Goal: Task Accomplishment & Management: Use online tool/utility

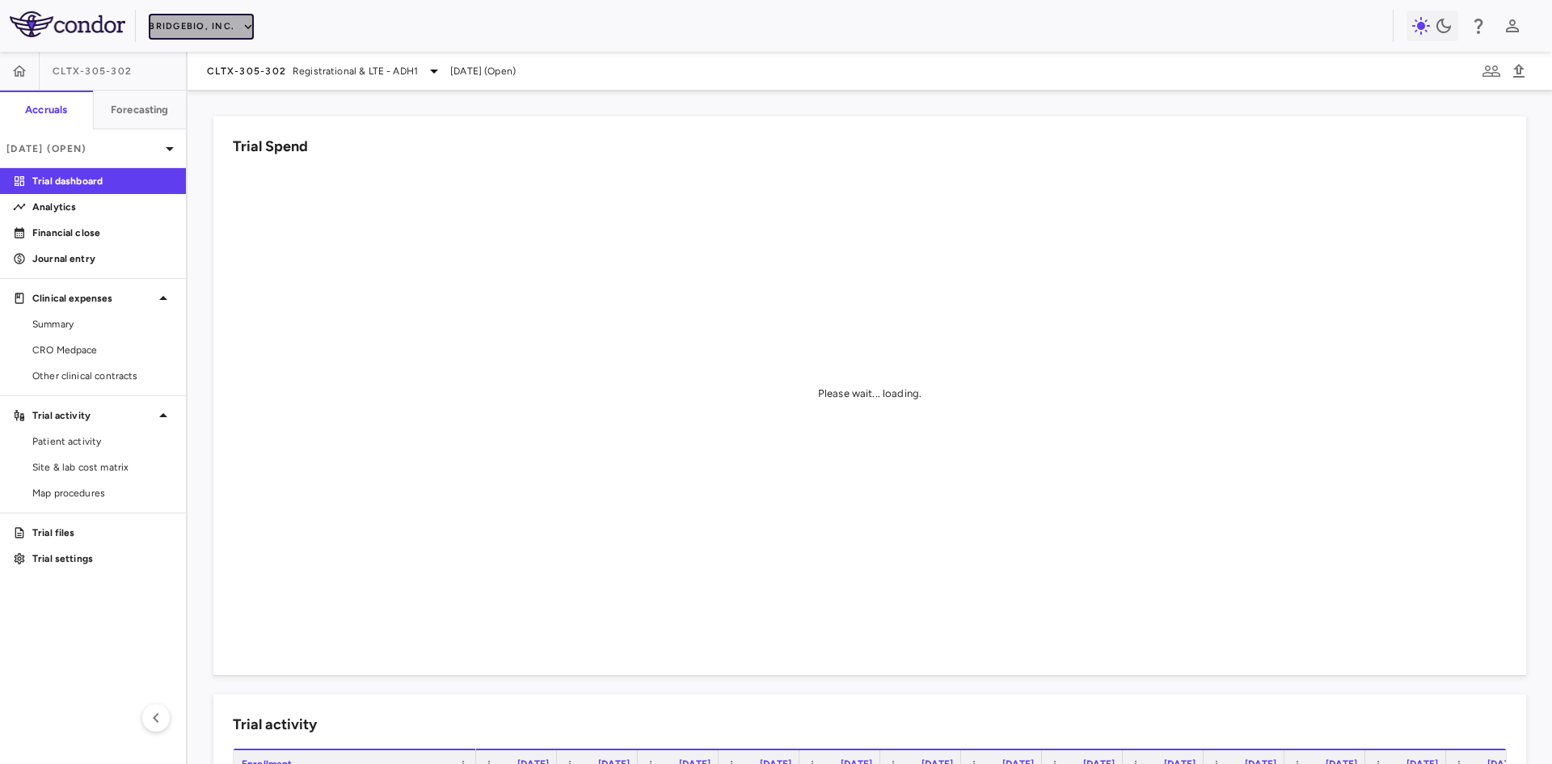
click at [213, 23] on button "BridgeBio, Inc." at bounding box center [201, 27] width 105 height 26
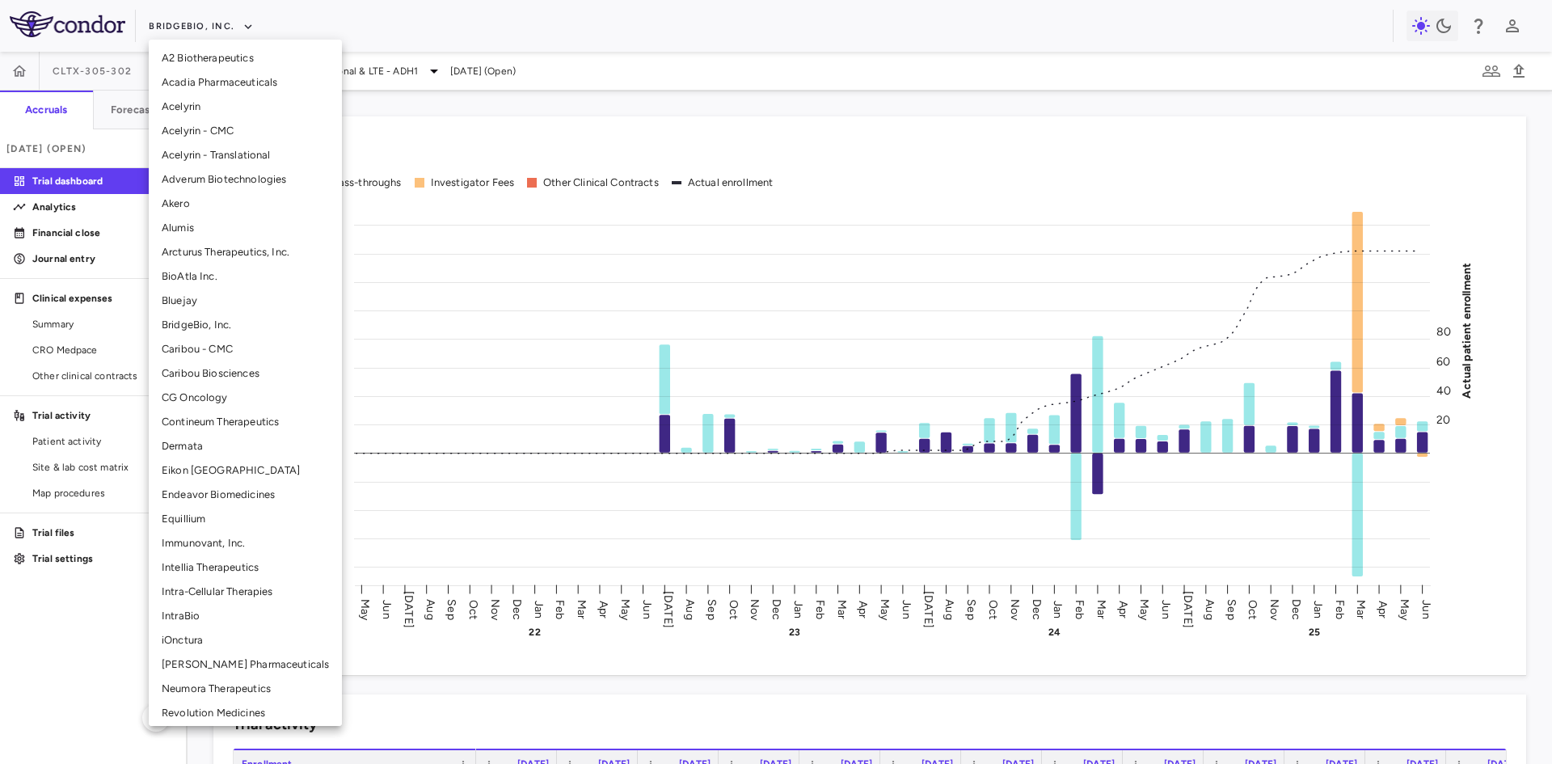
click at [217, 486] on li "Endeavor Biomedicines" at bounding box center [245, 495] width 193 height 24
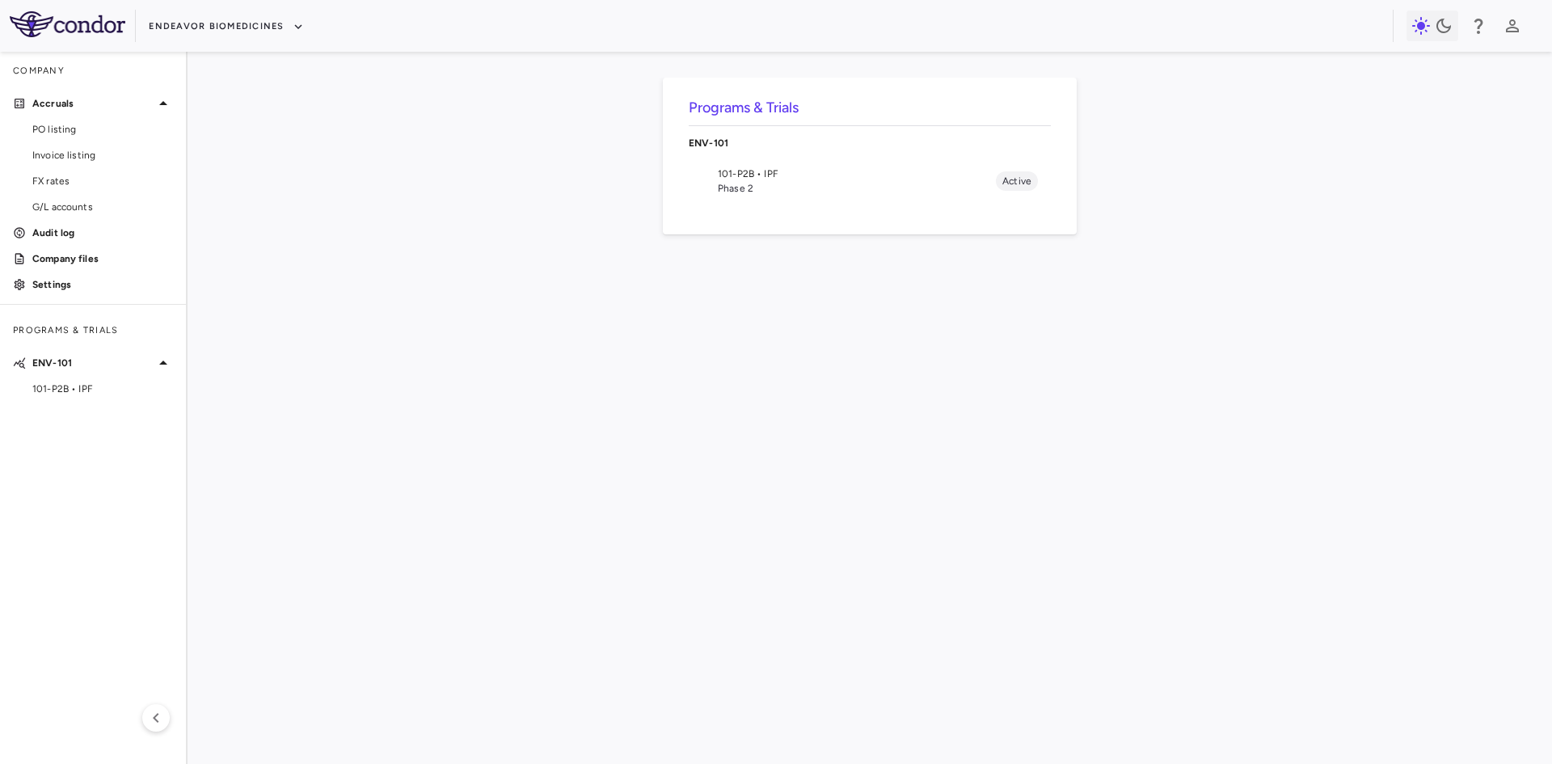
click at [753, 181] on span "Phase 2" at bounding box center [857, 188] width 278 height 15
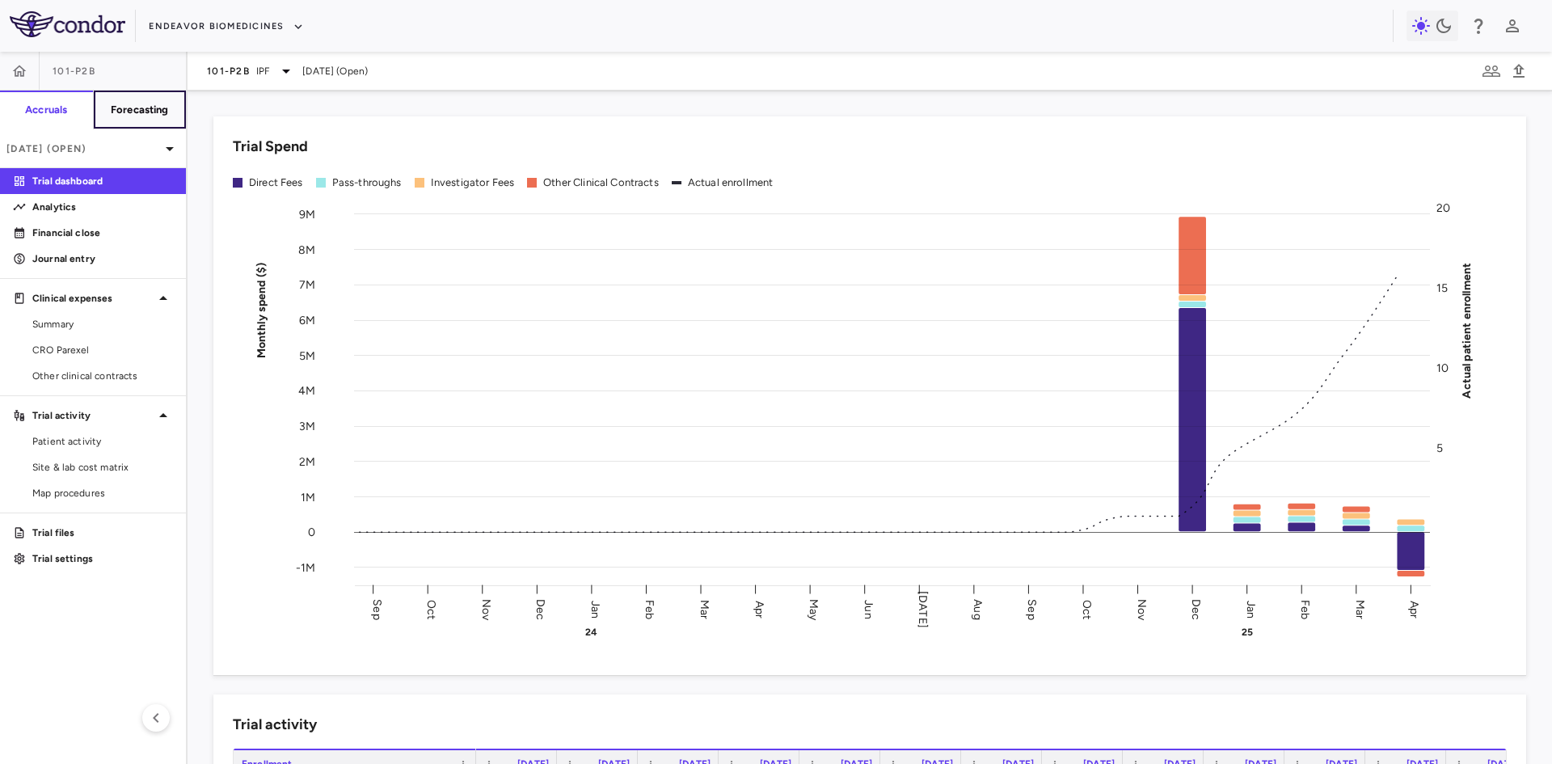
click at [162, 106] on h6 "Forecasting" at bounding box center [140, 110] width 58 height 15
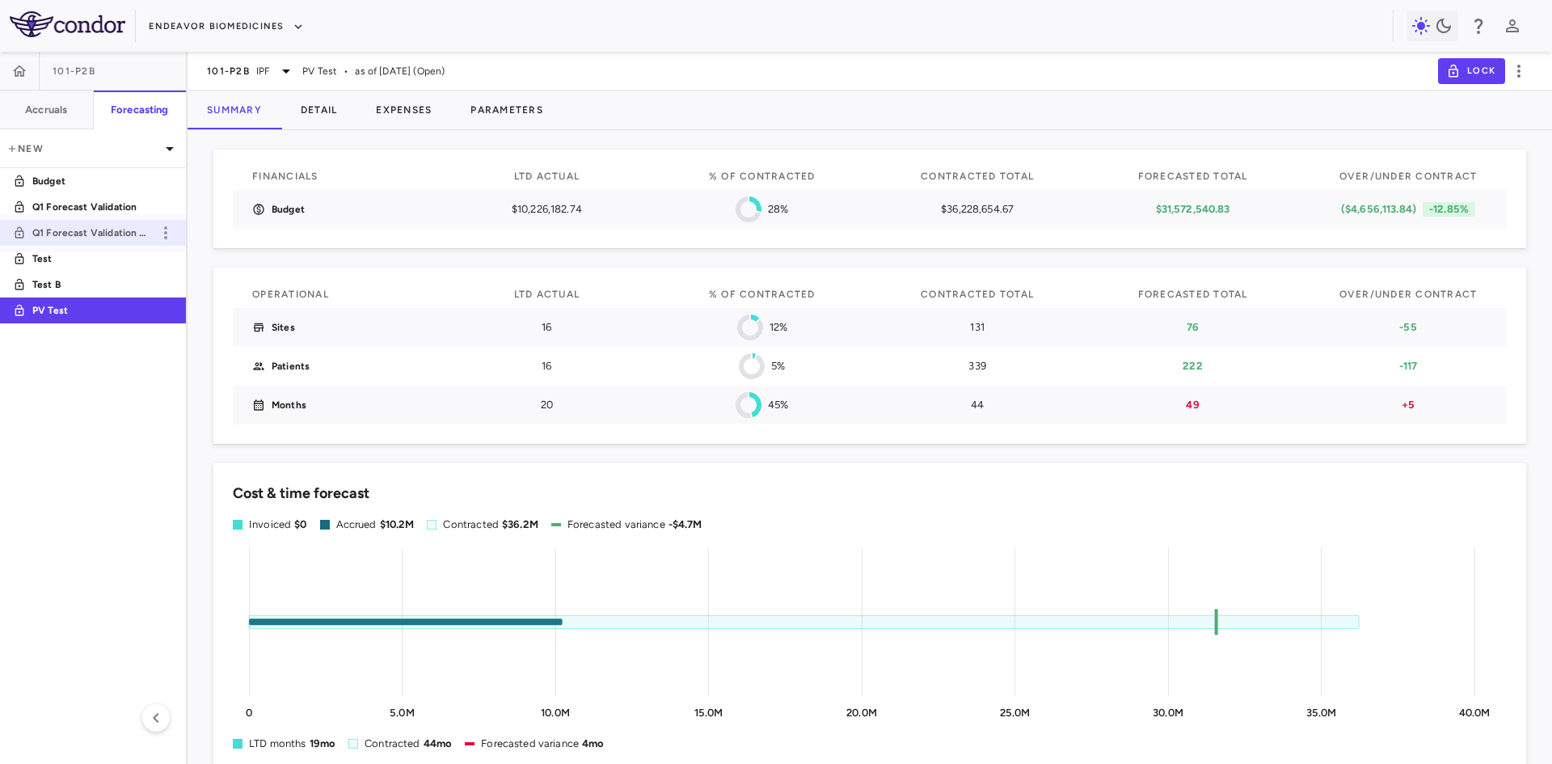
click at [85, 236] on p "Q1 Forecast Validation V2" at bounding box center [92, 233] width 120 height 15
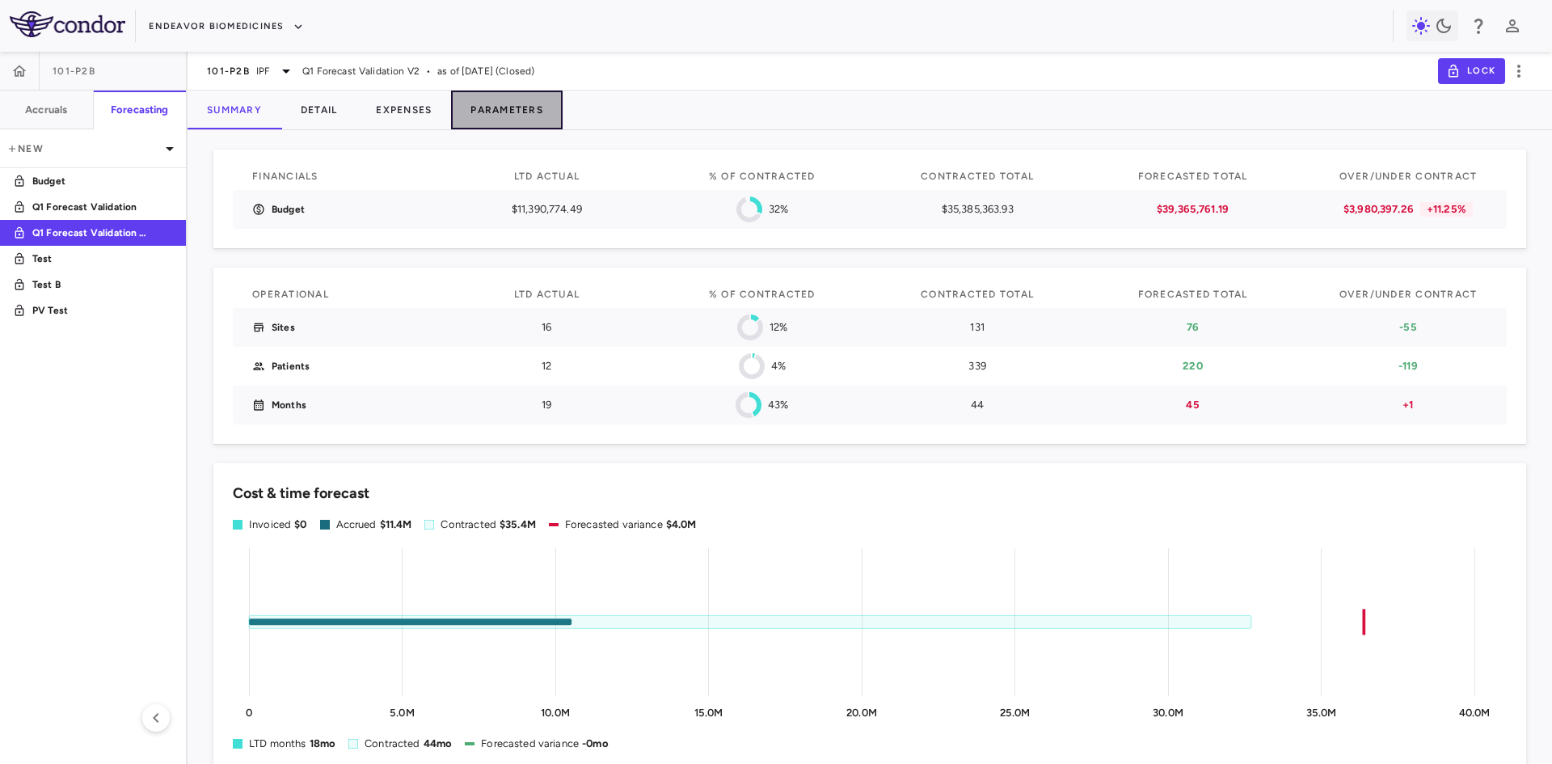
click at [523, 114] on button "Parameters" at bounding box center [507, 110] width 112 height 39
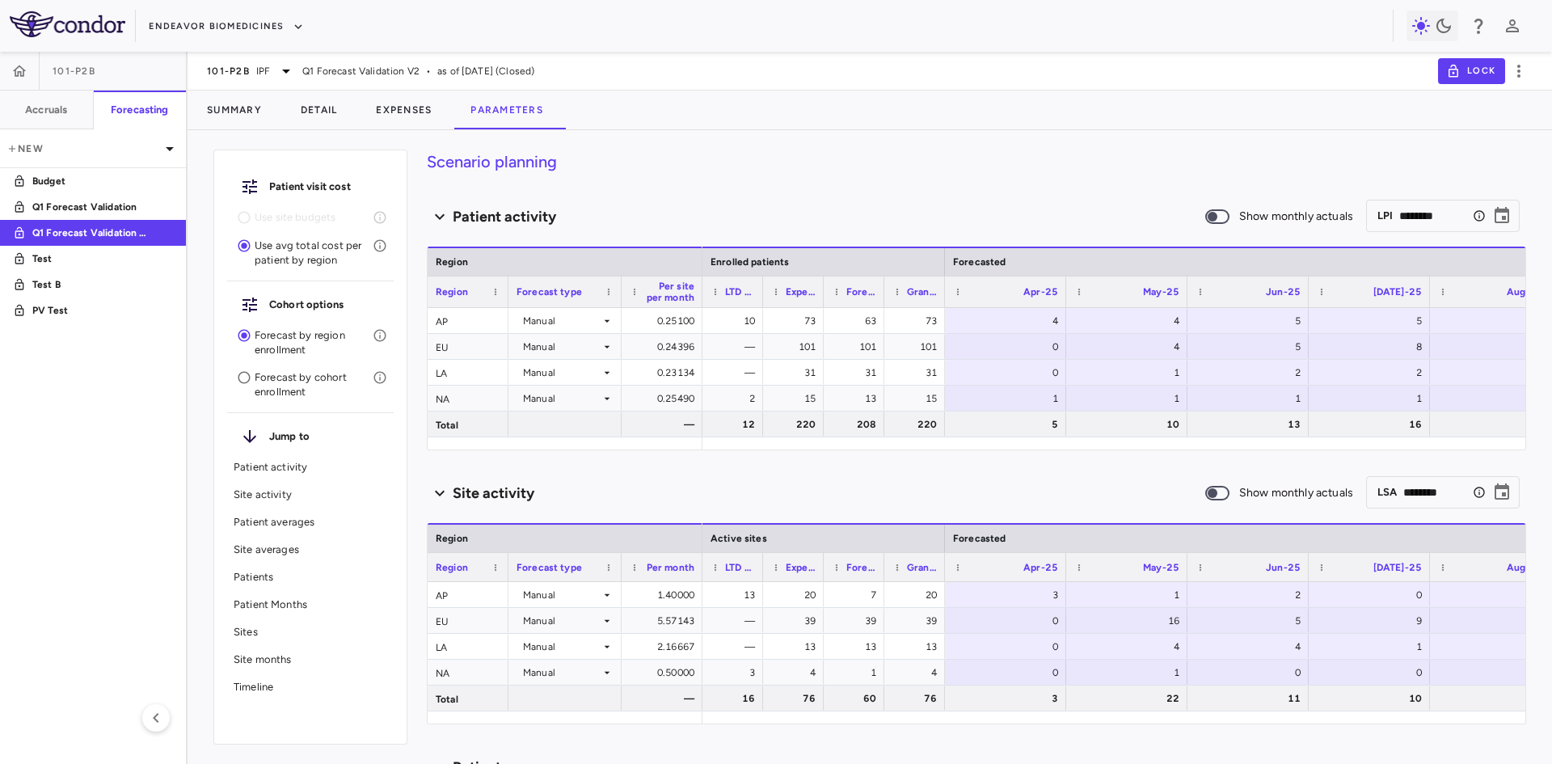
click at [276, 391] on p "Forecast by cohort enrollment" at bounding box center [314, 384] width 118 height 29
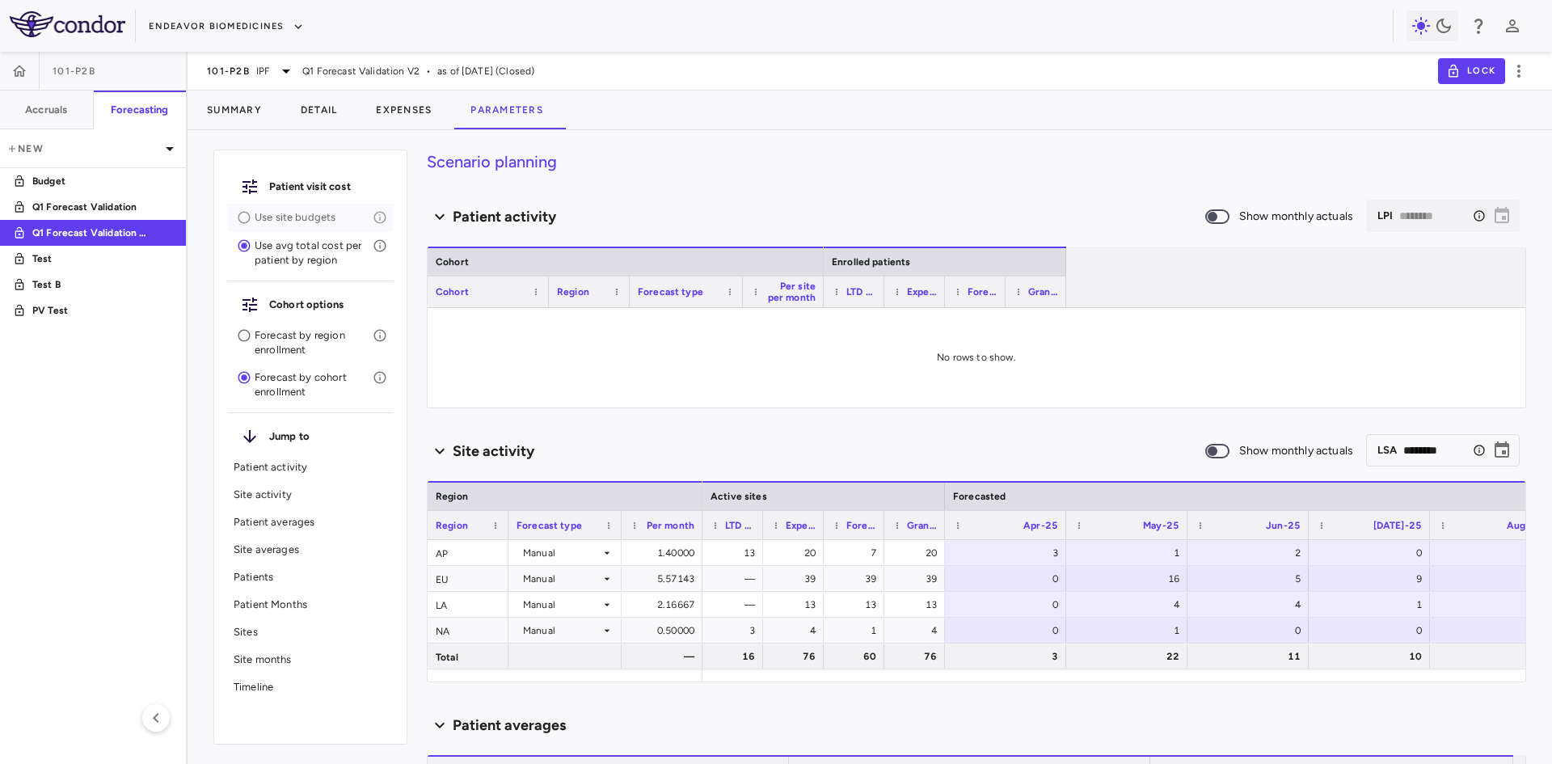
click at [268, 220] on p "Use site budgets" at bounding box center [314, 217] width 118 height 15
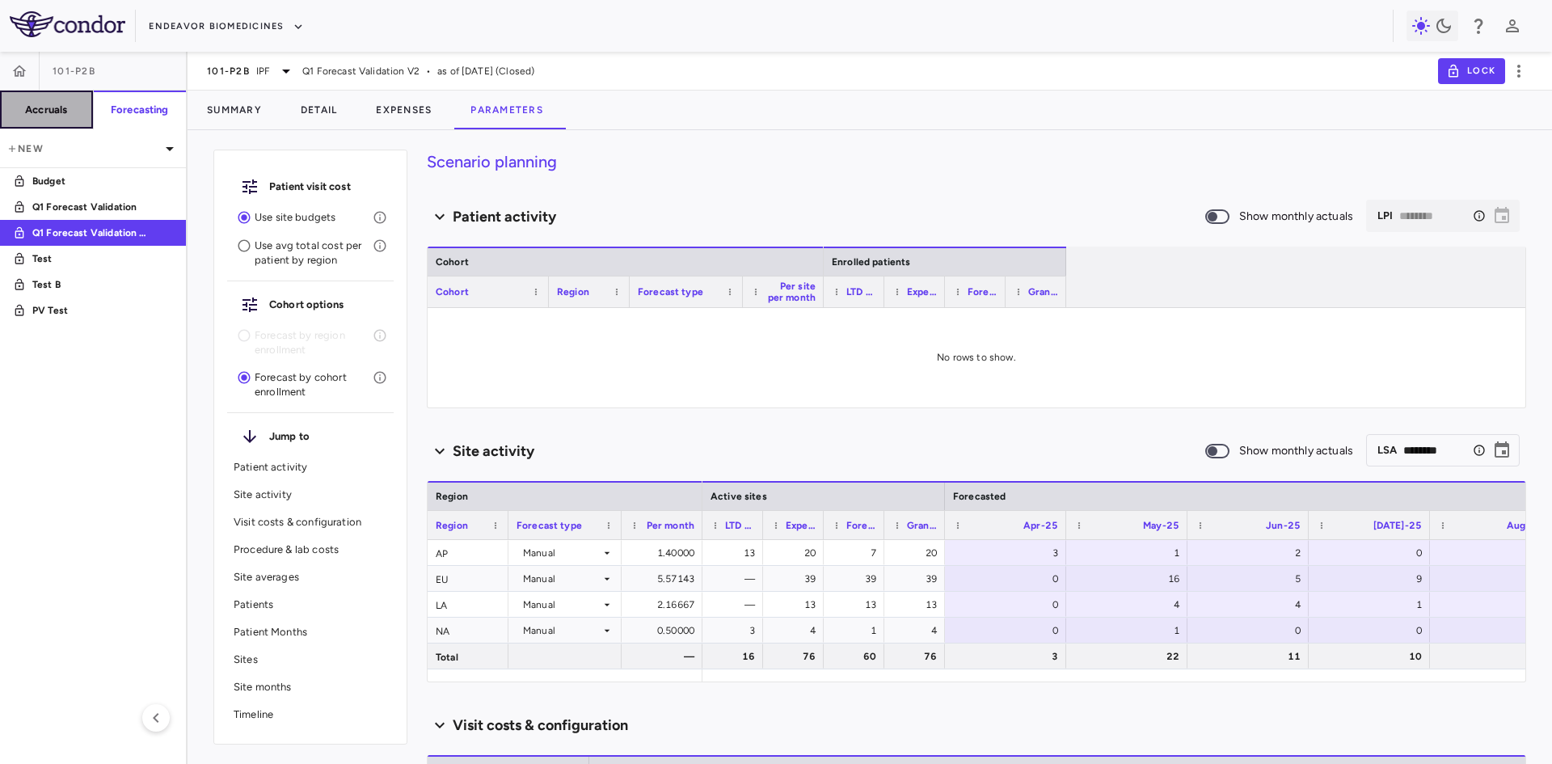
click at [56, 110] on h6 "Accruals" at bounding box center [46, 110] width 42 height 15
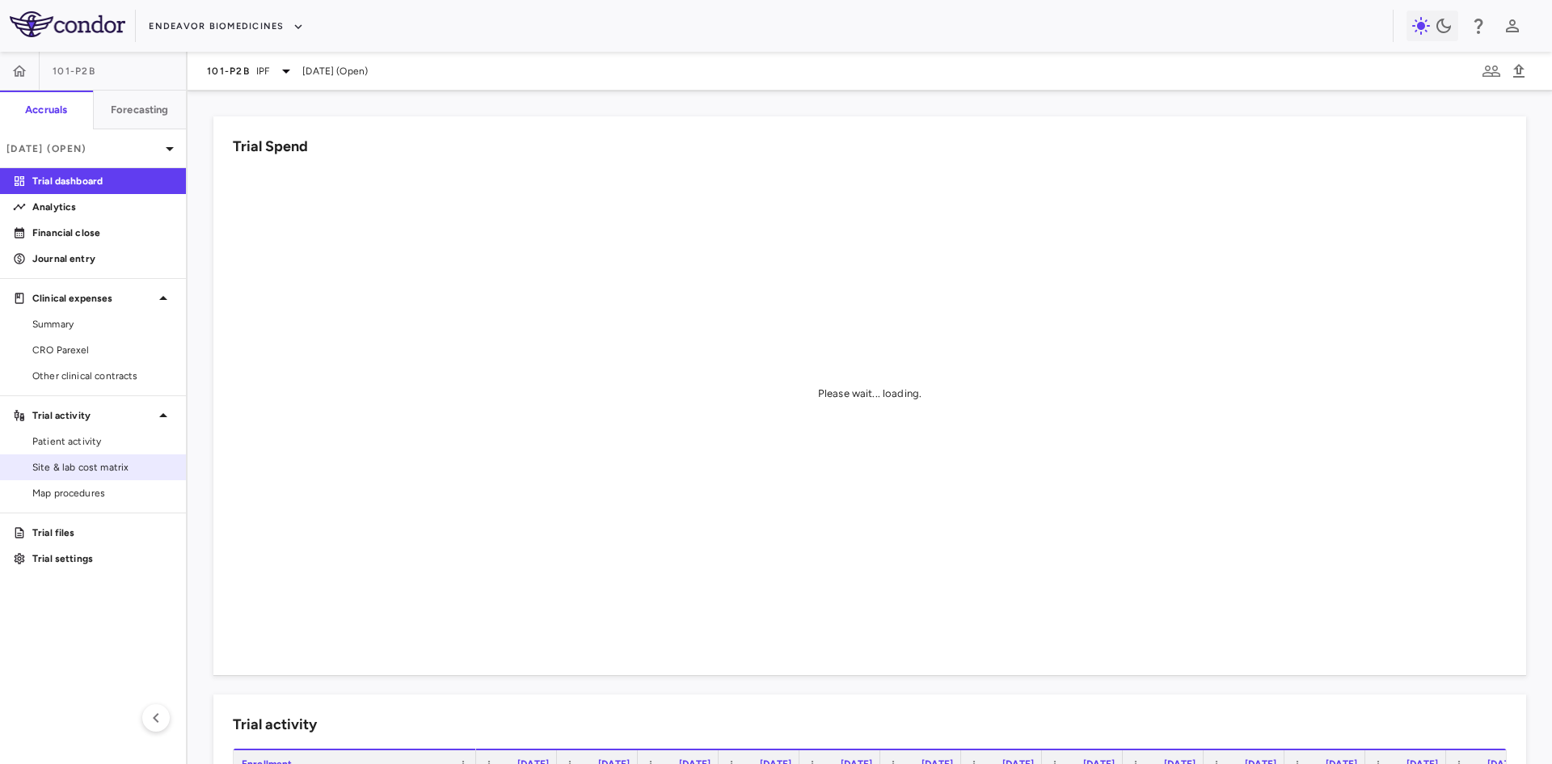
click at [92, 469] on span "Site & lab cost matrix" at bounding box center [102, 467] width 141 height 15
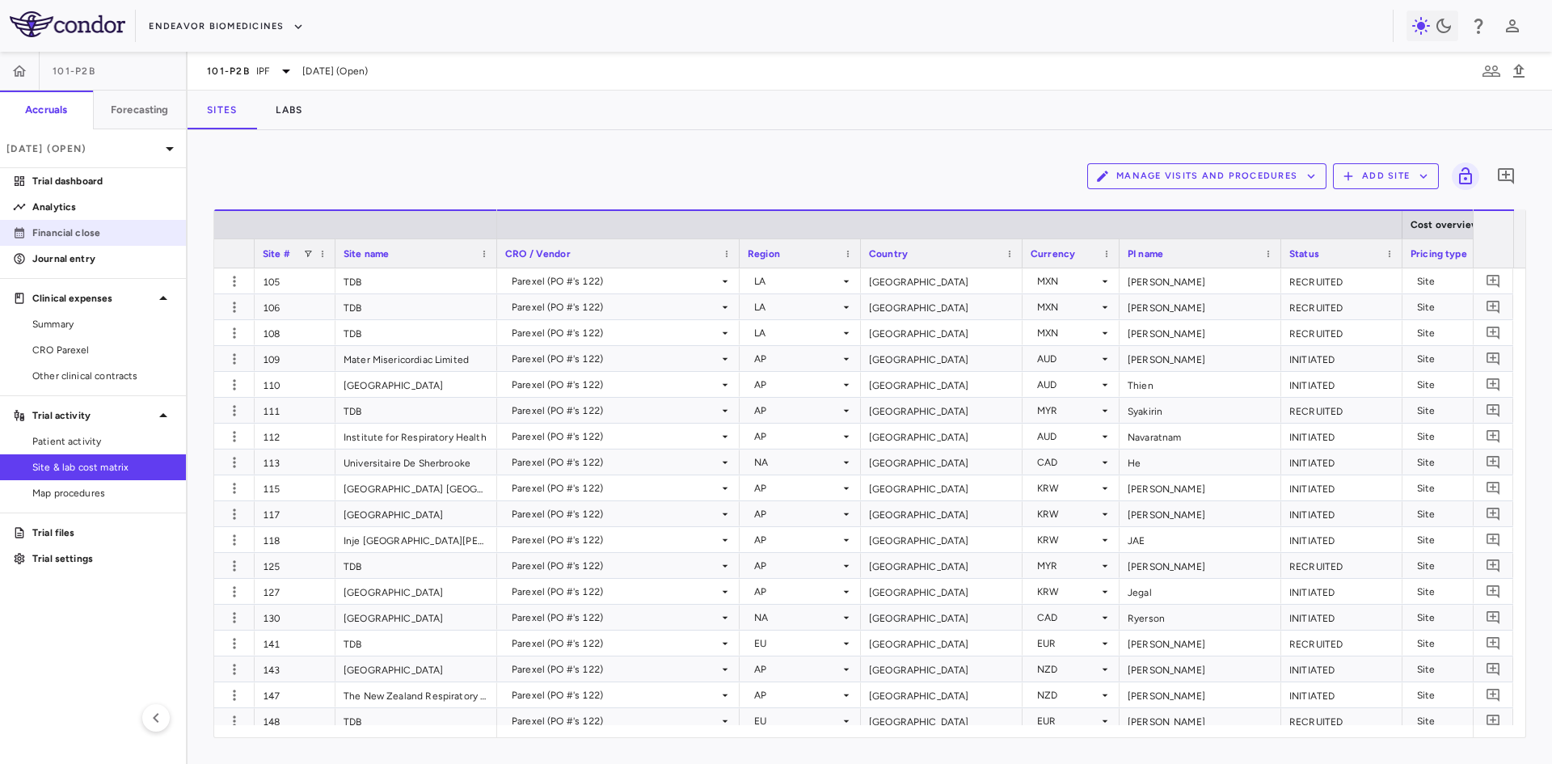
click at [72, 231] on p "Financial close" at bounding box center [102, 233] width 141 height 15
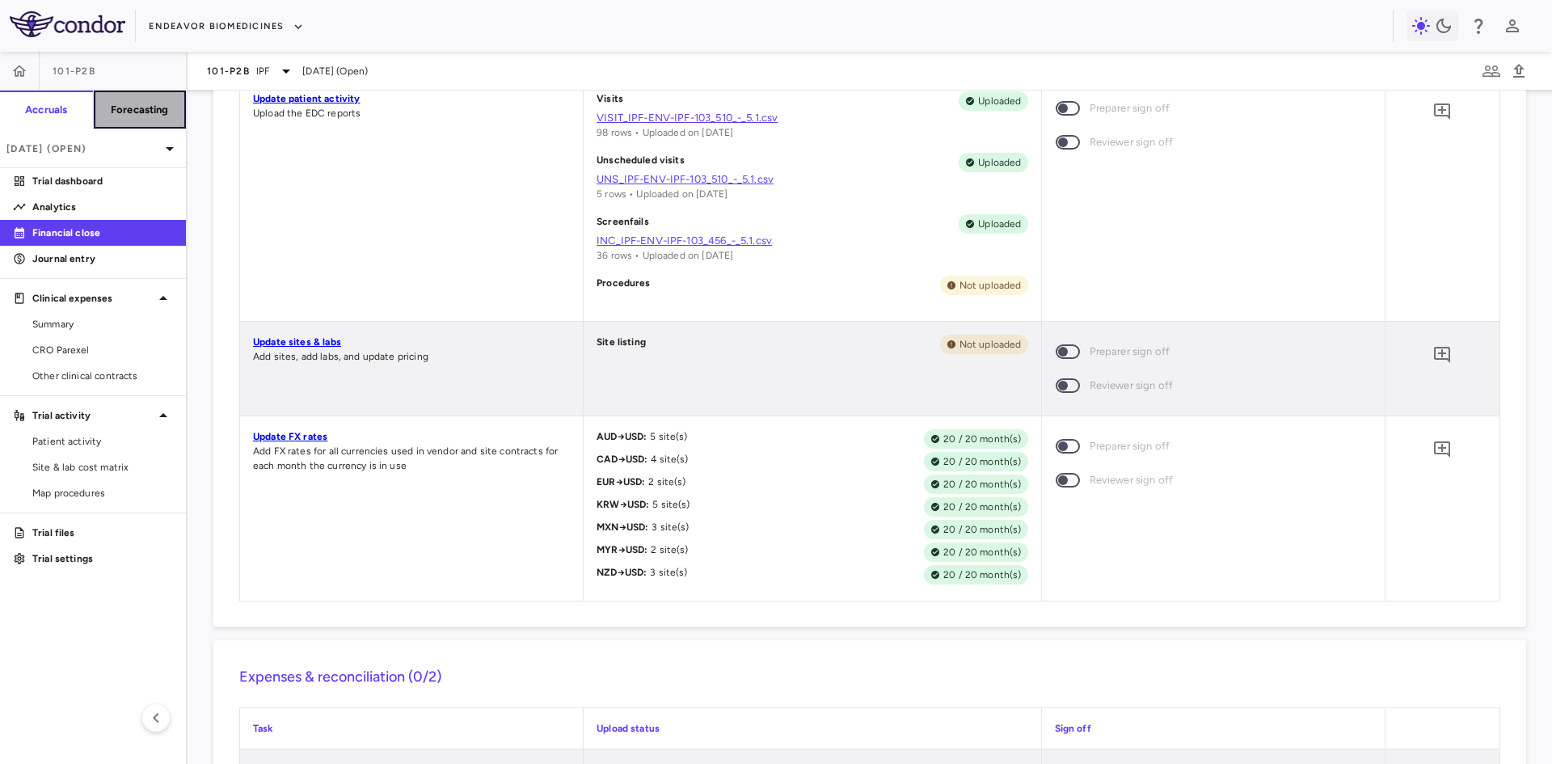
click at [143, 105] on h6 "Forecasting" at bounding box center [140, 110] width 58 height 15
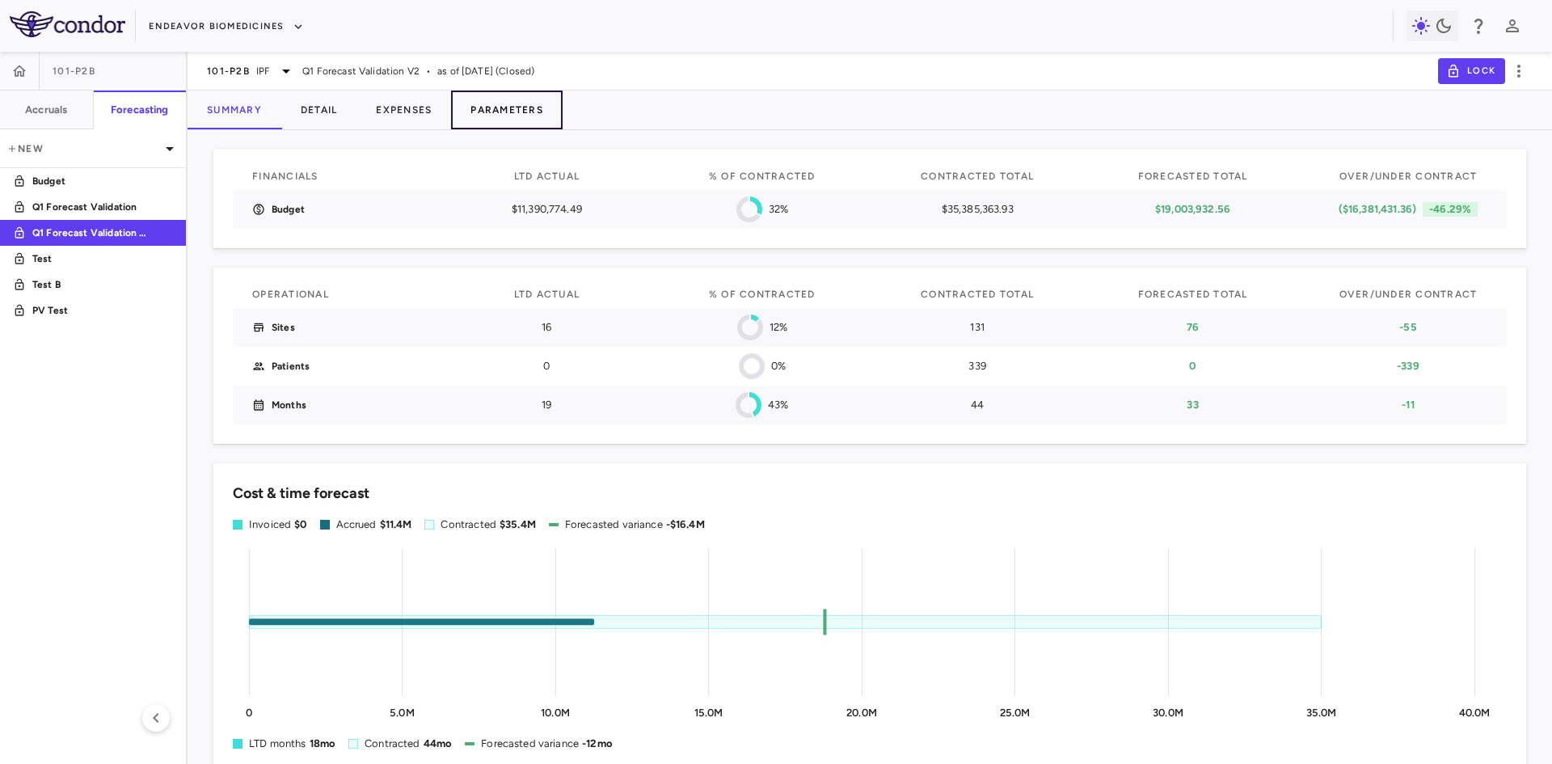
click at [534, 117] on button "Parameters" at bounding box center [507, 110] width 112 height 39
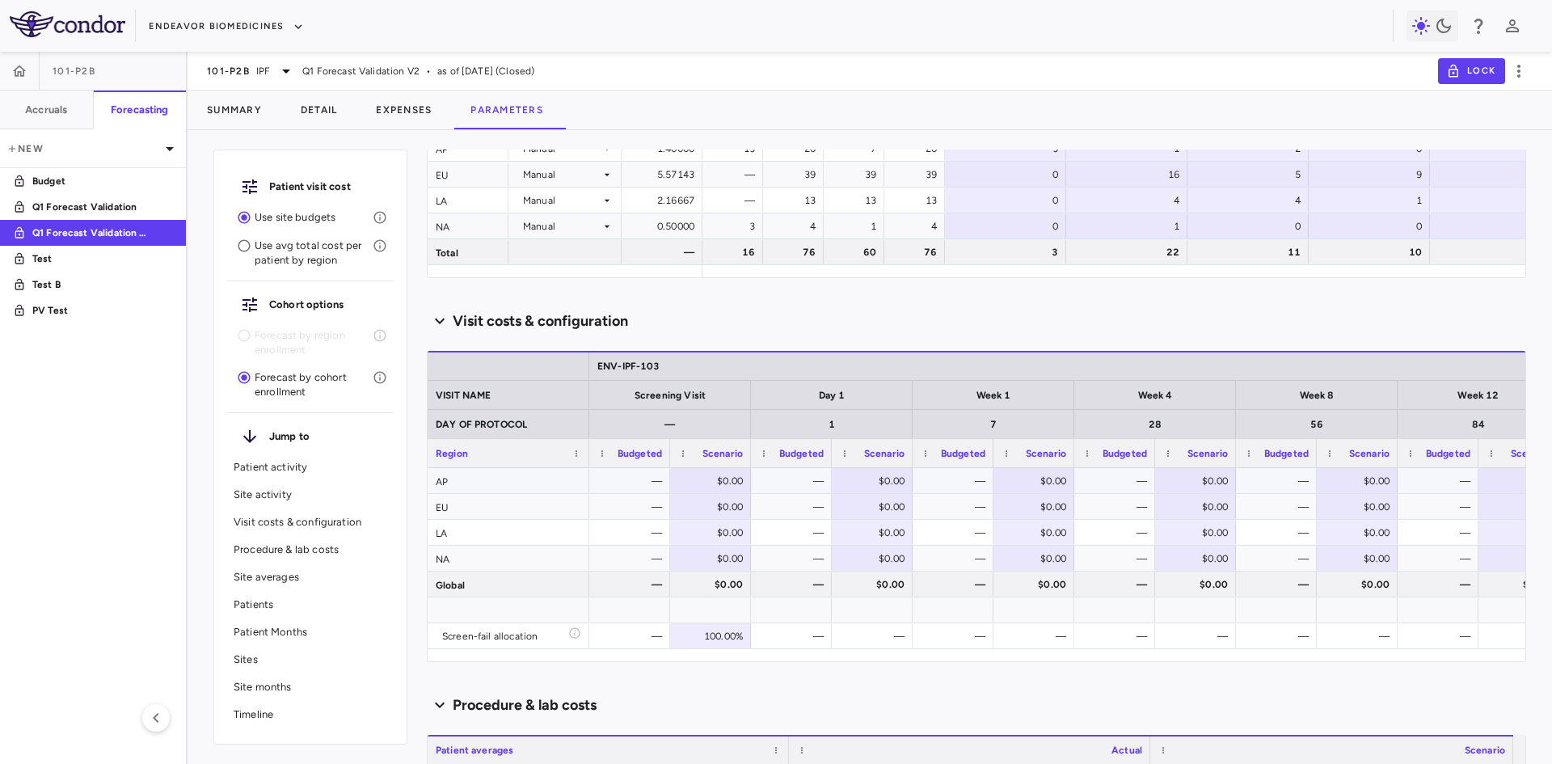
click at [636, 485] on div "—" at bounding box center [633, 481] width 58 height 26
click at [635, 504] on div "—" at bounding box center [633, 507] width 58 height 26
click at [624, 537] on div "—" at bounding box center [633, 533] width 58 height 26
click at [619, 557] on div "—" at bounding box center [633, 559] width 58 height 26
click at [619, 582] on div "—" at bounding box center [633, 585] width 58 height 26
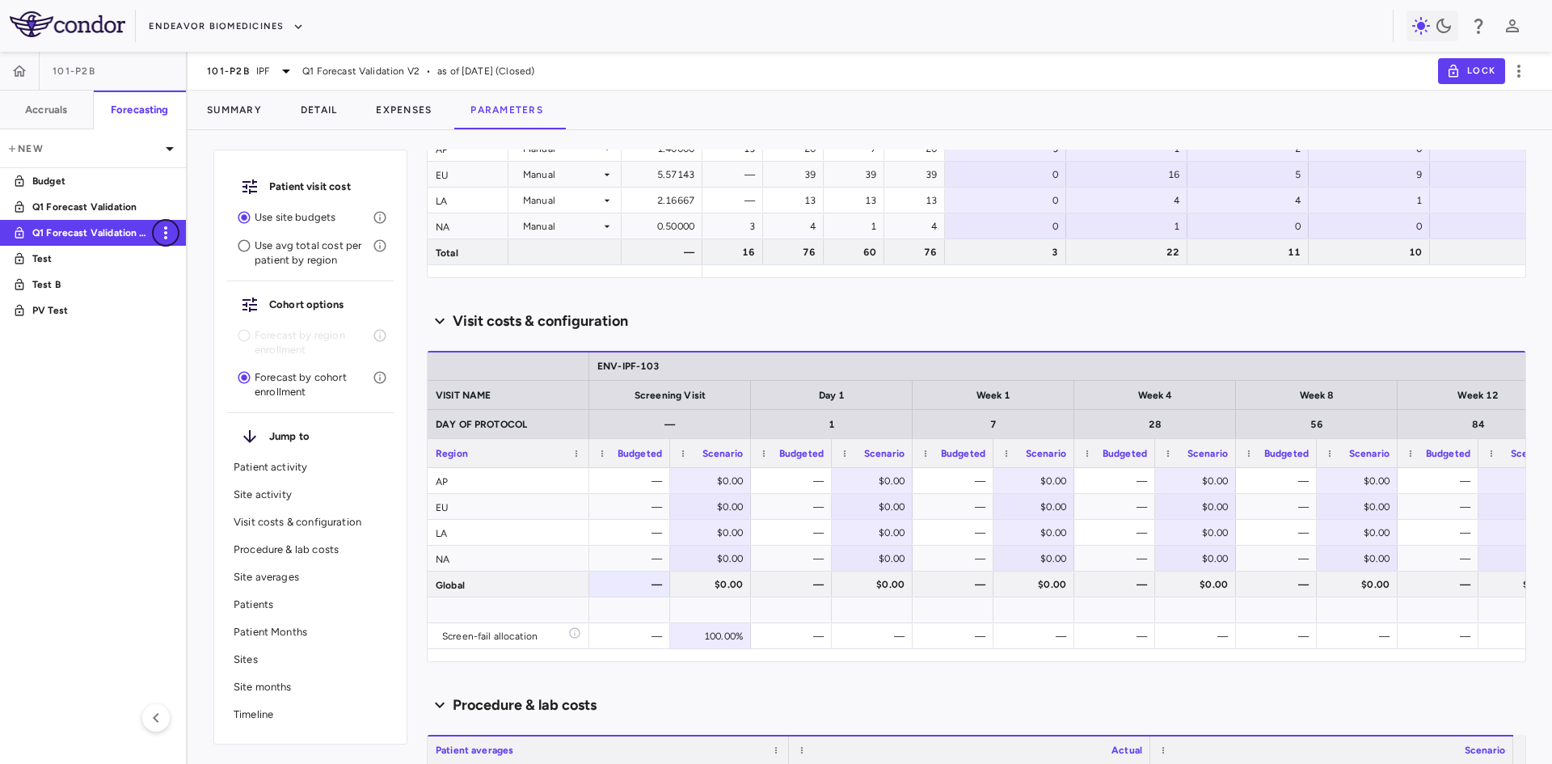
click at [167, 226] on icon "button" at bounding box center [165, 232] width 19 height 19
click at [187, 274] on div "Duplicate" at bounding box center [188, 273] width 72 height 27
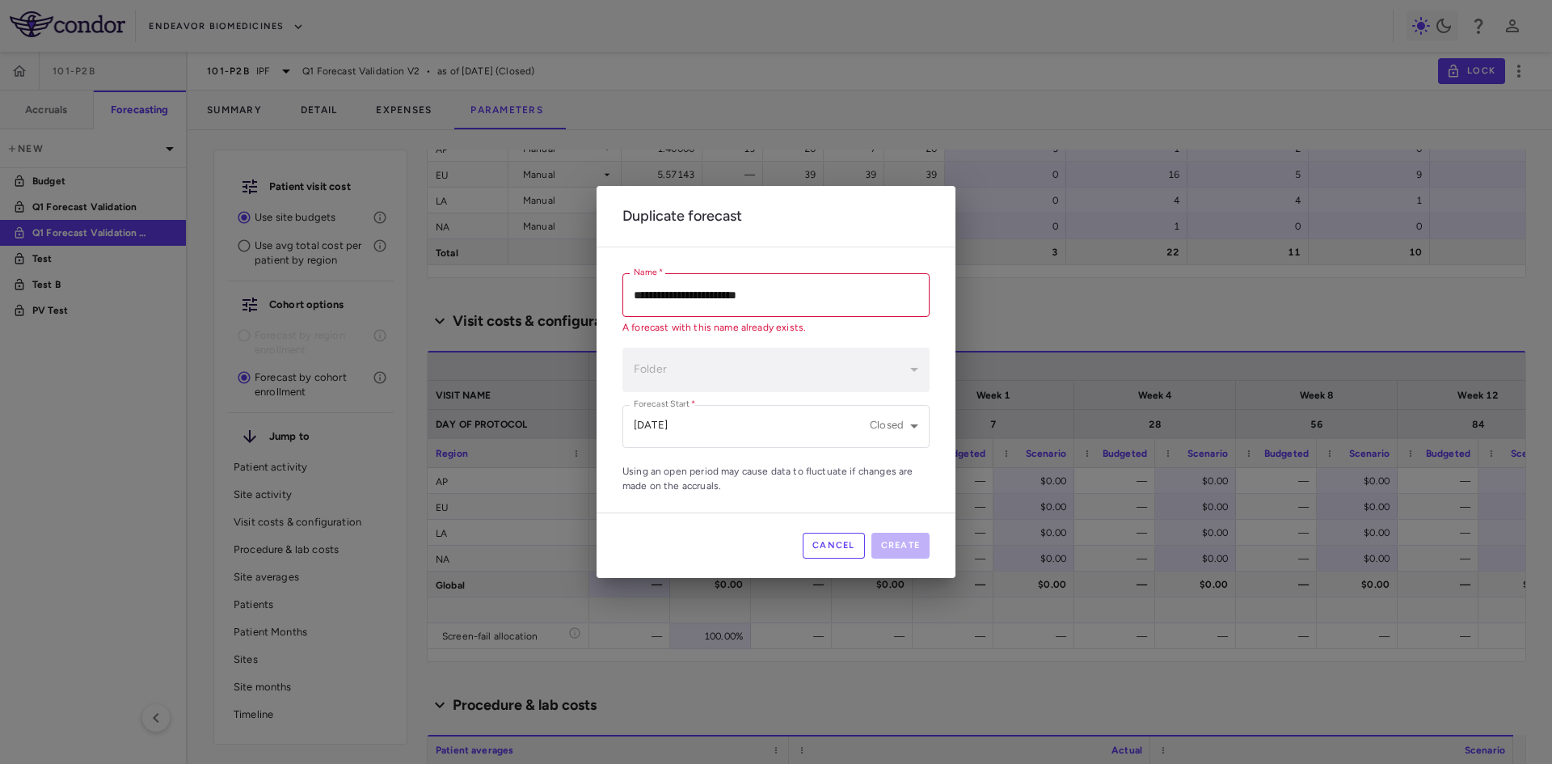
click at [782, 298] on input "**********" at bounding box center [775, 294] width 307 height 43
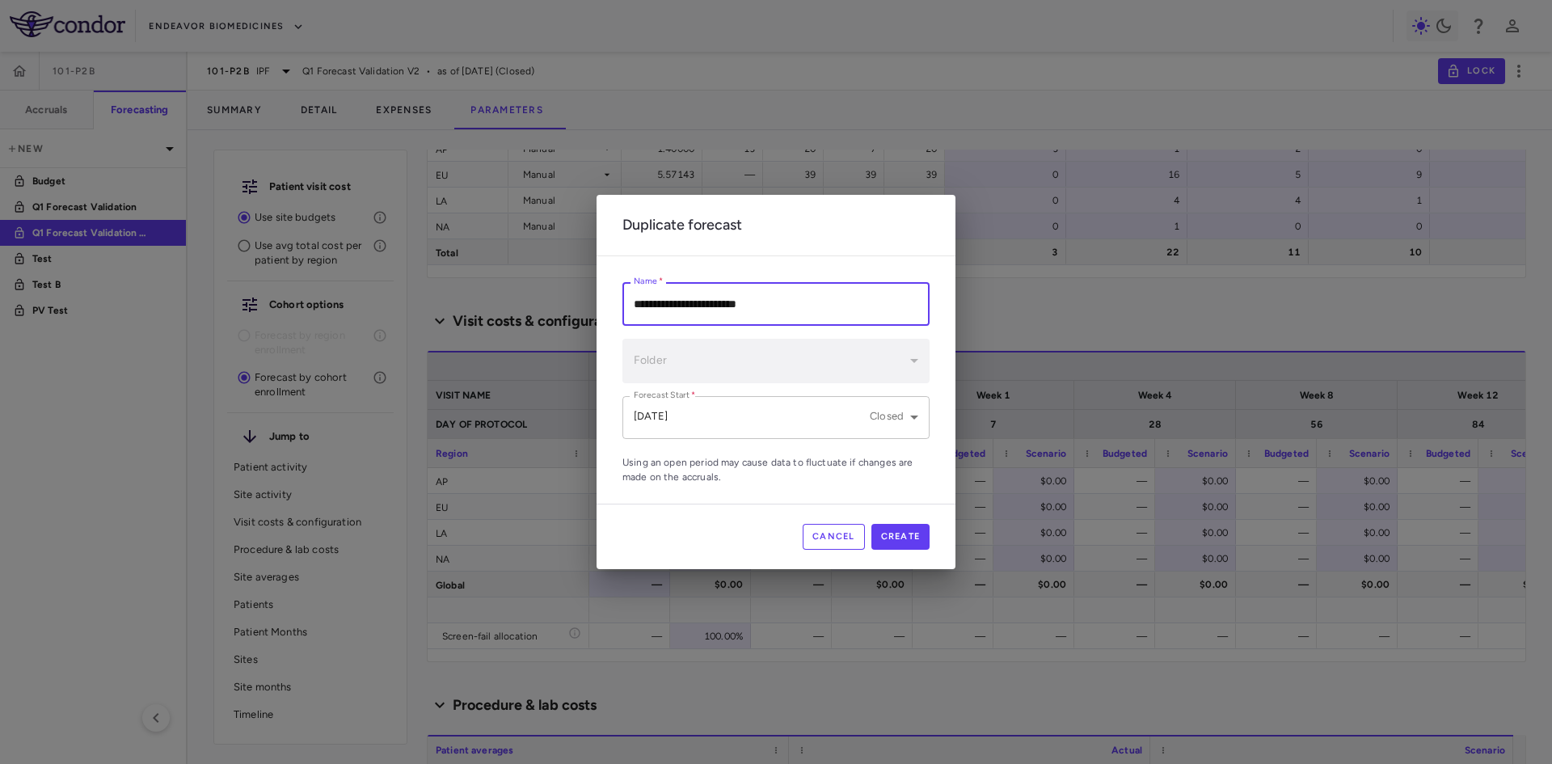
type input "**********"
click at [704, 412] on body "Skip to sidebar Skip to main content Endeavor Biomedicines 101-P2B Accruals For…" at bounding box center [776, 382] width 1552 height 764
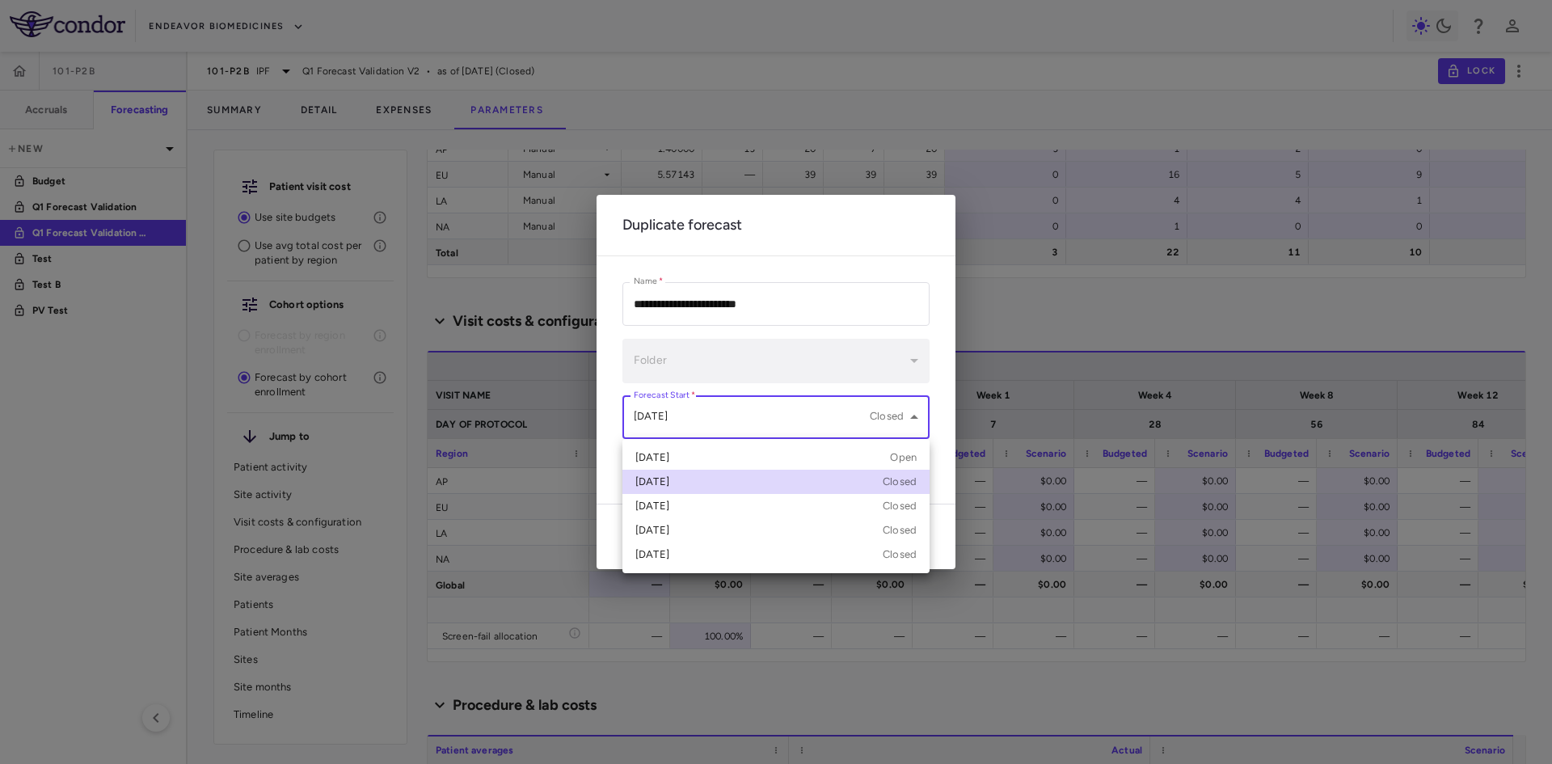
click at [704, 412] on div at bounding box center [776, 382] width 1552 height 764
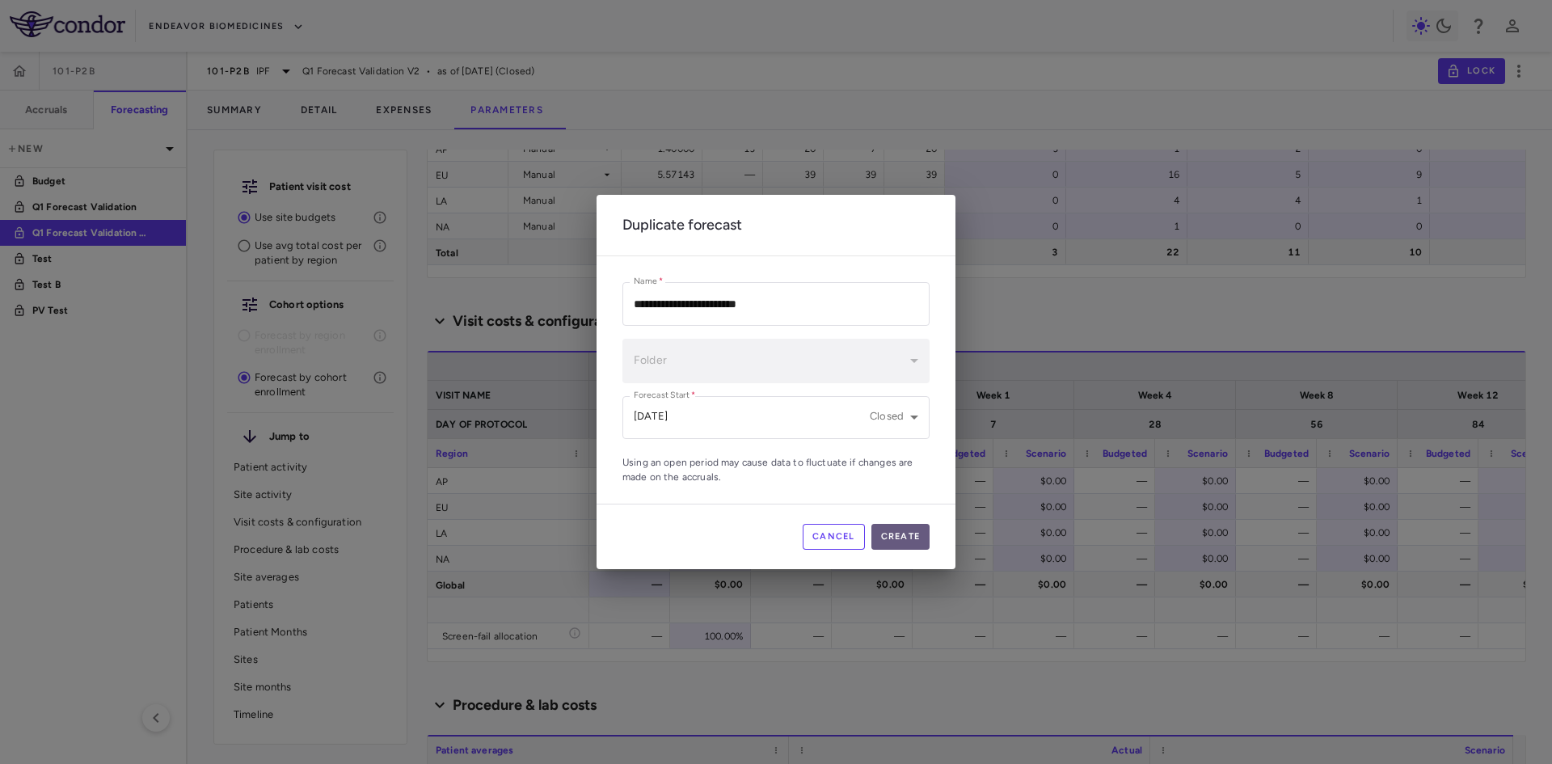
click at [903, 535] on button "Create" at bounding box center [900, 537] width 59 height 26
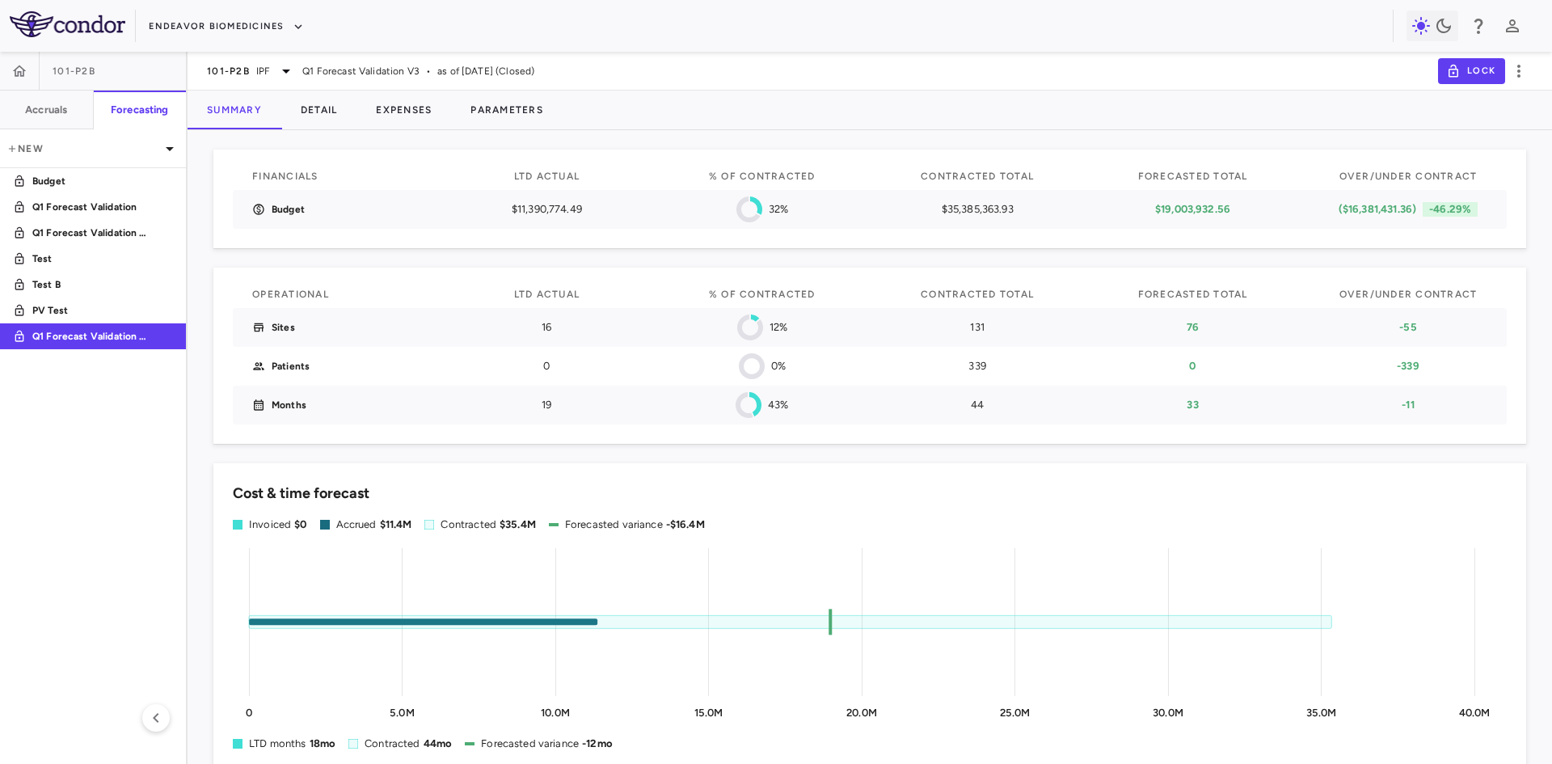
click at [530, 110] on button "Parameters" at bounding box center [507, 110] width 112 height 39
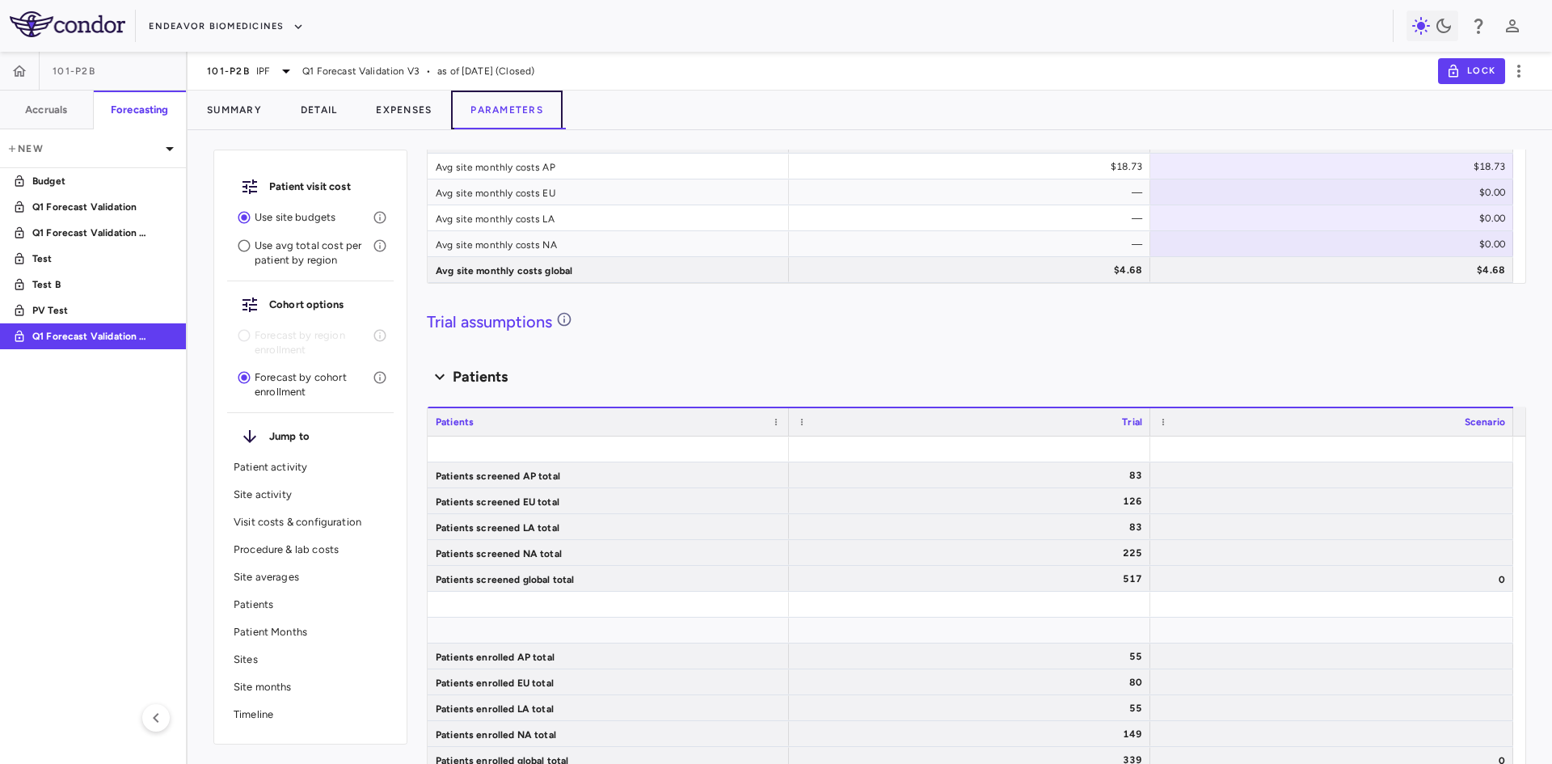
scroll to position [1762, 0]
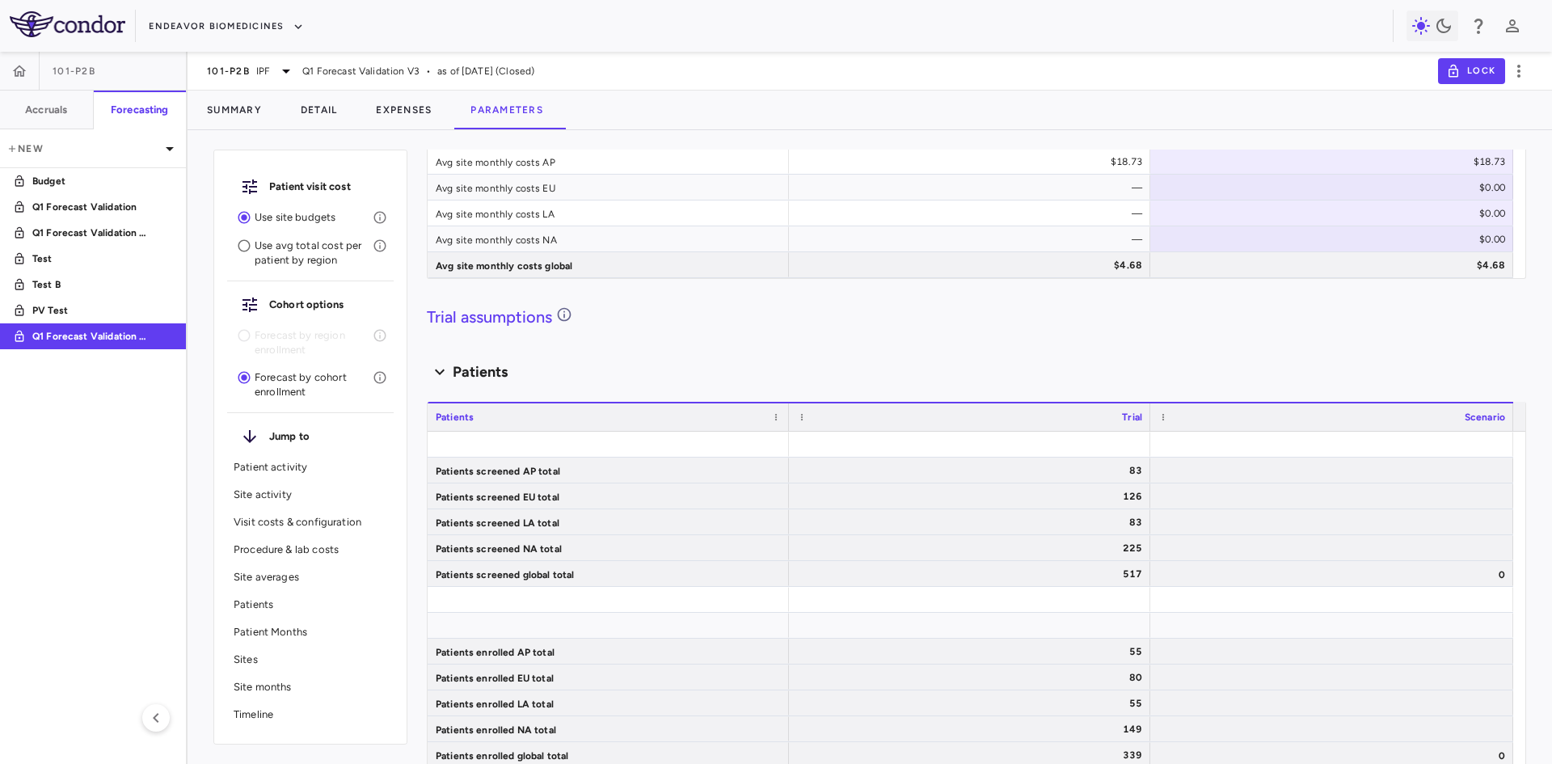
click at [286, 386] on p "Forecast by cohort enrollment" at bounding box center [314, 384] width 118 height 29
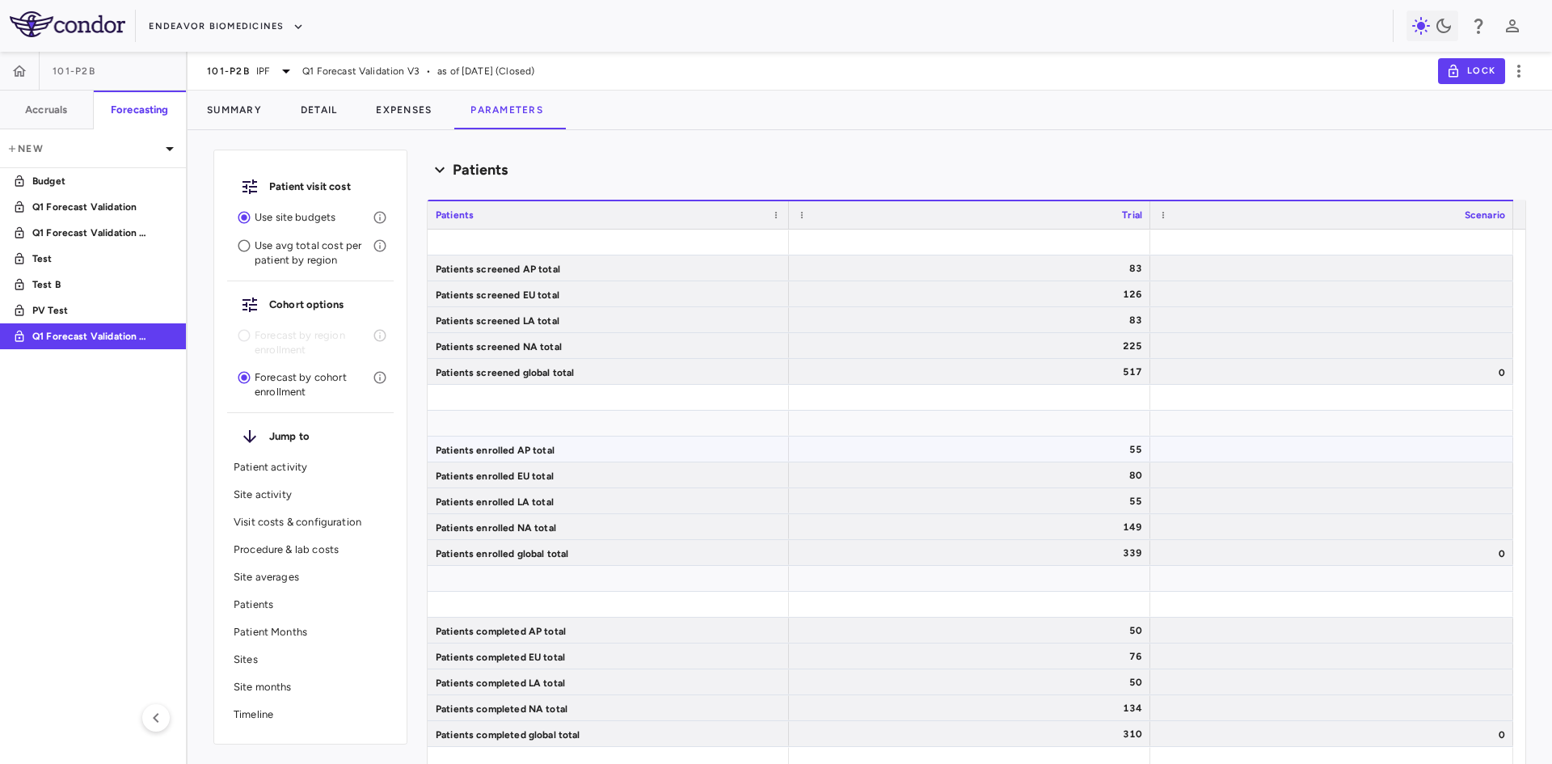
scroll to position [0, 0]
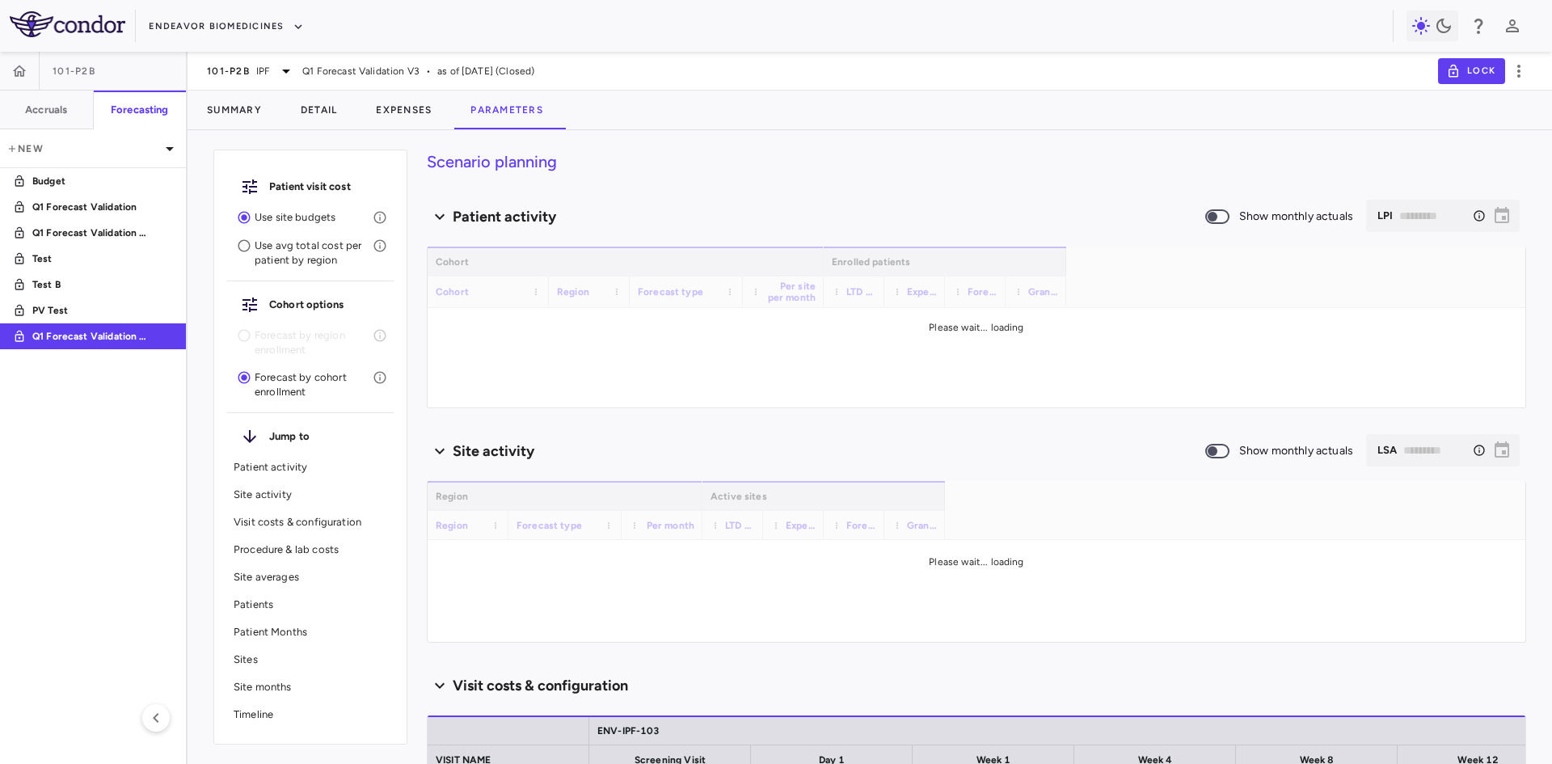
type input "********"
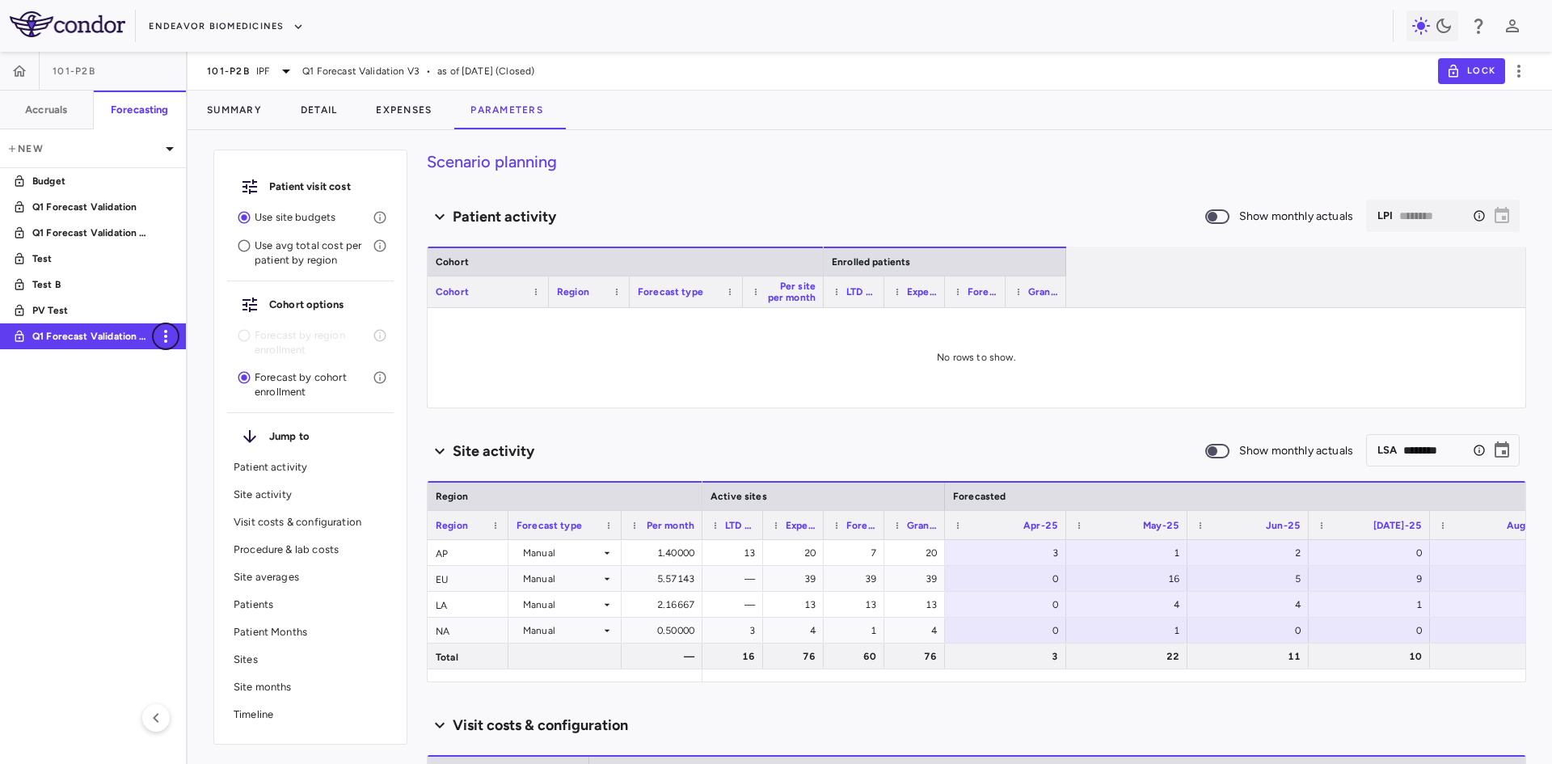
click at [165, 339] on icon "button" at bounding box center [165, 336] width 19 height 19
click at [188, 409] on div "Delete" at bounding box center [188, 404] width 72 height 27
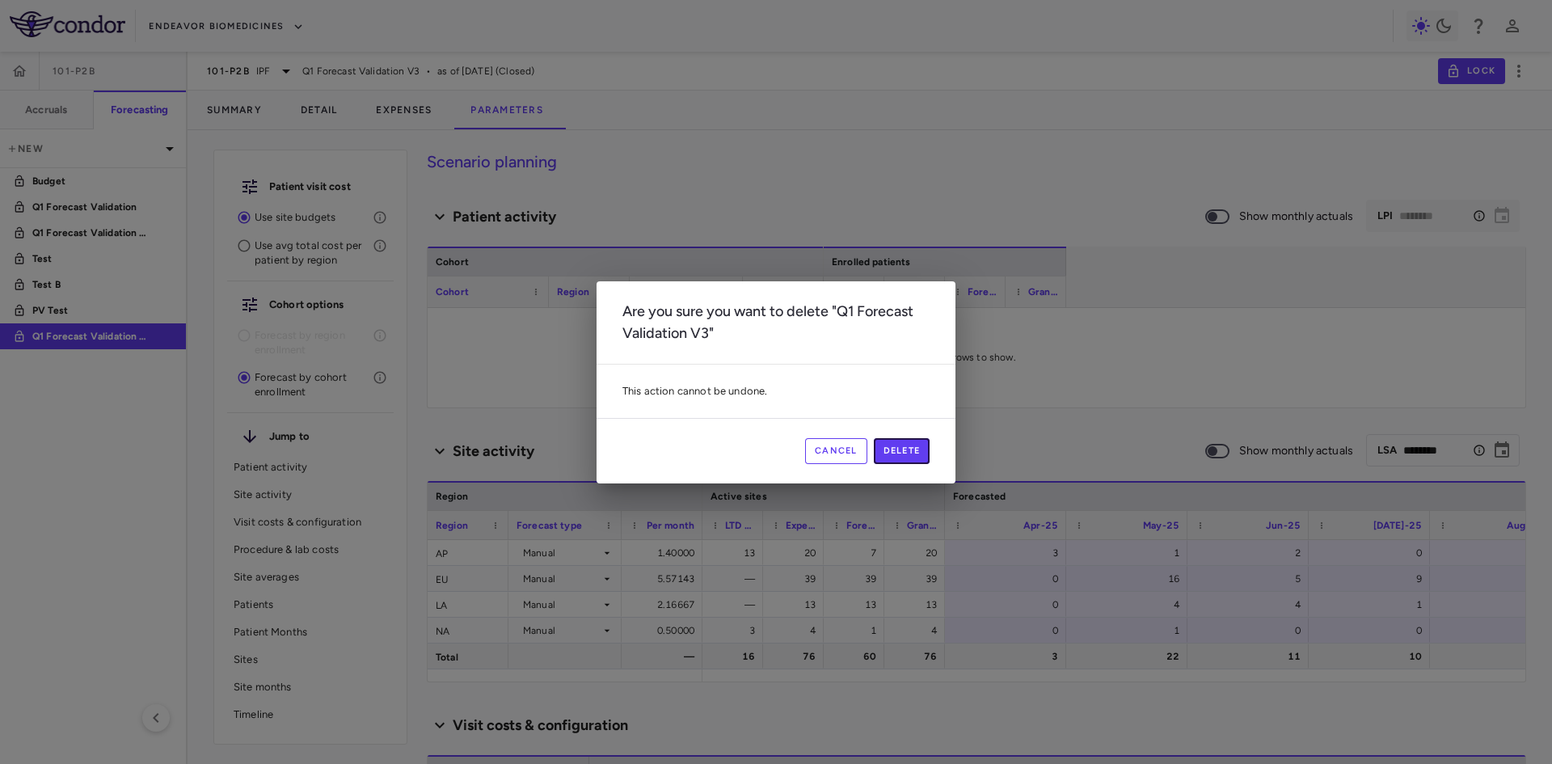
click at [904, 445] on button "Delete" at bounding box center [902, 451] width 57 height 26
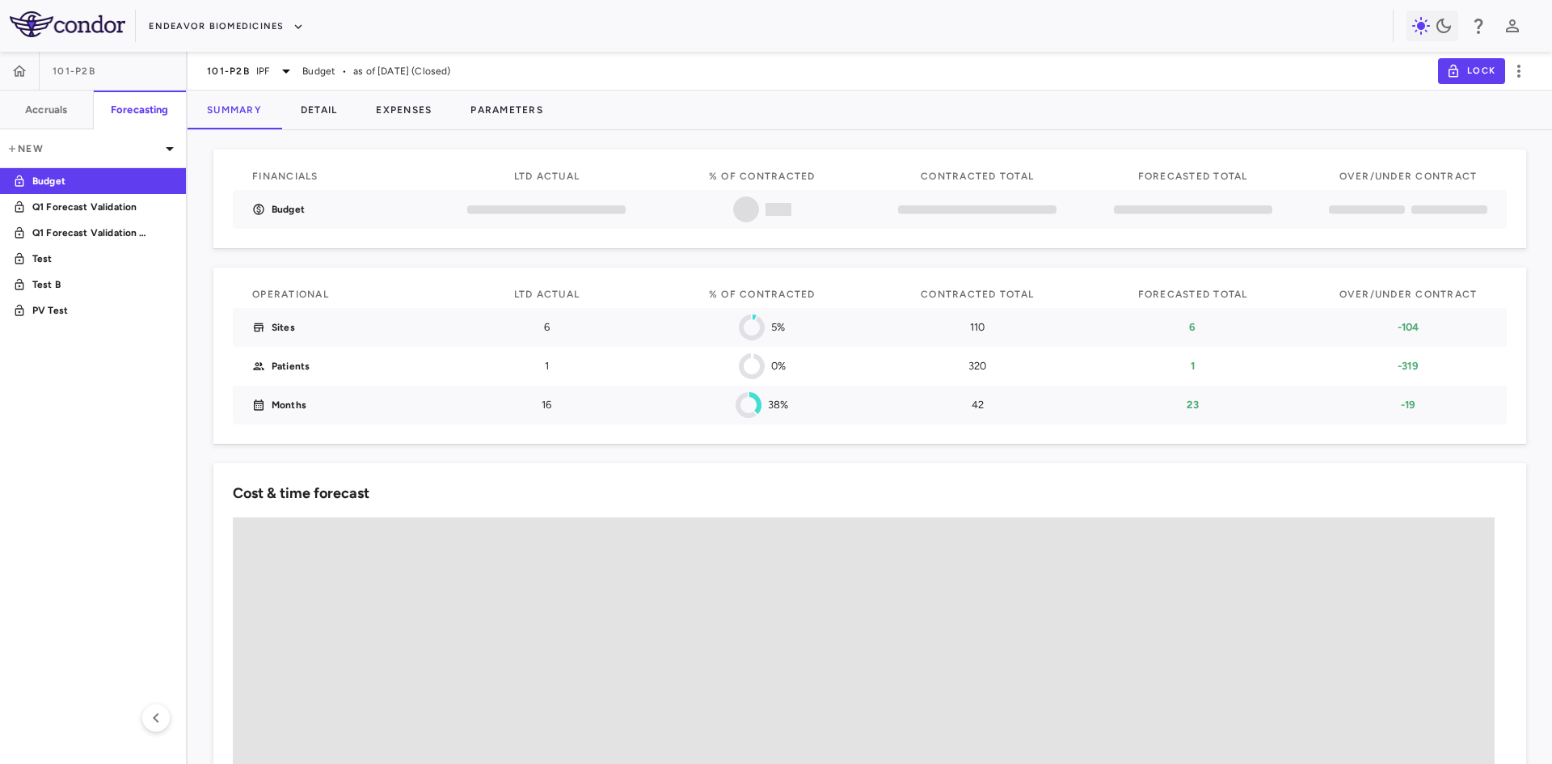
click at [129, 153] on p "New" at bounding box center [83, 148] width 154 height 15
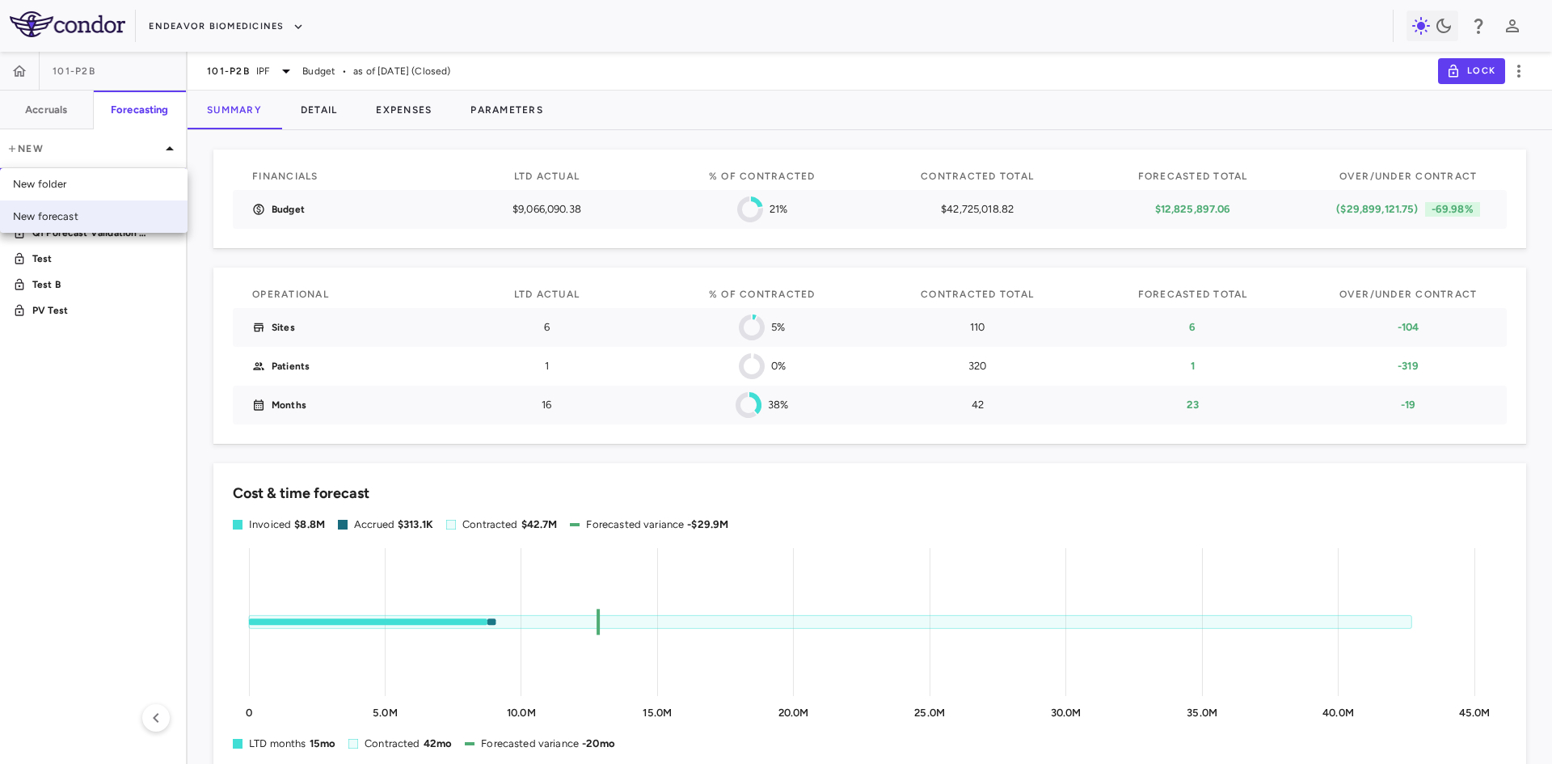
click at [63, 223] on div "New forecast" at bounding box center [45, 216] width 65 height 15
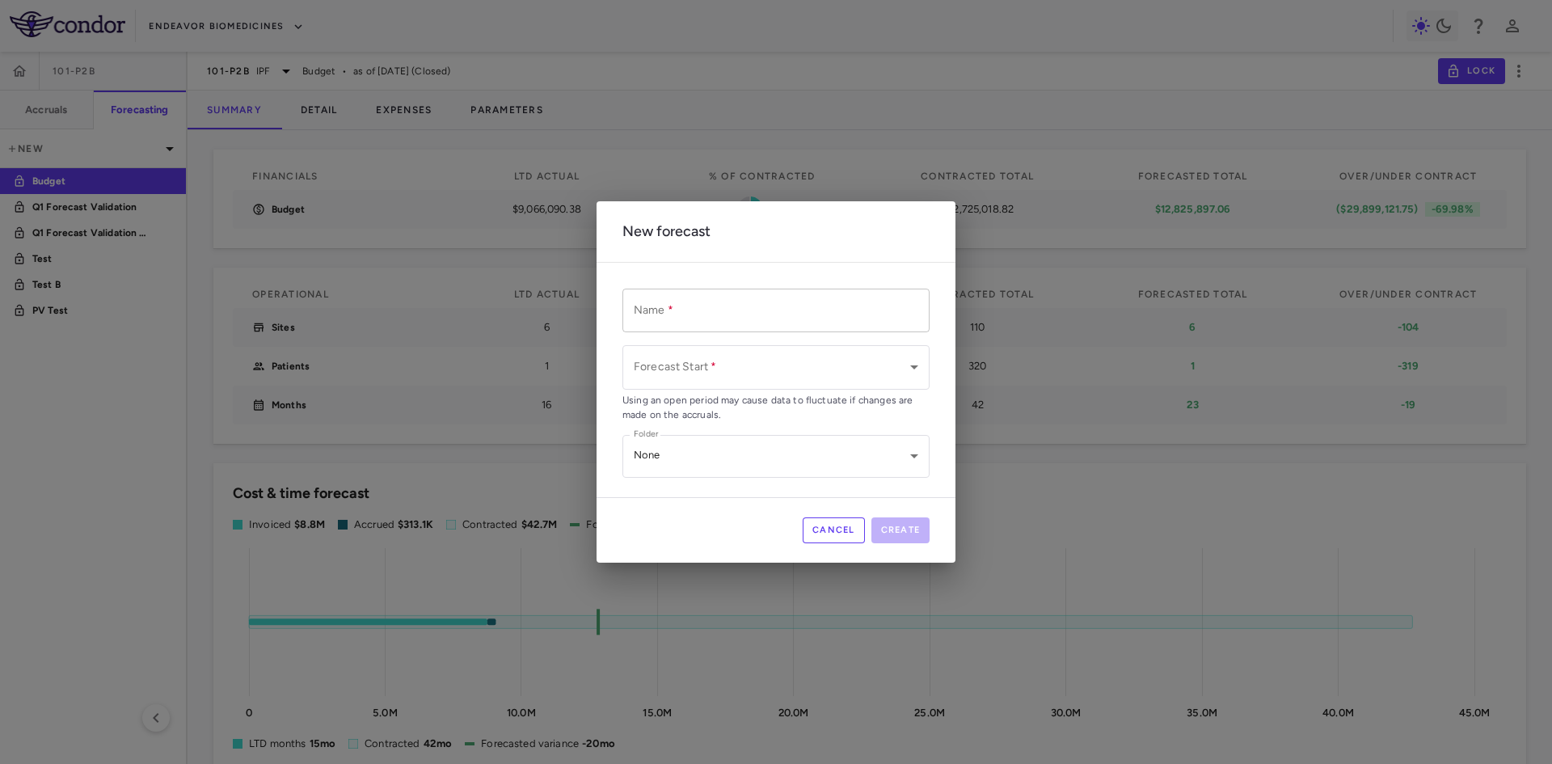
click at [777, 320] on input "Name   *" at bounding box center [775, 310] width 307 height 43
type input "*********"
click at [762, 354] on body "Skip to sidebar Skip to main content Endeavor Biomedicines 101-P2B Accruals For…" at bounding box center [776, 382] width 1552 height 764
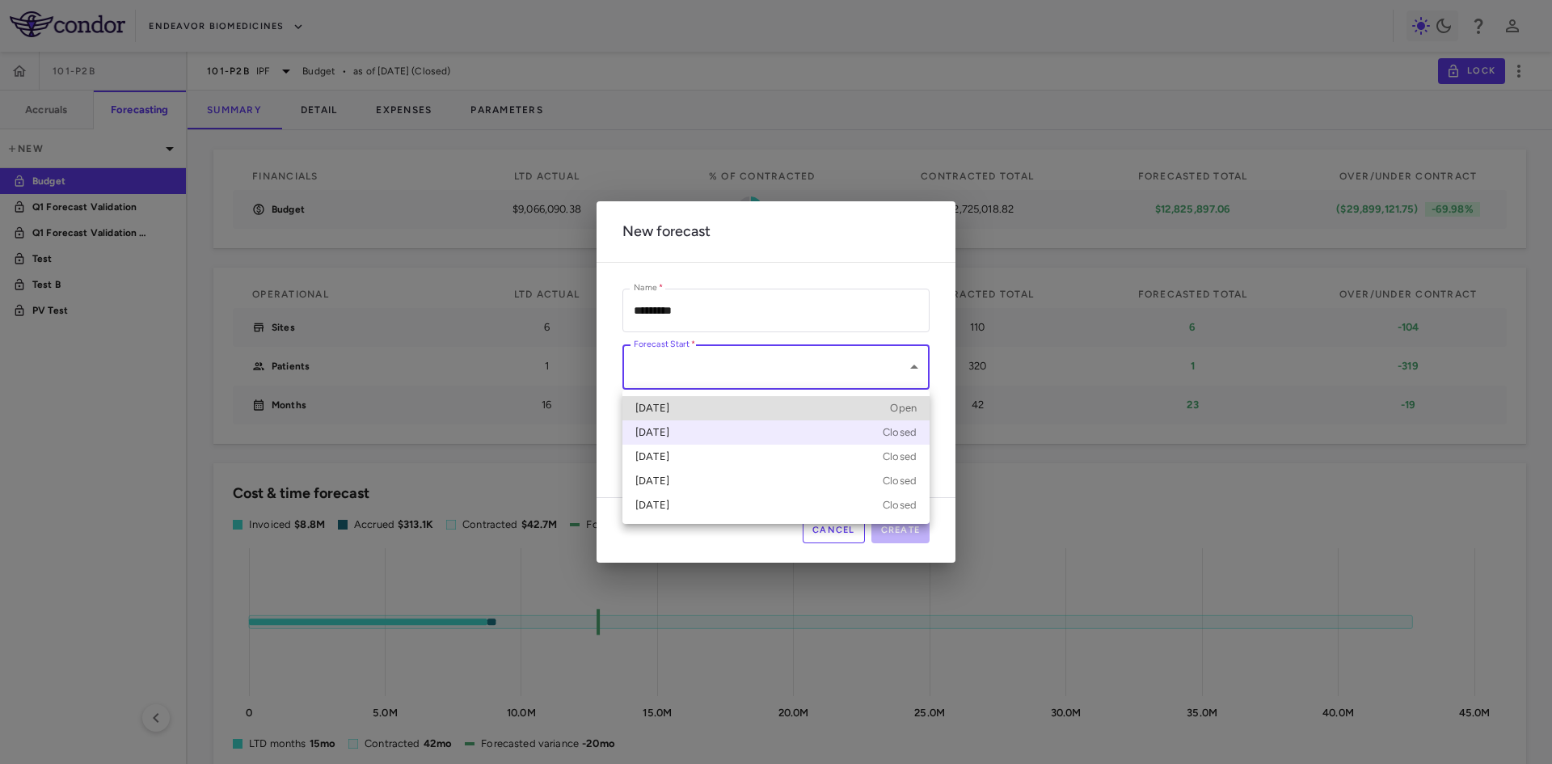
click at [693, 432] on div "Mar 2025 Closed" at bounding box center [775, 432] width 281 height 15
type input "**********"
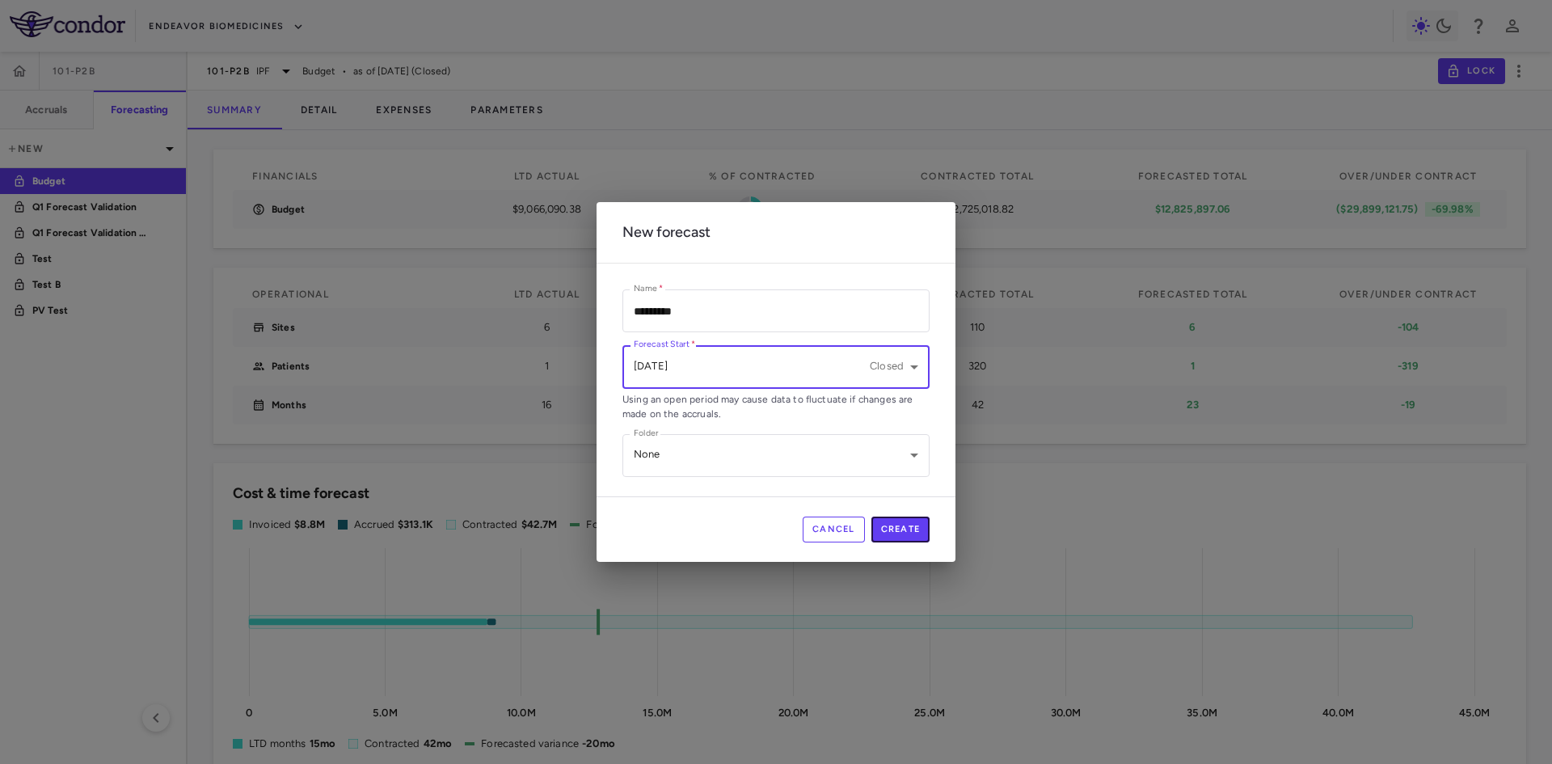
drag, startPoint x: 905, startPoint y: 529, endPoint x: 903, endPoint y: 538, distance: 9.8
click at [905, 528] on button "Create" at bounding box center [900, 530] width 59 height 26
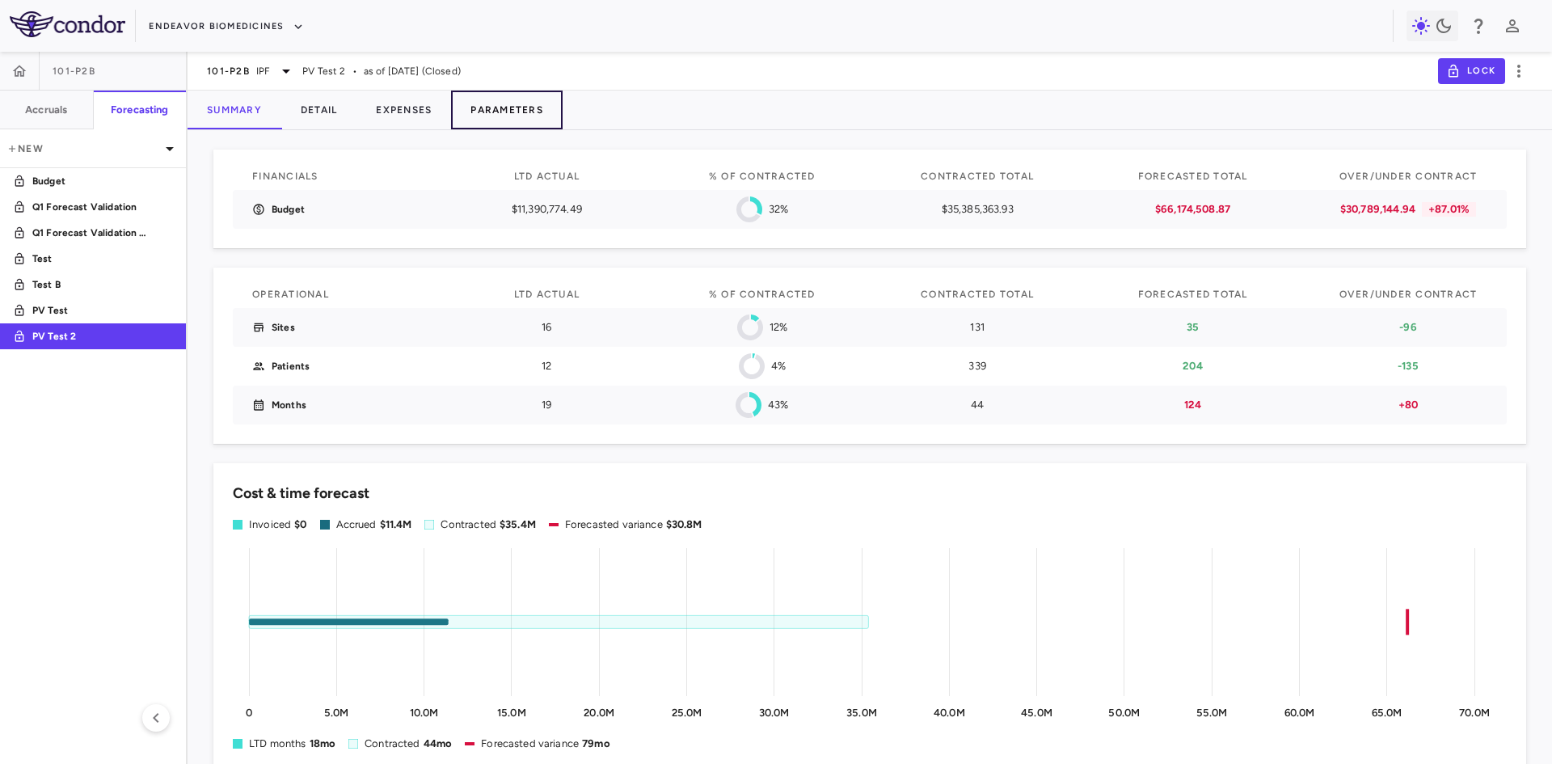
click at [508, 110] on button "Parameters" at bounding box center [507, 110] width 112 height 39
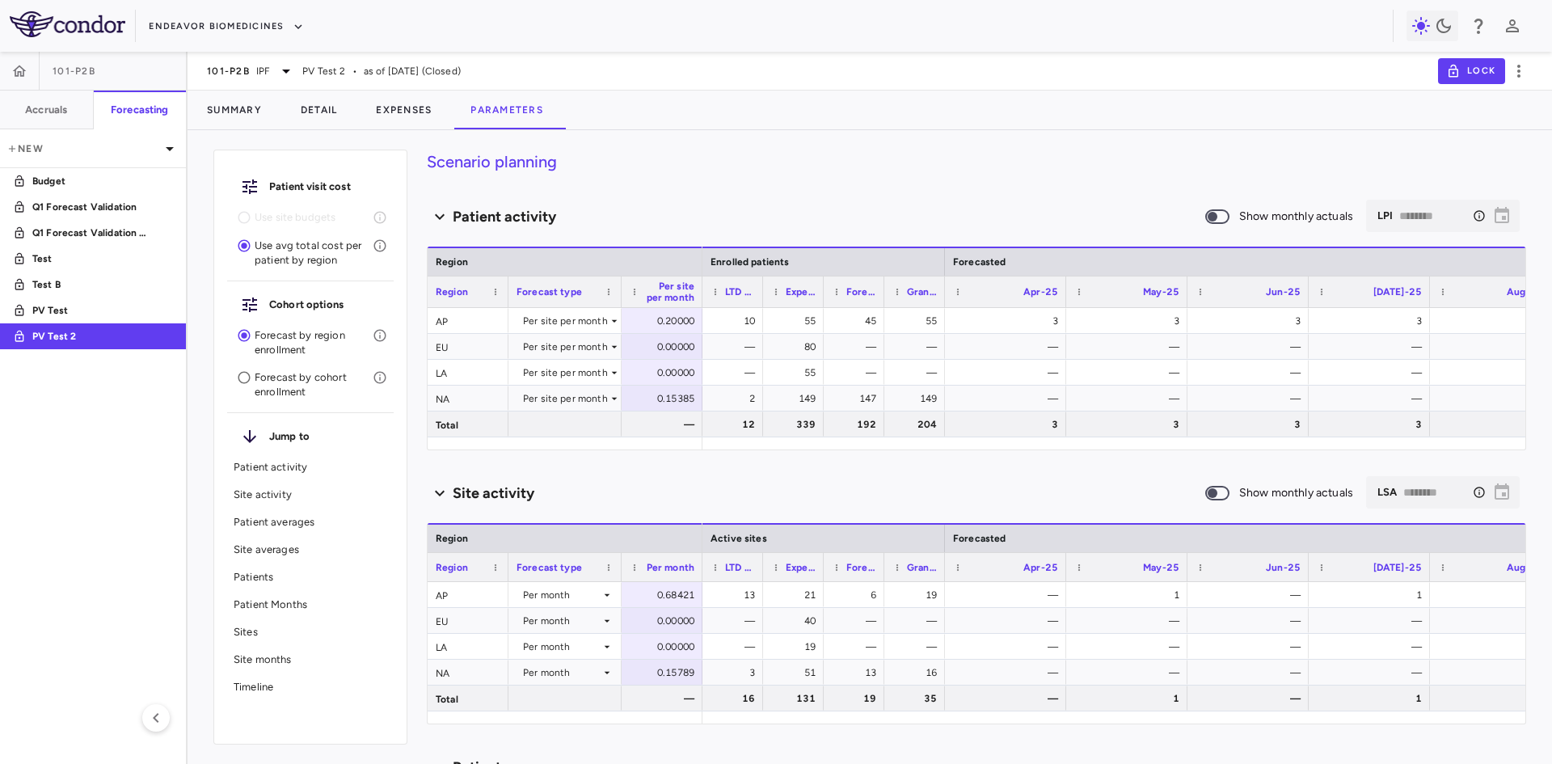
click at [285, 387] on p "Forecast by cohort enrollment" at bounding box center [314, 384] width 118 height 29
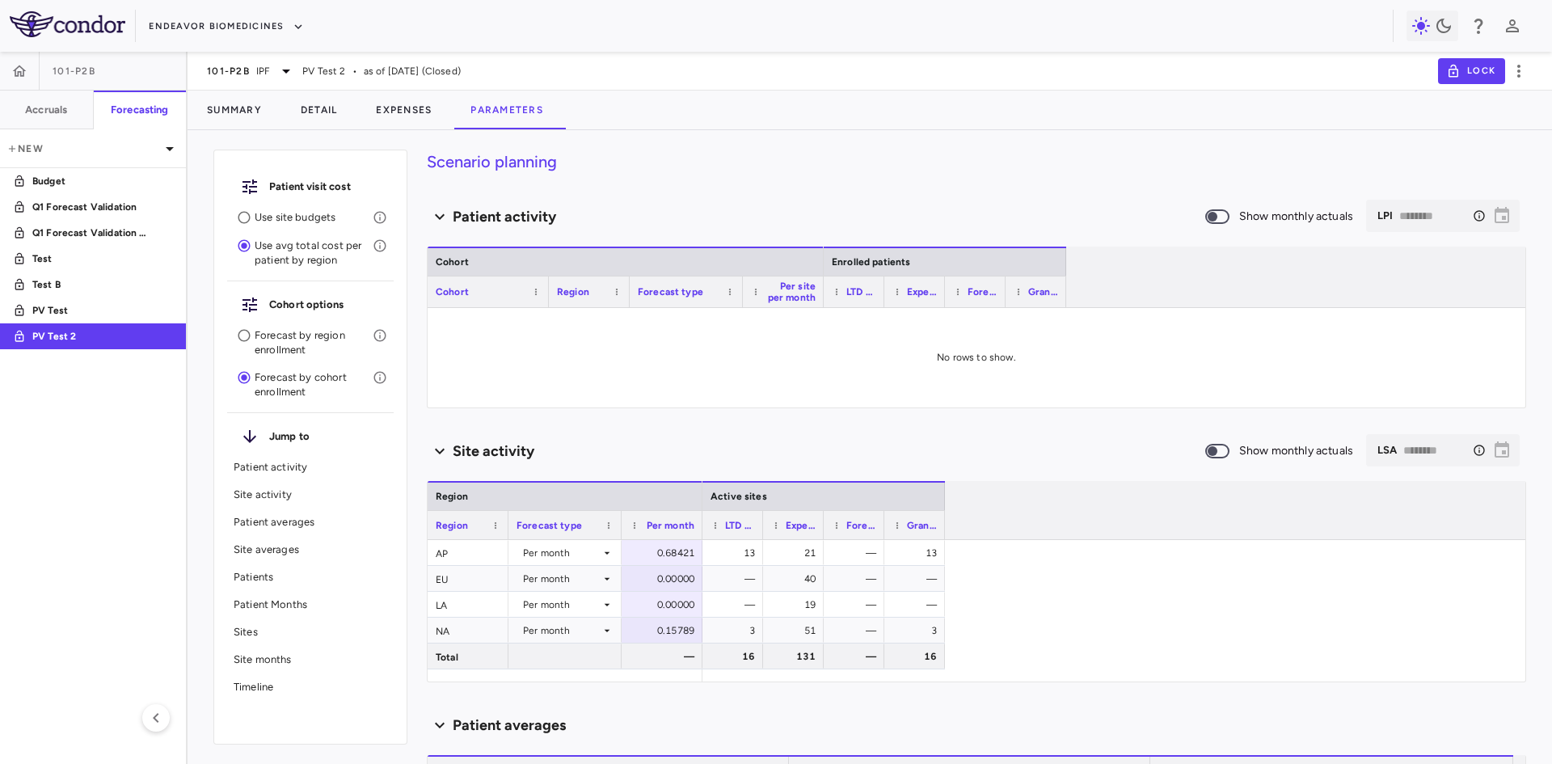
click at [302, 215] on p "Use site budgets" at bounding box center [314, 217] width 118 height 15
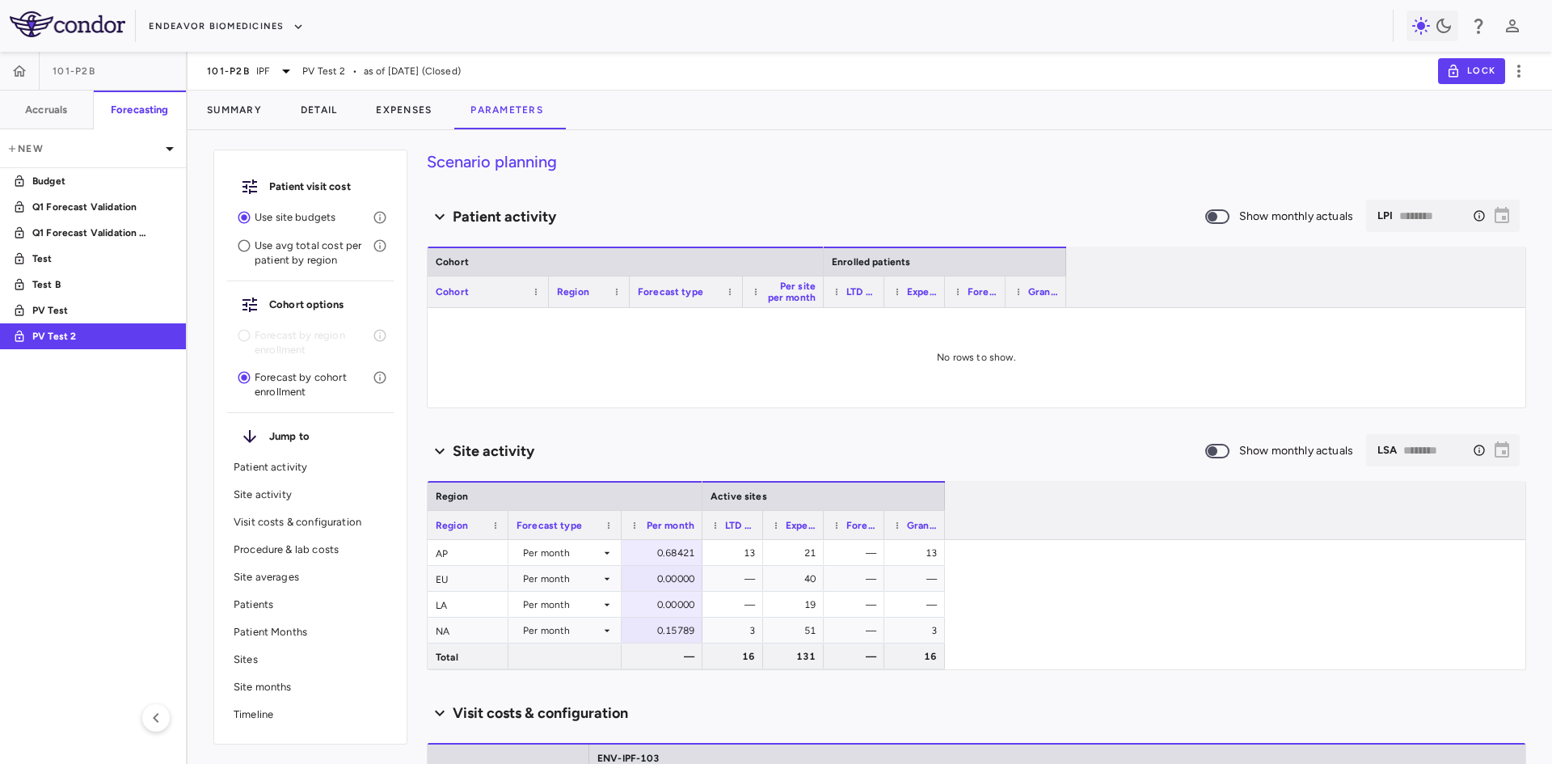
click at [294, 383] on p "Forecast by cohort enrollment" at bounding box center [314, 384] width 118 height 29
click at [292, 255] on p "Use avg total cost per patient by region" at bounding box center [314, 252] width 118 height 29
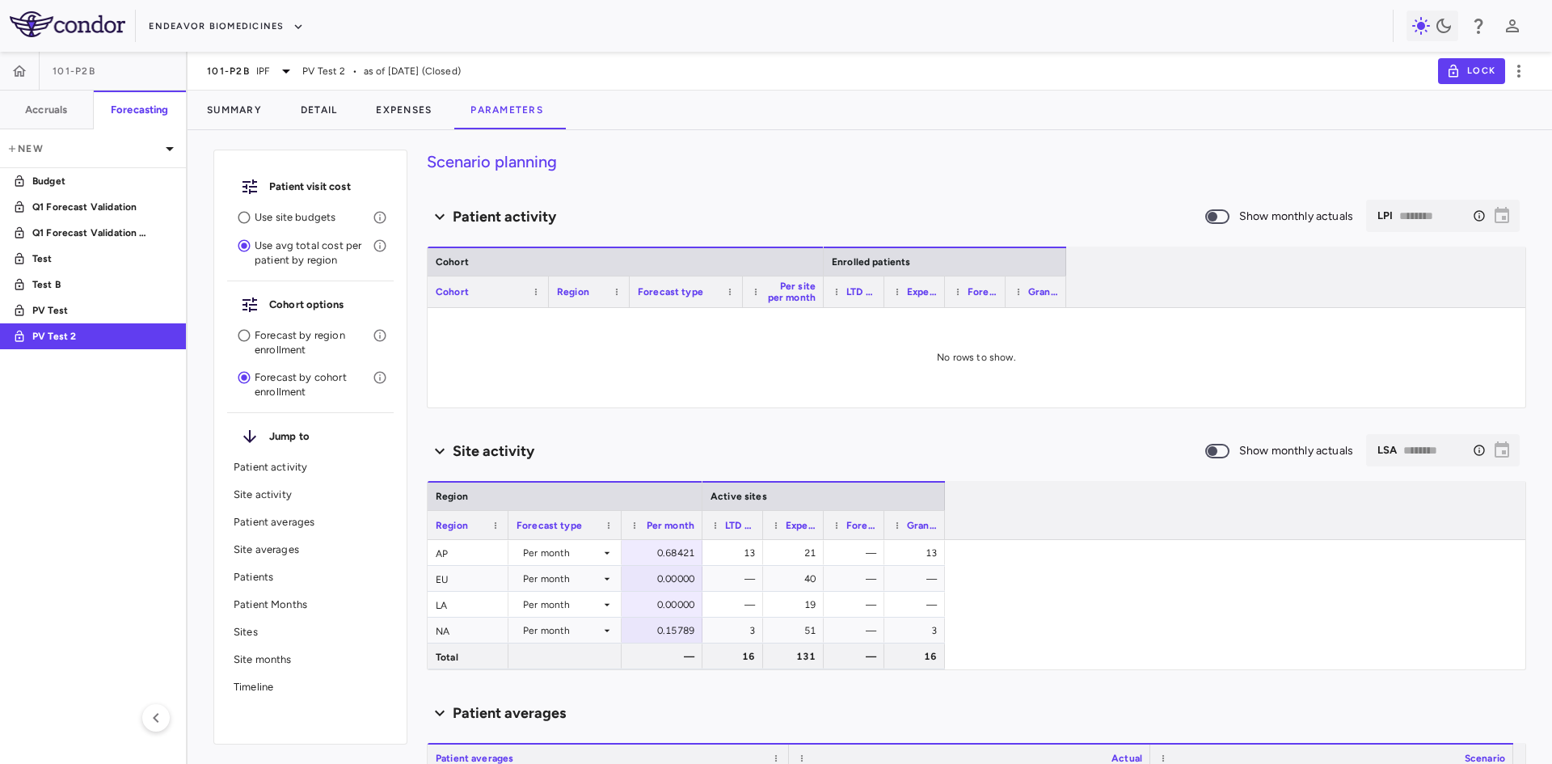
click at [296, 217] on p "Use site budgets" at bounding box center [314, 217] width 118 height 15
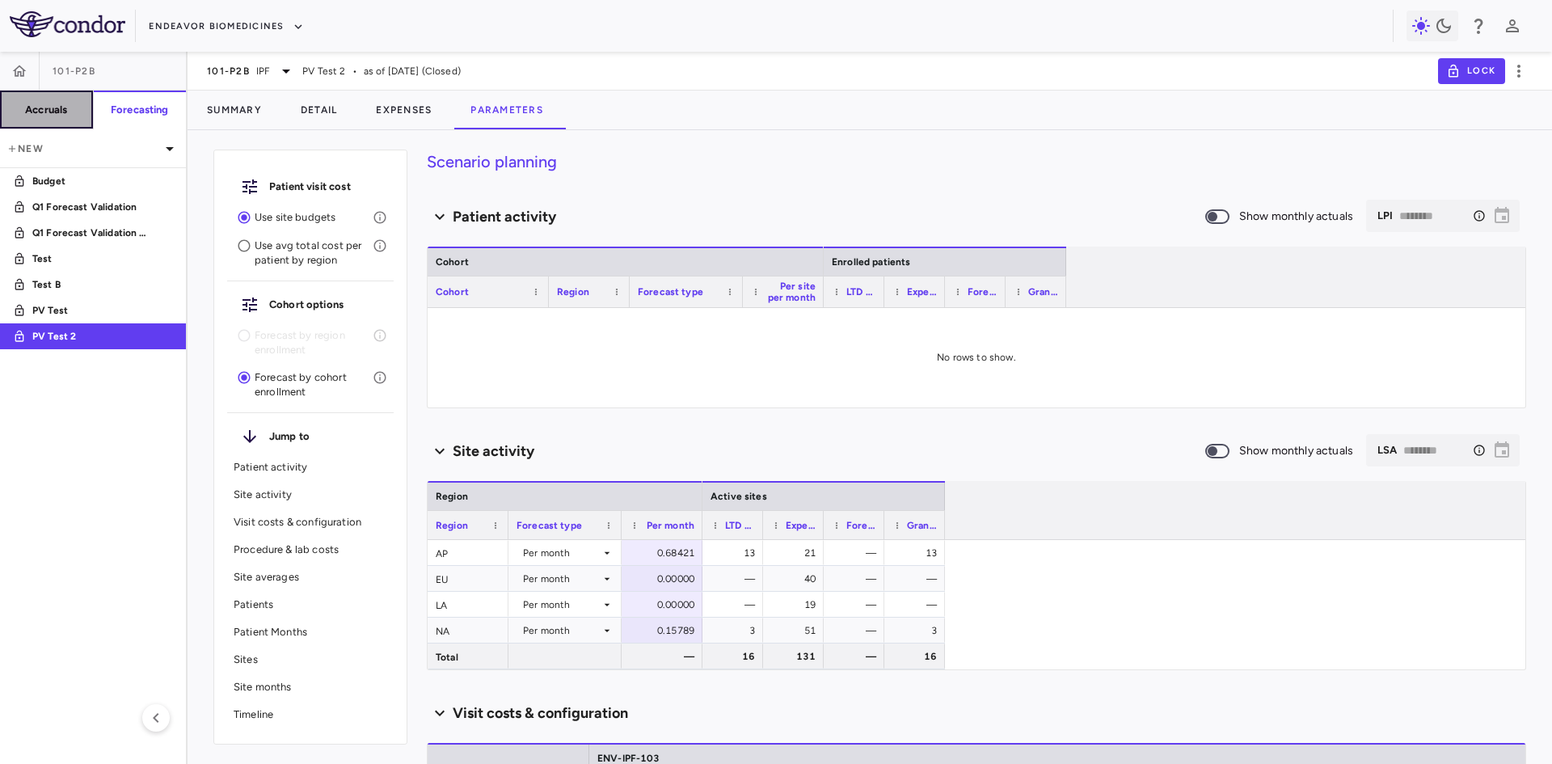
click at [44, 103] on h6 "Accruals" at bounding box center [46, 110] width 42 height 15
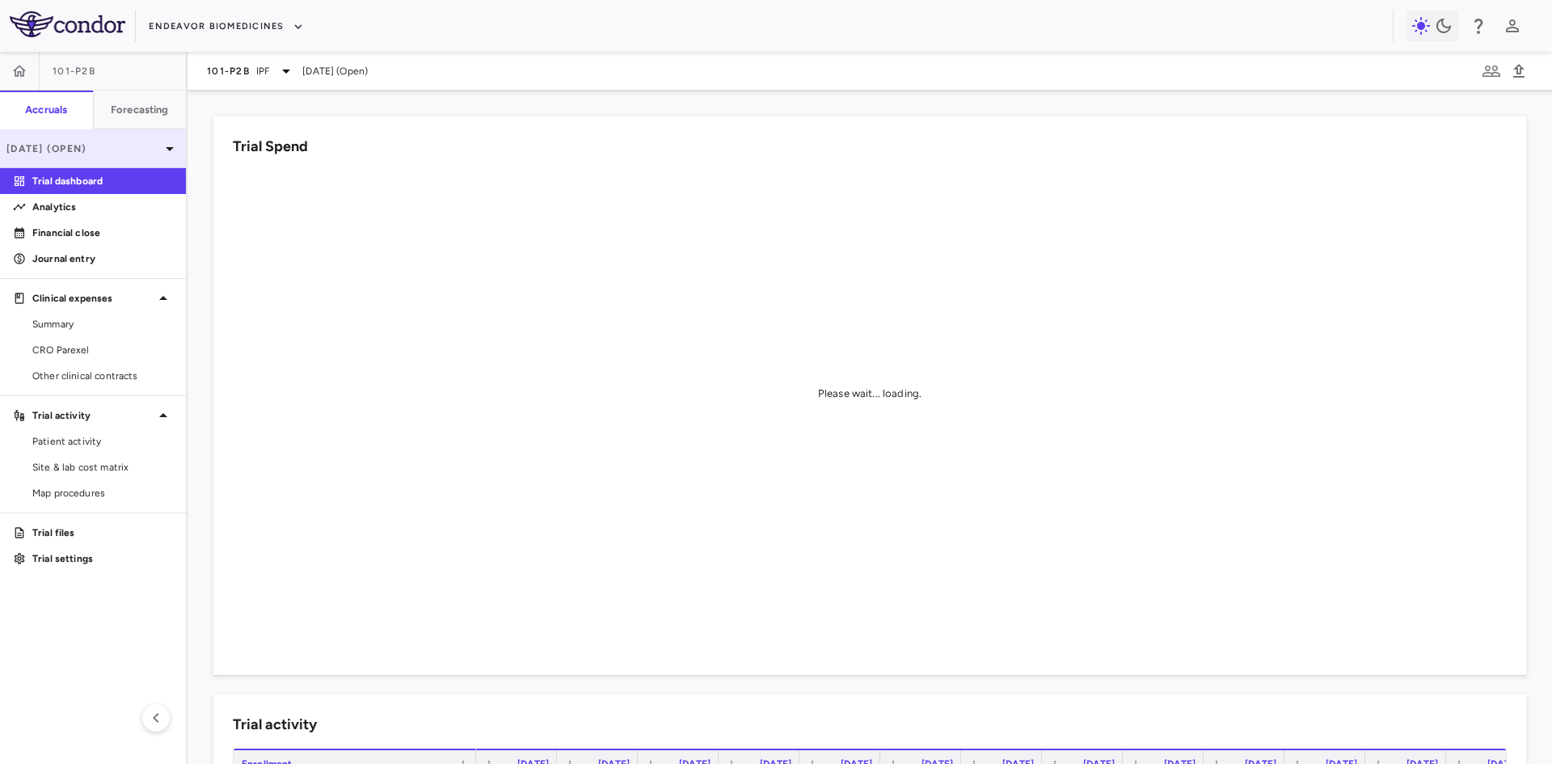
click at [142, 152] on p "Apr 2025 (Open)" at bounding box center [83, 148] width 154 height 15
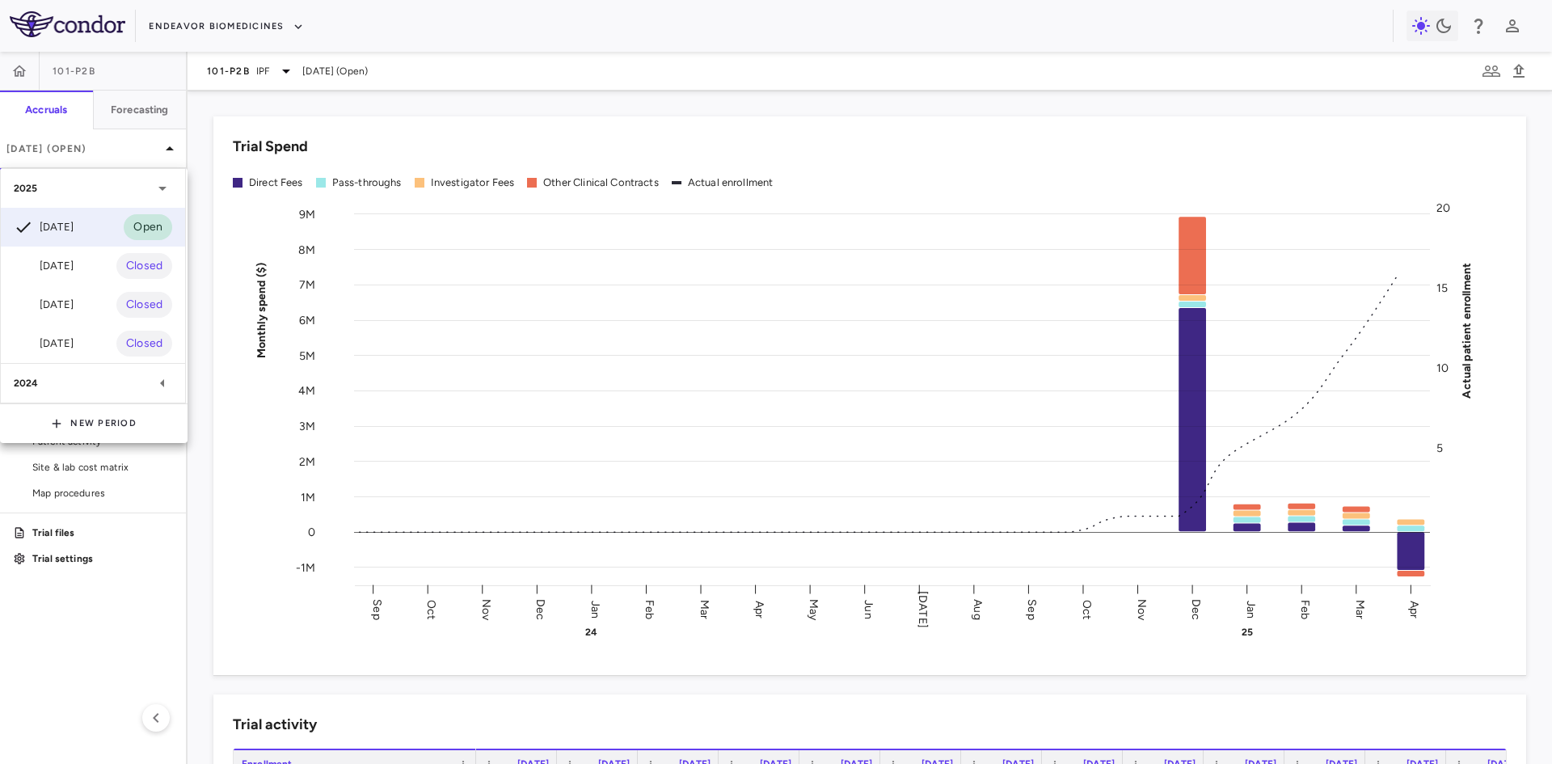
click at [588, 128] on div at bounding box center [776, 382] width 1552 height 764
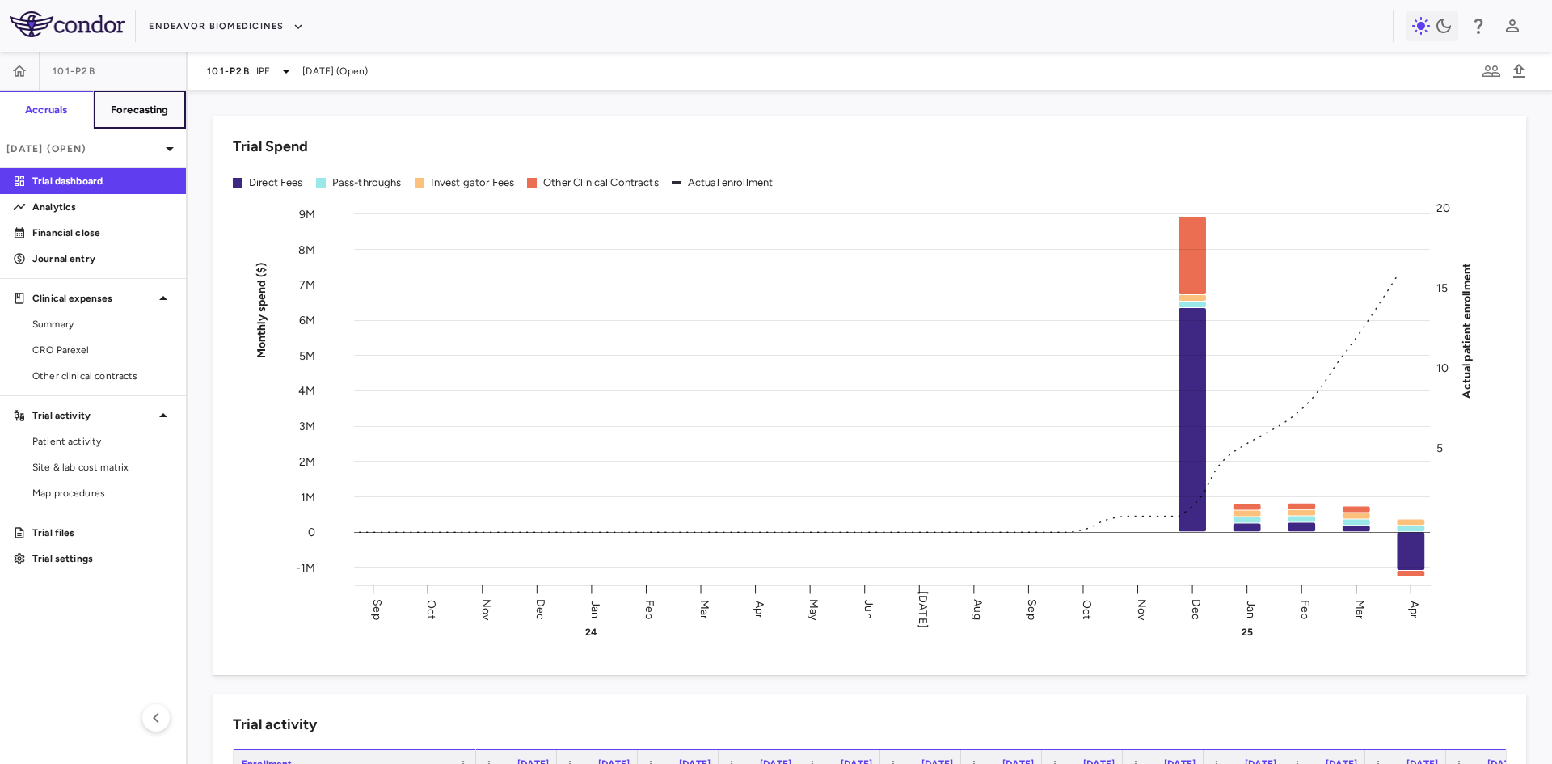
click at [162, 119] on button "Forecasting" at bounding box center [140, 110] width 94 height 39
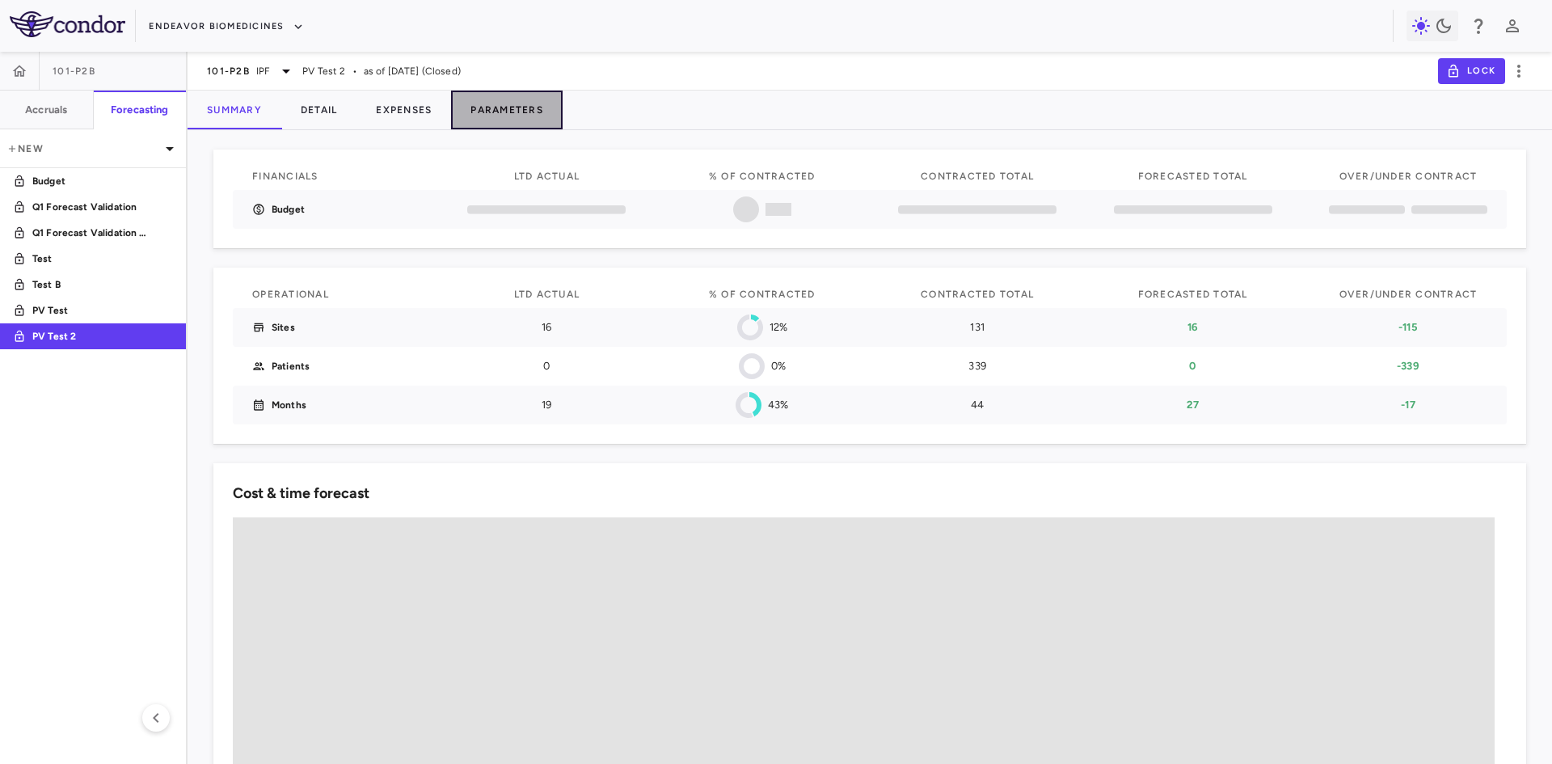
click at [513, 106] on button "Parameters" at bounding box center [507, 110] width 112 height 39
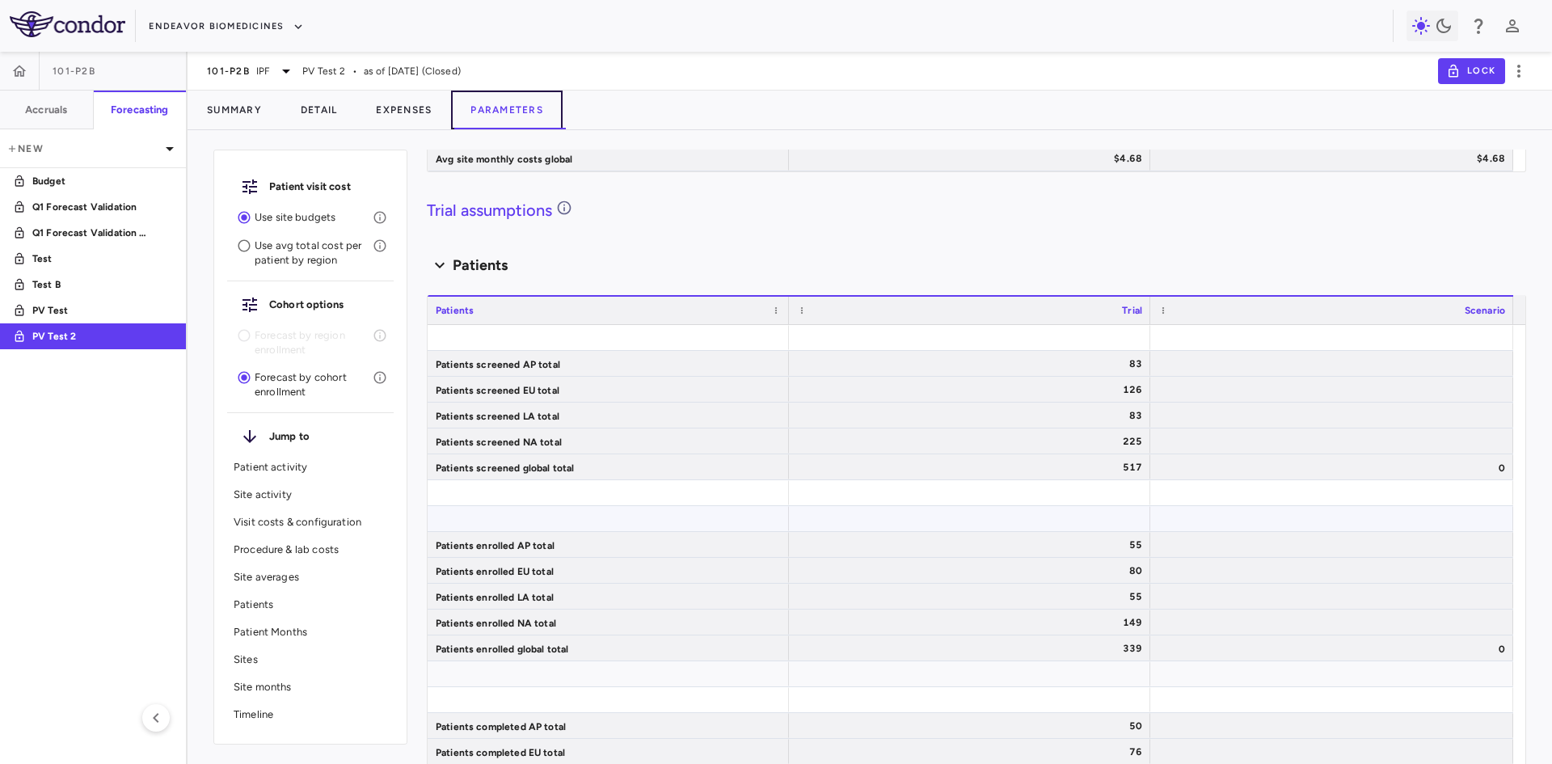
scroll to position [1940, 0]
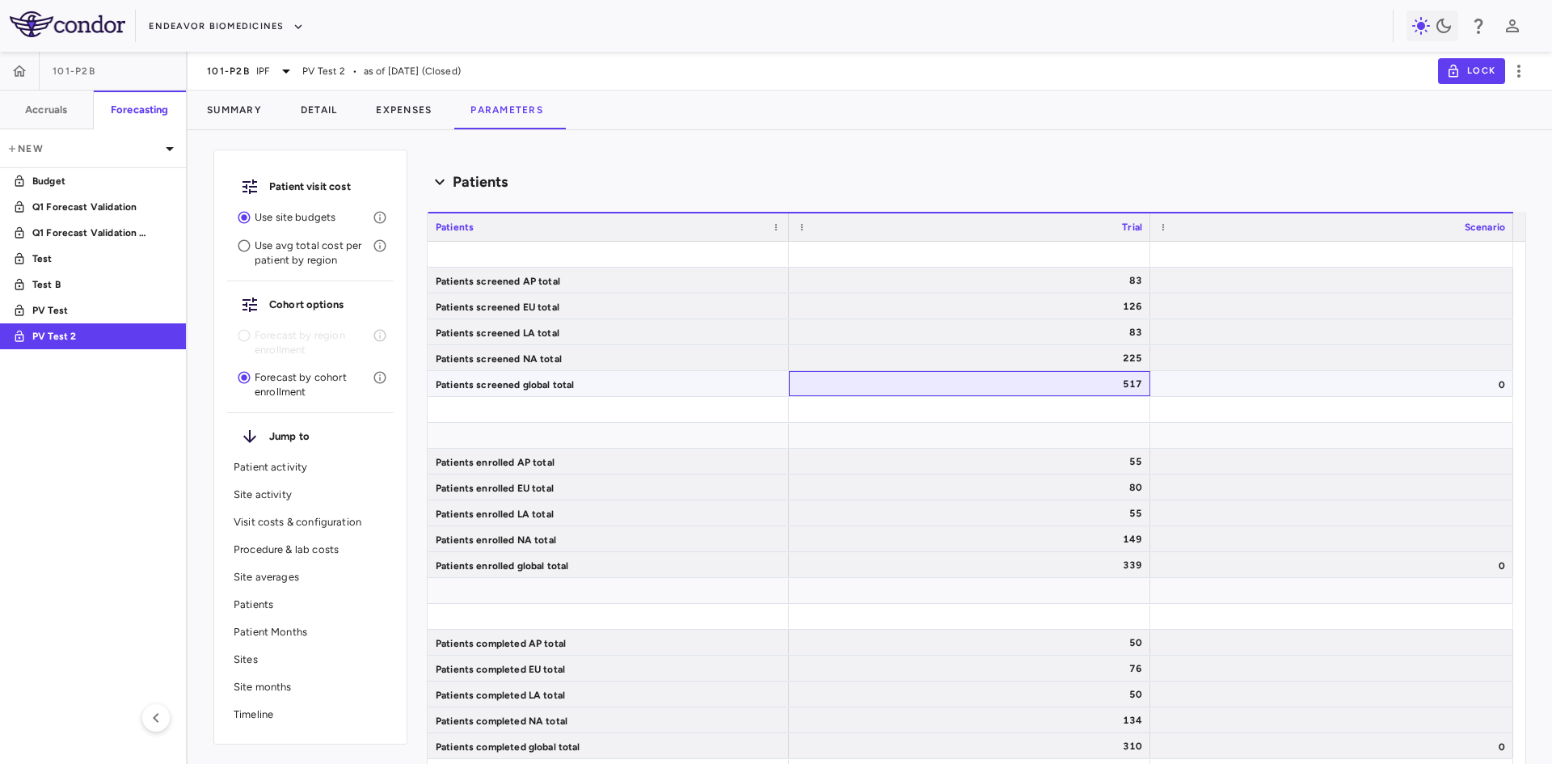
click at [1044, 384] on div "517" at bounding box center [973, 384] width 339 height 26
click at [1072, 573] on div "339" at bounding box center [973, 565] width 339 height 26
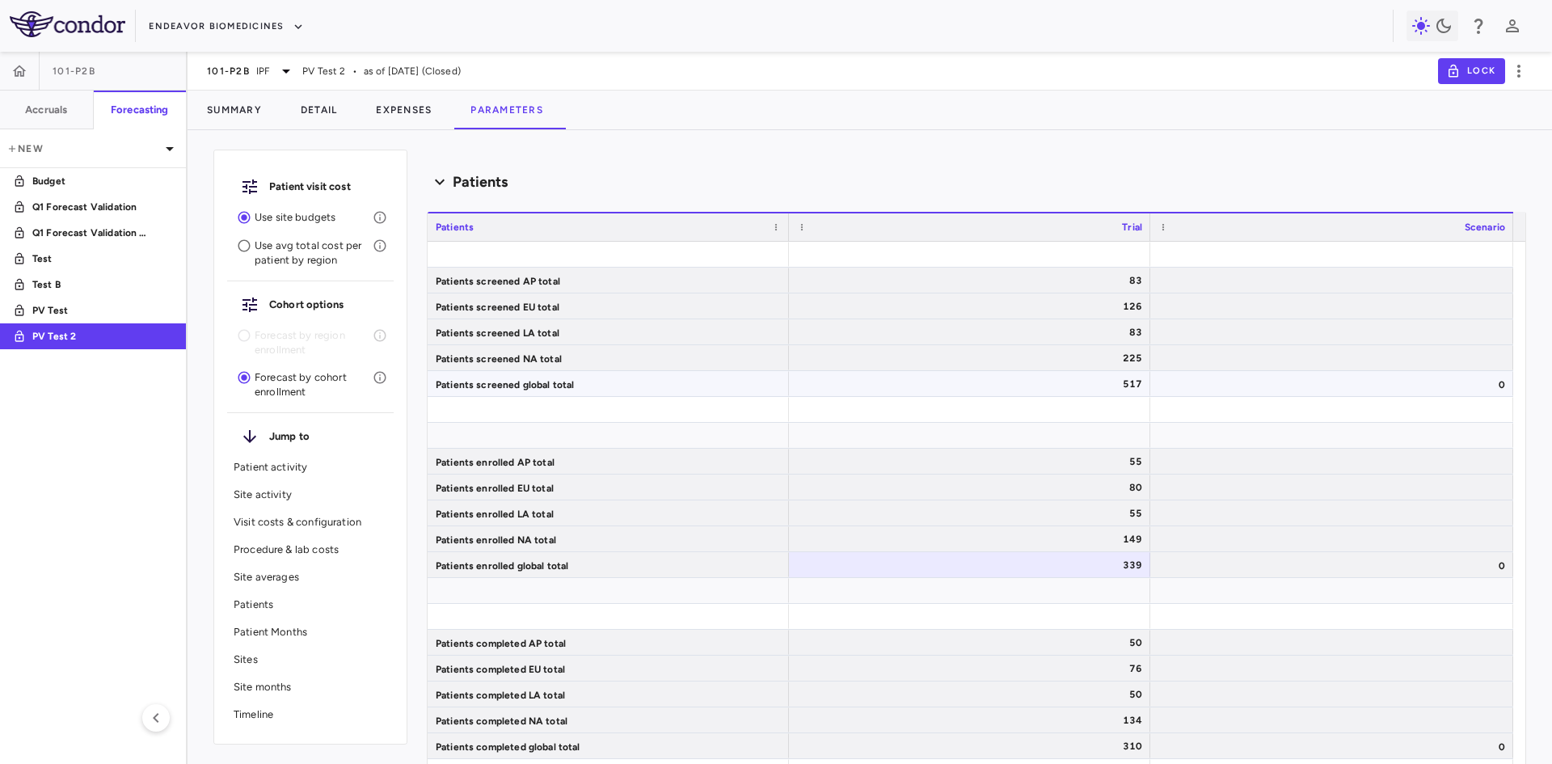
click at [1118, 374] on div "517" at bounding box center [973, 384] width 339 height 26
click at [1134, 558] on div "339" at bounding box center [973, 565] width 339 height 26
click at [921, 386] on div "517" at bounding box center [973, 384] width 339 height 26
click at [1034, 555] on div "339" at bounding box center [973, 565] width 339 height 26
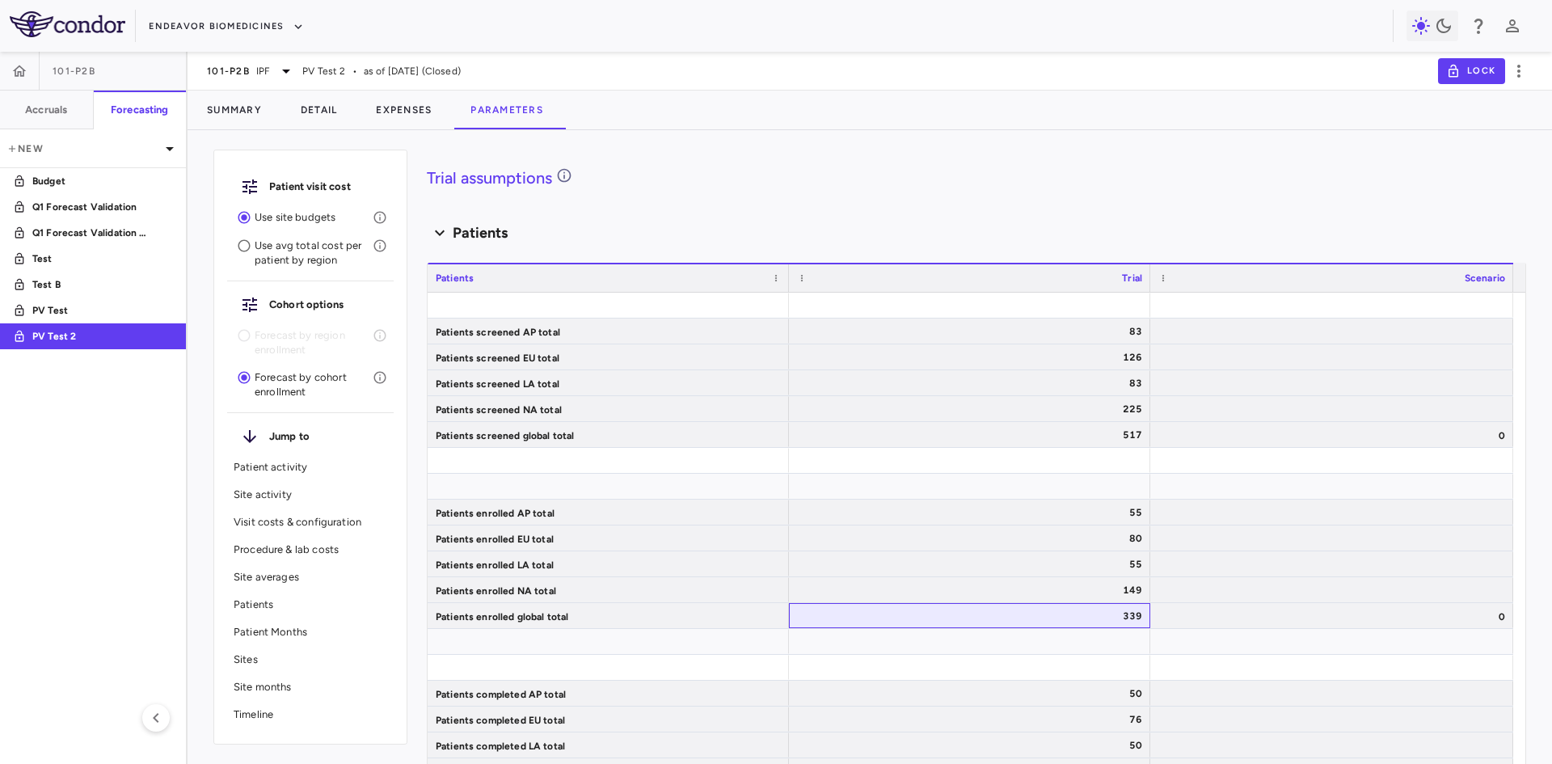
scroll to position [2102, 0]
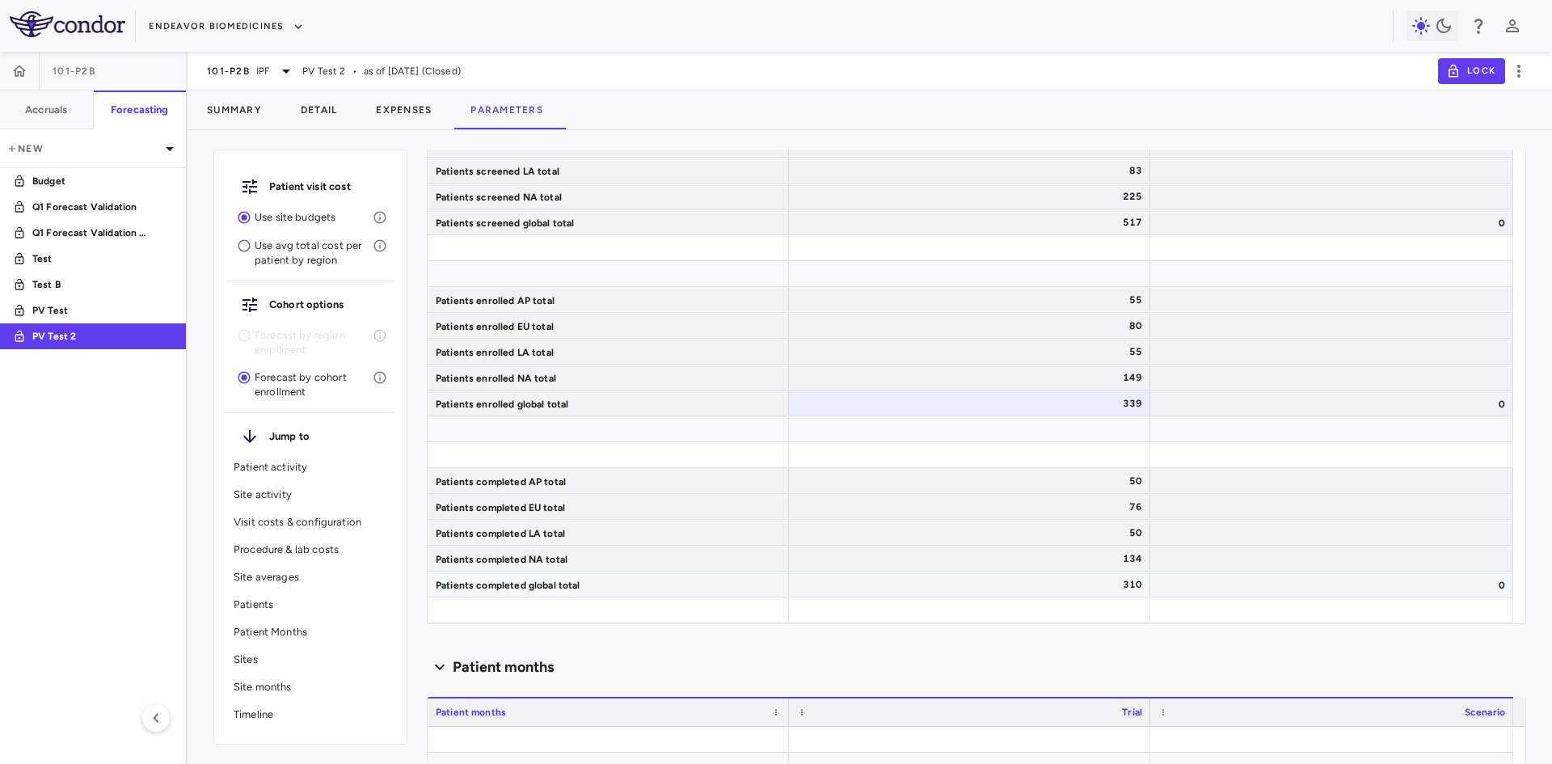
click at [1128, 585] on div "310" at bounding box center [973, 585] width 339 height 26
click at [1128, 399] on div "339" at bounding box center [973, 403] width 339 height 26
click at [1099, 587] on div "310" at bounding box center [973, 585] width 339 height 26
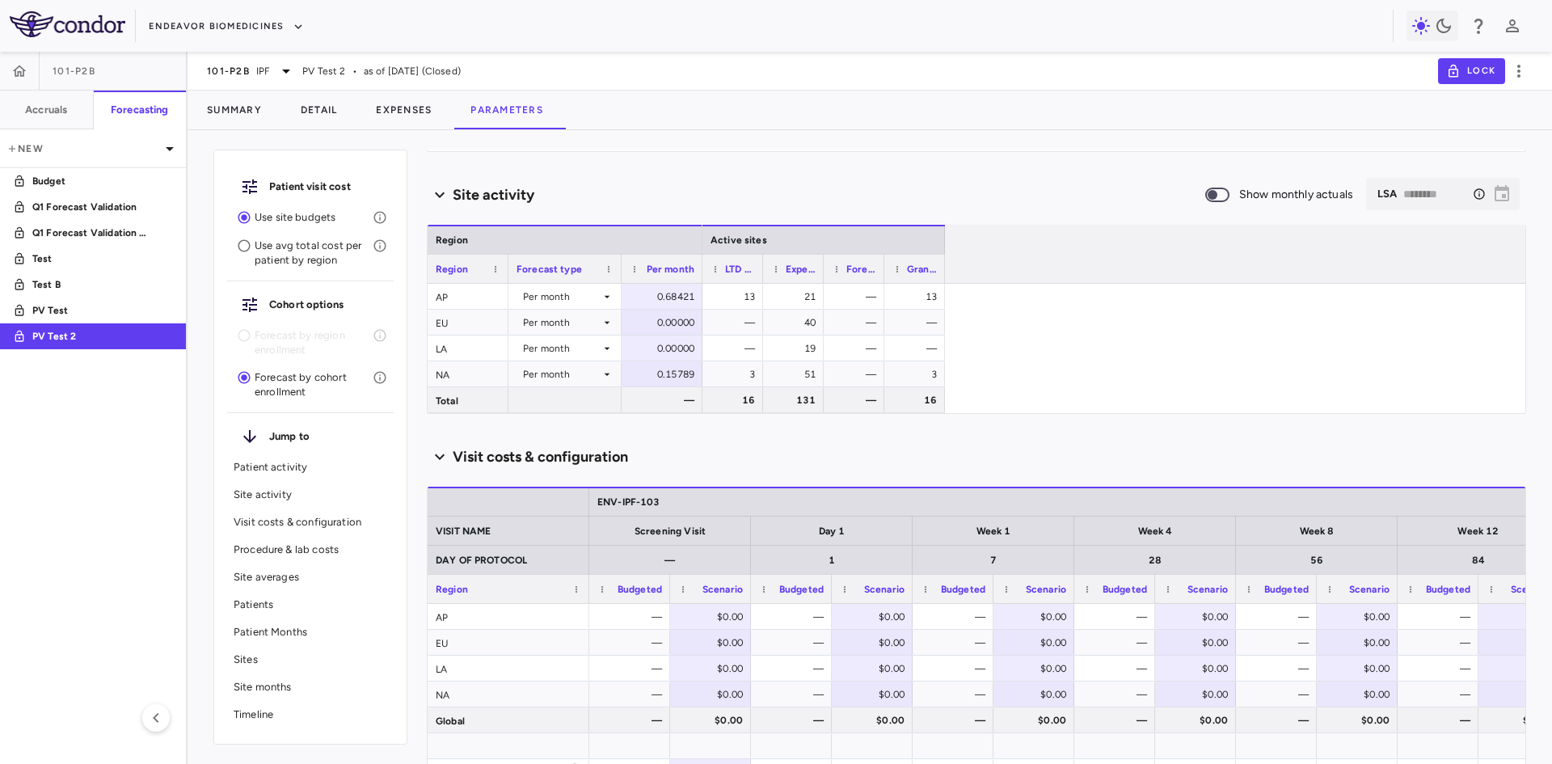
scroll to position [243, 0]
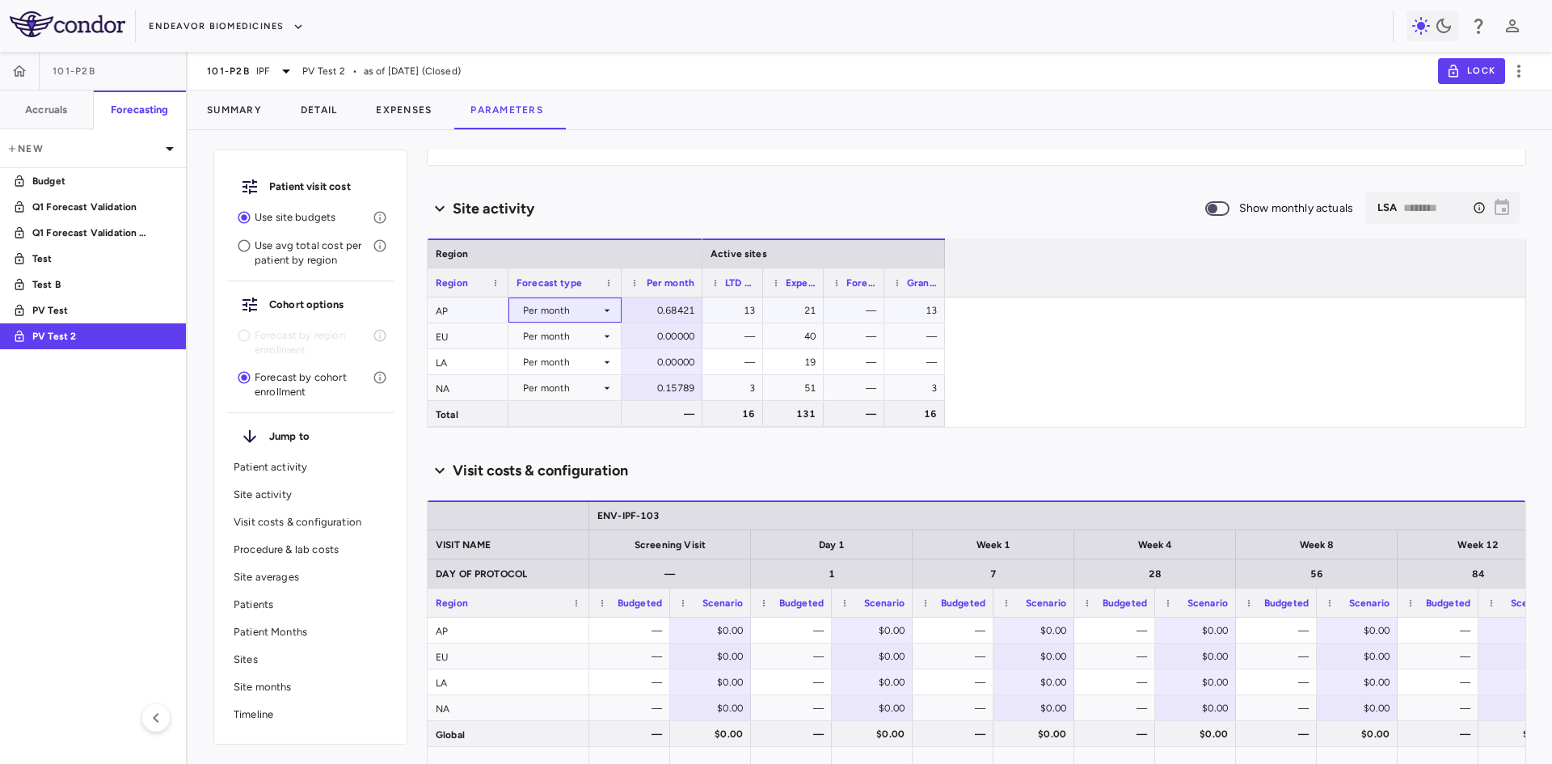
click at [600, 310] on div "Per month" at bounding box center [562, 310] width 78 height 26
click at [1107, 299] on div at bounding box center [776, 382] width 1552 height 764
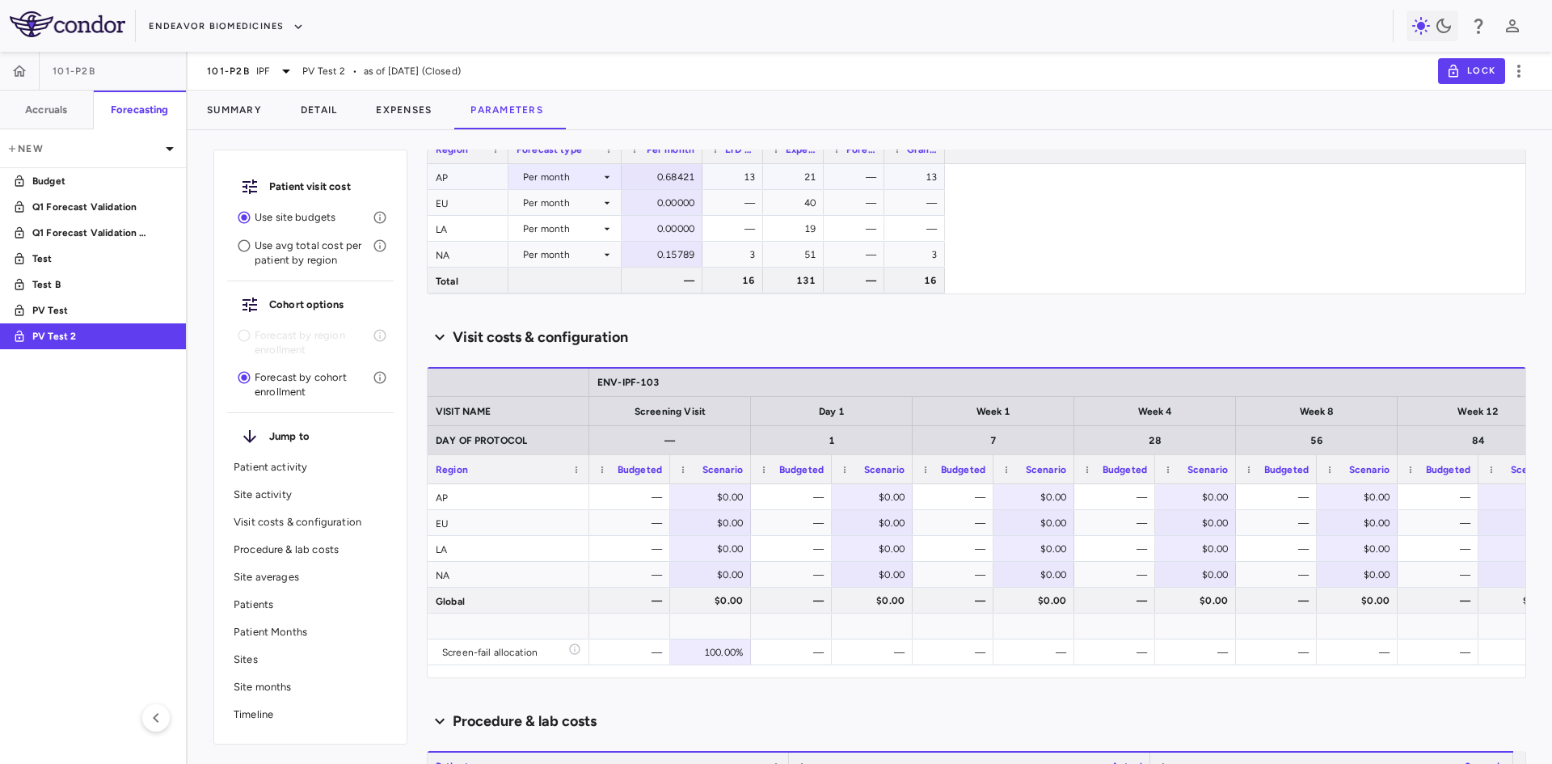
scroll to position [0, 0]
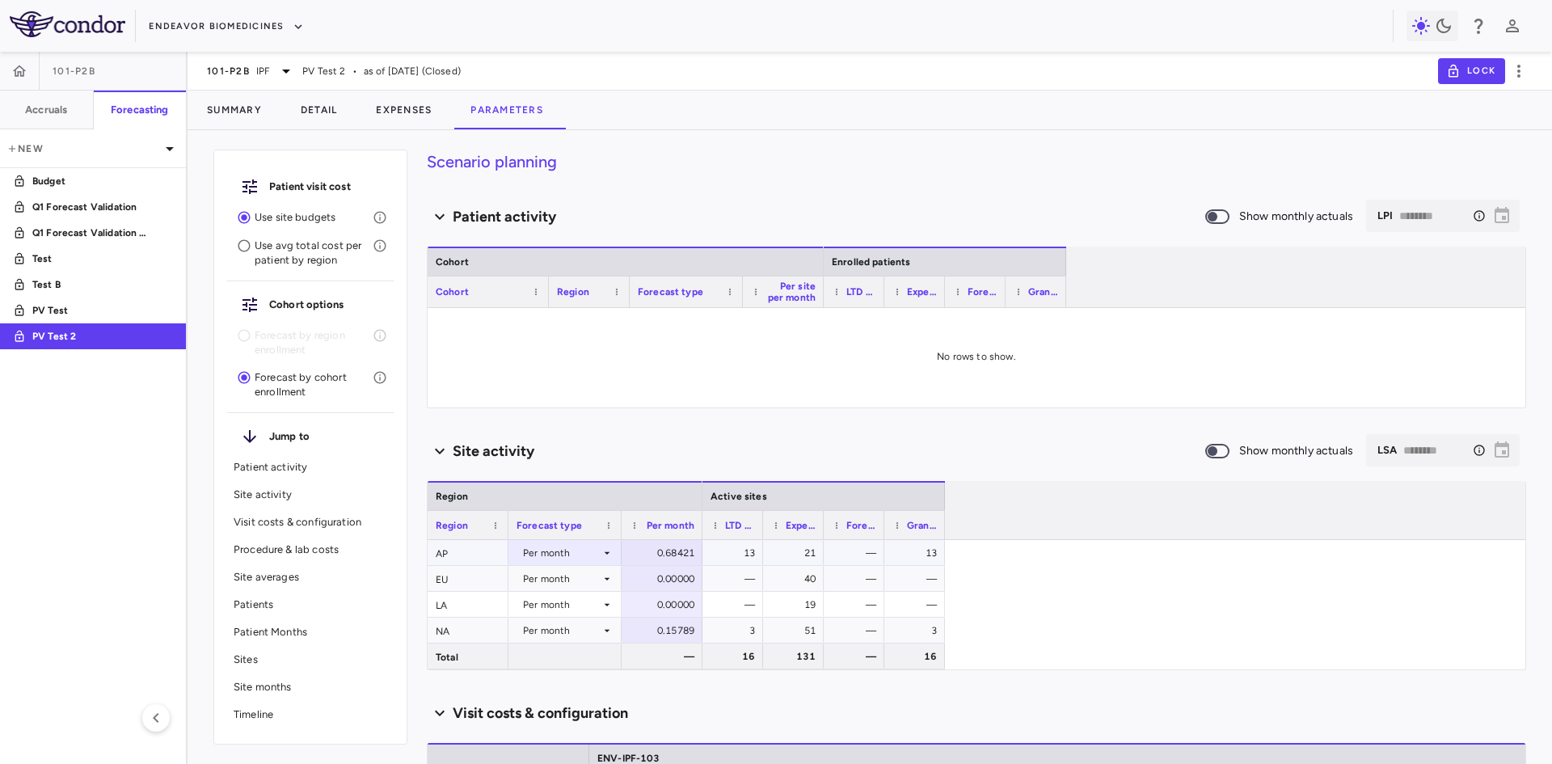
click at [323, 253] on p "Use avg total cost per patient by region" at bounding box center [314, 252] width 118 height 29
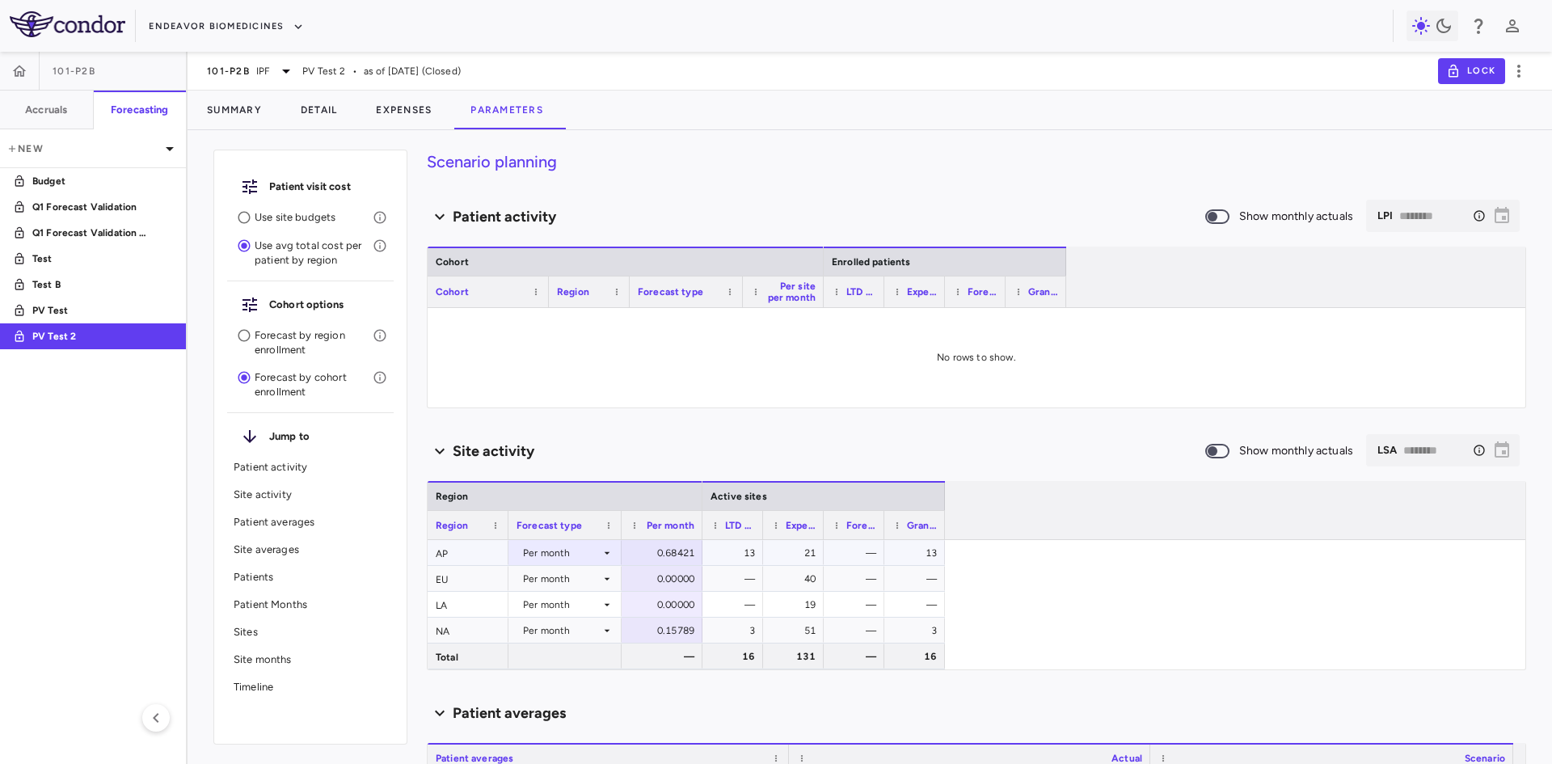
click at [272, 383] on p "Forecast by cohort enrollment" at bounding box center [314, 384] width 118 height 29
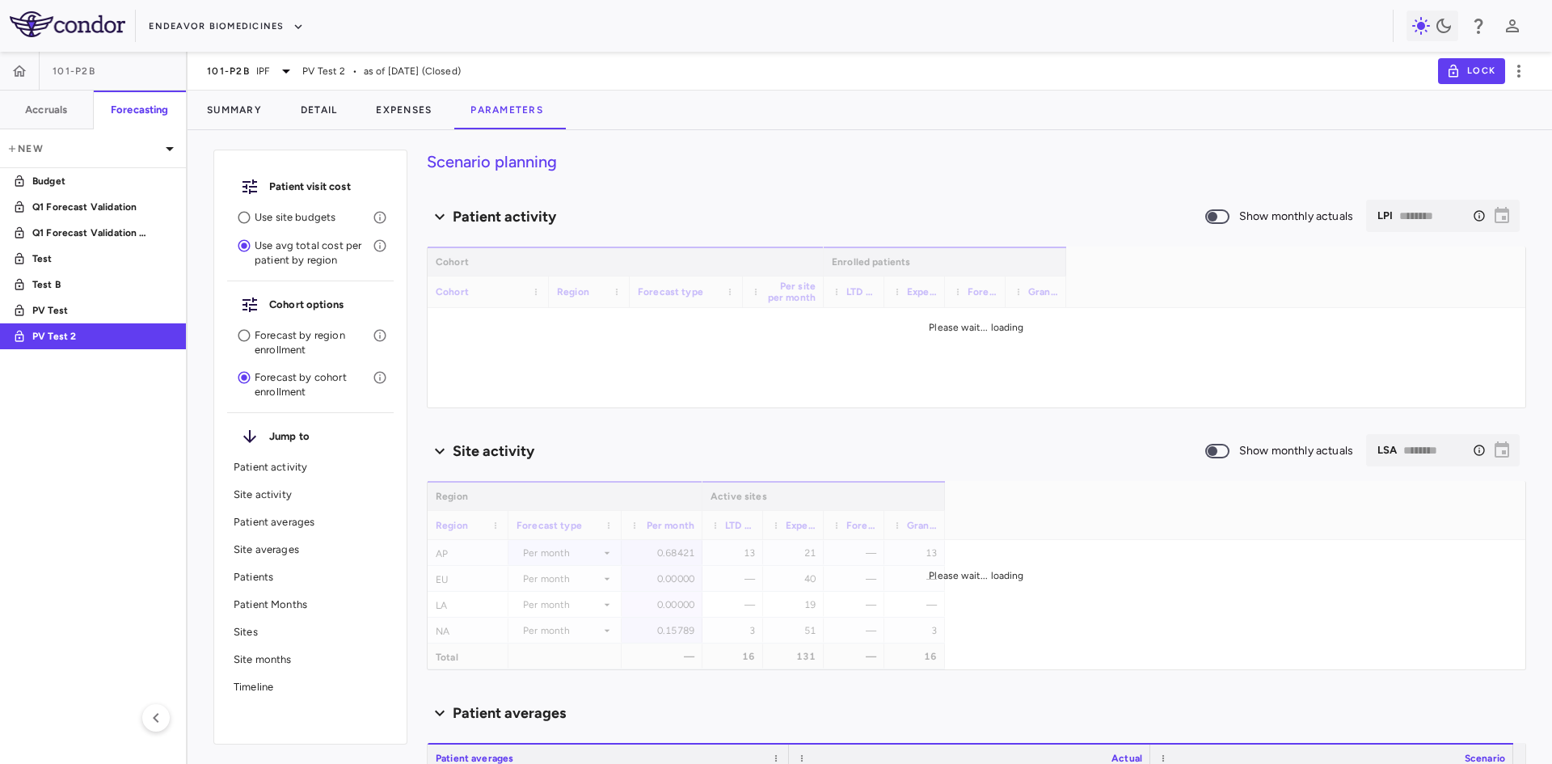
click at [293, 346] on p "Forecast by region enrollment" at bounding box center [314, 342] width 118 height 29
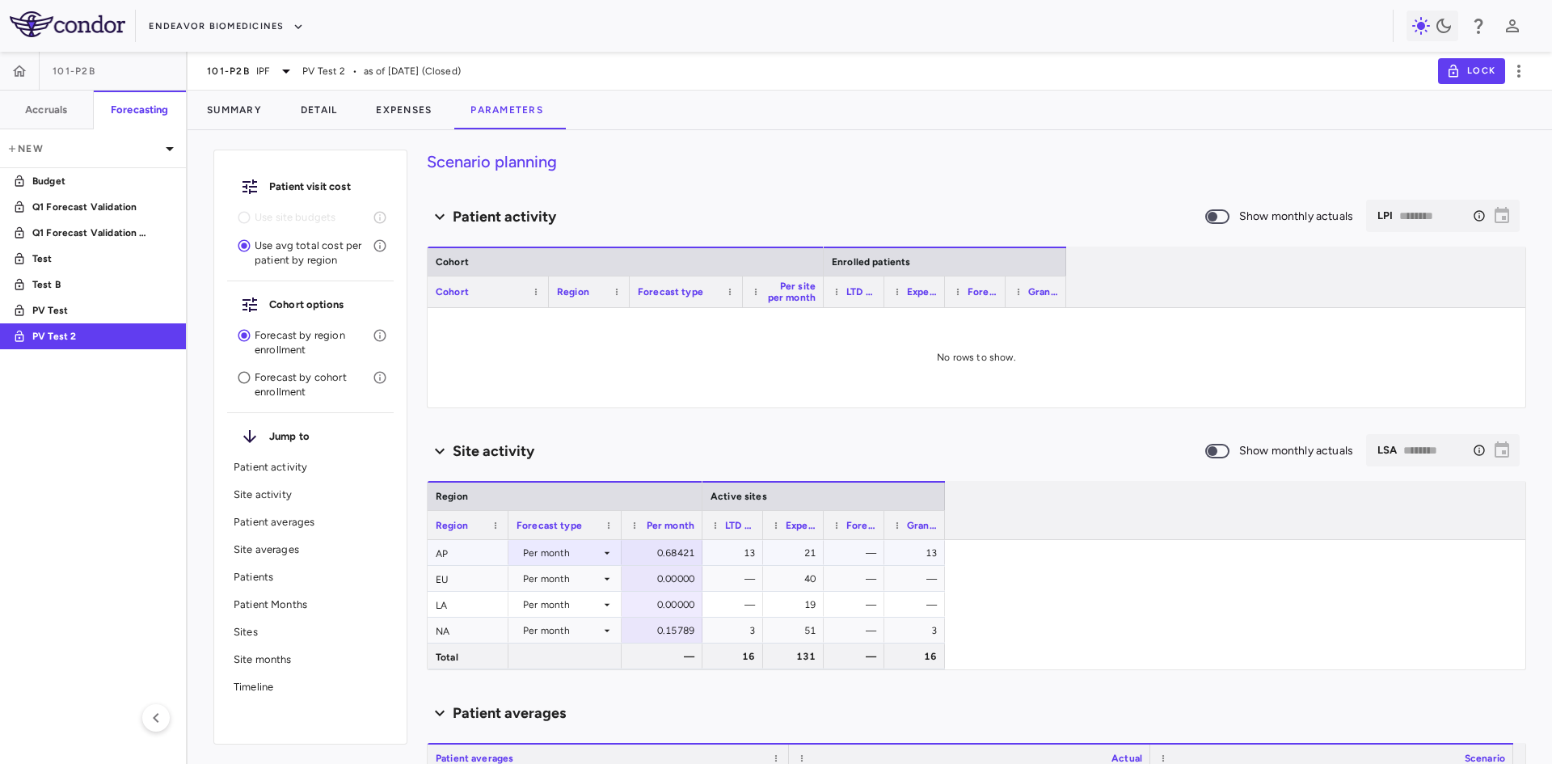
click at [310, 386] on p "Forecast by cohort enrollment" at bounding box center [314, 384] width 118 height 29
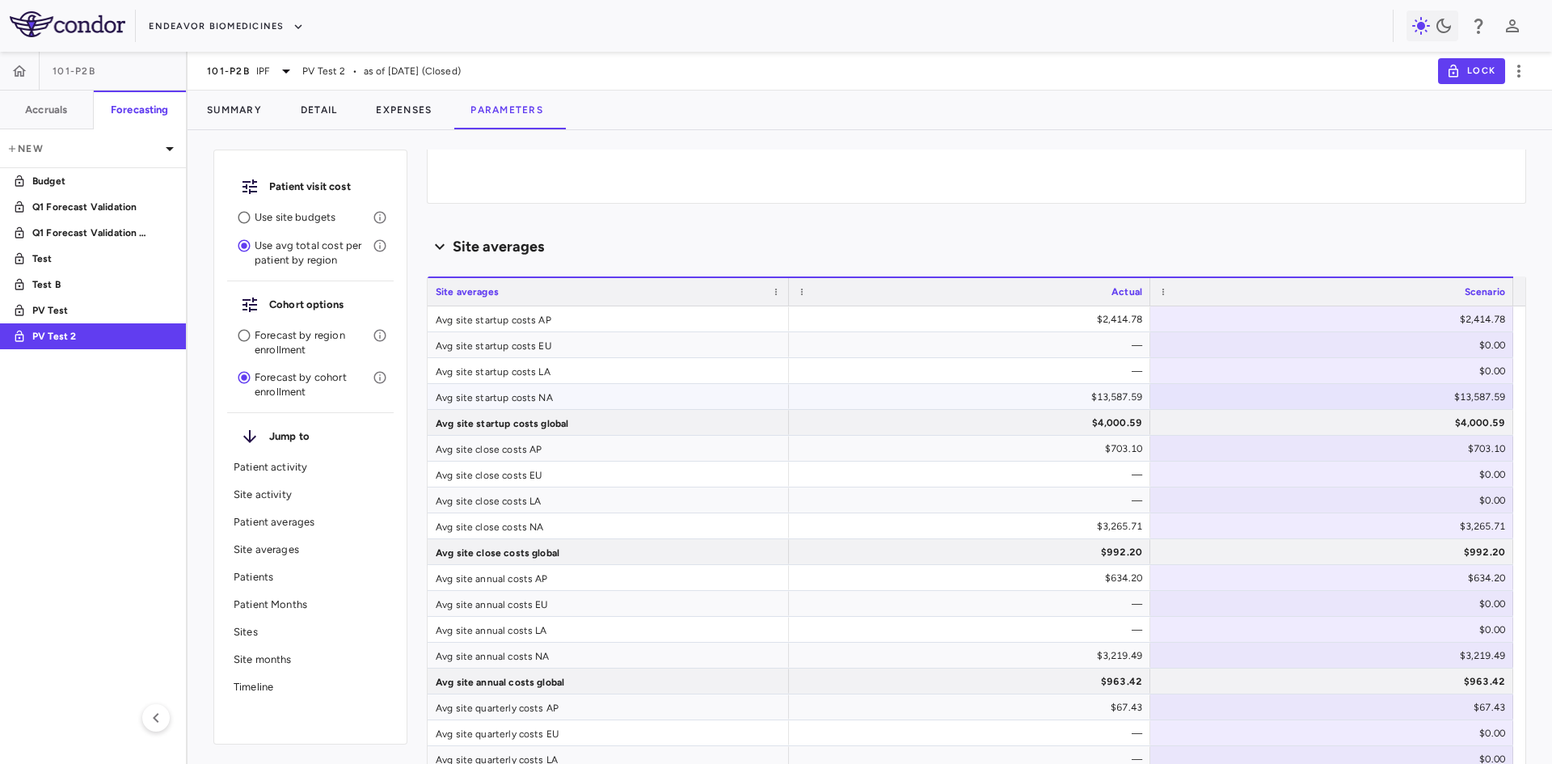
scroll to position [728, 0]
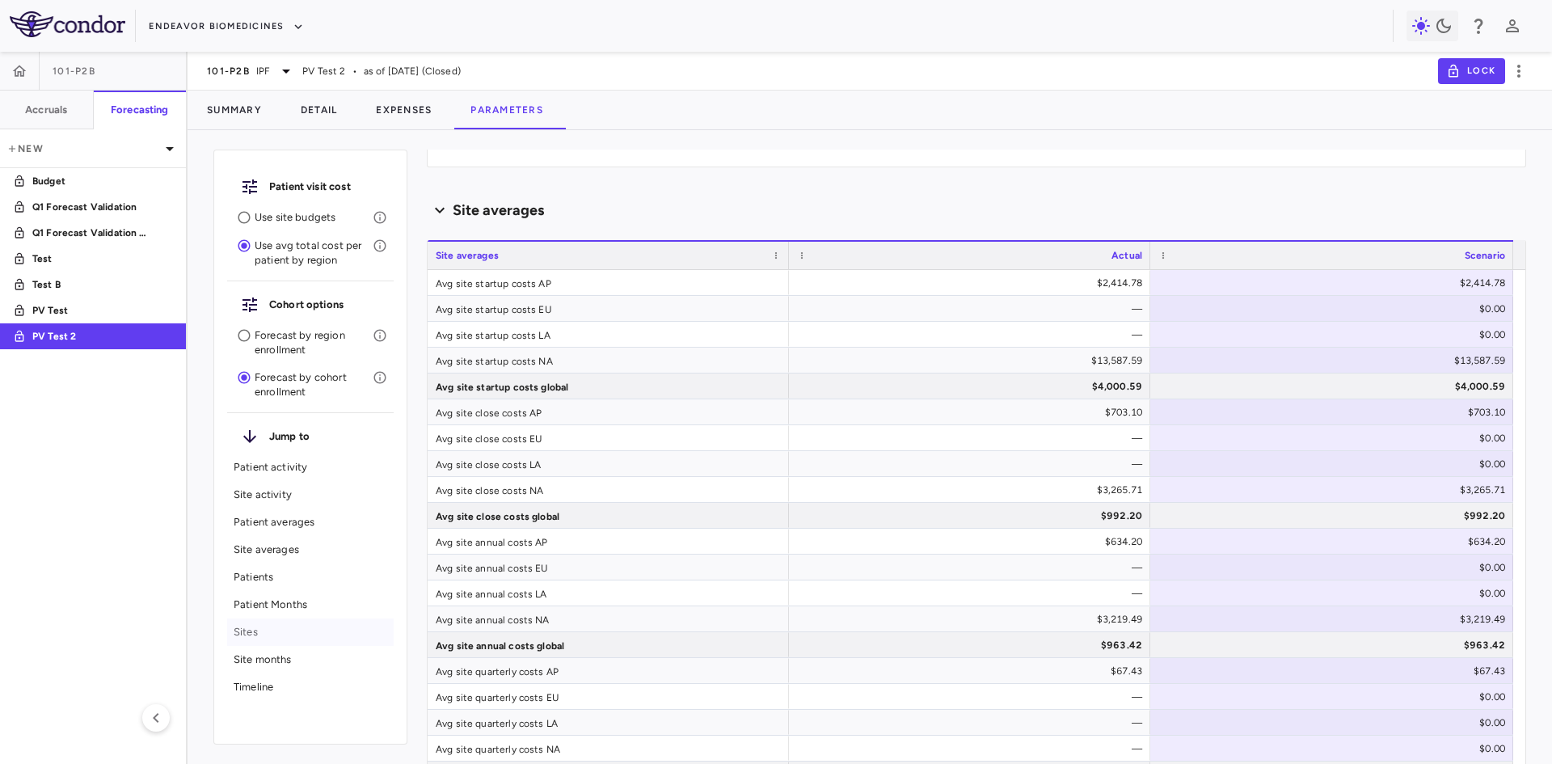
click at [243, 631] on p "Sites" at bounding box center [311, 632] width 154 height 15
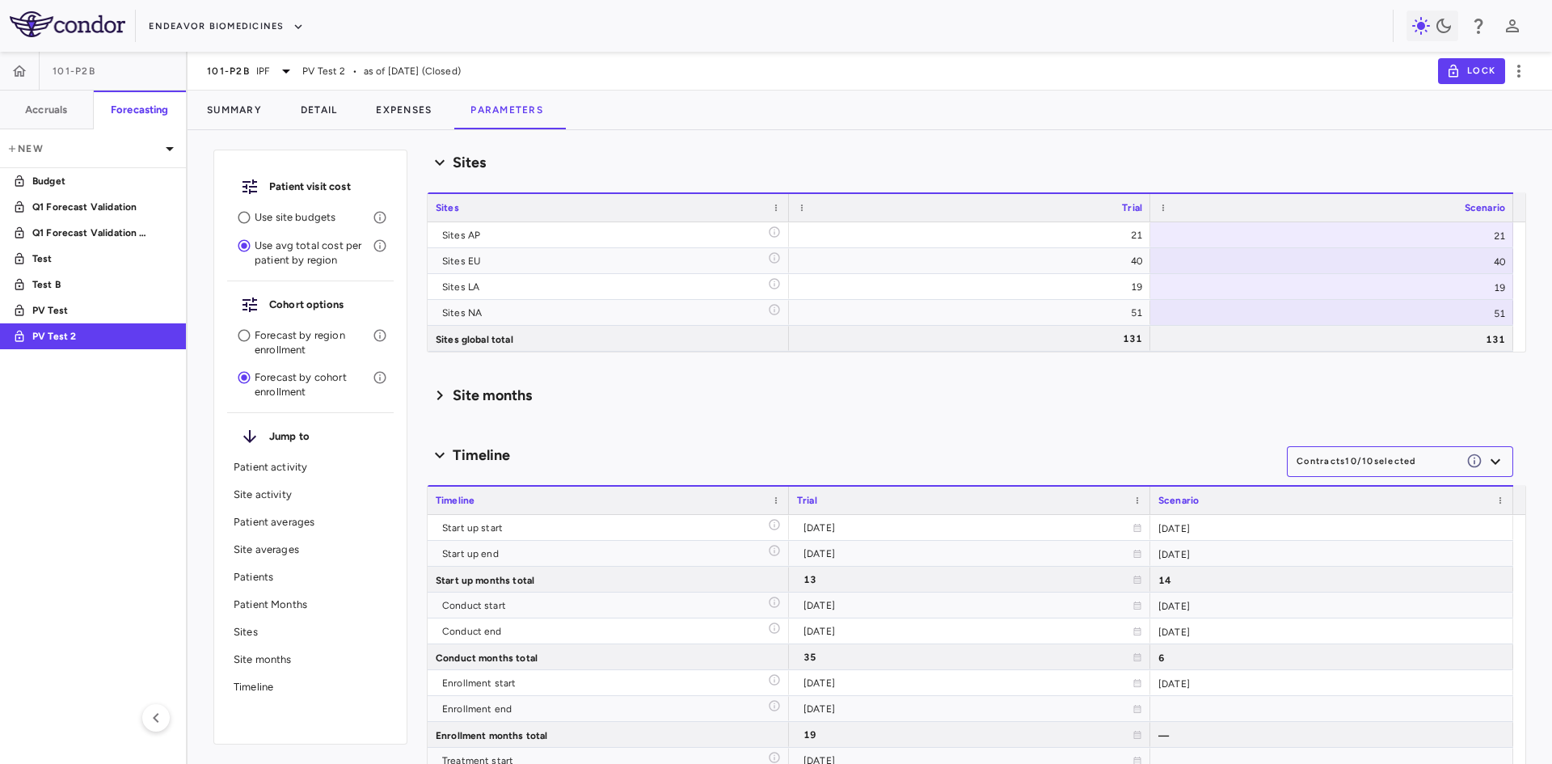
scroll to position [2509, 0]
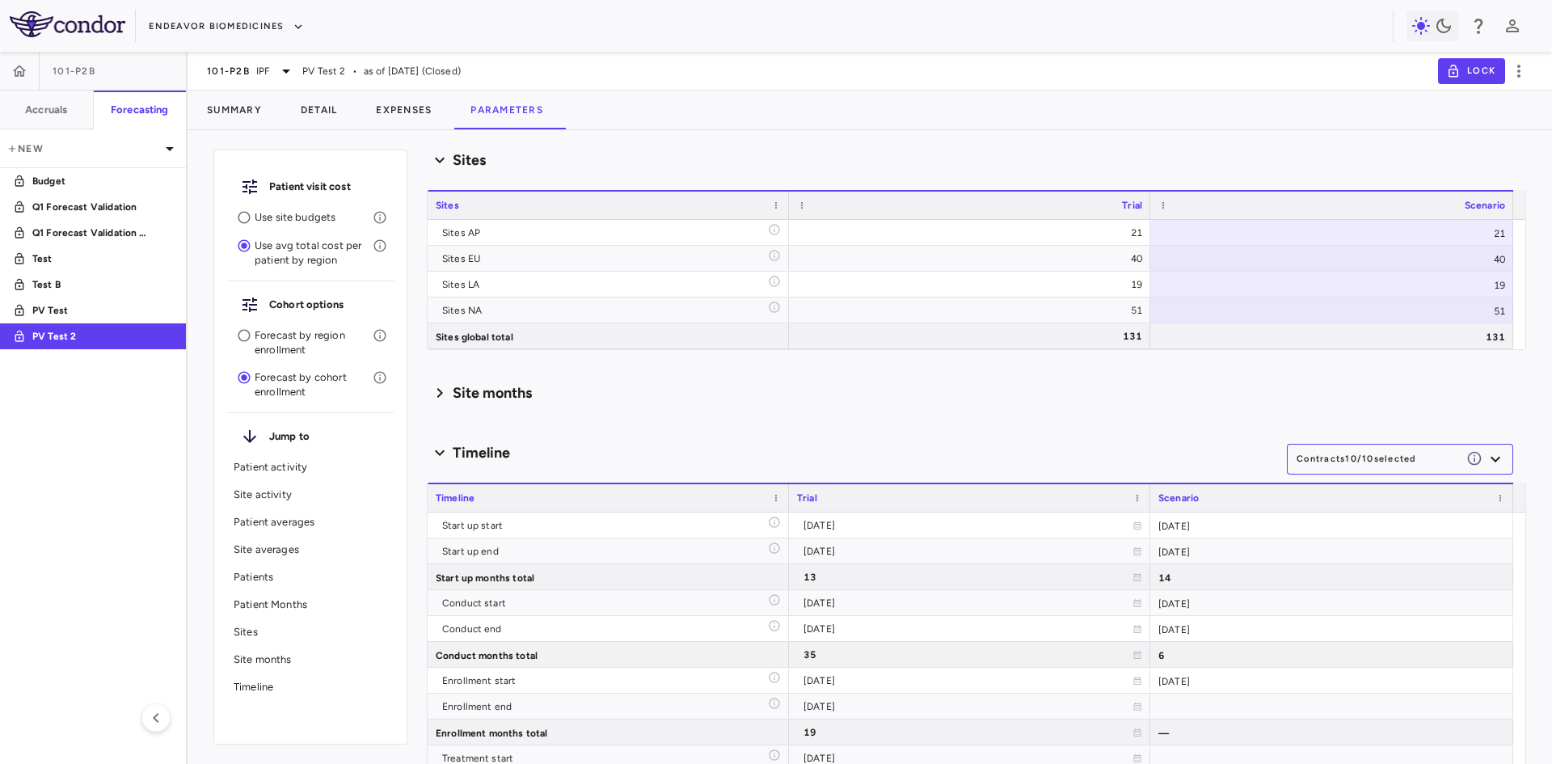
click at [261, 570] on p "Patients" at bounding box center [311, 577] width 154 height 15
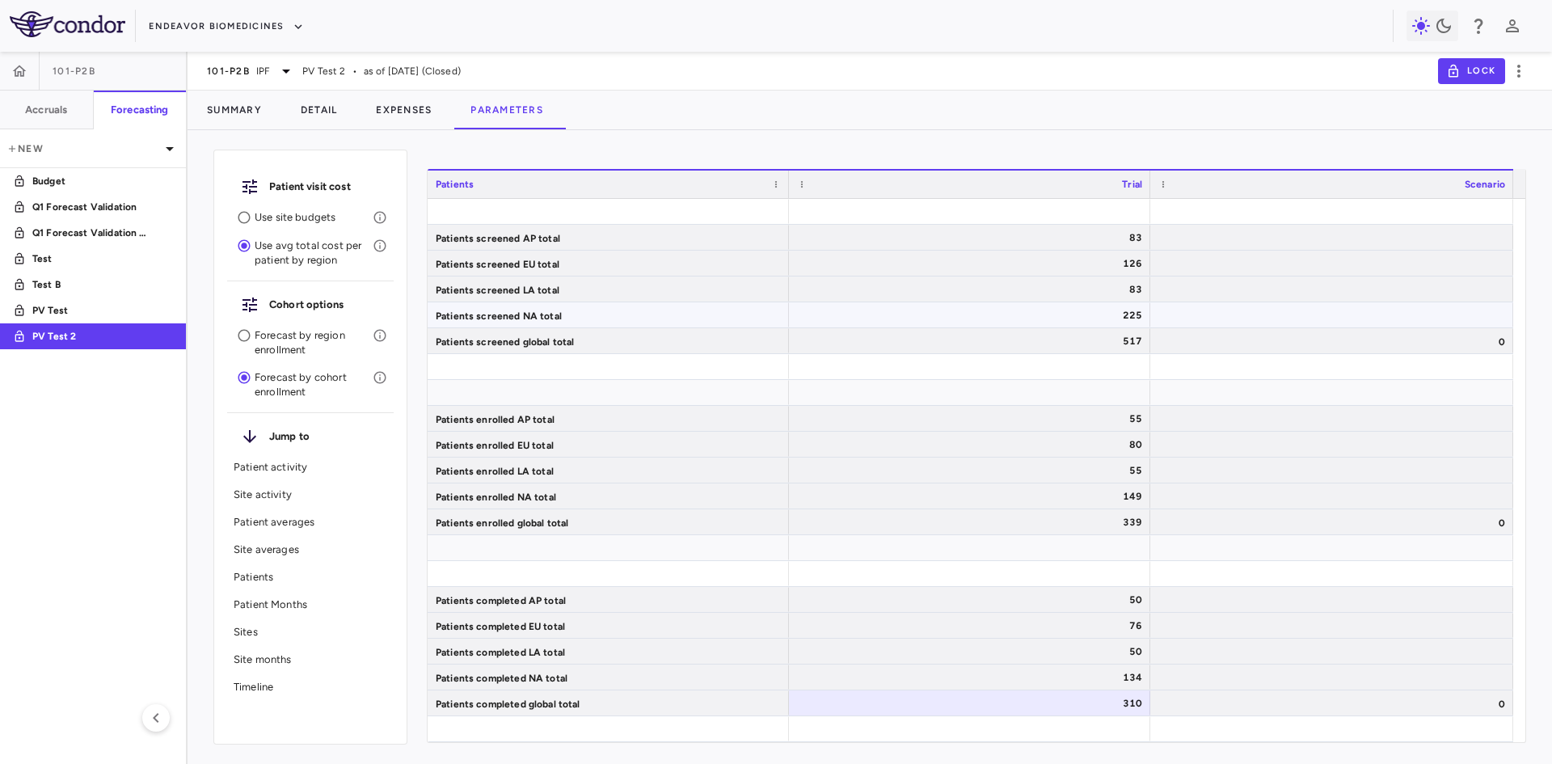
scroll to position [1578, 0]
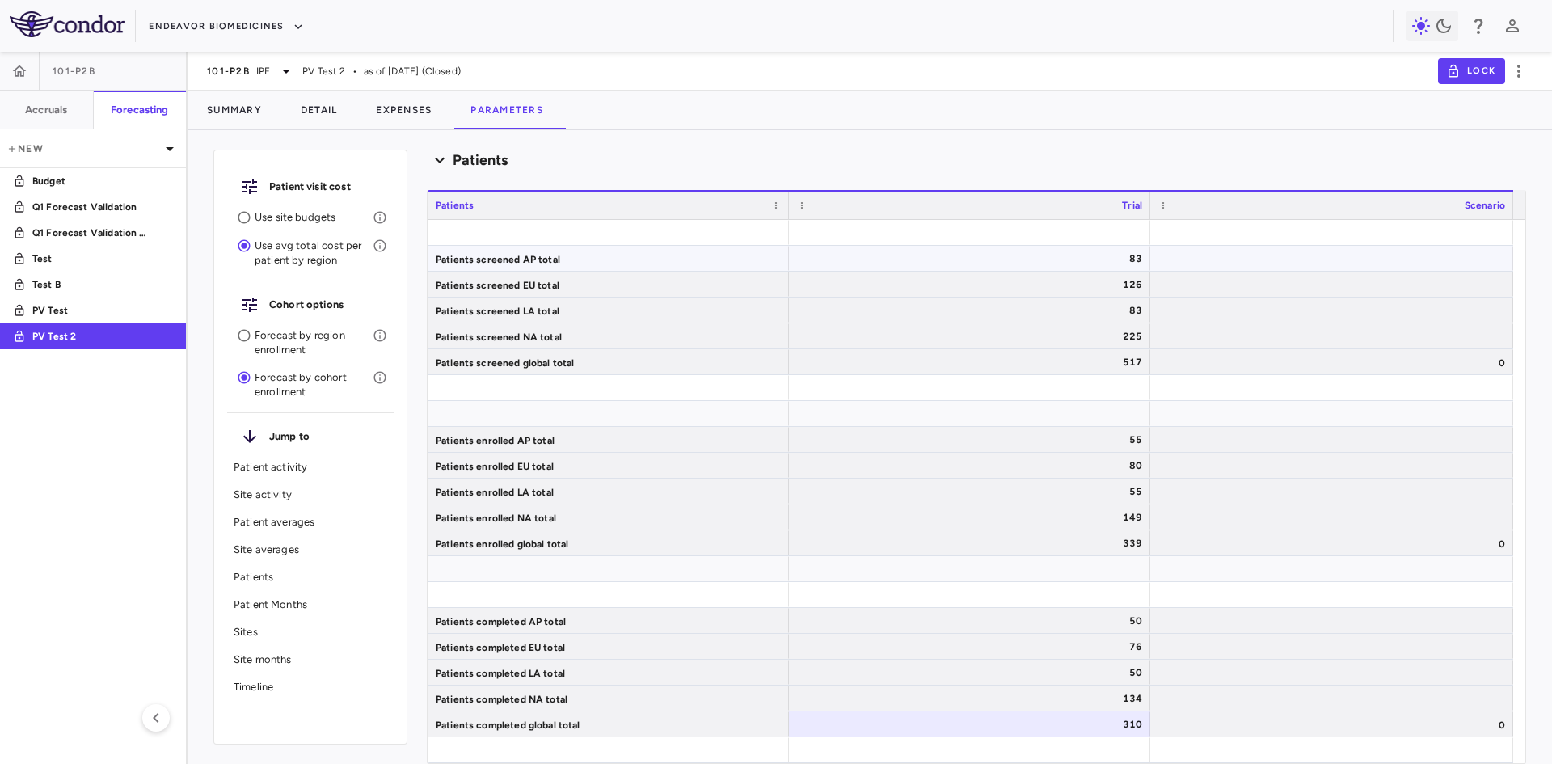
click at [602, 263] on div "Patients screened AP total" at bounding box center [608, 258] width 361 height 25
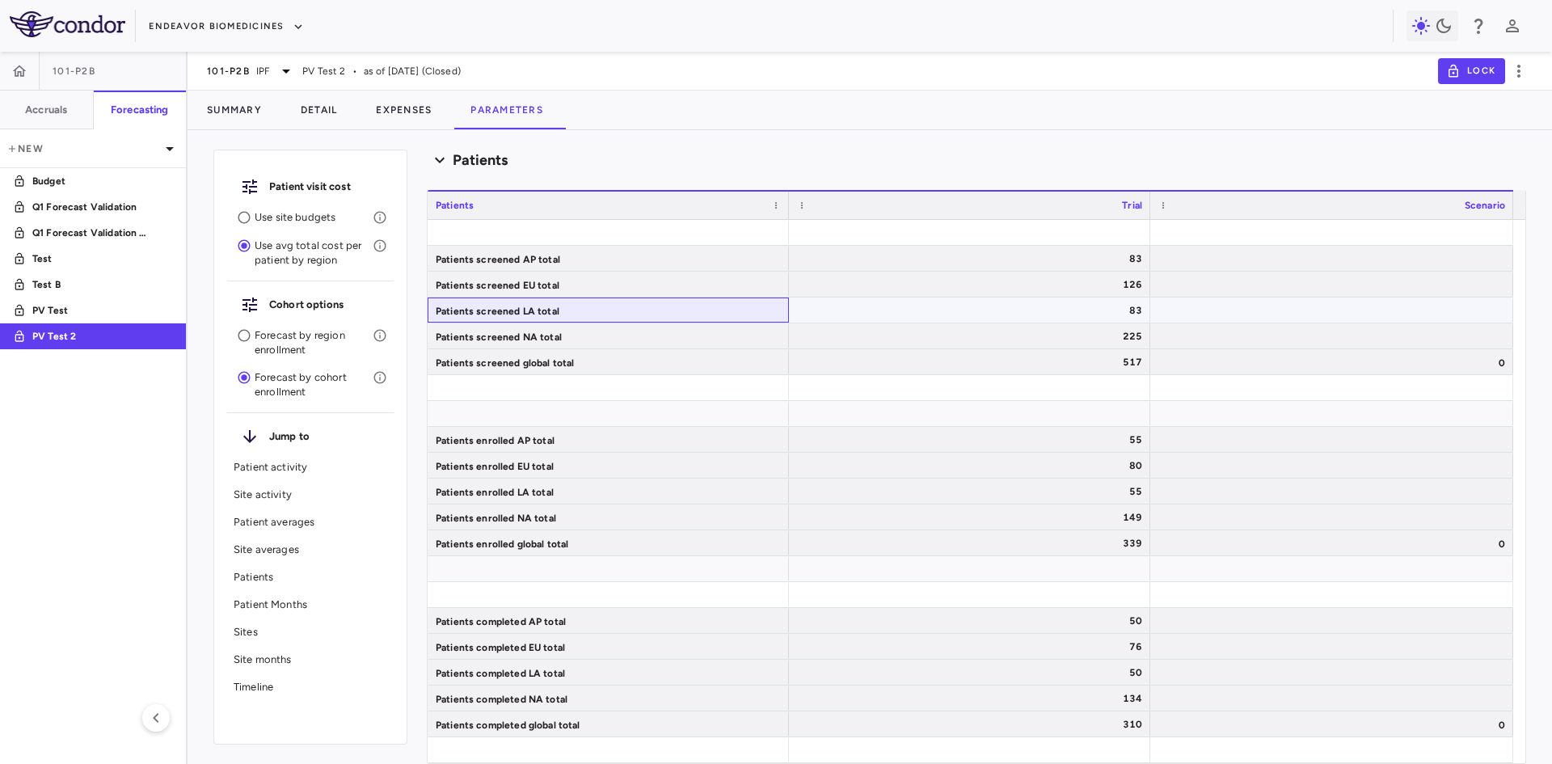
click at [573, 304] on div "Patients screened LA total" at bounding box center [608, 309] width 361 height 25
click at [573, 256] on div "Patients screened AP total" at bounding box center [608, 258] width 361 height 25
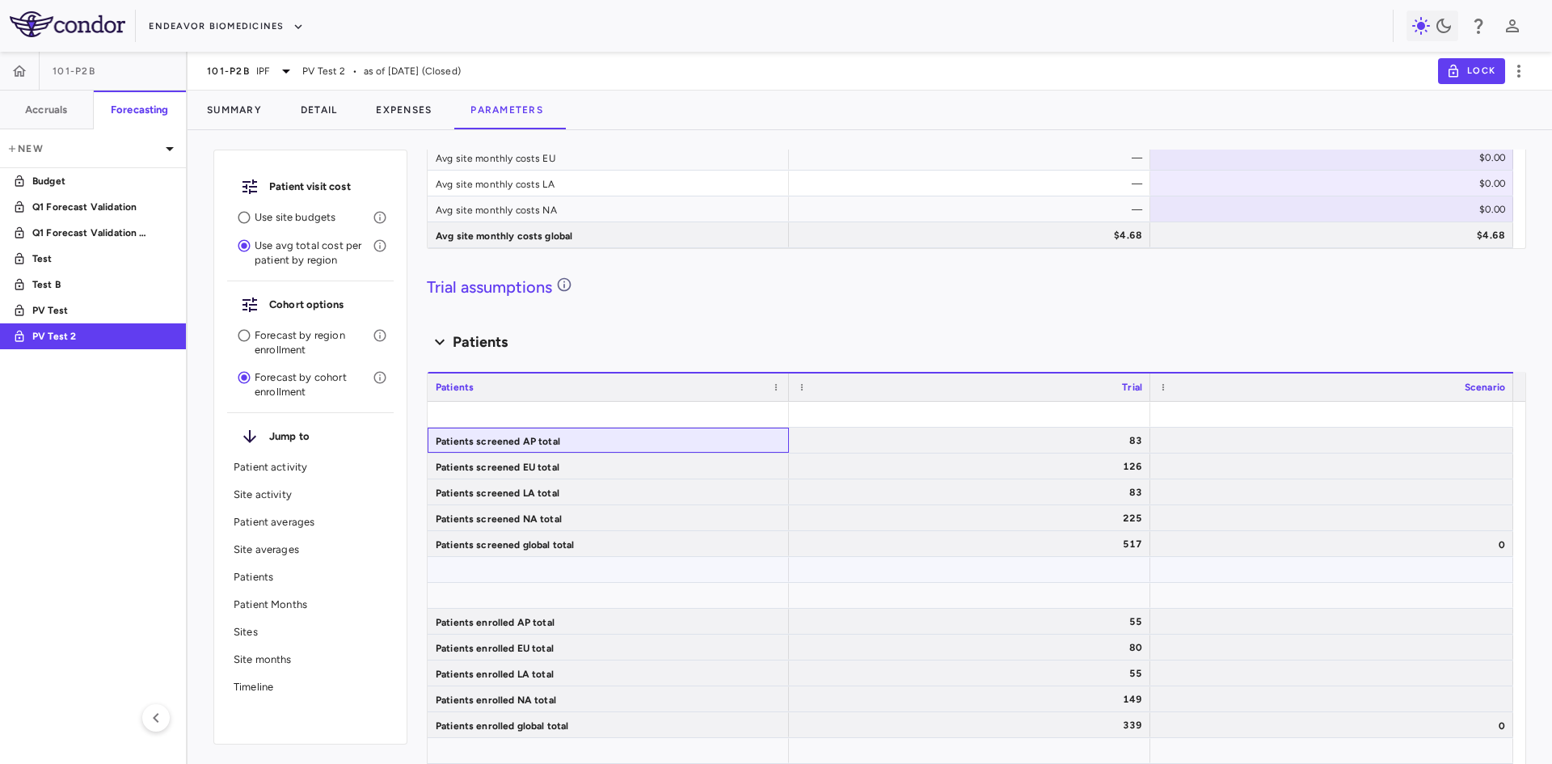
scroll to position [1335, 0]
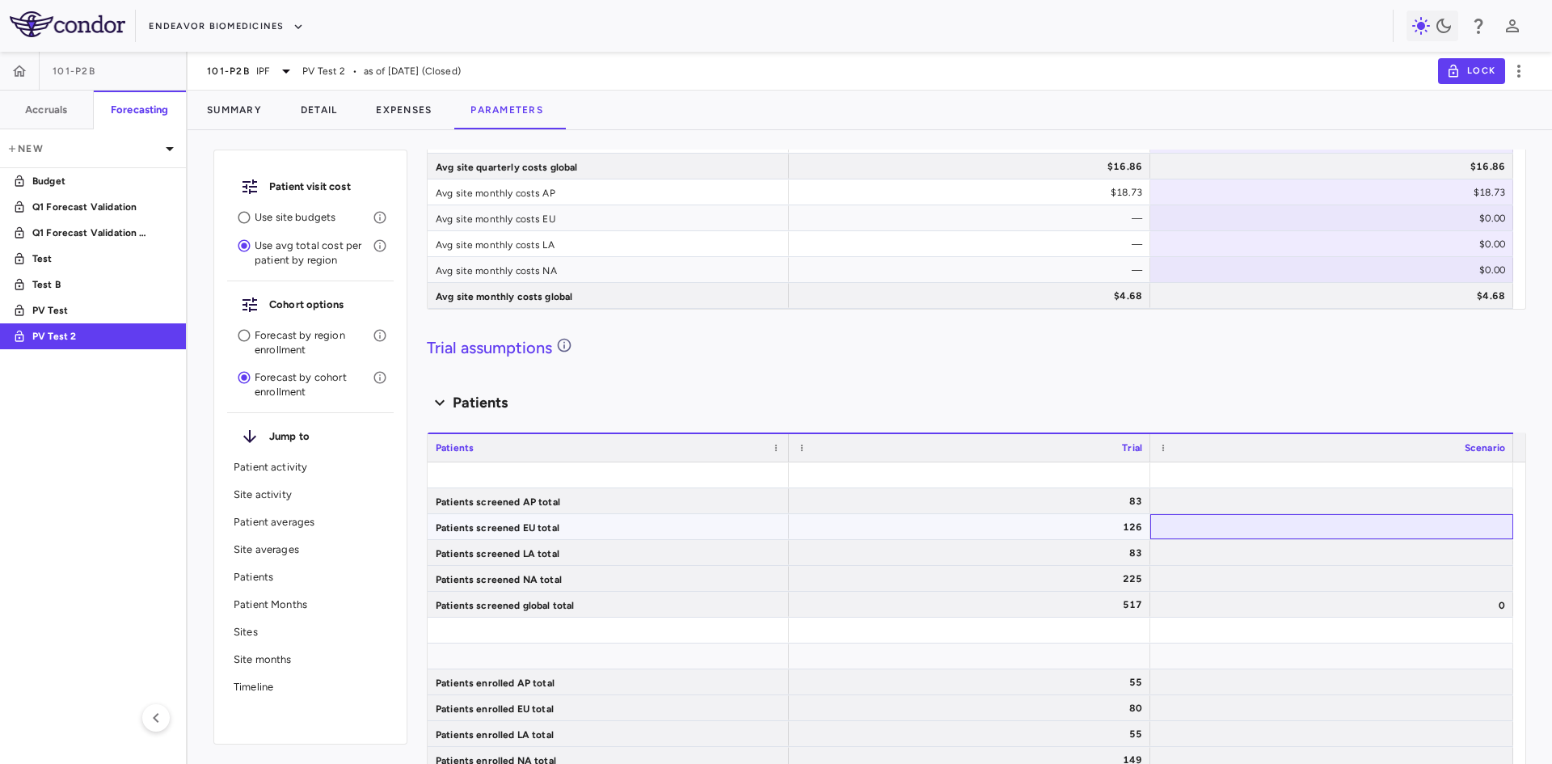
click at [1377, 514] on div at bounding box center [1331, 526] width 363 height 25
click at [723, 522] on div "Patients screened EU total" at bounding box center [608, 526] width 361 height 25
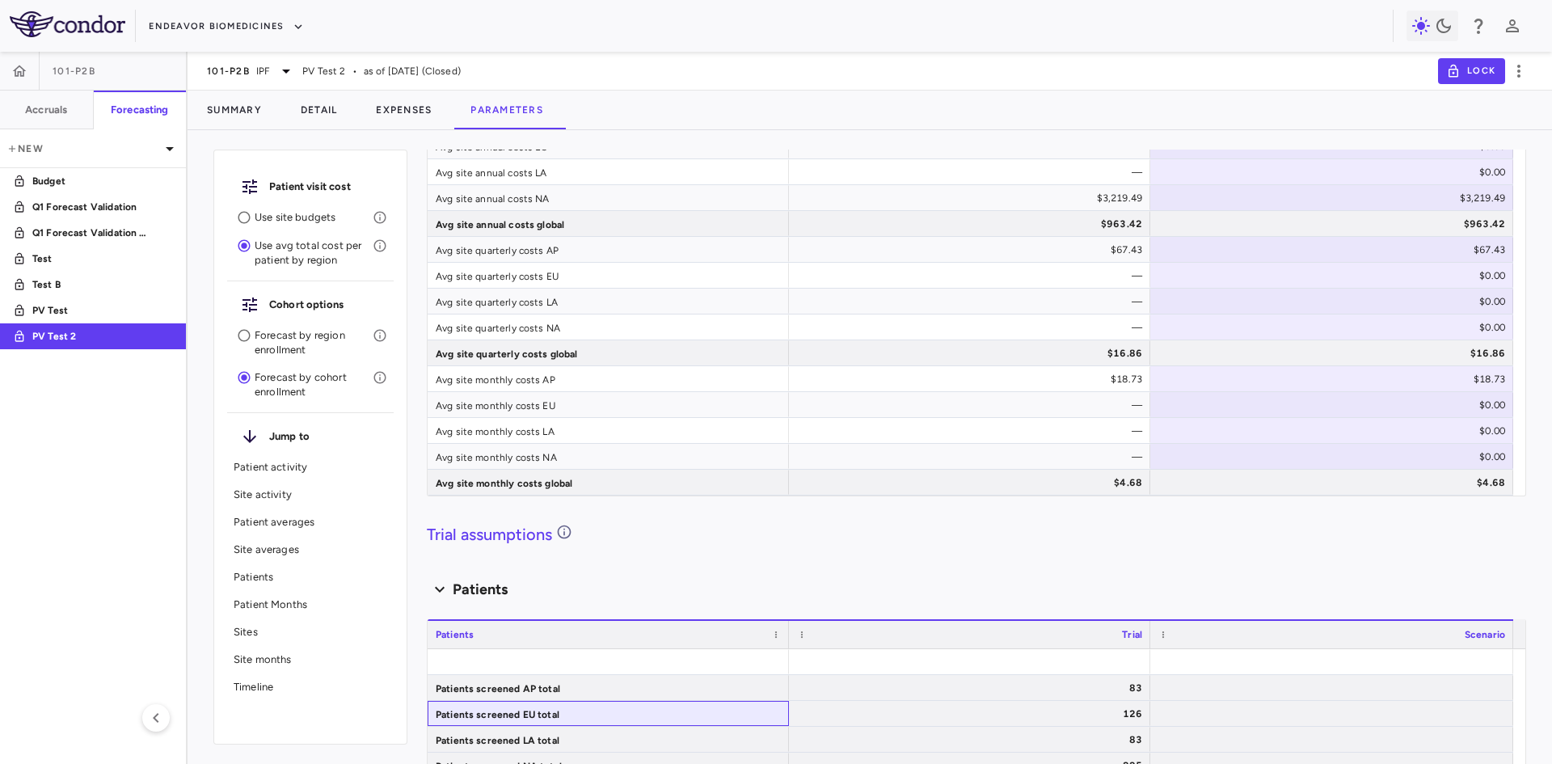
scroll to position [1051, 0]
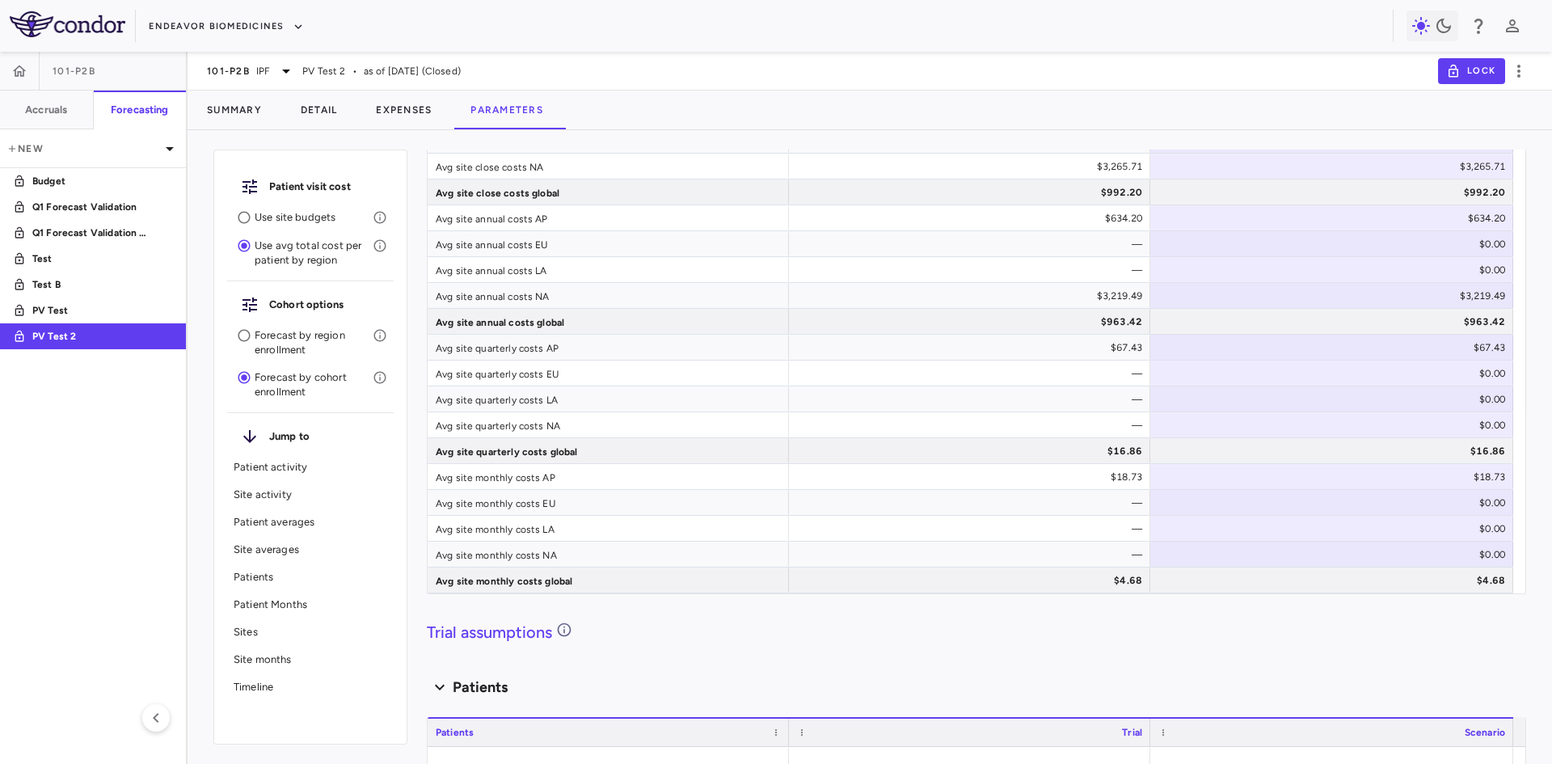
click at [288, 217] on p "Use site budgets" at bounding box center [314, 217] width 118 height 15
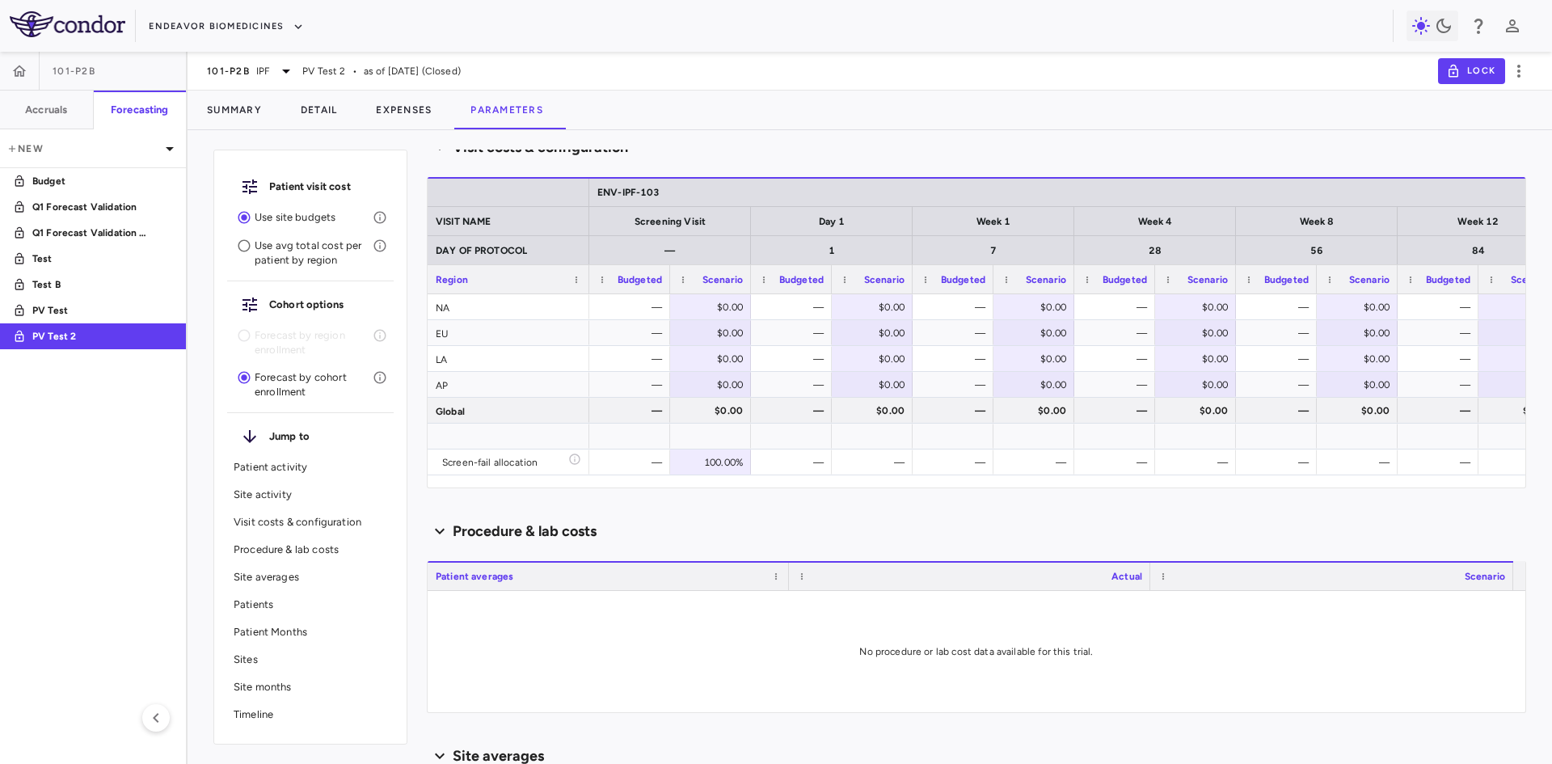
scroll to position [0, 0]
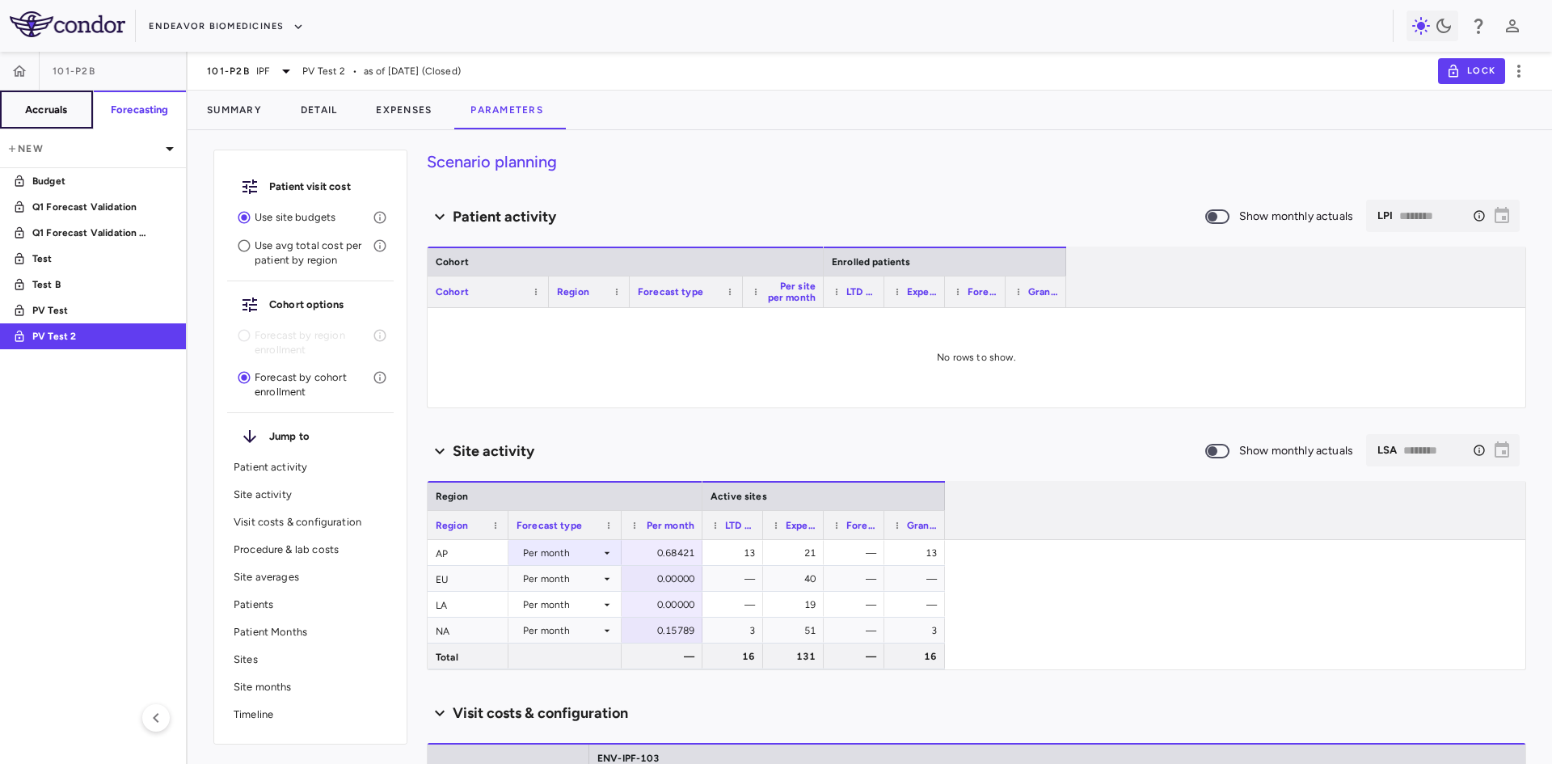
click at [67, 108] on h6 "Accruals" at bounding box center [46, 110] width 42 height 15
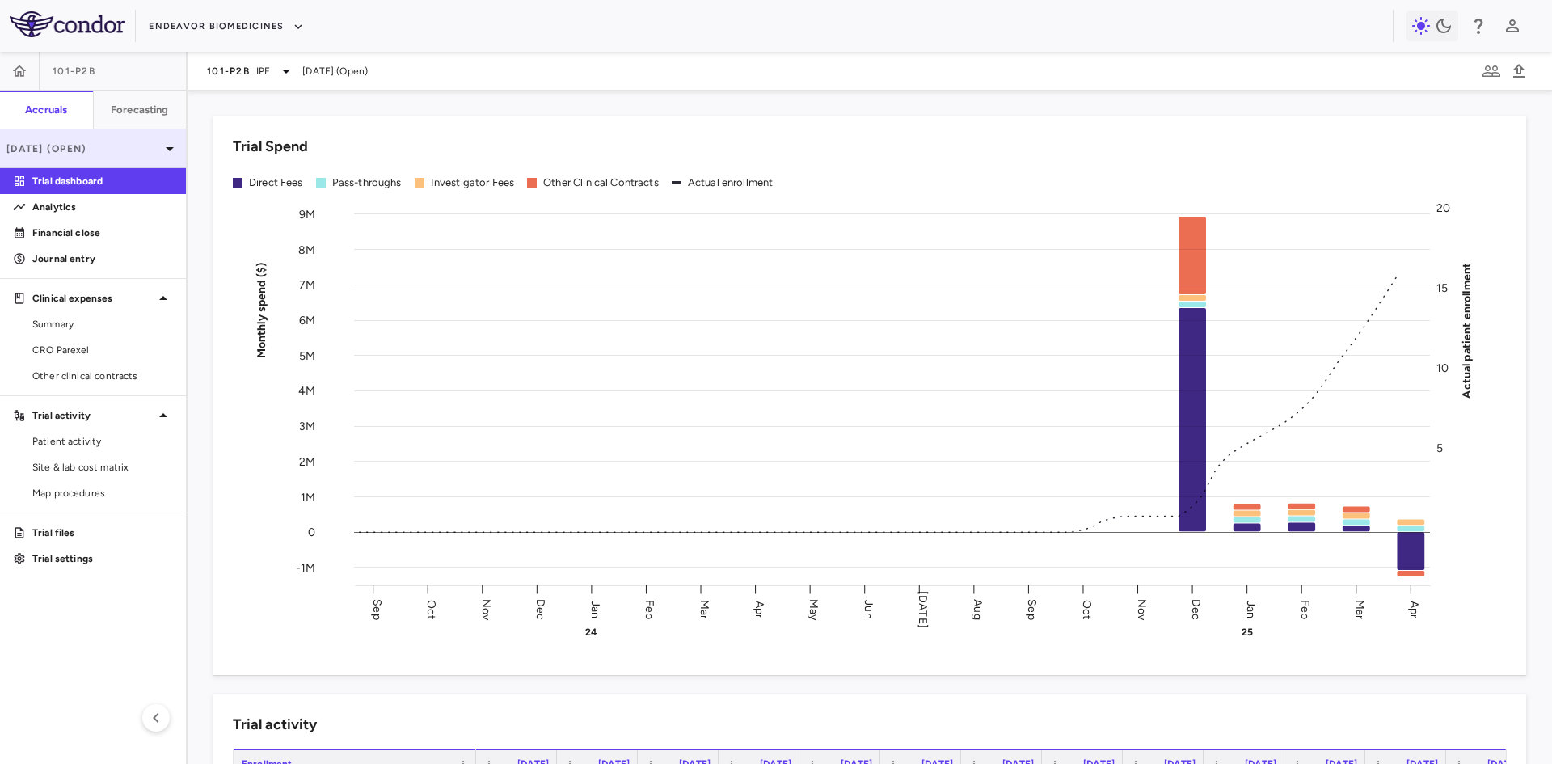
click at [165, 150] on icon at bounding box center [169, 148] width 19 height 19
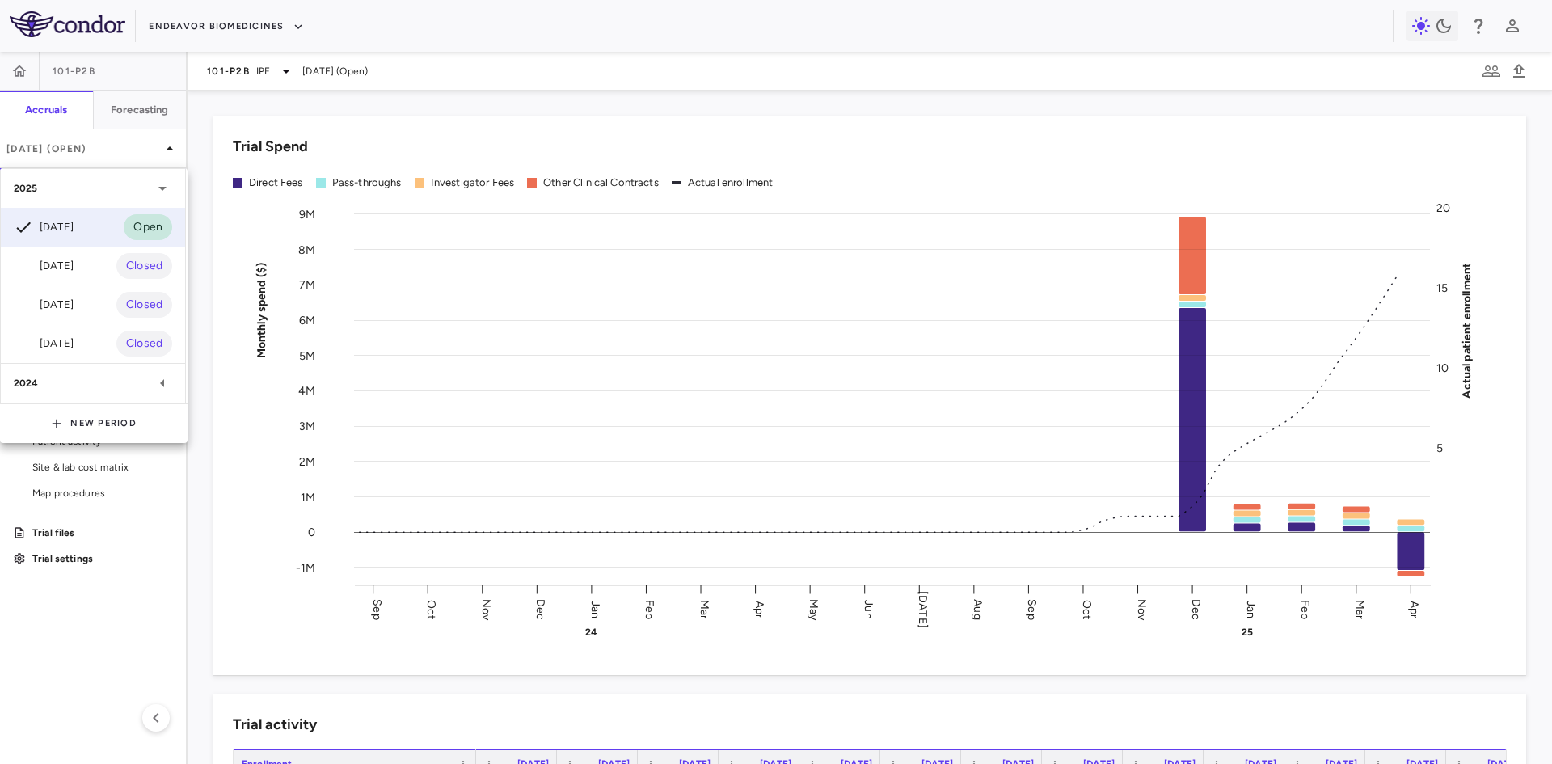
click at [138, 108] on div at bounding box center [776, 382] width 1552 height 764
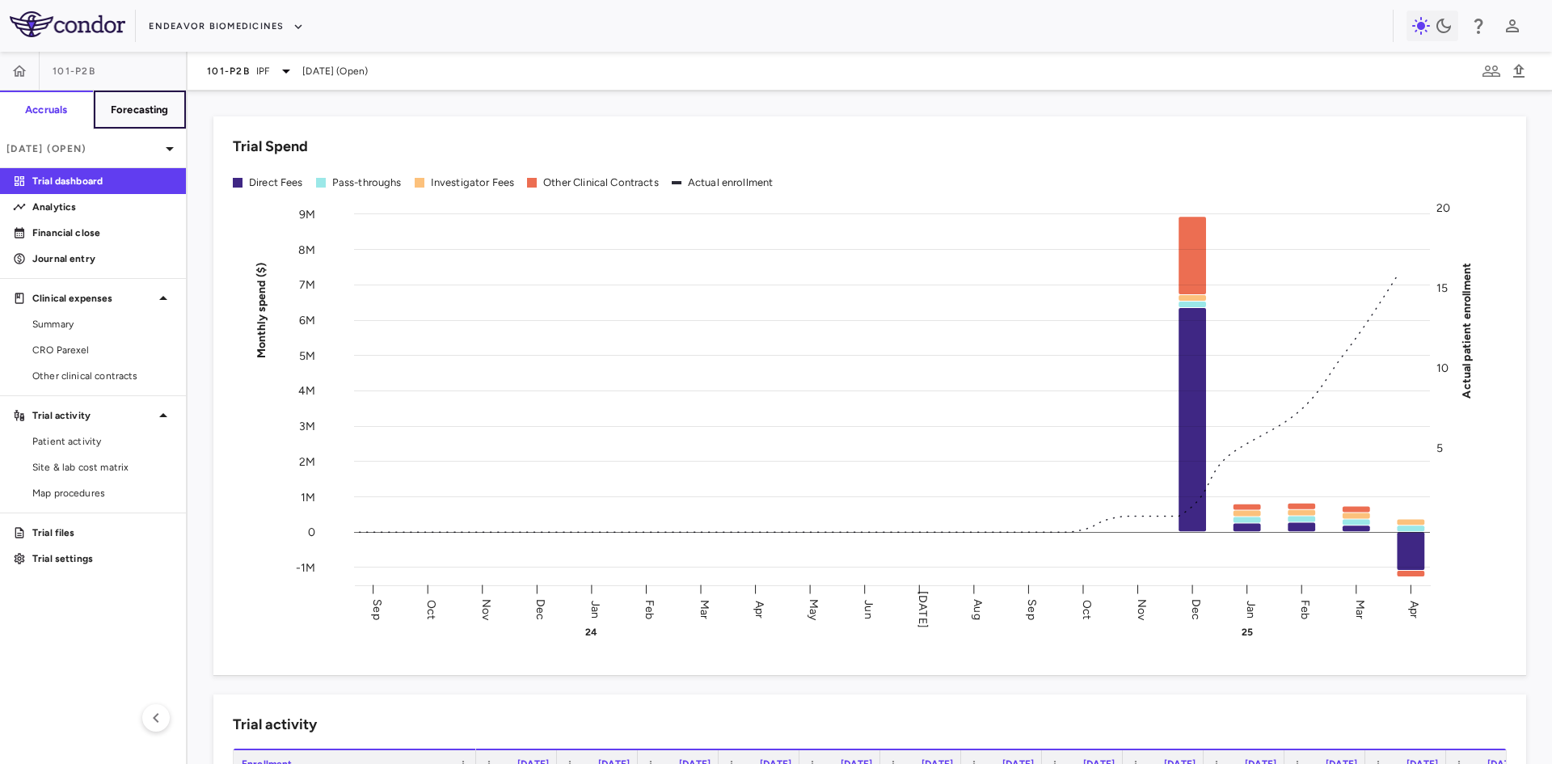
click at [122, 104] on h6 "Forecasting" at bounding box center [140, 110] width 58 height 15
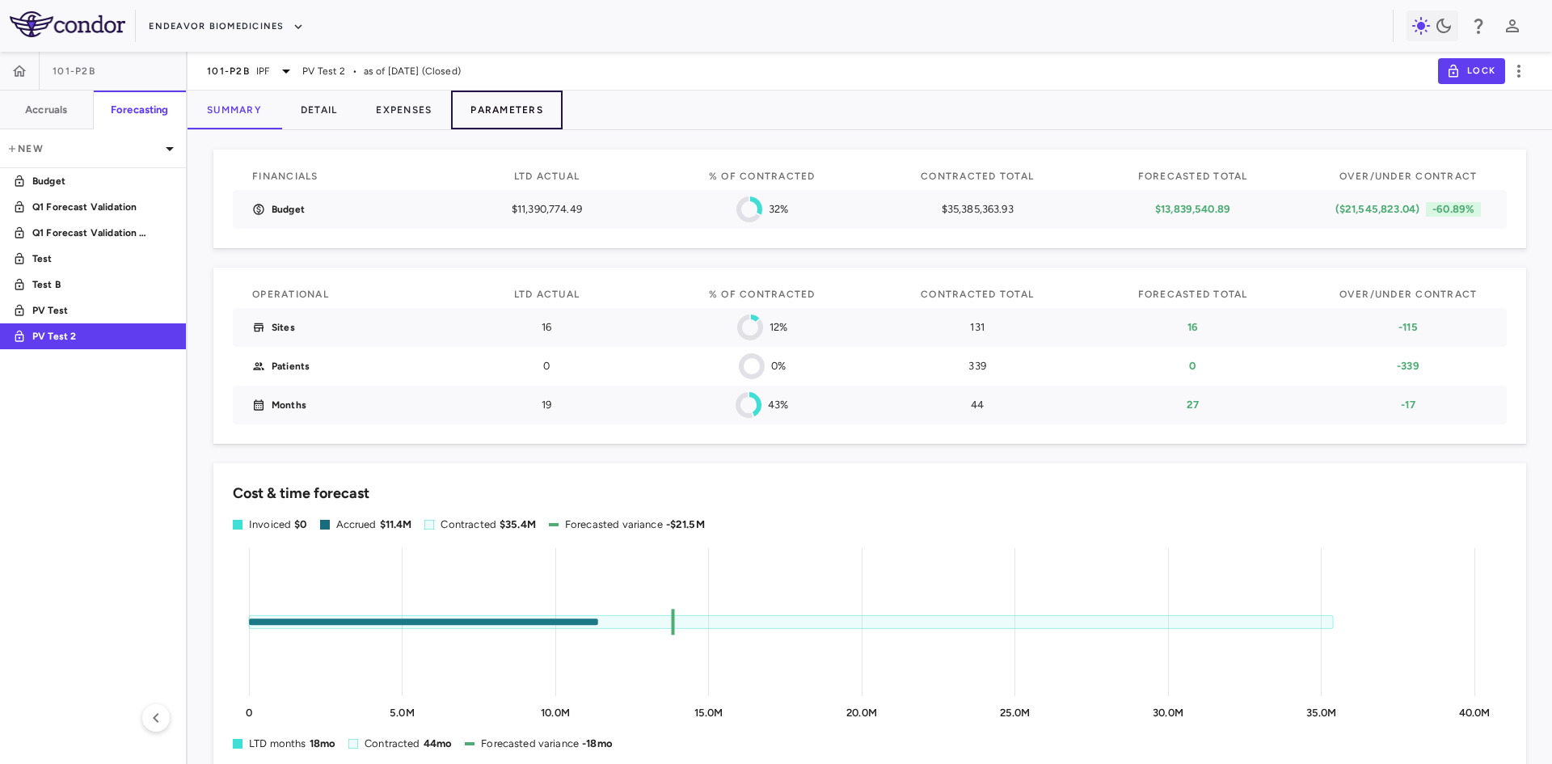
click at [533, 117] on button "Parameters" at bounding box center [507, 110] width 112 height 39
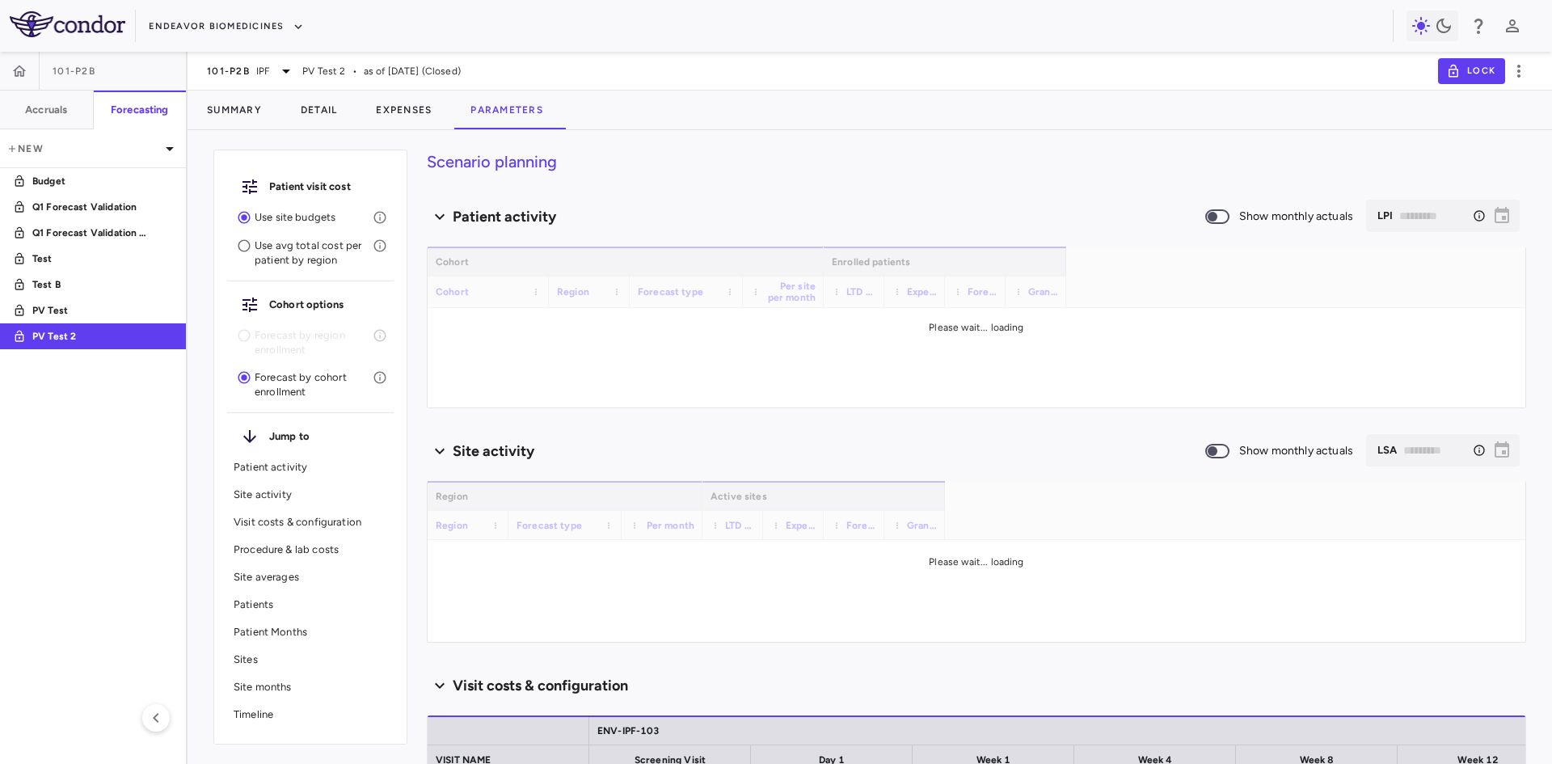
type input "********"
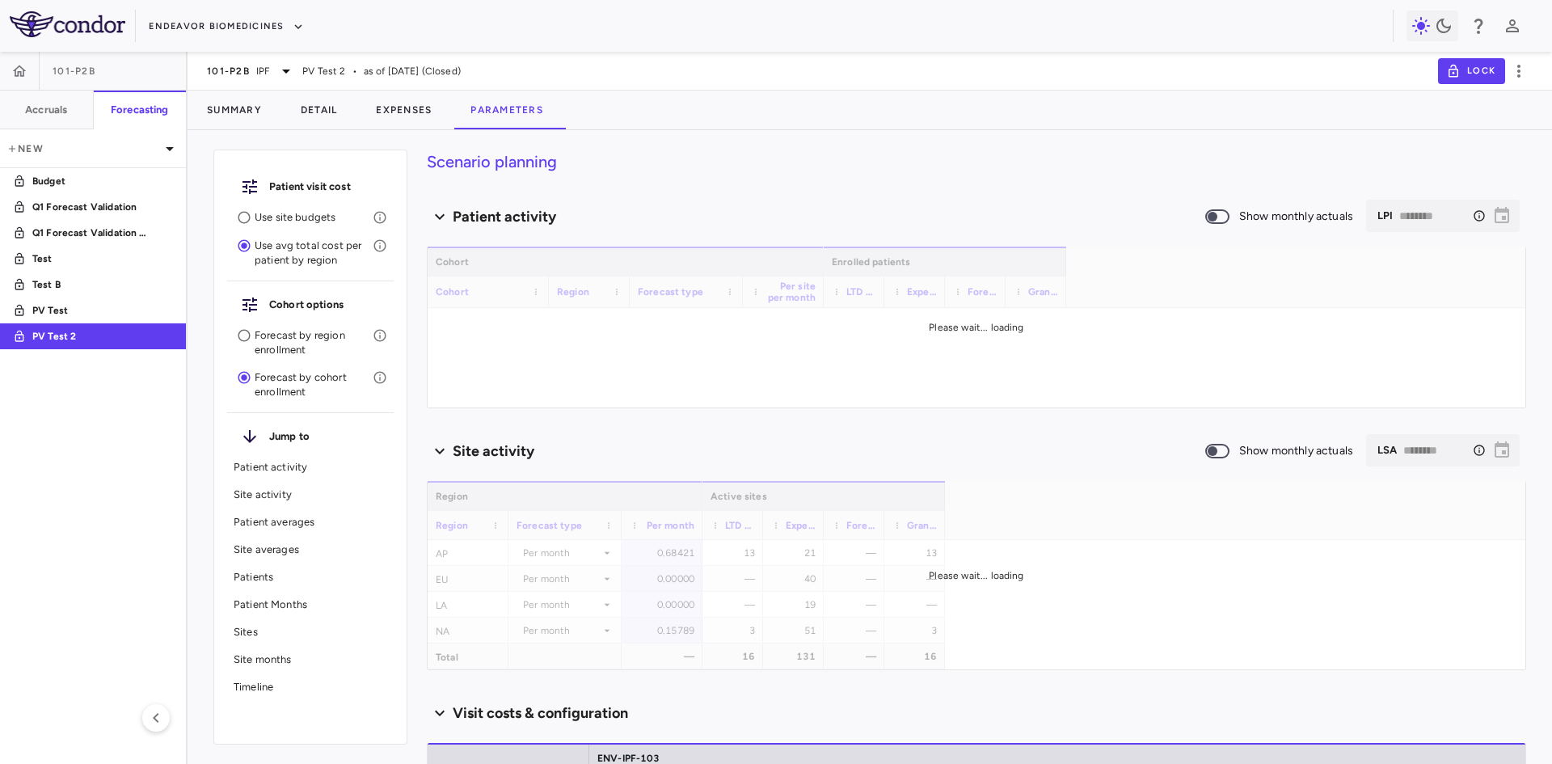
click at [270, 338] on p "Forecast by region enrollment" at bounding box center [314, 342] width 118 height 29
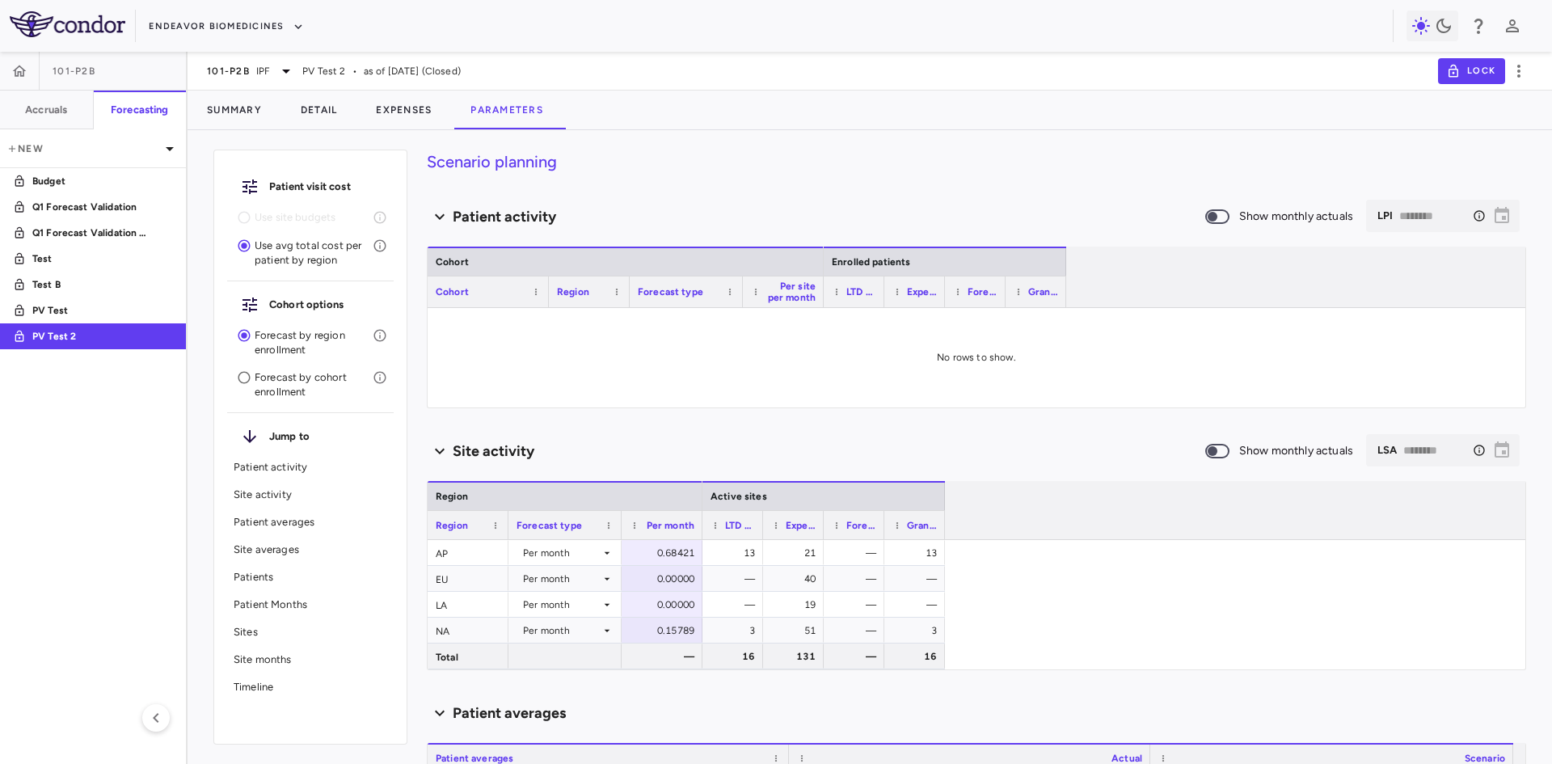
click at [287, 383] on p "Forecast by cohort enrollment" at bounding box center [314, 384] width 118 height 29
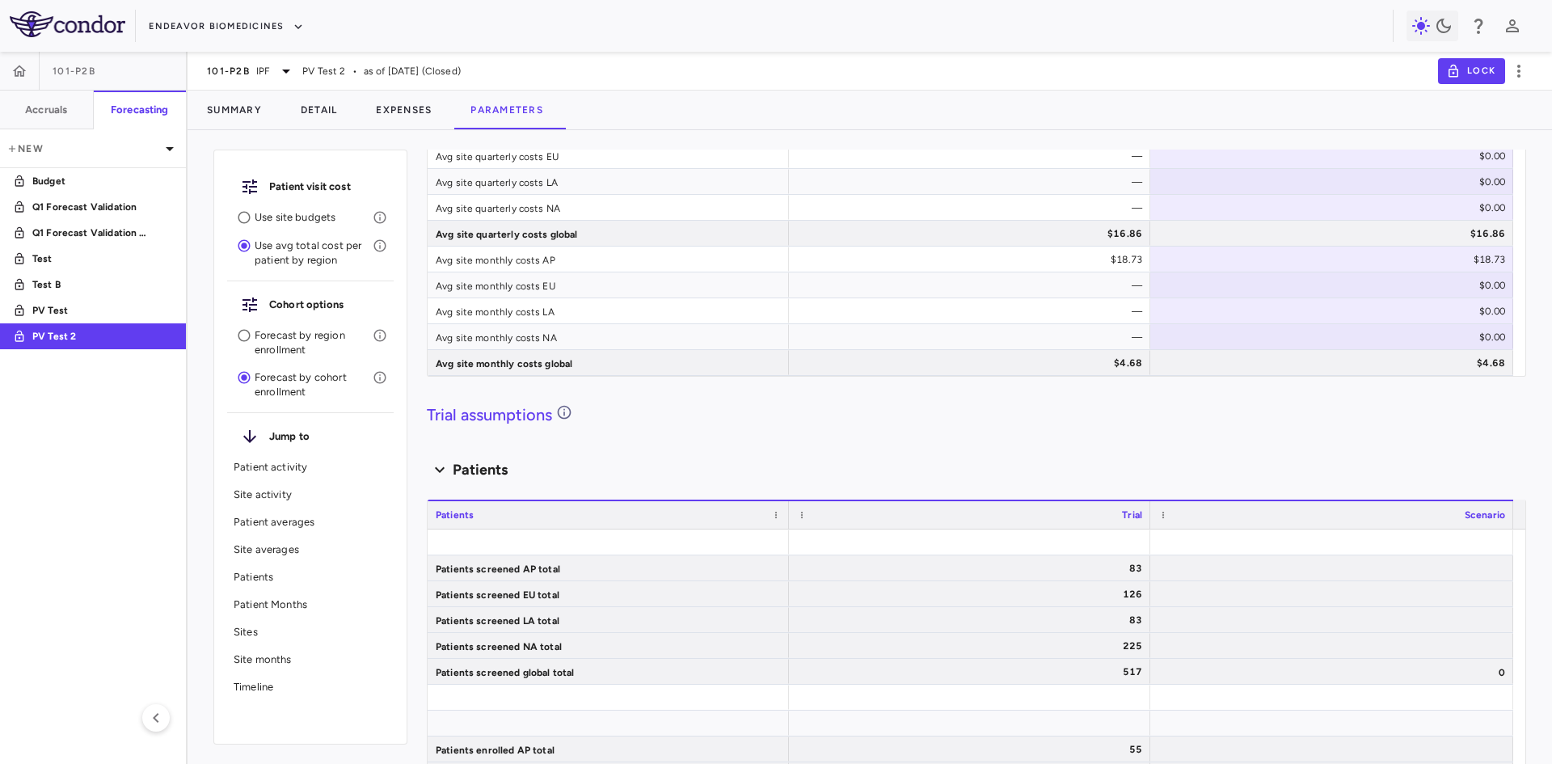
scroll to position [1536, 0]
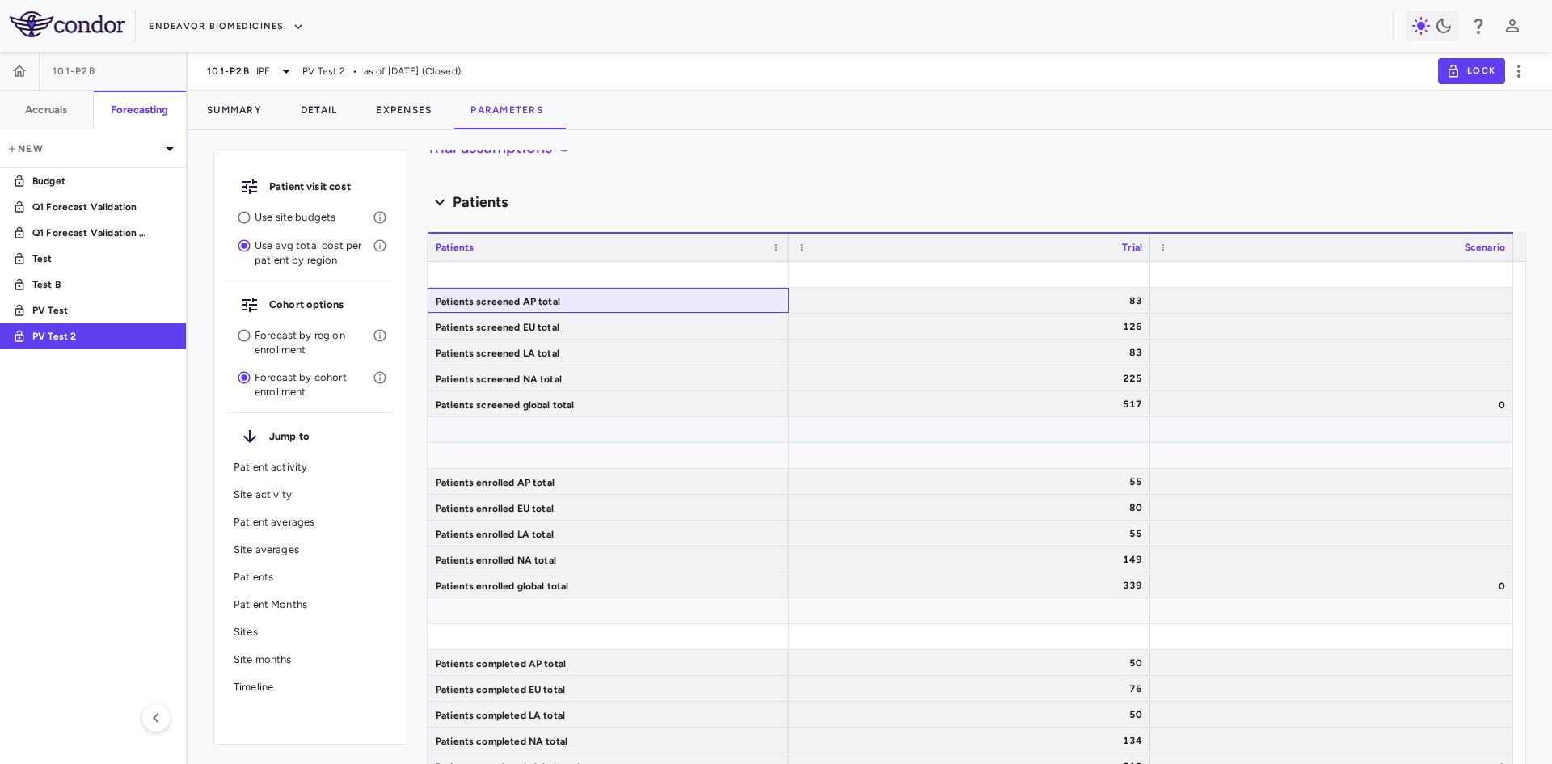
drag, startPoint x: 454, startPoint y: 293, endPoint x: 605, endPoint y: 428, distance: 202.1
click at [605, 428] on div "Patients screened AP total 83 Patients screened EU total 126 Patients screened …" at bounding box center [971, 533] width 1086 height 543
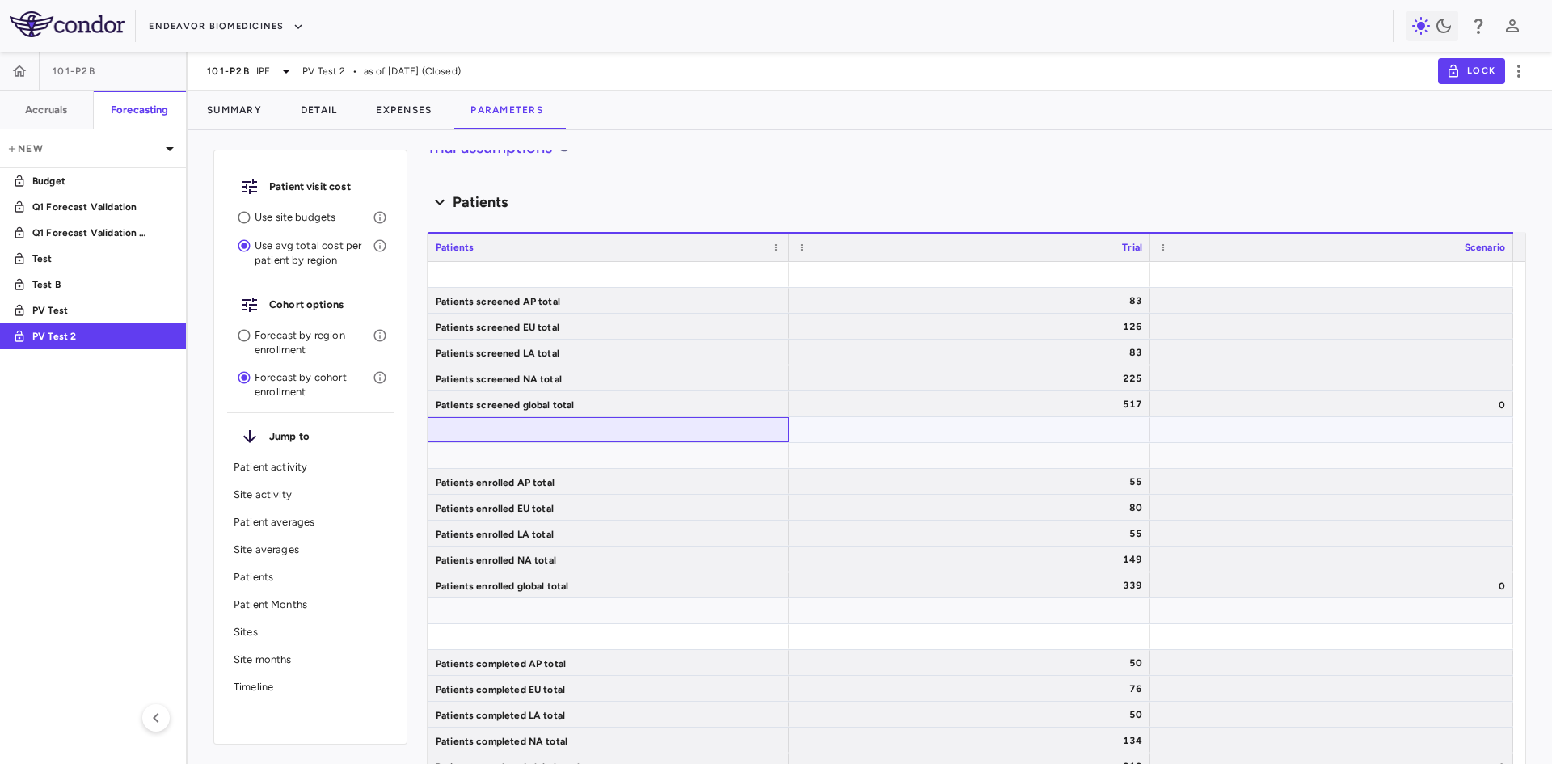
click at [605, 428] on div at bounding box center [608, 429] width 361 height 25
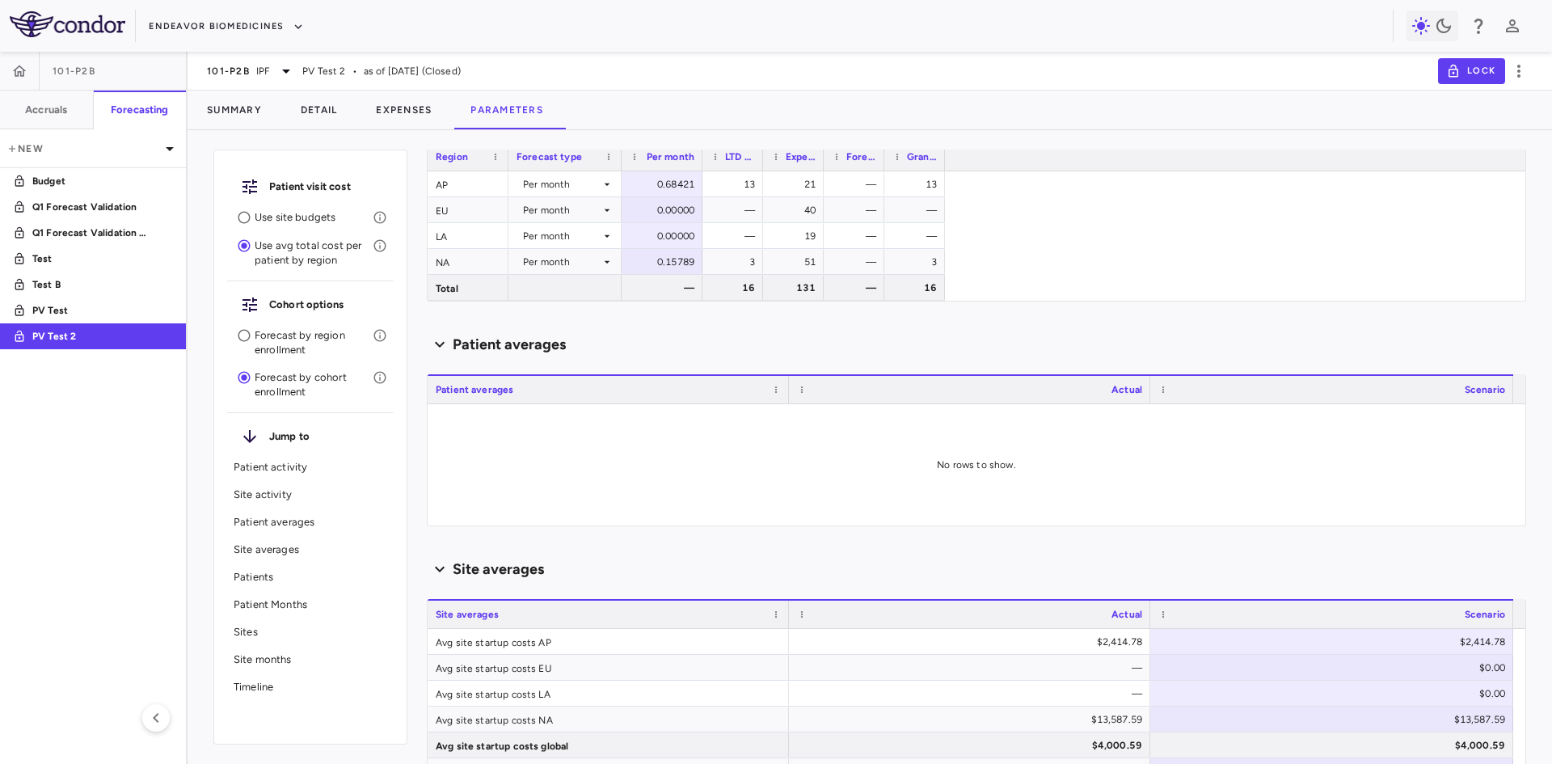
scroll to position [81, 0]
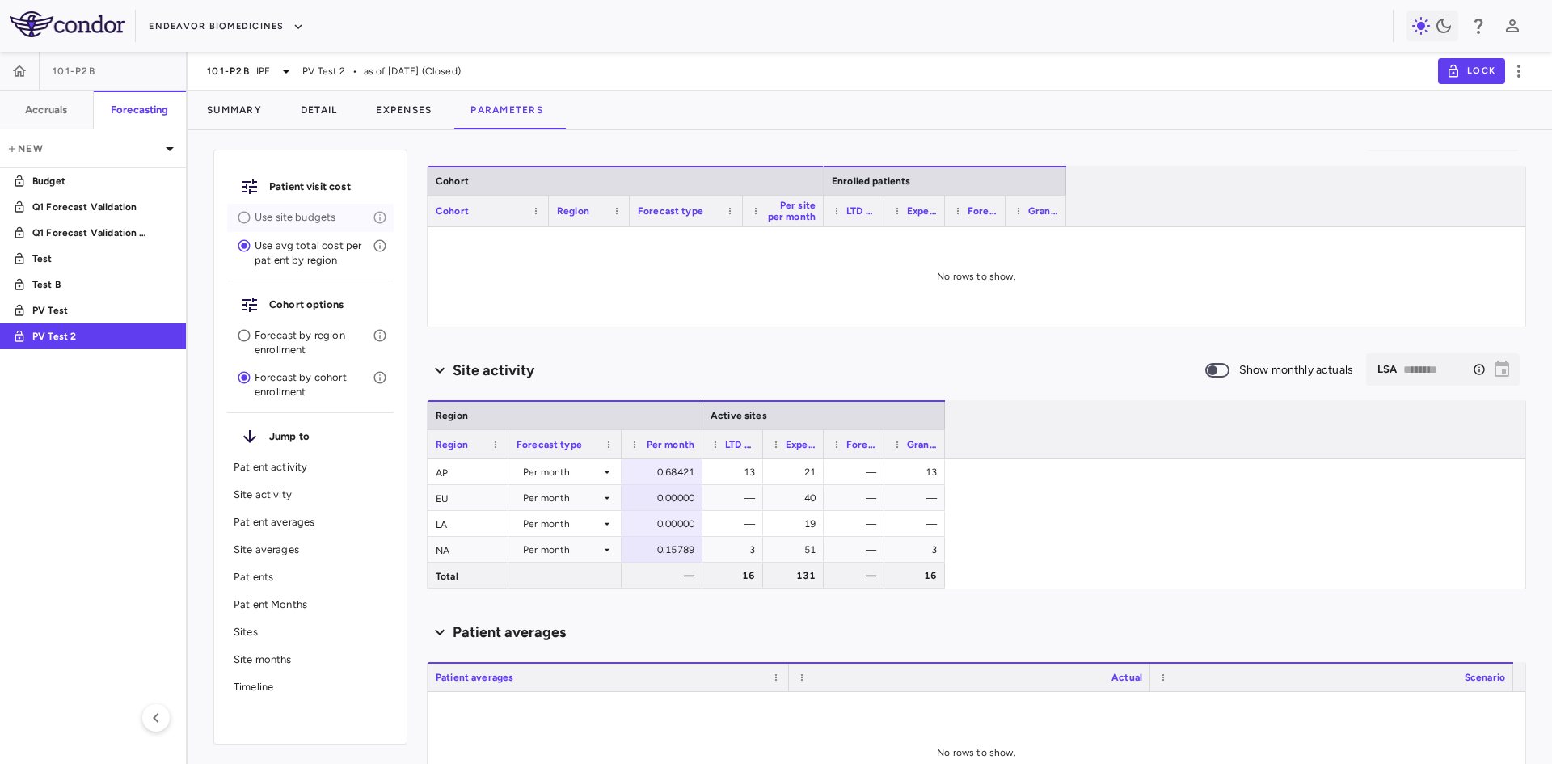
click at [301, 218] on p "Use site budgets" at bounding box center [314, 217] width 118 height 15
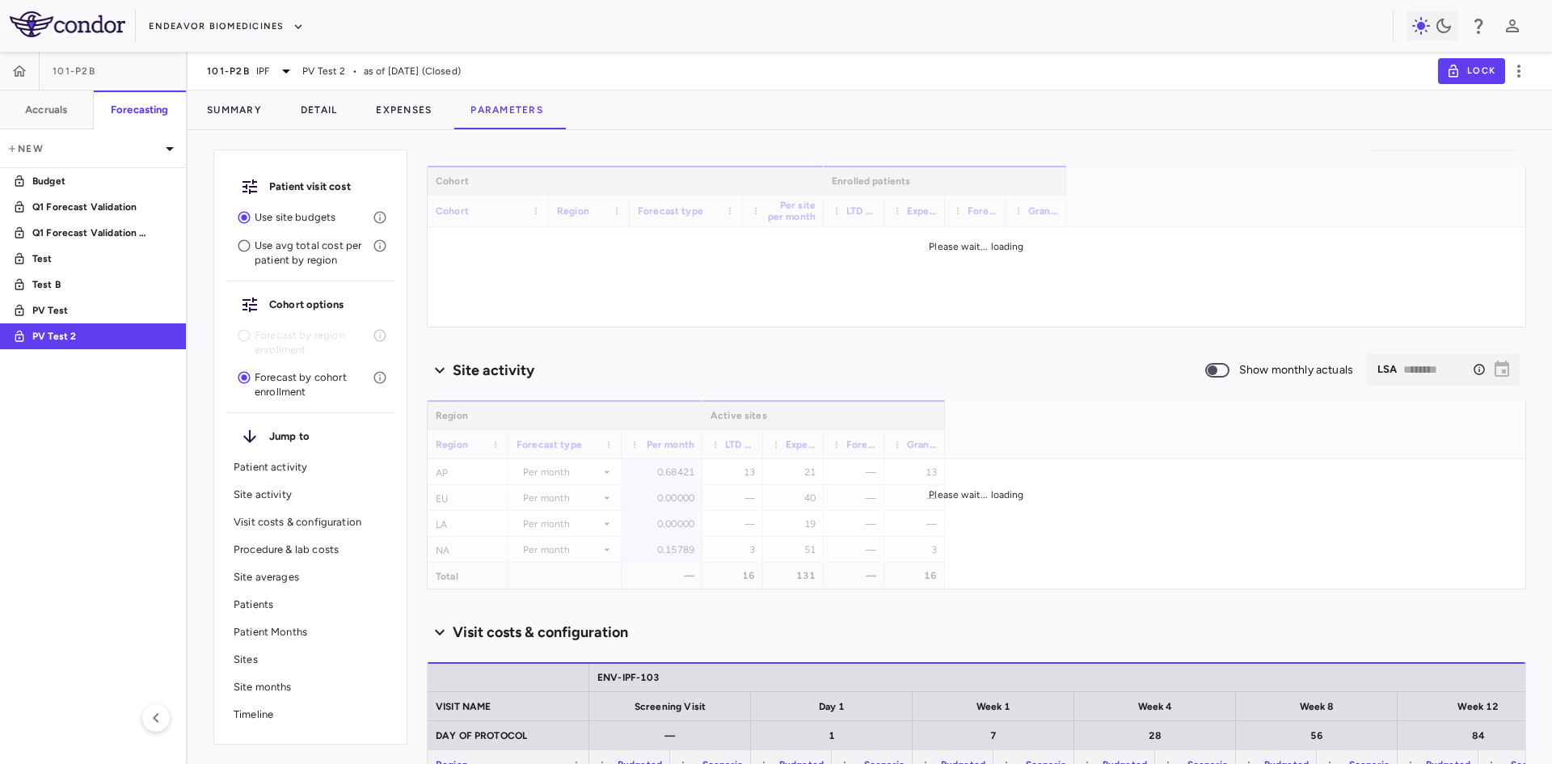
scroll to position [323, 0]
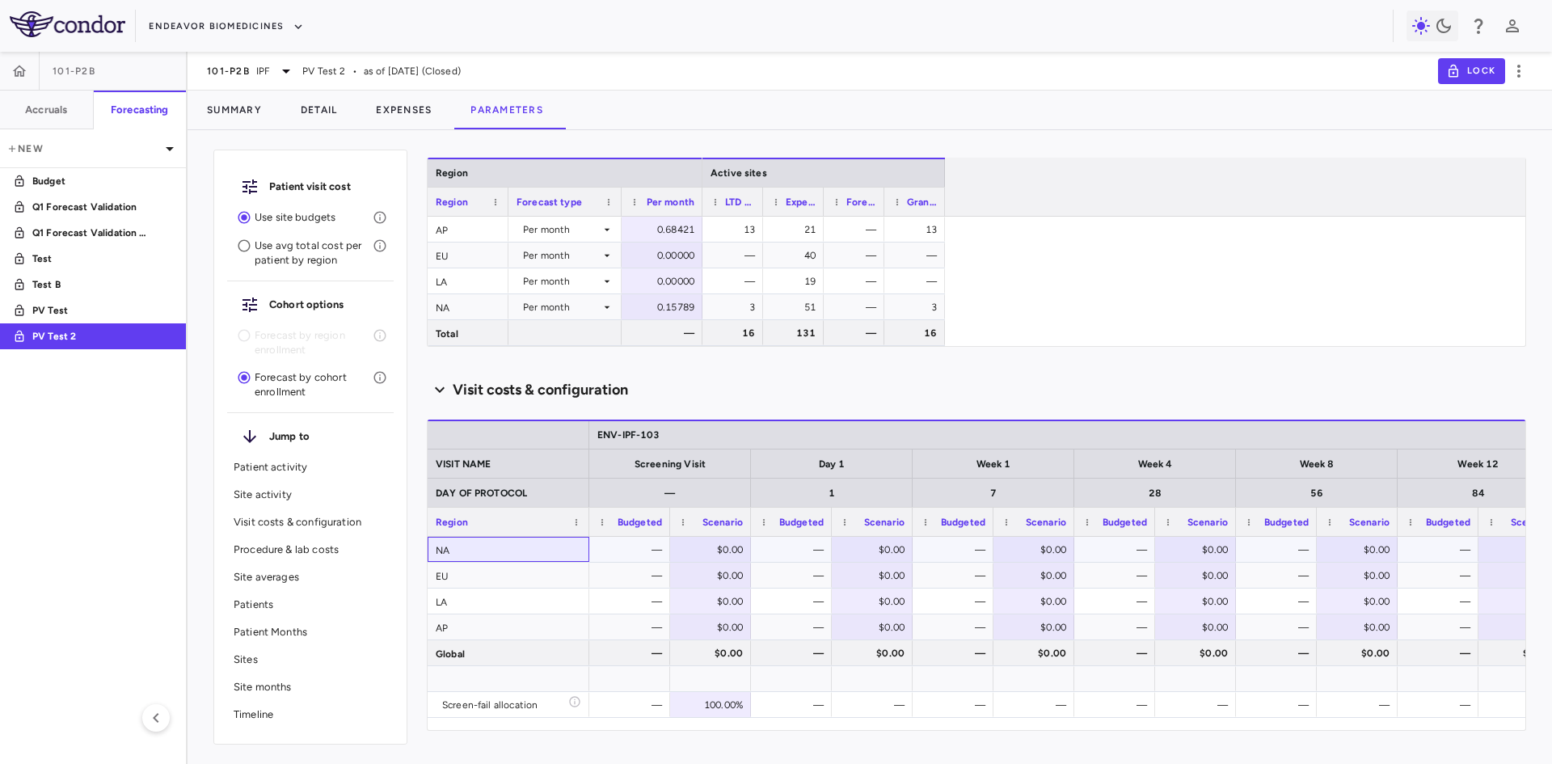
click at [497, 542] on div "NA" at bounding box center [509, 549] width 162 height 25
click at [492, 565] on div "EU" at bounding box center [509, 575] width 162 height 25
click at [492, 612] on div "LA" at bounding box center [509, 601] width 162 height 25
click at [511, 660] on div "Global" at bounding box center [509, 652] width 162 height 25
click at [28, 66] on button "button" at bounding box center [19, 71] width 39 height 39
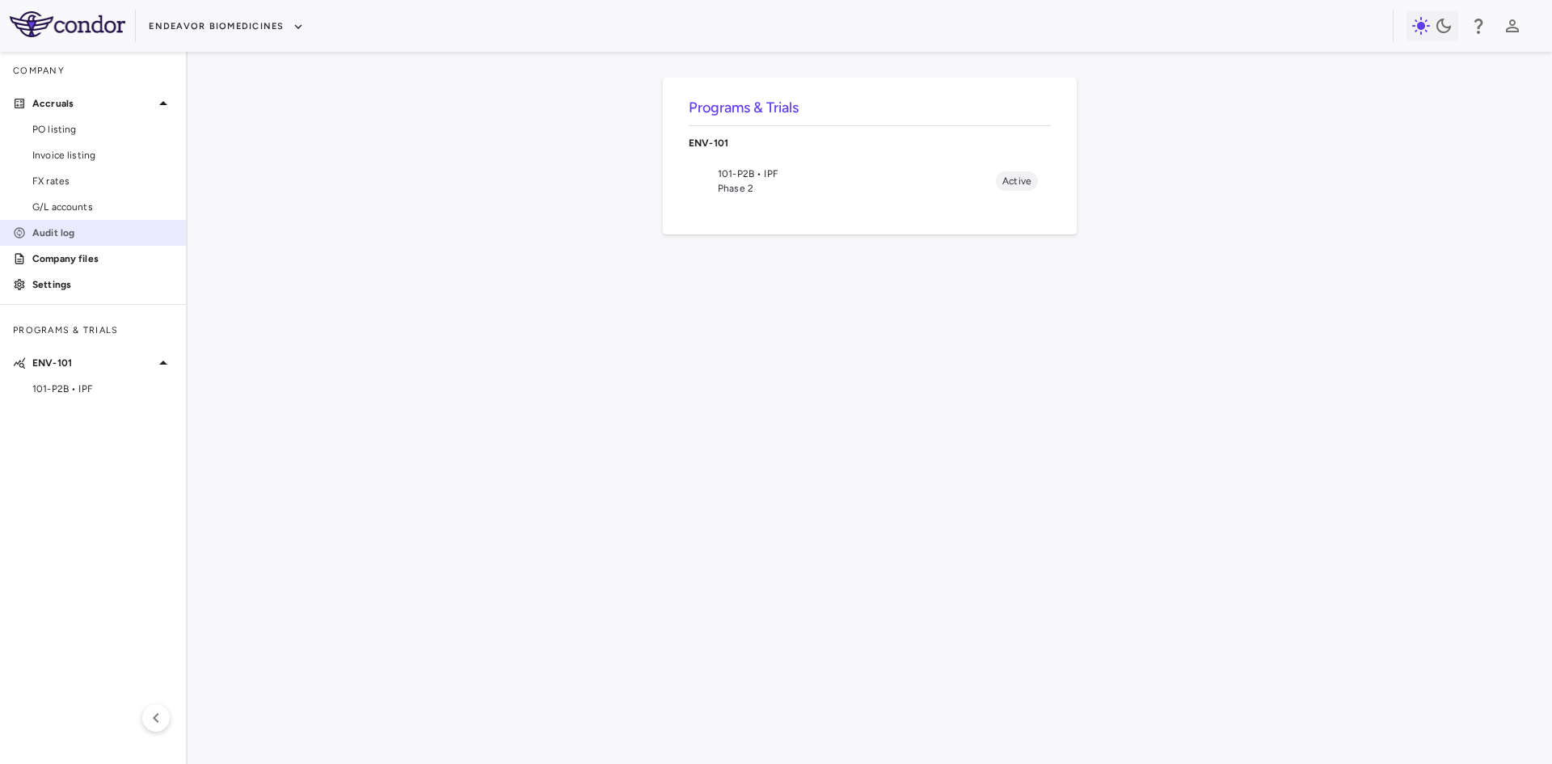
click at [68, 223] on link "Audit log" at bounding box center [93, 233] width 186 height 24
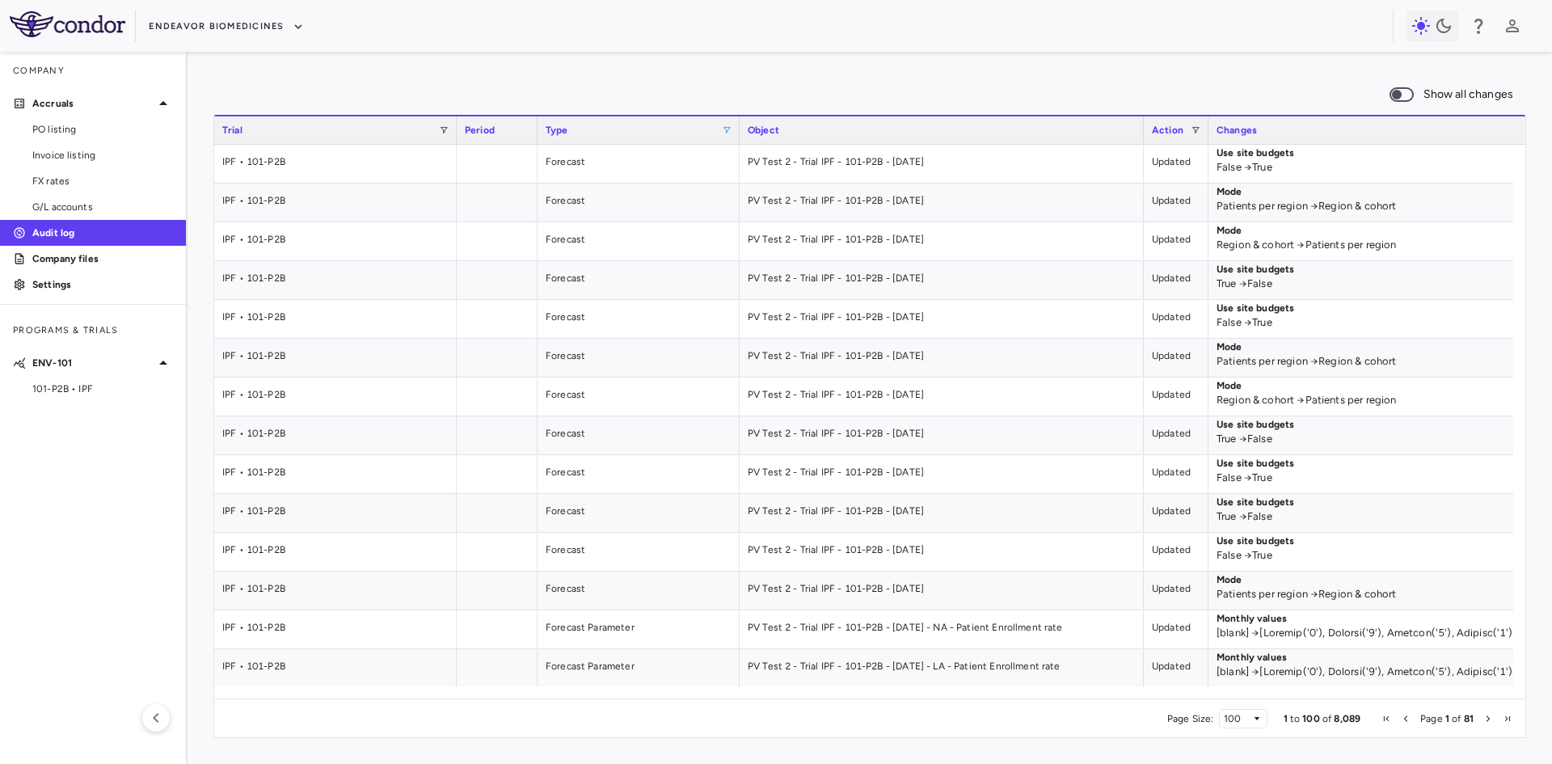
click at [728, 129] on span at bounding box center [727, 130] width 10 height 10
click at [376, 284] on div "IPF • 101-P2B" at bounding box center [335, 280] width 243 height 38
click at [300, 236] on div "IPF • 101-P2B" at bounding box center [335, 241] width 243 height 38
click at [58, 33] on img at bounding box center [68, 24] width 116 height 26
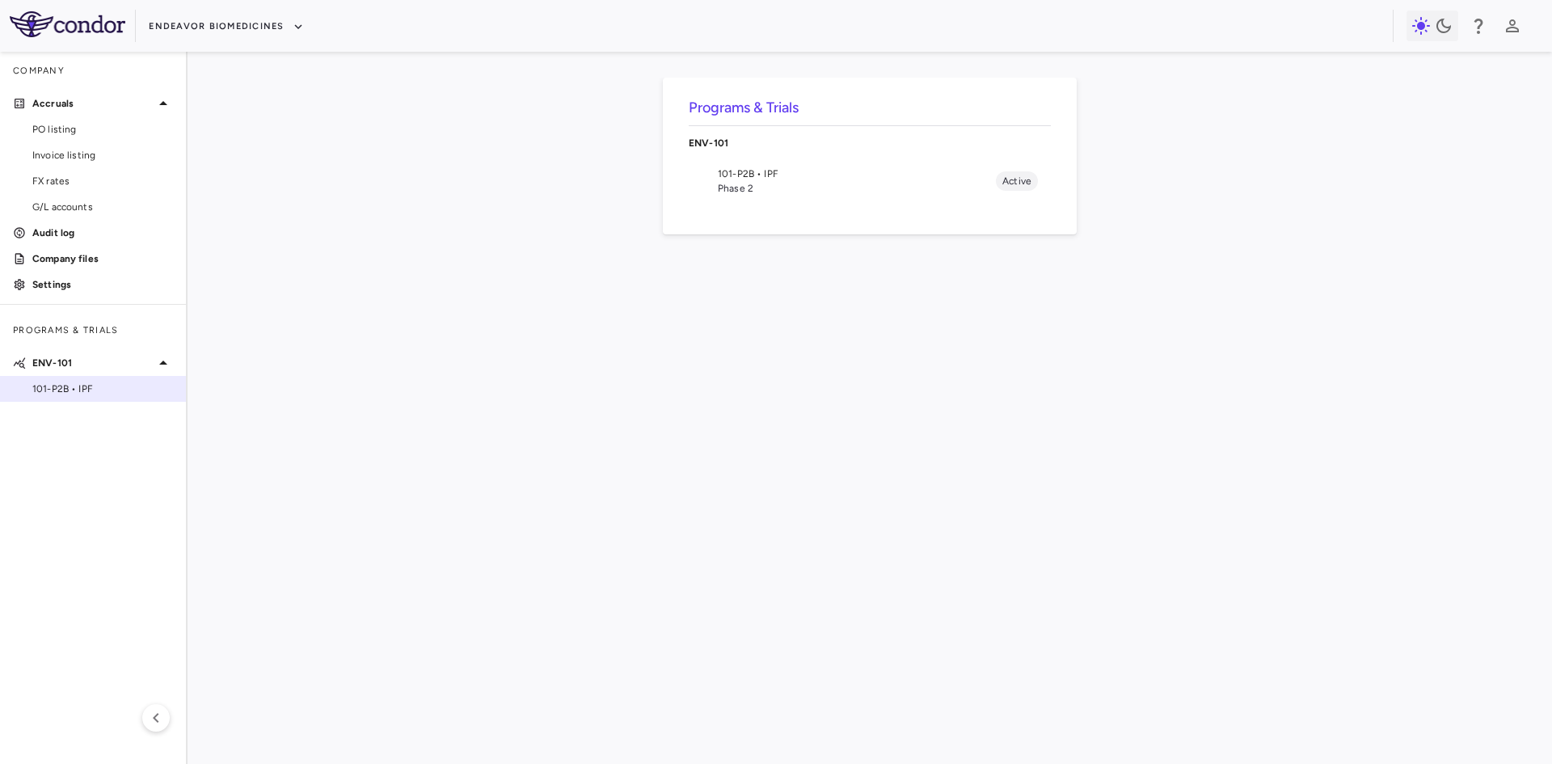
click at [87, 387] on span "101-P2B • IPF" at bounding box center [102, 389] width 141 height 15
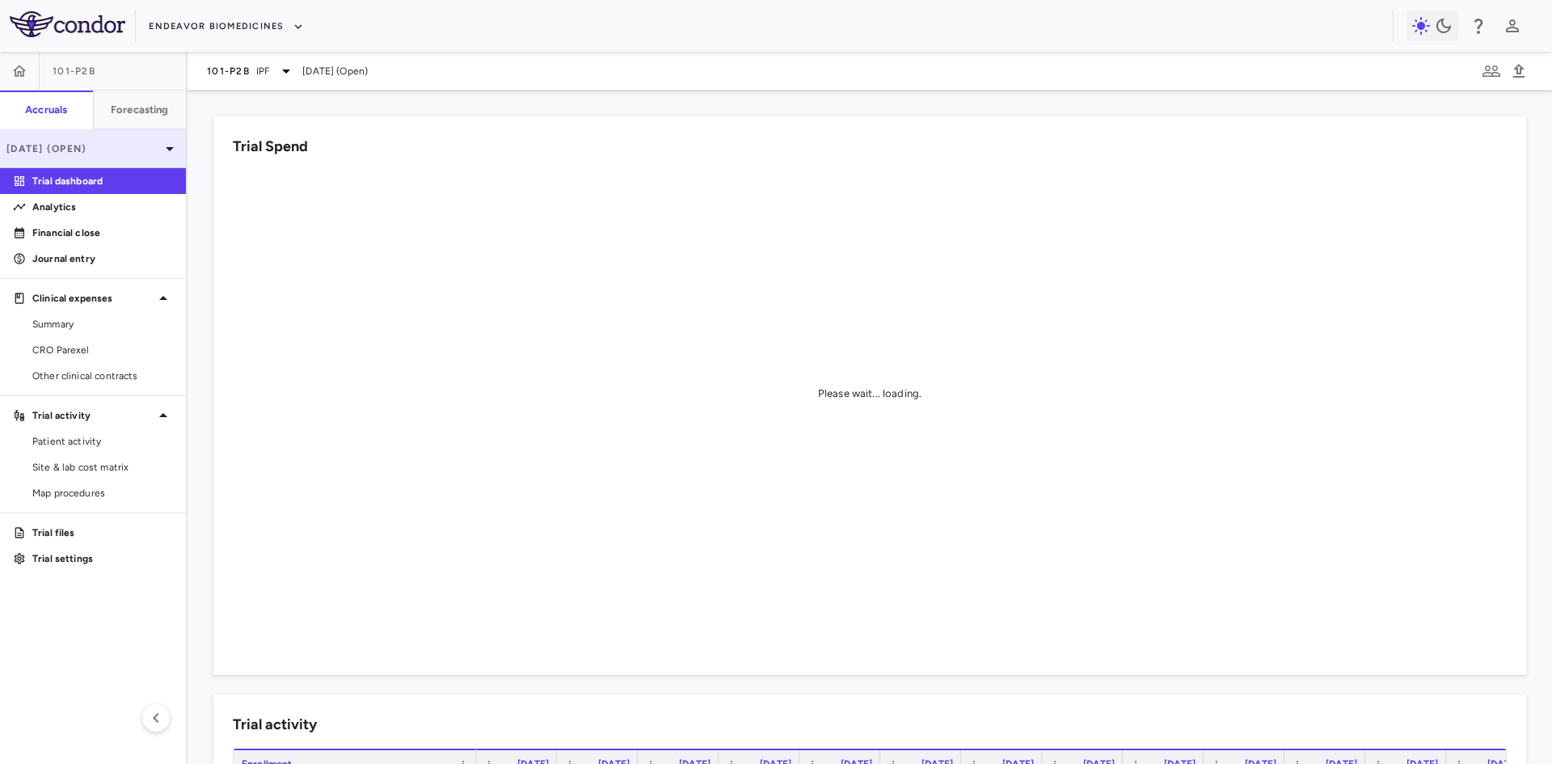
click at [125, 150] on p "Apr 2025 (Open)" at bounding box center [83, 148] width 154 height 15
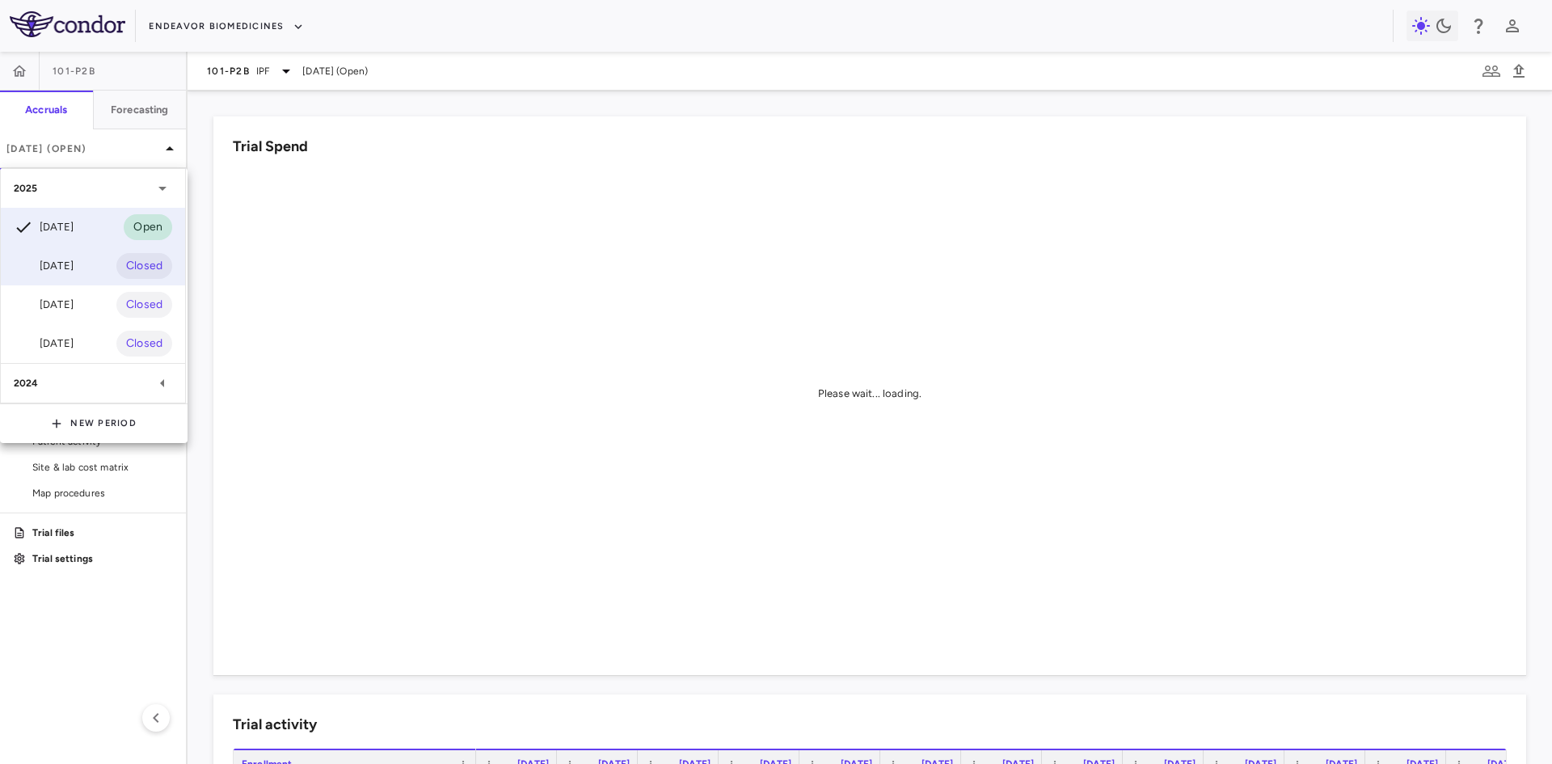
click at [79, 281] on div "Mar 2025 Closed" at bounding box center [93, 266] width 184 height 39
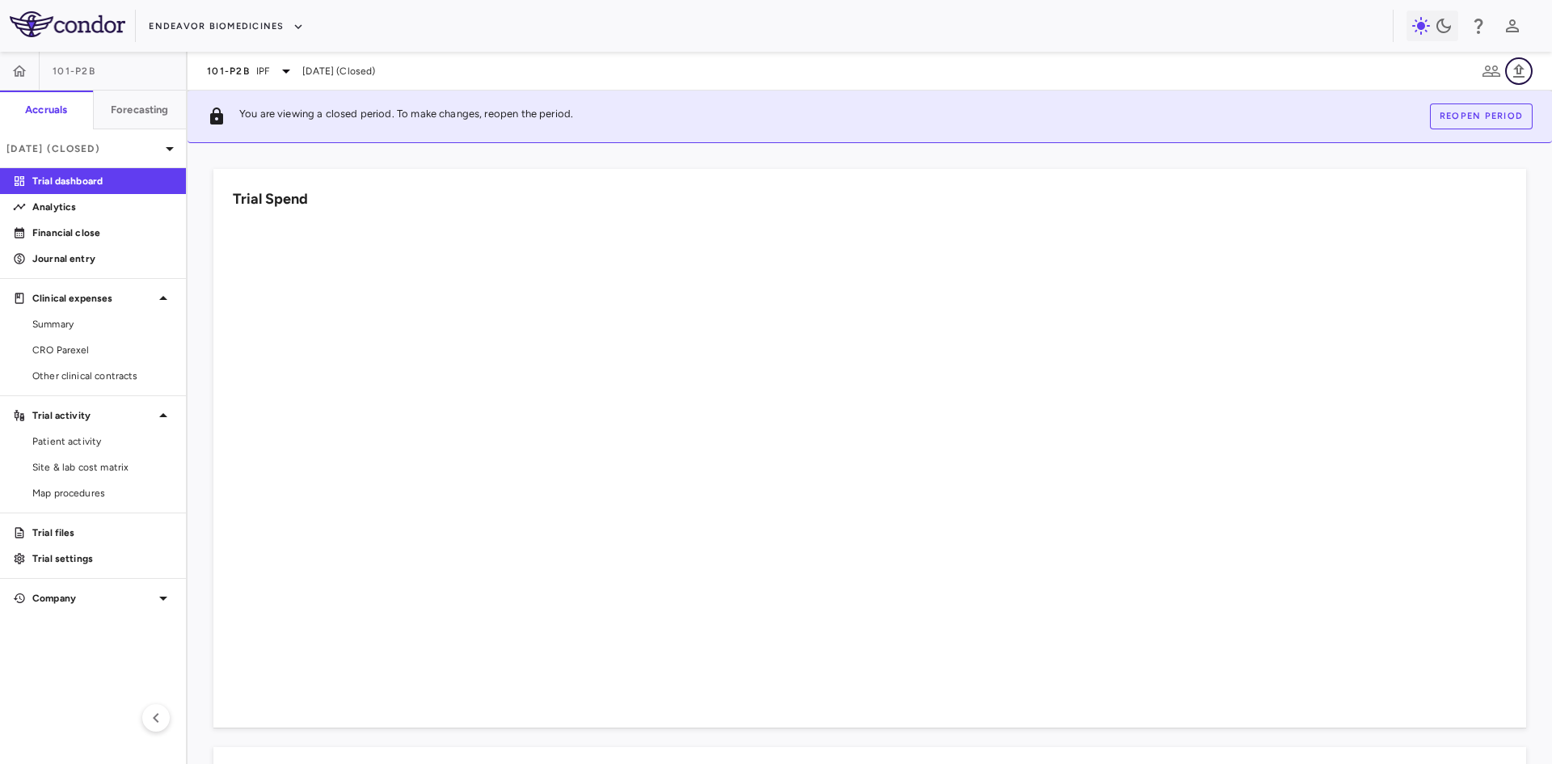
click at [1517, 73] on icon "button" at bounding box center [1518, 71] width 11 height 14
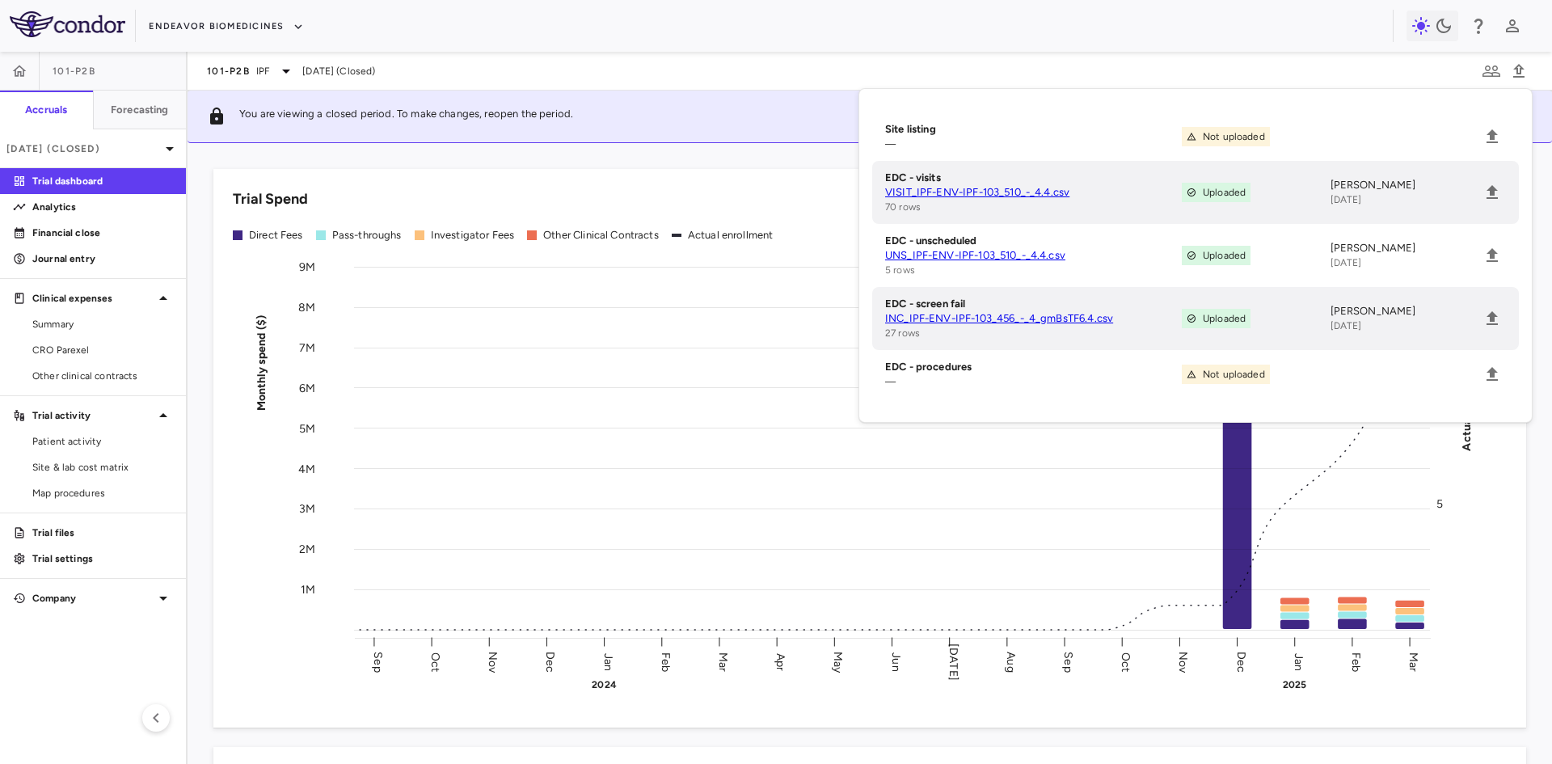
click at [1038, 191] on link "VISIT_IPF-ENV-IPF-103_510_-_4.4.csv" at bounding box center [1033, 192] width 297 height 15
click at [120, 147] on p "Mar 2025 (Closed)" at bounding box center [83, 148] width 154 height 15
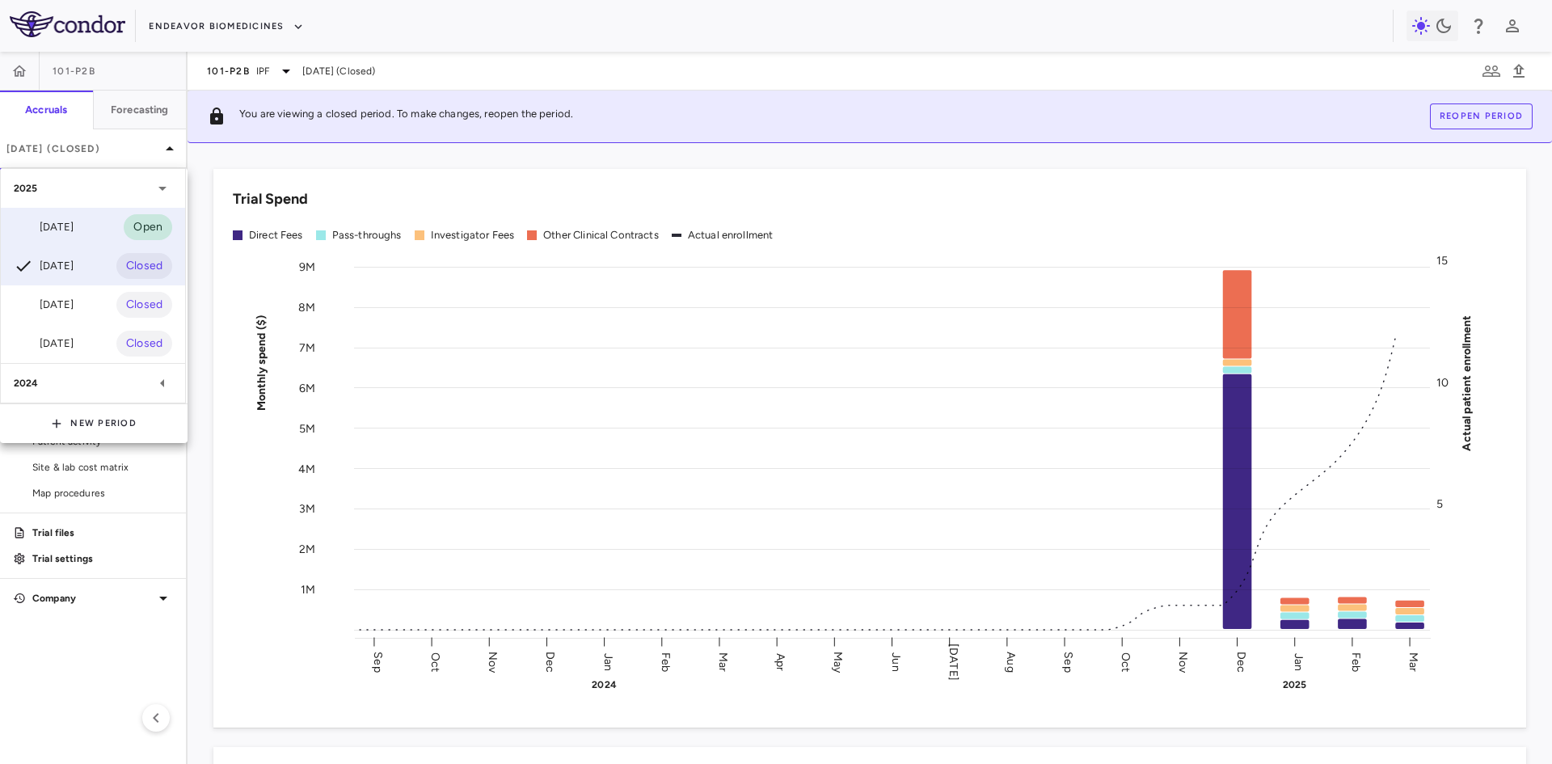
click at [73, 230] on div "[DATE]" at bounding box center [44, 226] width 60 height 19
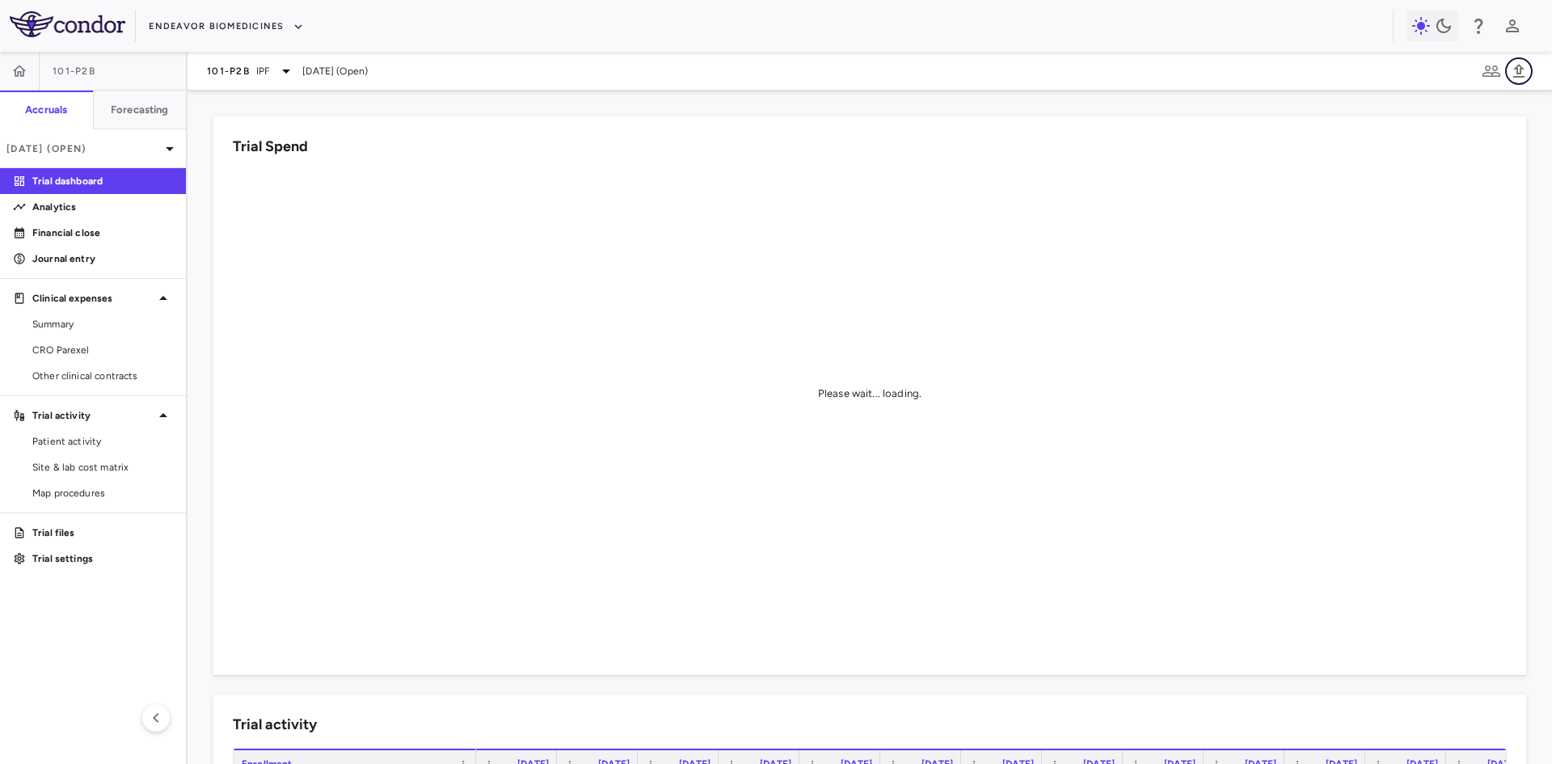
click at [1525, 70] on icon "button" at bounding box center [1518, 70] width 19 height 19
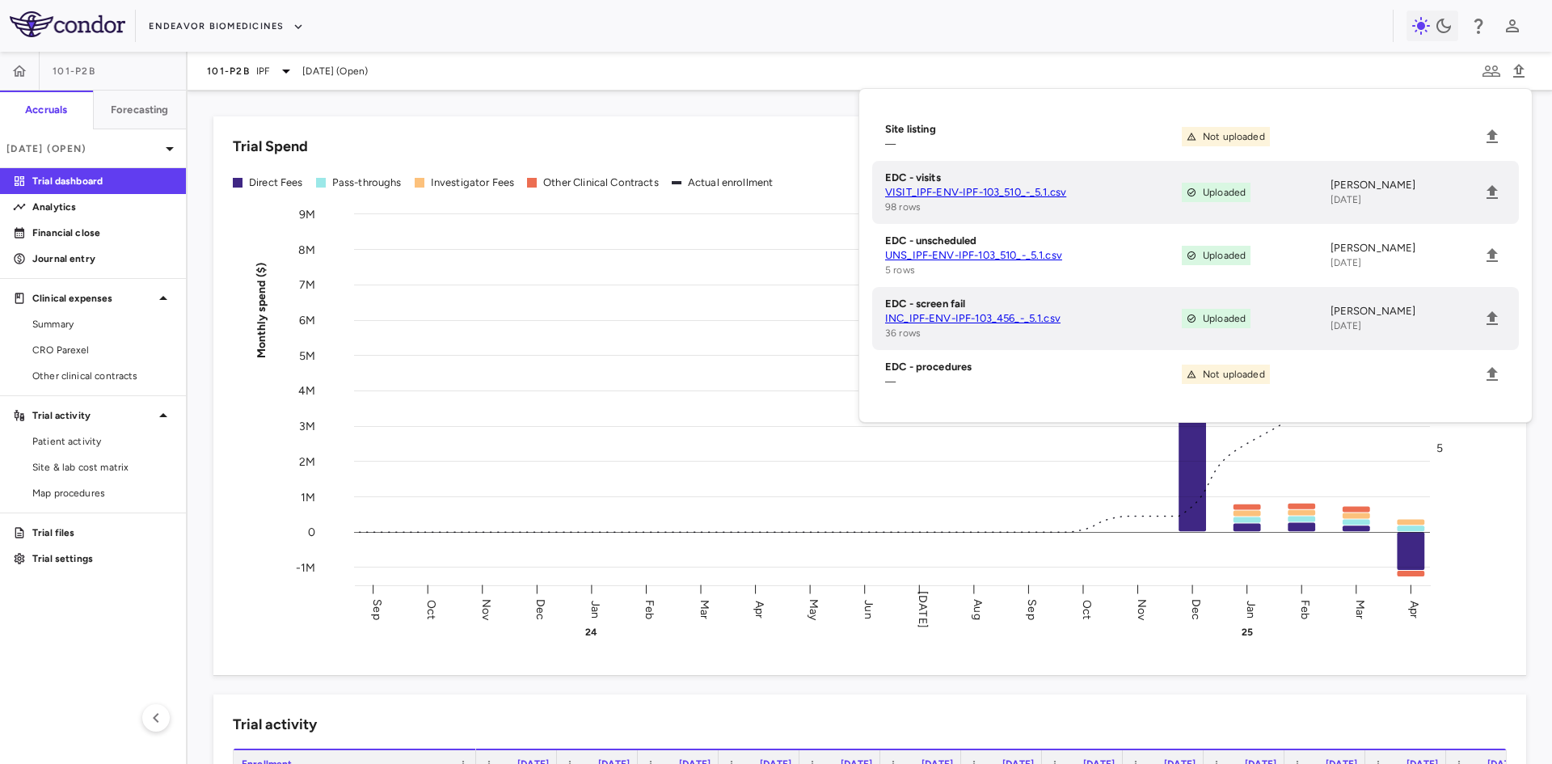
click at [184, 630] on aside "101-P2B Accruals Forecasting Apr 2025 (Open) Trial dashboard Analytics Financia…" at bounding box center [94, 408] width 188 height 712
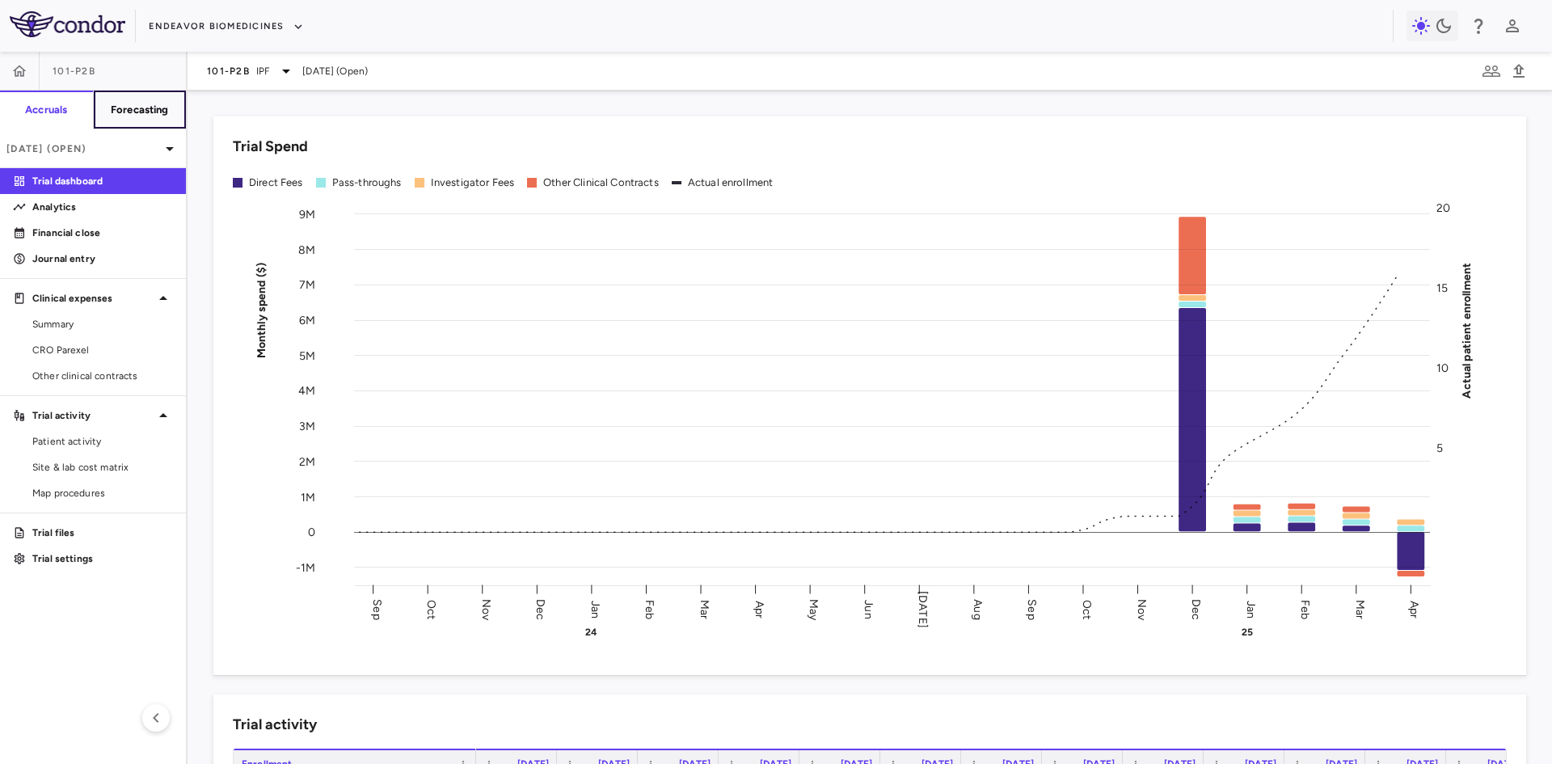
click at [155, 114] on h6 "Forecasting" at bounding box center [140, 110] width 58 height 15
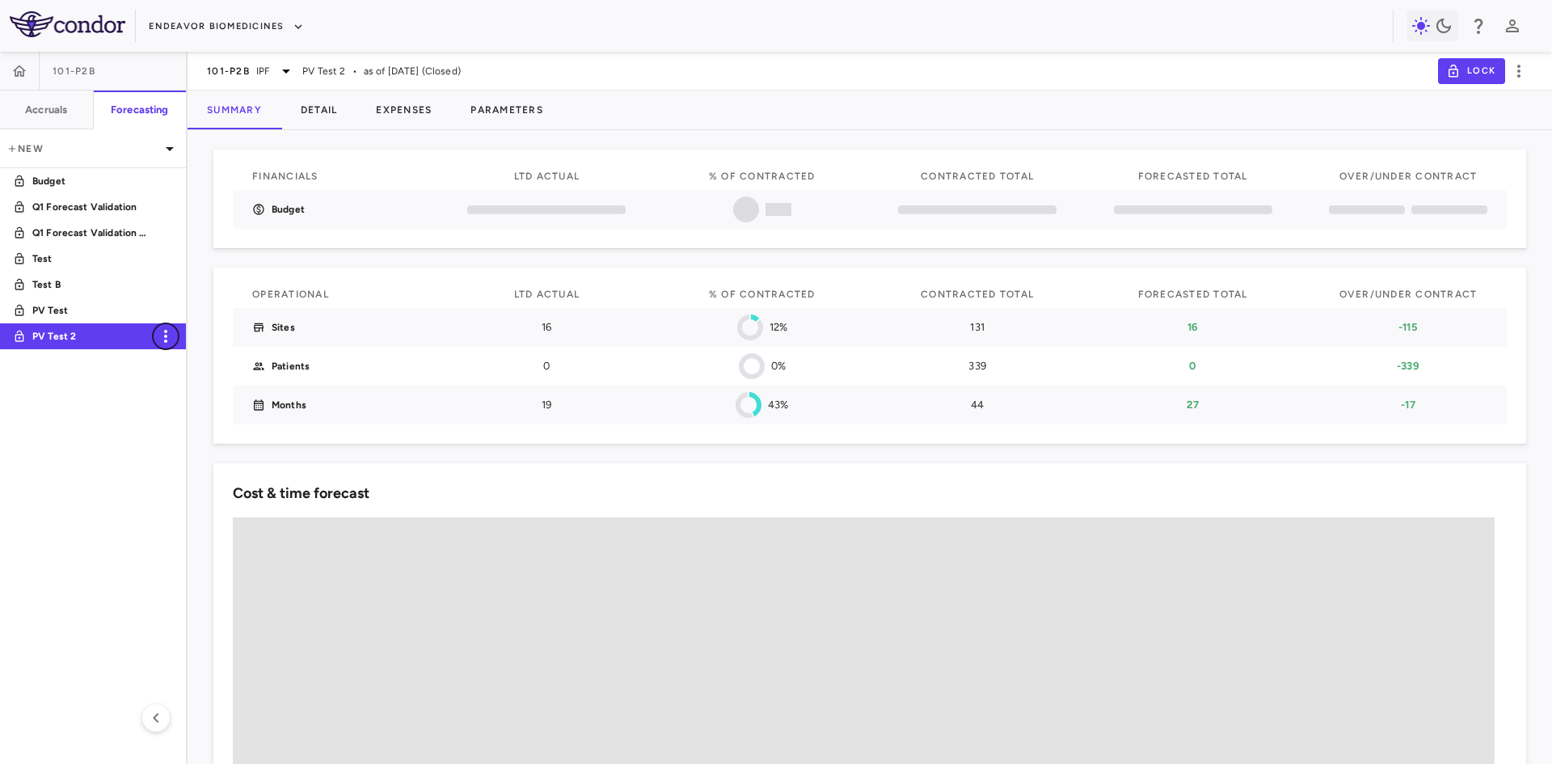
click at [166, 336] on icon "button" at bounding box center [165, 336] width 3 height 13
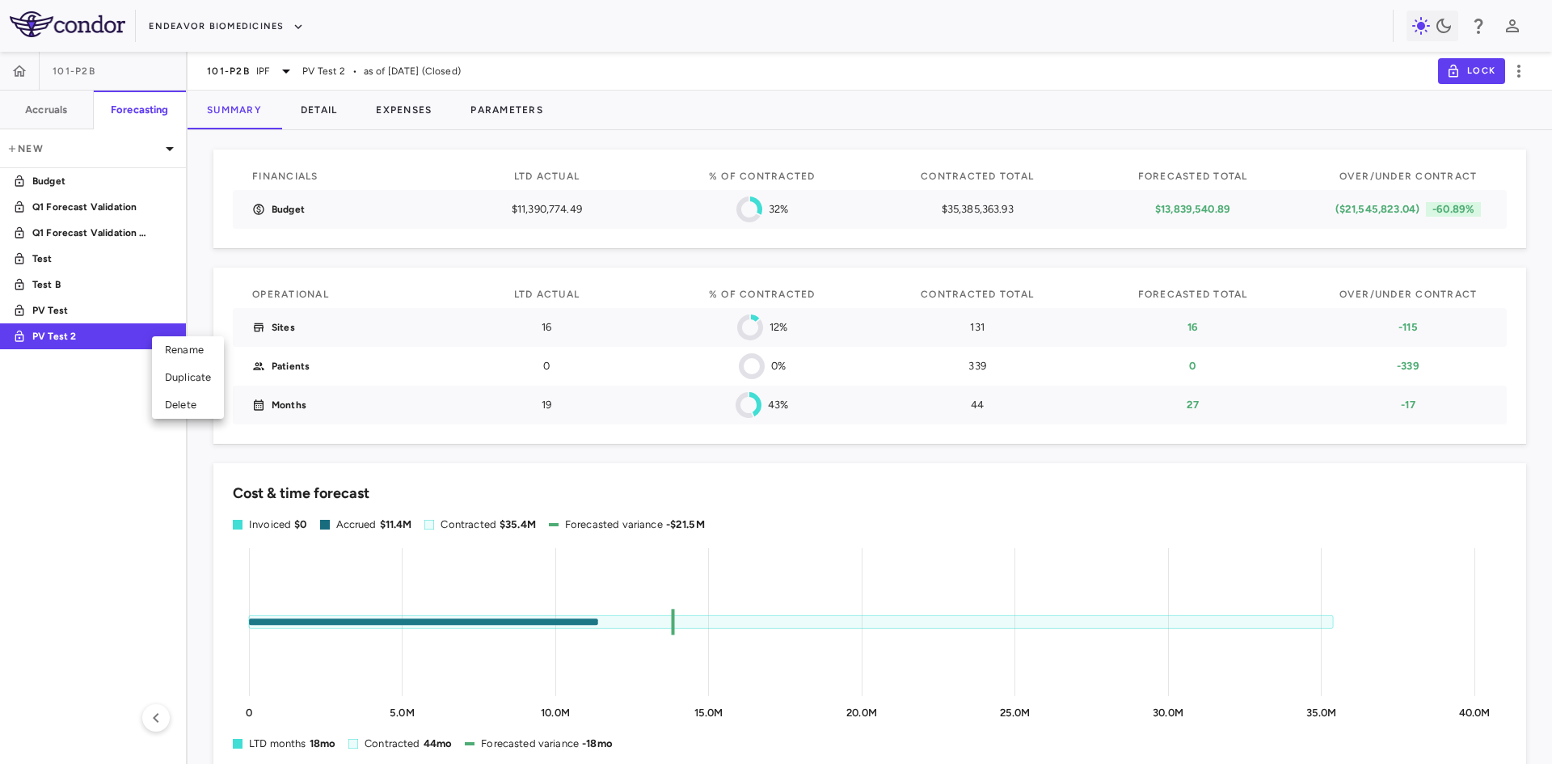
click at [179, 406] on div "Delete" at bounding box center [188, 404] width 72 height 27
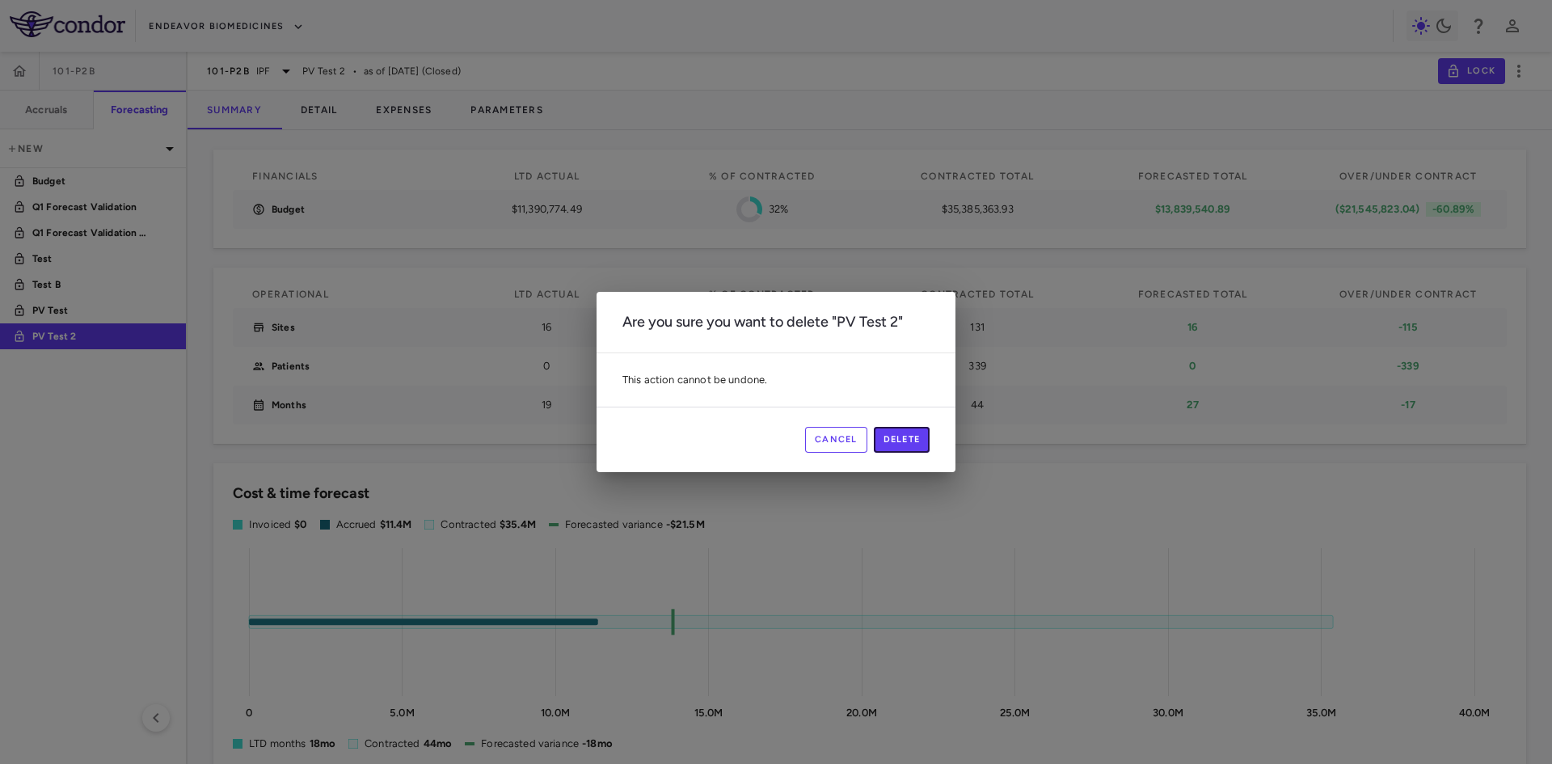
click at [924, 438] on button "Delete" at bounding box center [902, 440] width 57 height 26
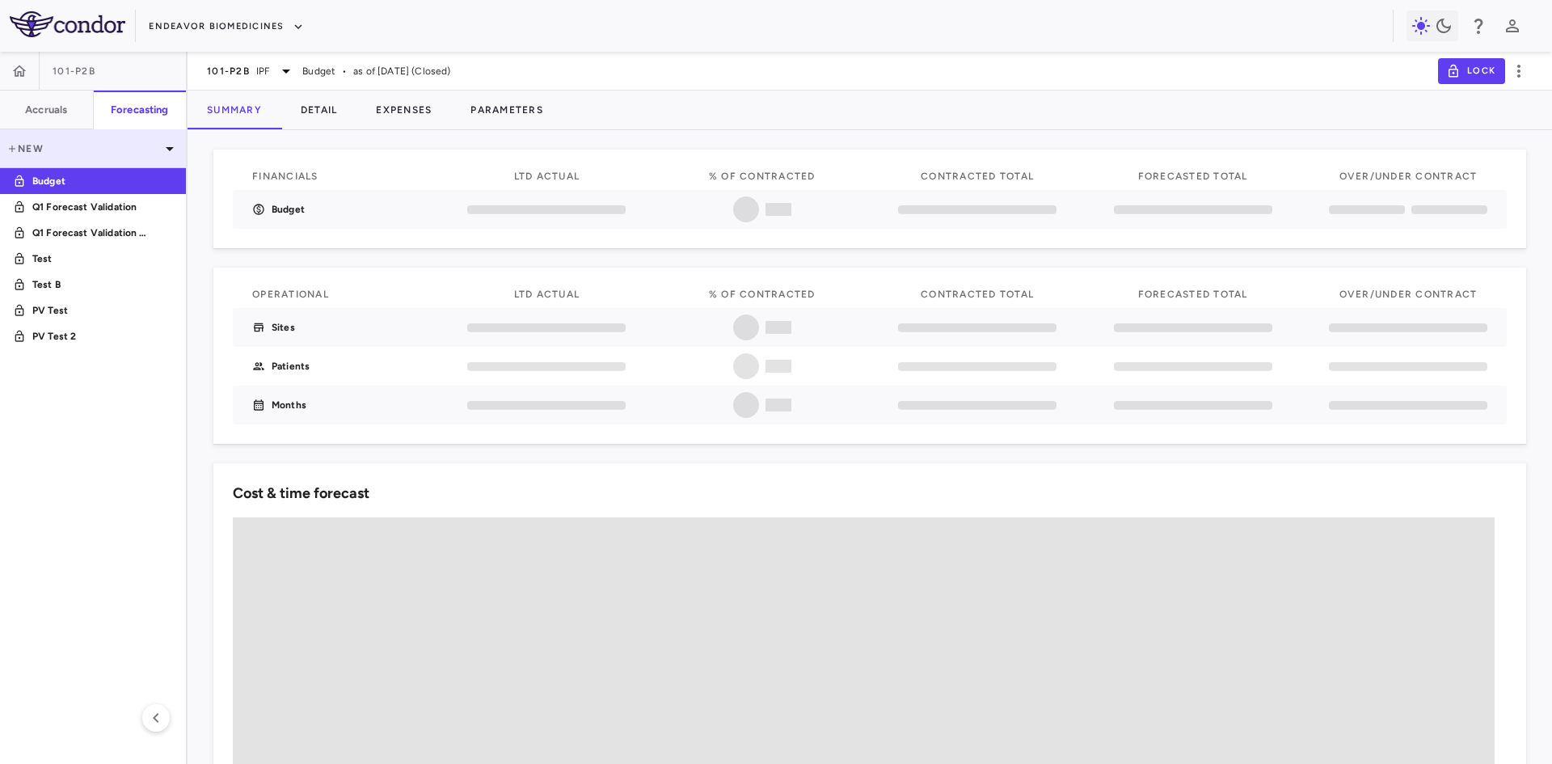
click at [61, 149] on p "New" at bounding box center [83, 148] width 154 height 15
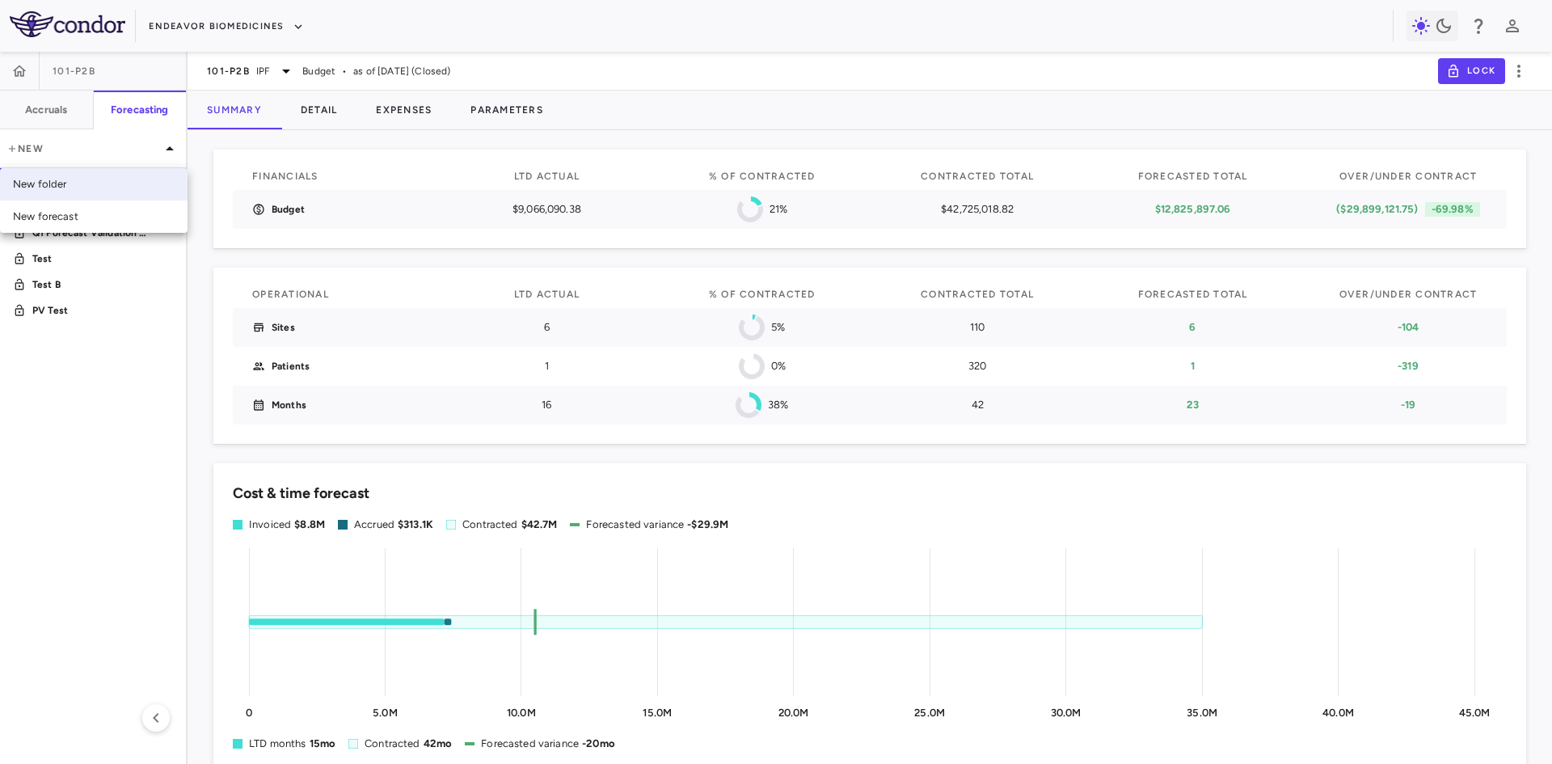
click at [66, 187] on div "New folder" at bounding box center [40, 184] width 54 height 15
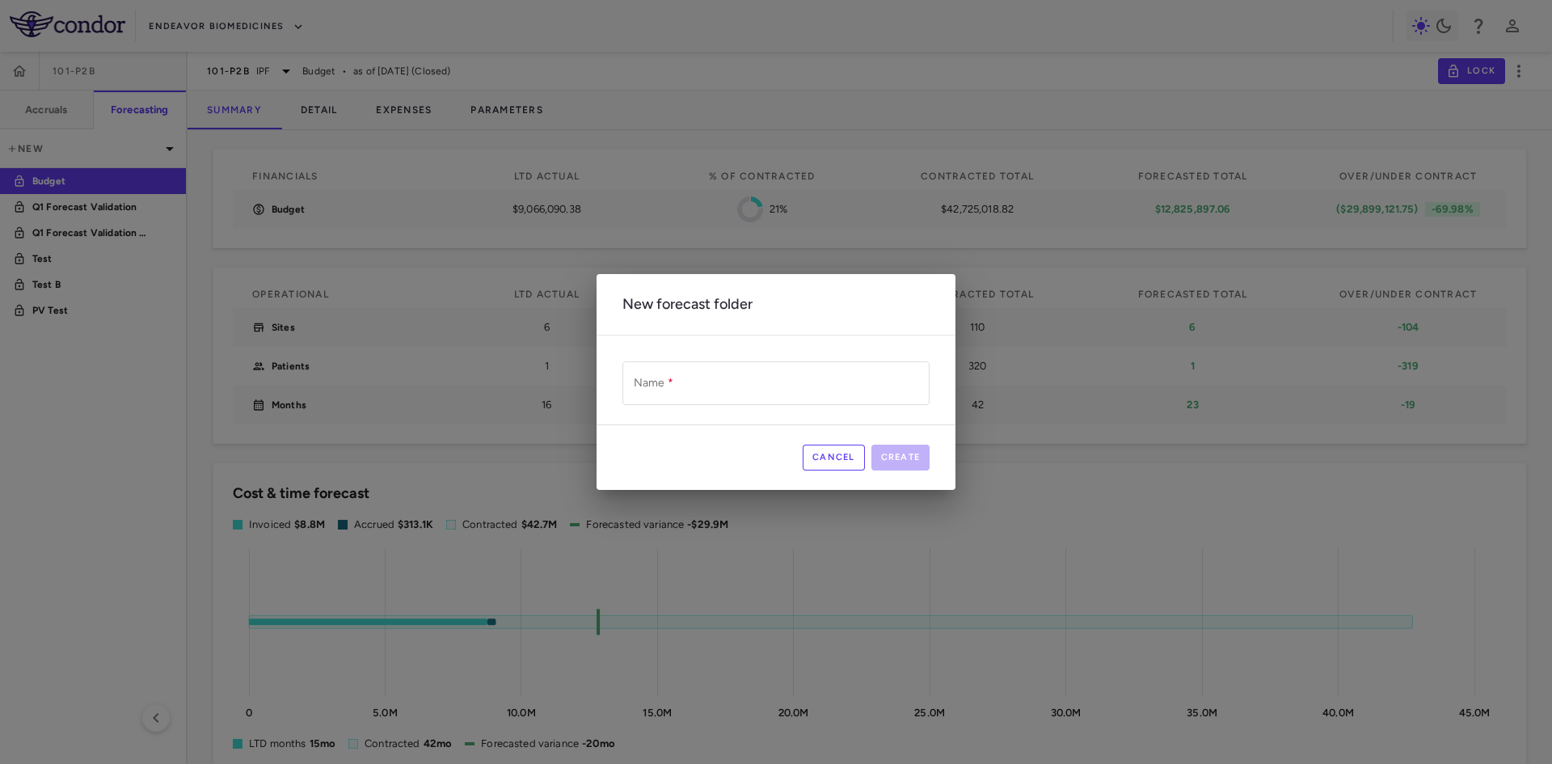
click at [821, 459] on button "Cancel" at bounding box center [834, 458] width 62 height 26
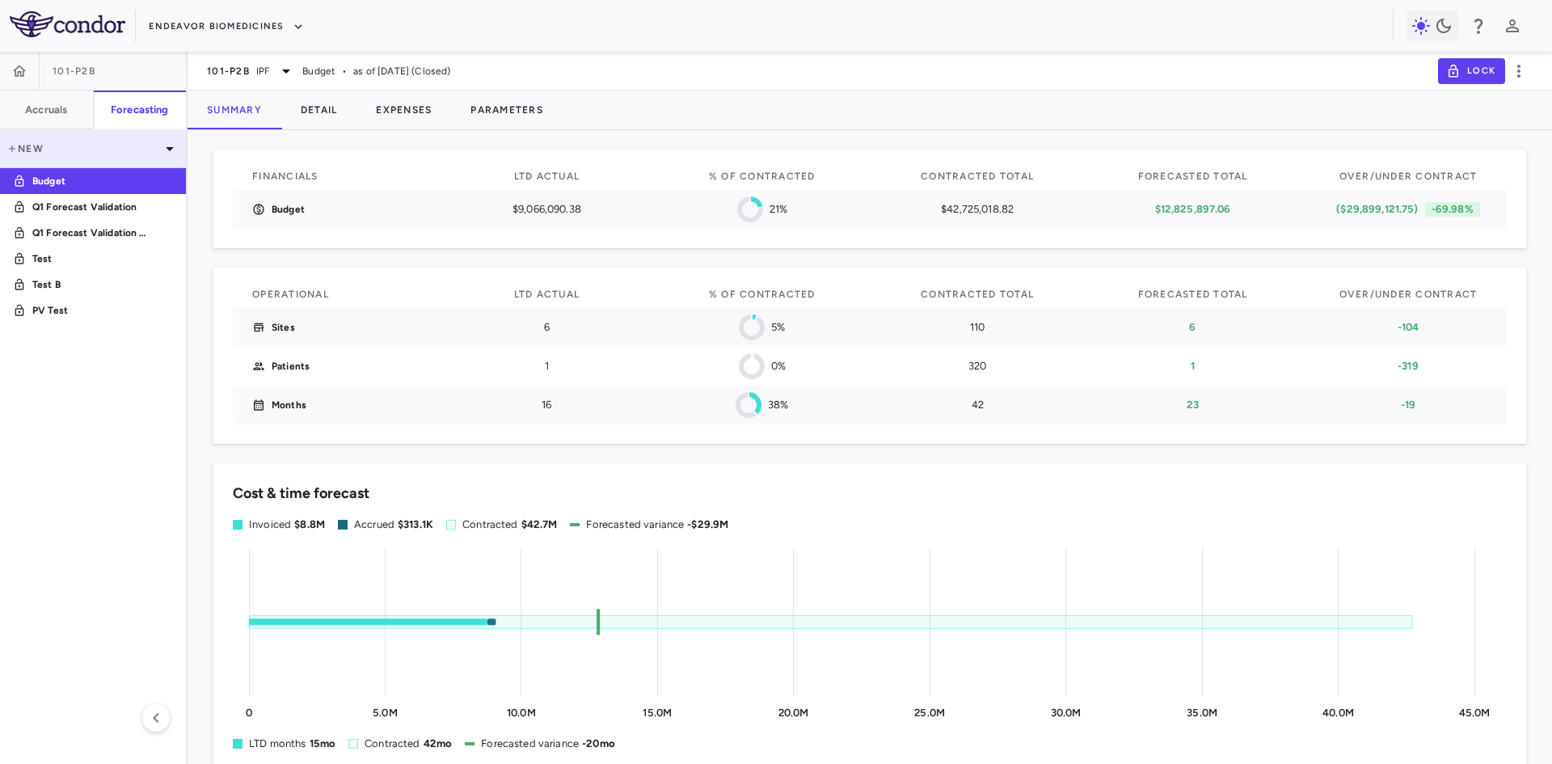
click at [81, 151] on p "New" at bounding box center [83, 148] width 154 height 15
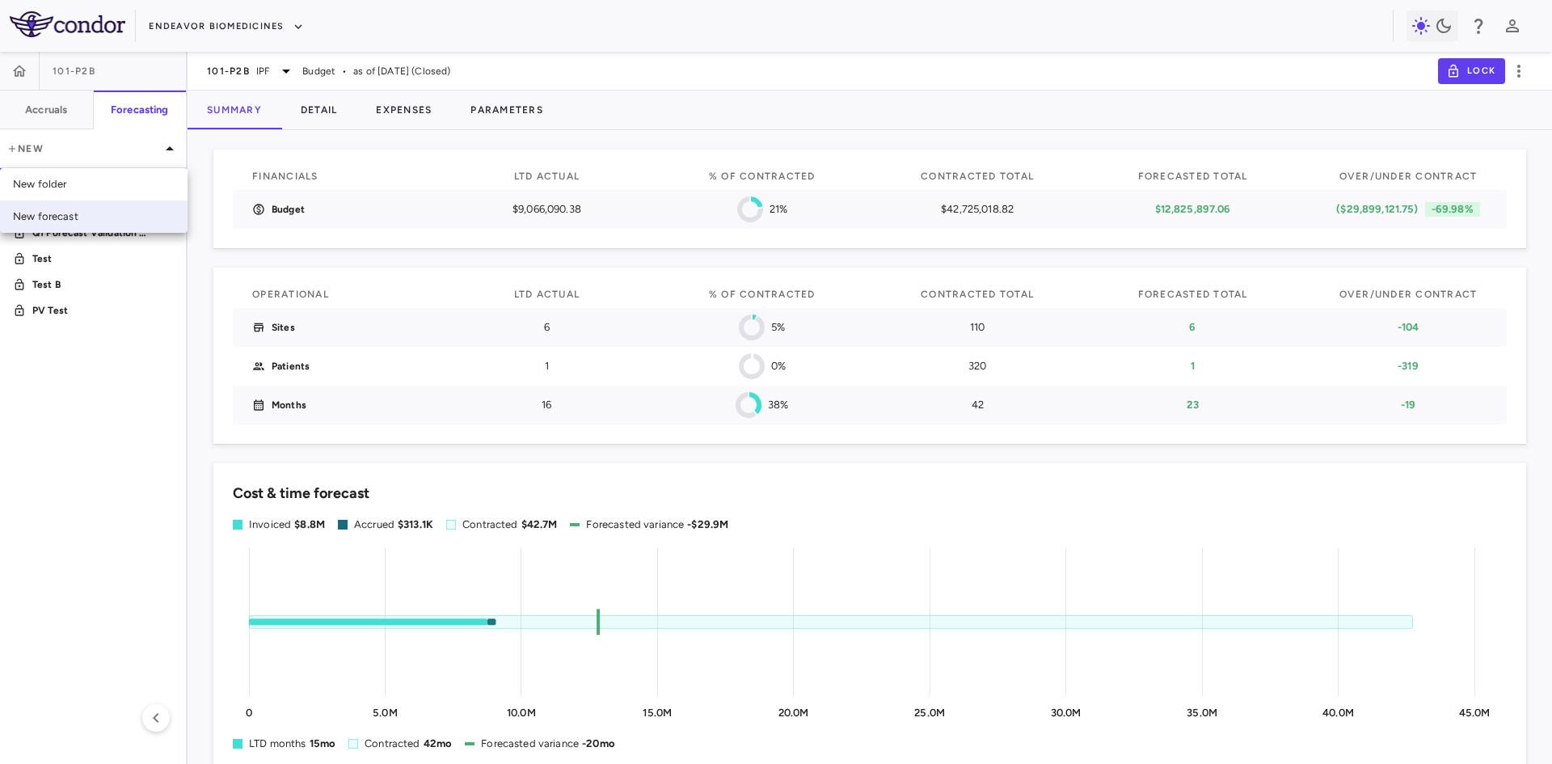
click at [65, 214] on div "New forecast" at bounding box center [45, 216] width 65 height 15
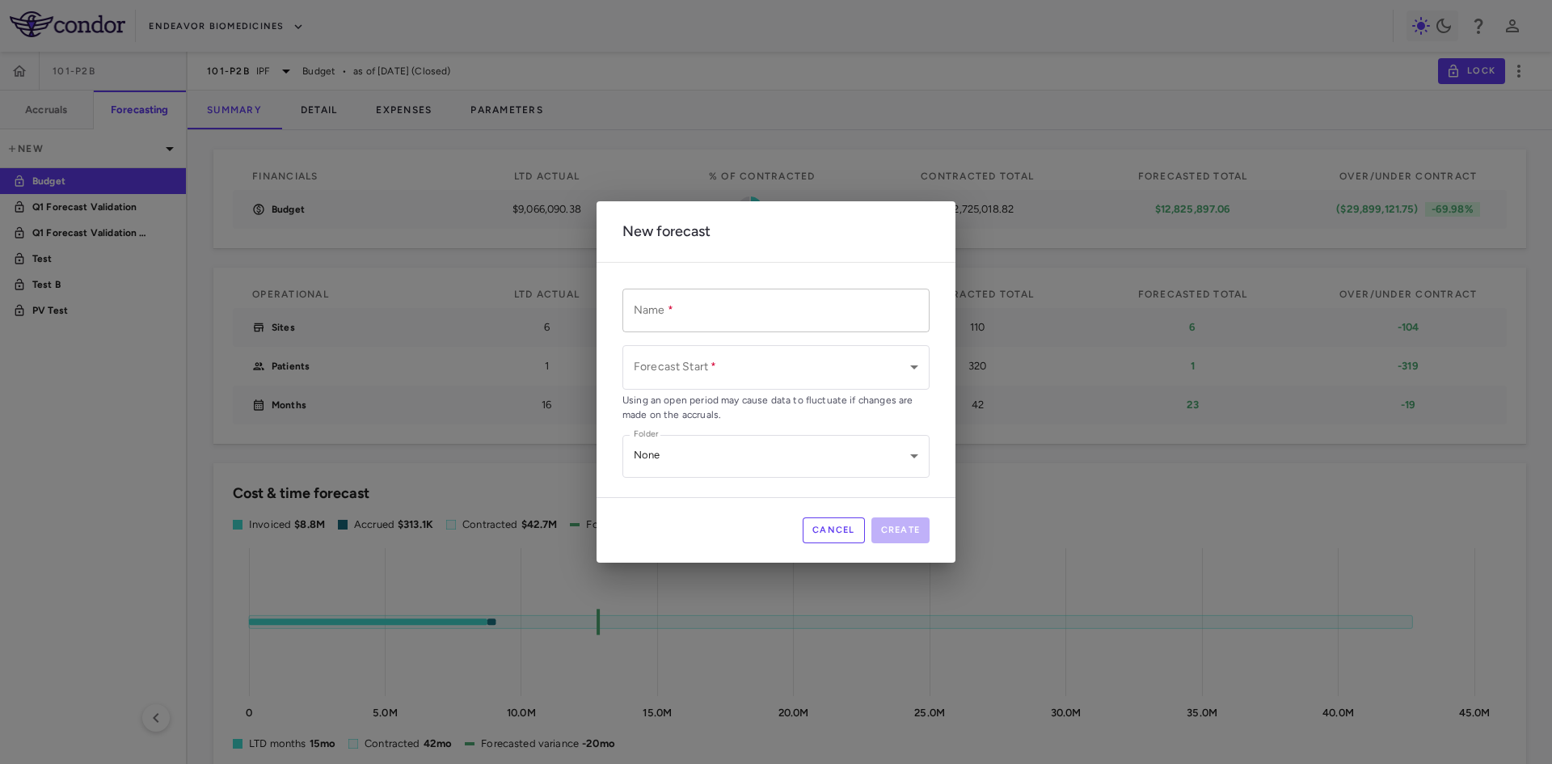
click at [653, 296] on div "Name   * Name   *" at bounding box center [775, 310] width 307 height 43
type input "*********"
click at [687, 382] on body "Skip to sidebar Skip to main content Endeavor Biomedicines 101-P2B Accruals For…" at bounding box center [776, 382] width 1552 height 764
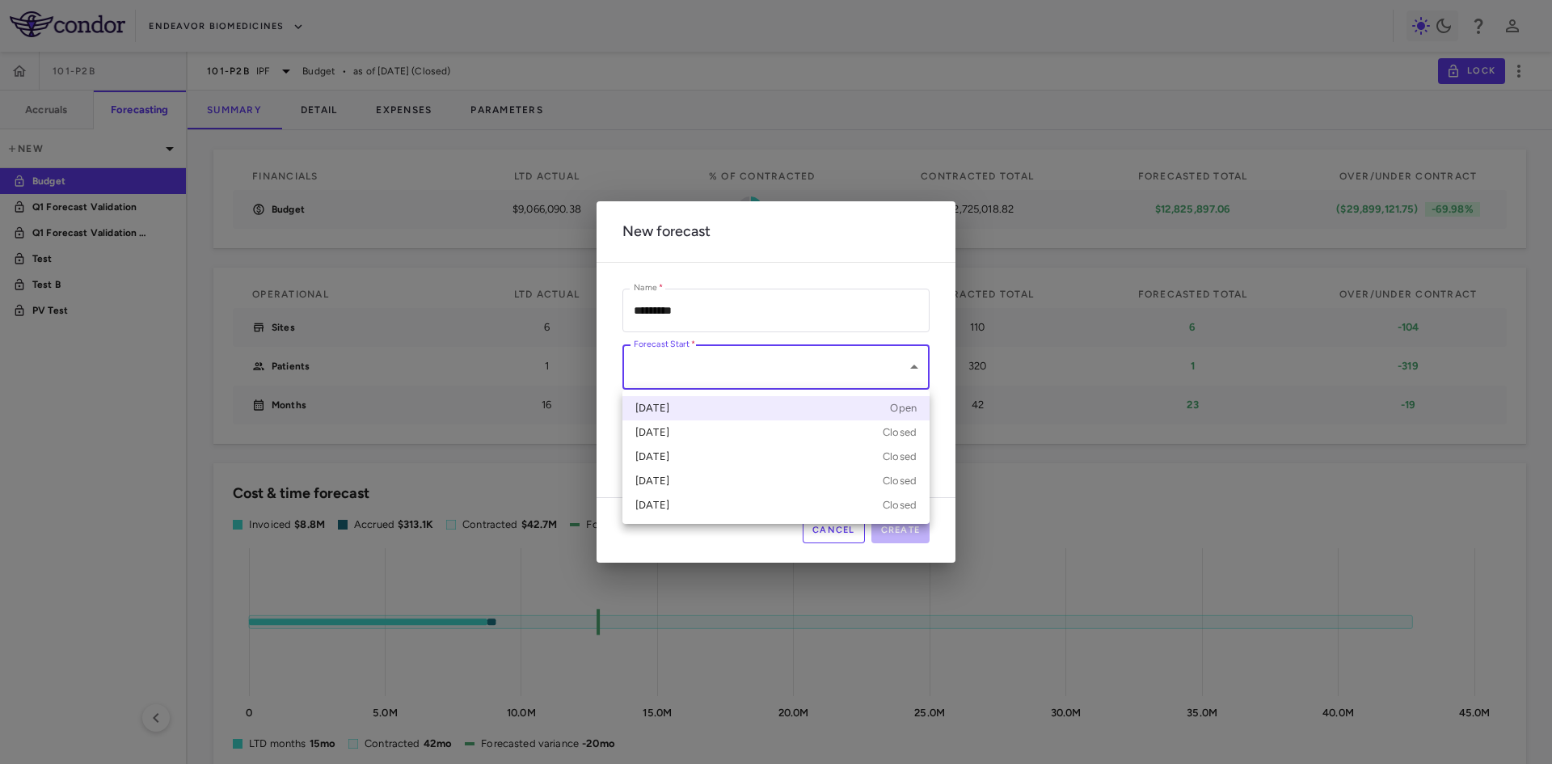
click at [696, 409] on div "Apr 2025 Open" at bounding box center [775, 408] width 281 height 15
type input "**********"
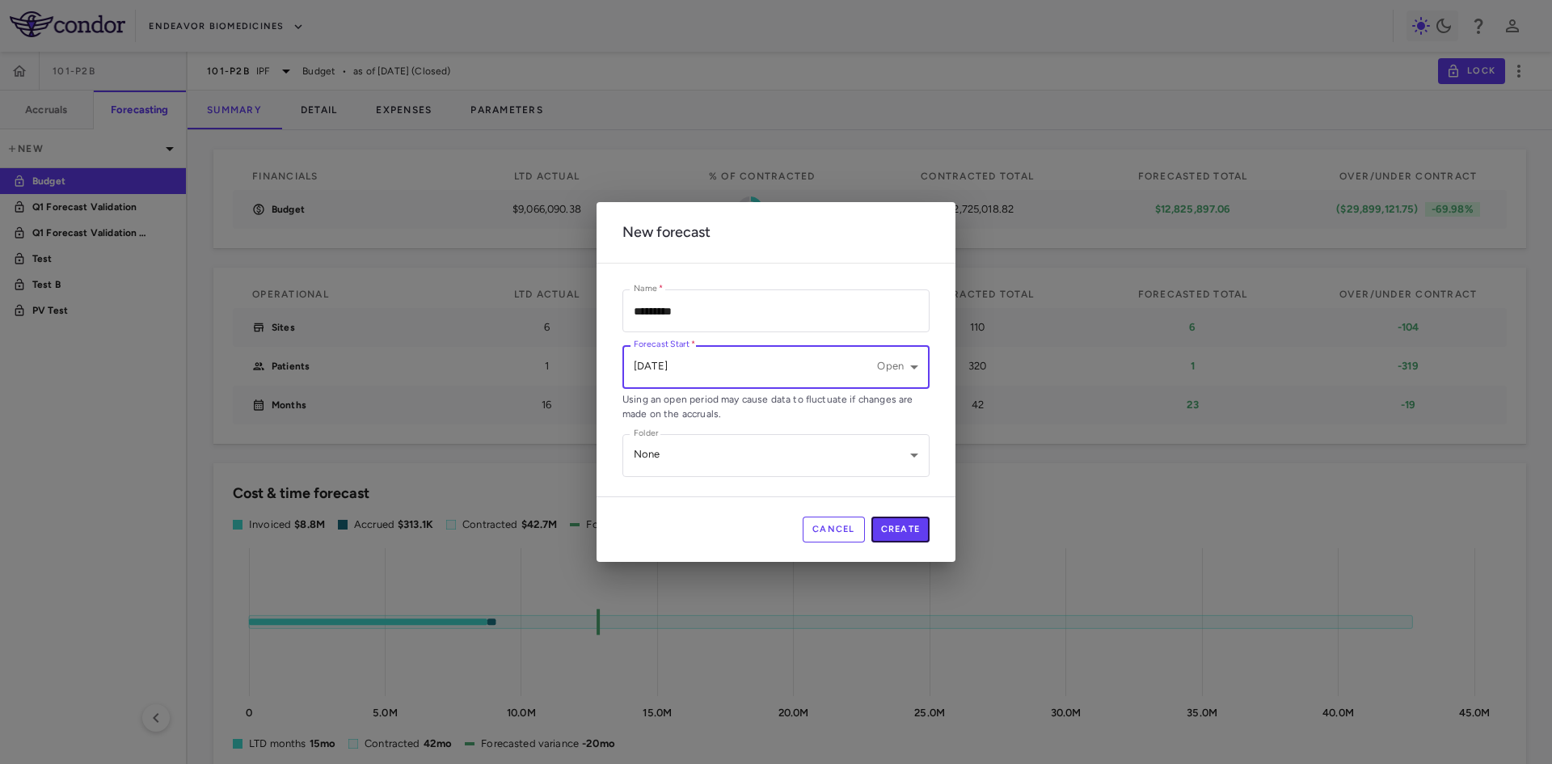
click at [892, 525] on button "Create" at bounding box center [900, 530] width 59 height 26
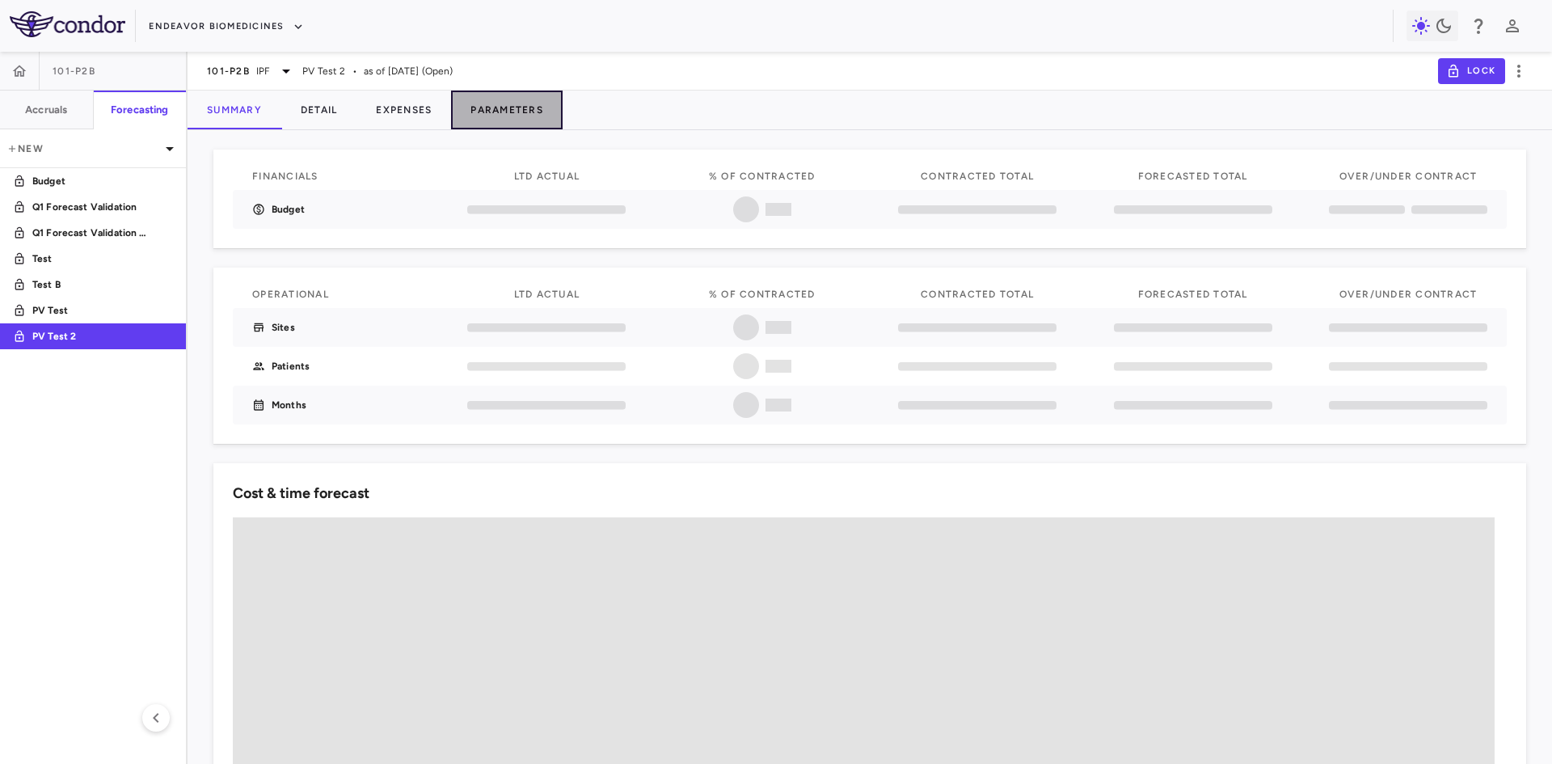
click at [501, 120] on button "Parameters" at bounding box center [507, 110] width 112 height 39
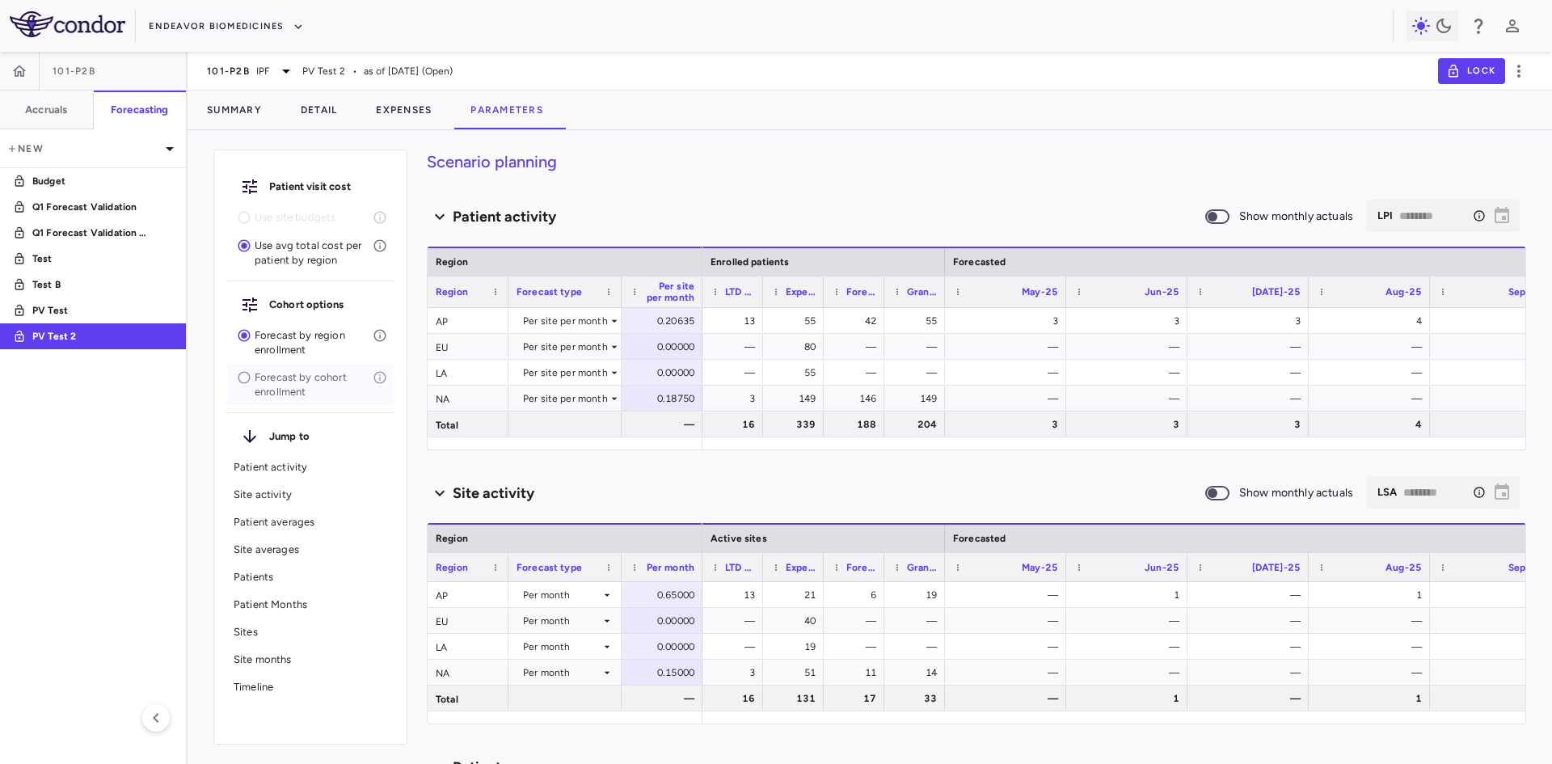
click at [293, 382] on p "Forecast by cohort enrollment" at bounding box center [314, 384] width 118 height 29
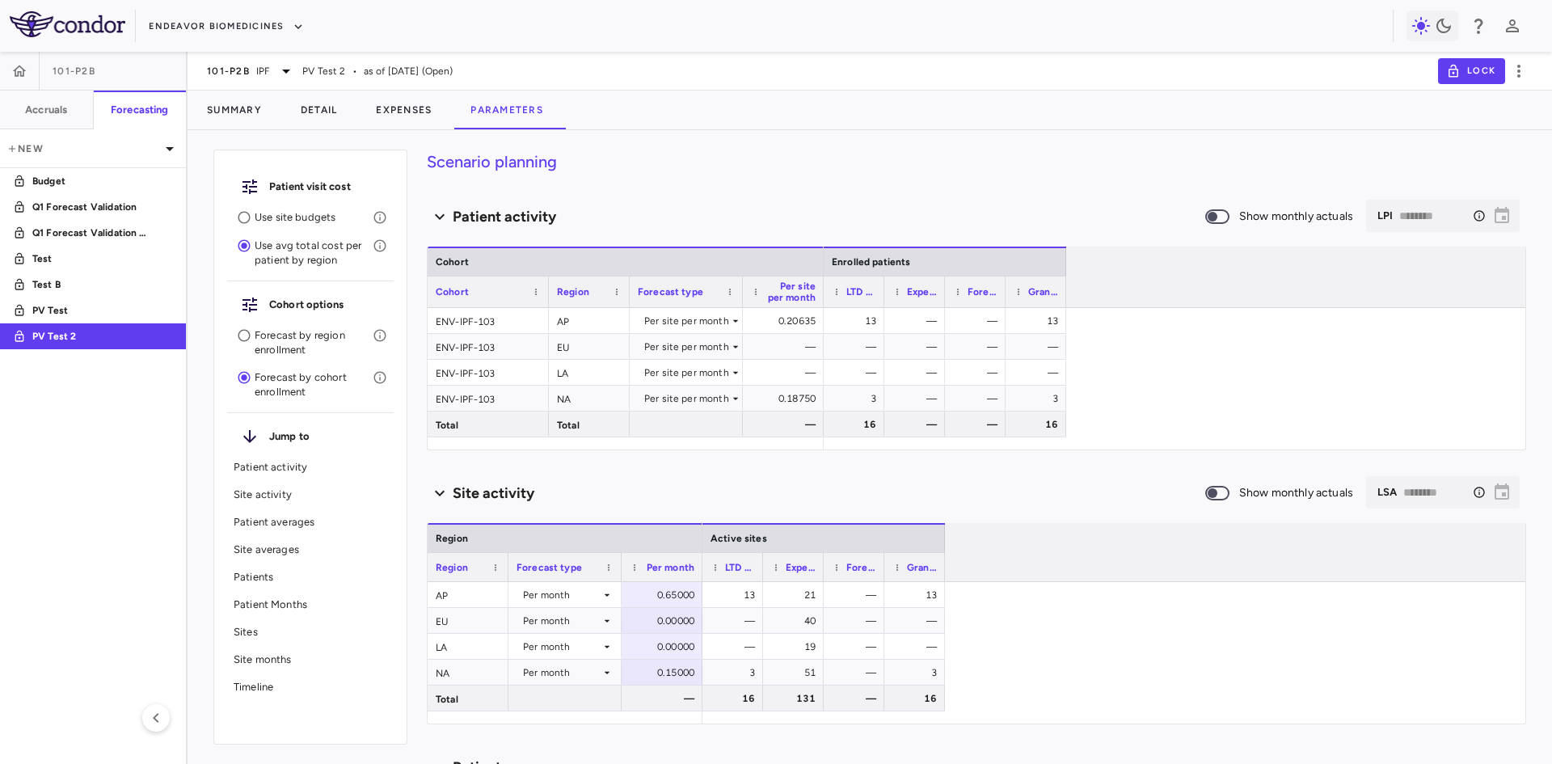
click at [280, 221] on p "Use site budgets" at bounding box center [314, 217] width 118 height 15
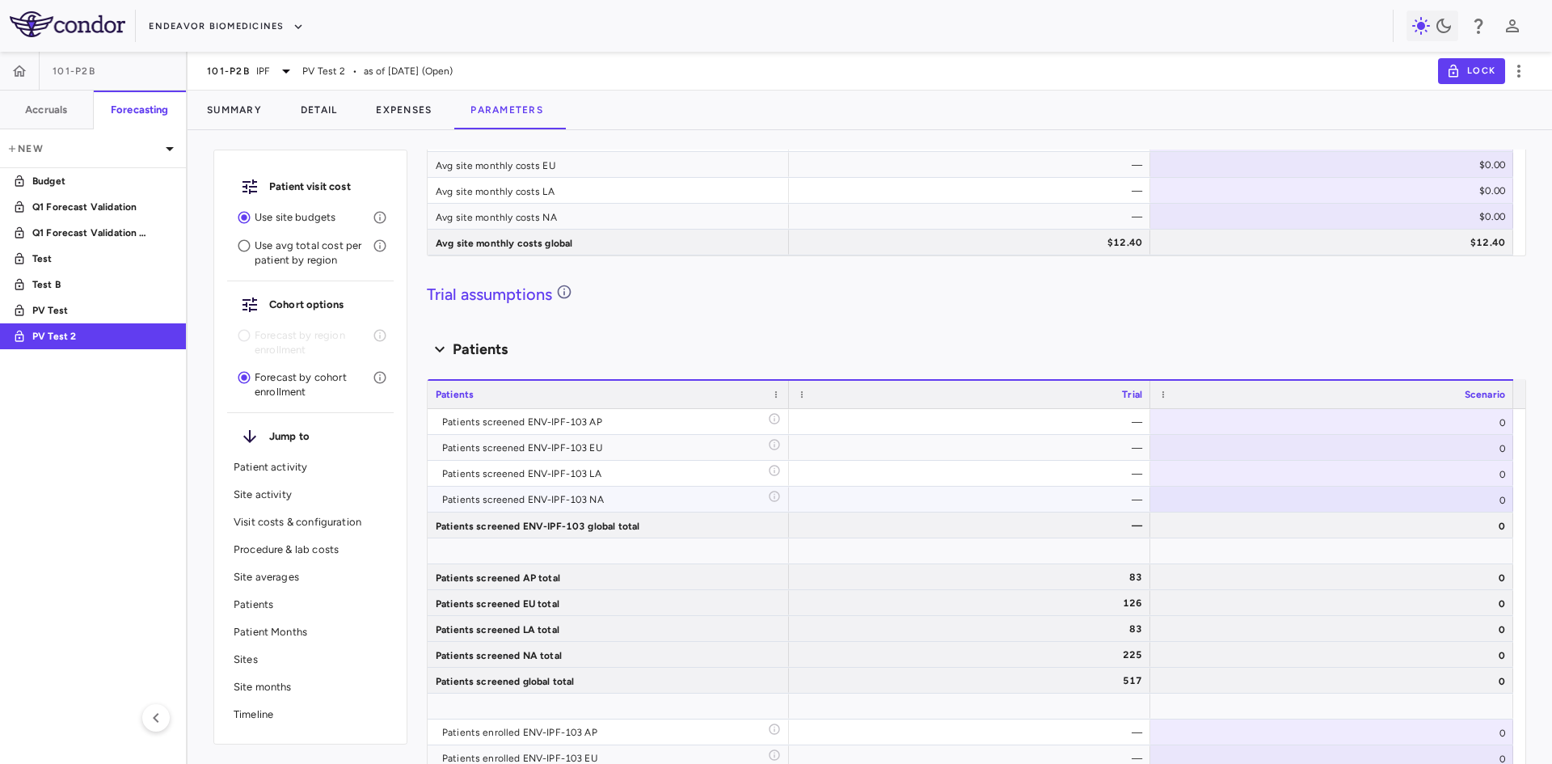
scroll to position [2102, 0]
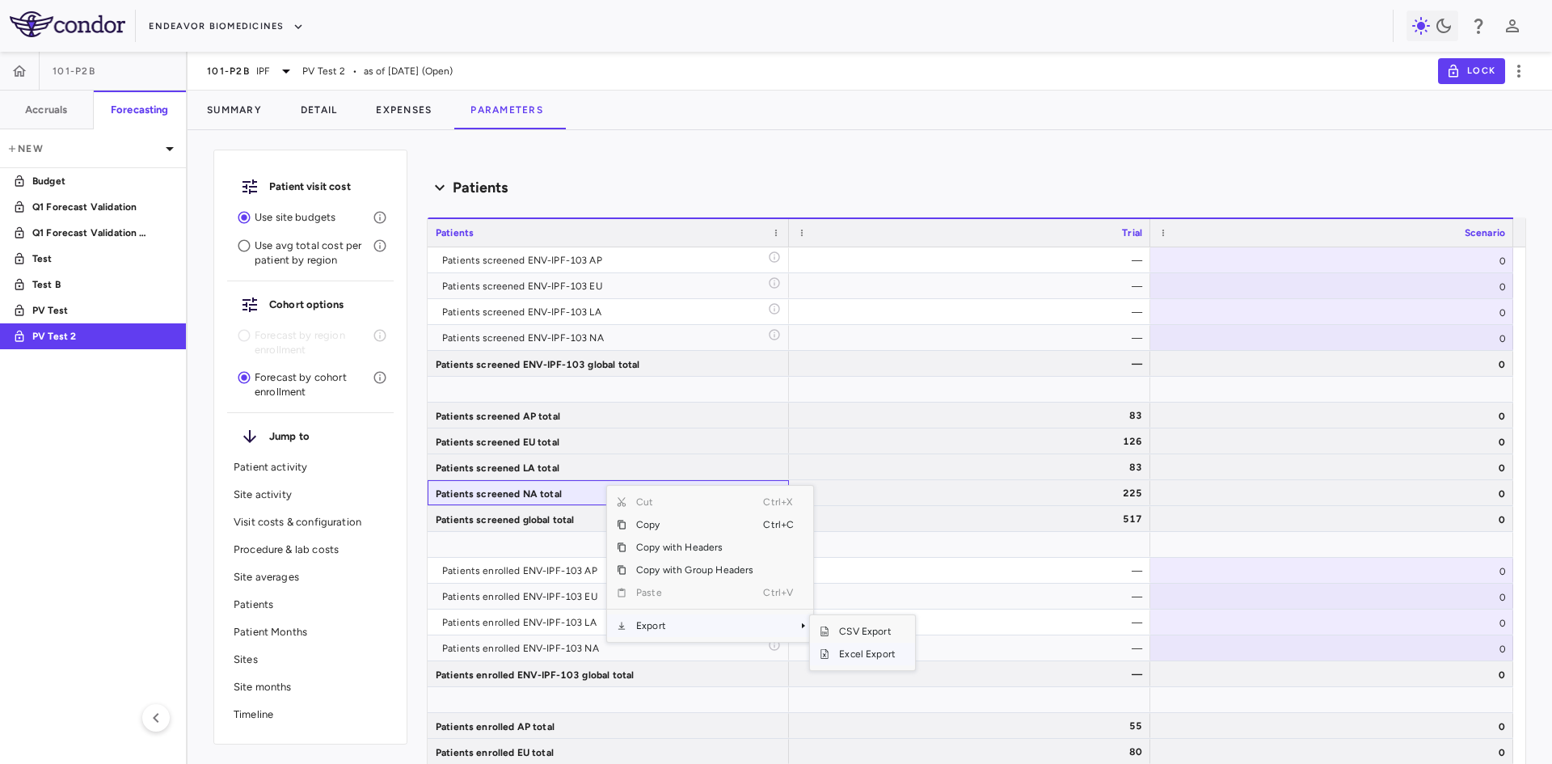
click at [859, 658] on span "Excel Export" at bounding box center [867, 654] width 76 height 23
click at [1270, 255] on div "0" at bounding box center [1331, 259] width 363 height 25
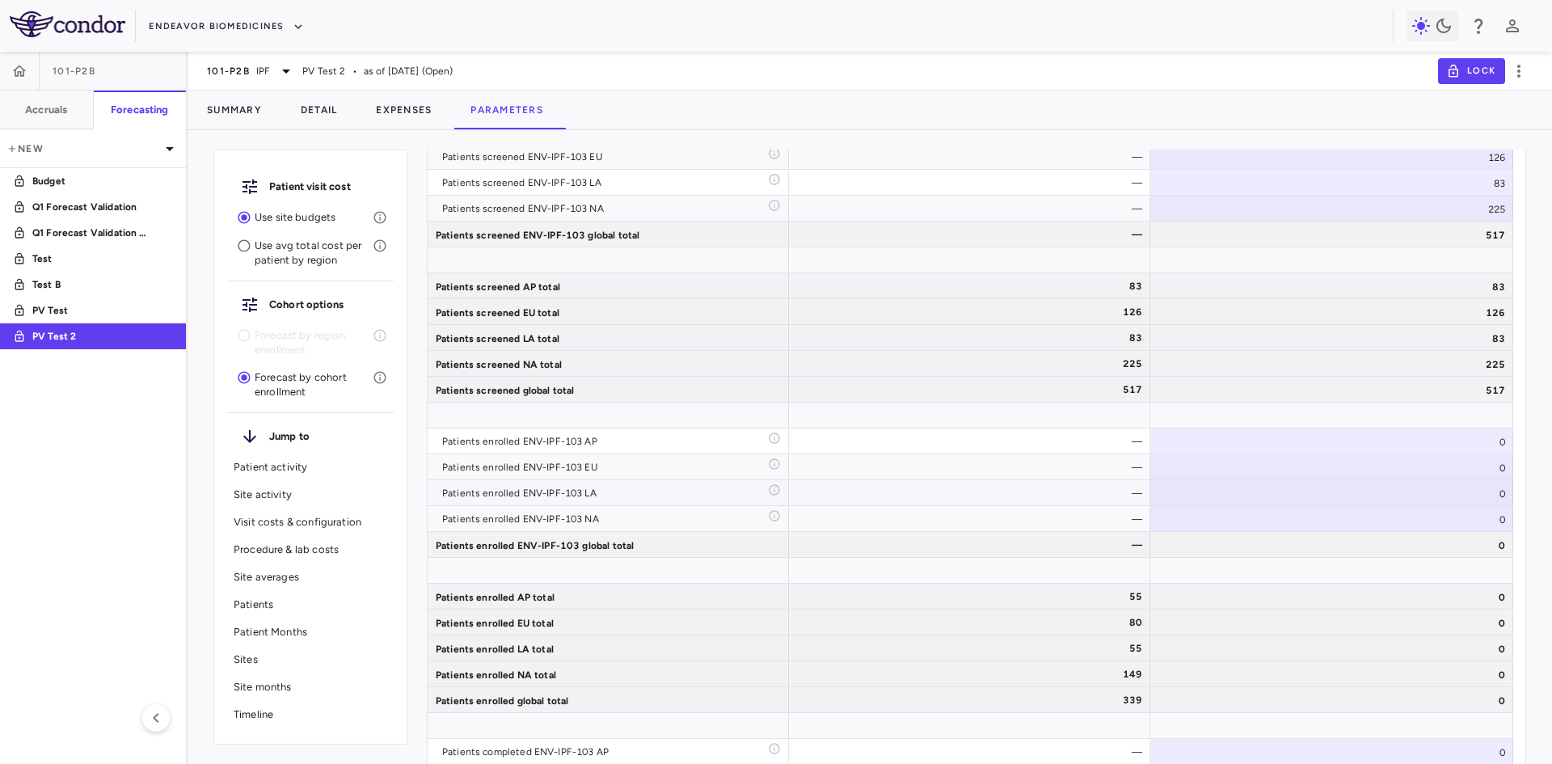
scroll to position [2263, 0]
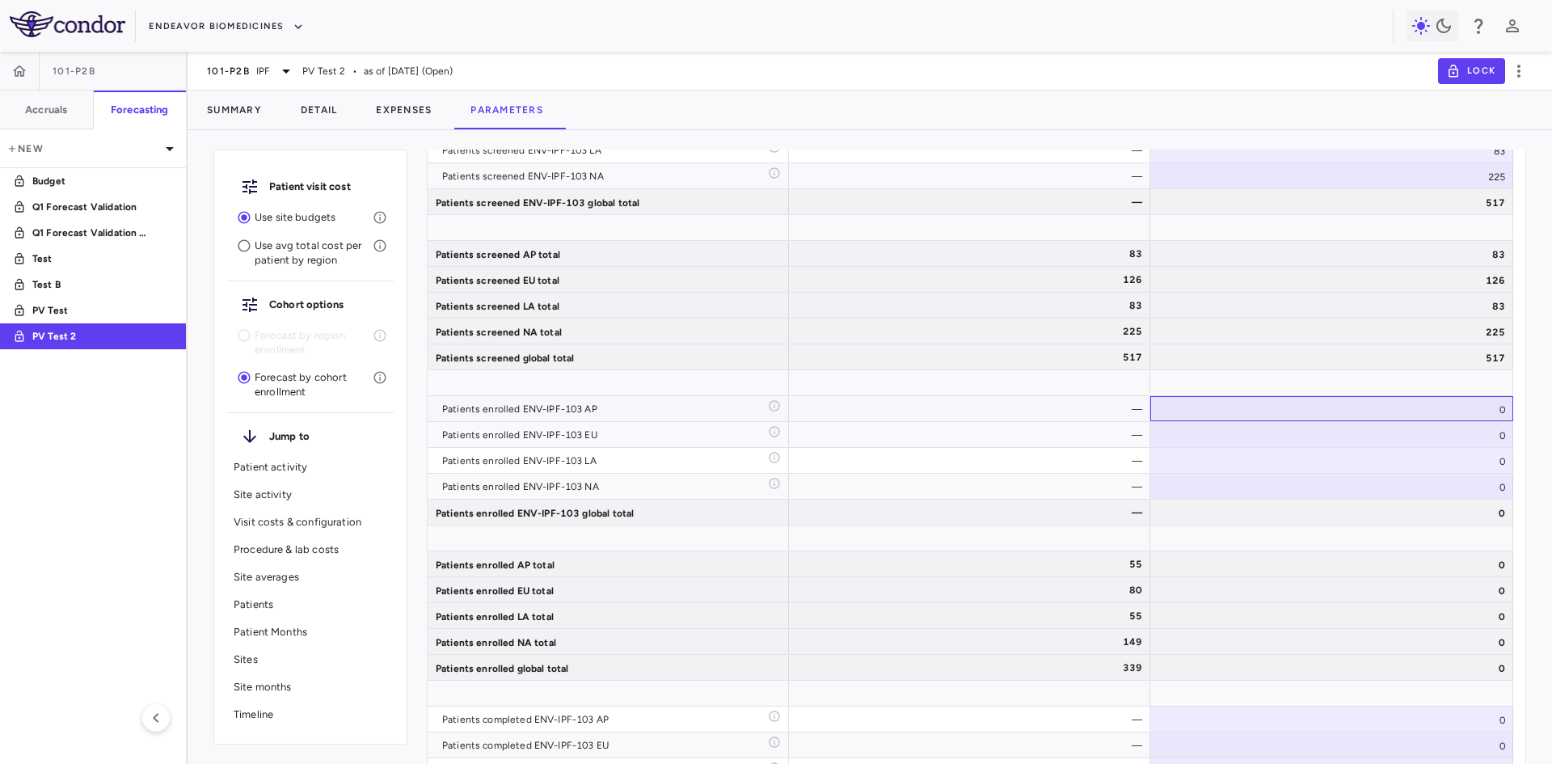
click at [1400, 414] on div "0" at bounding box center [1331, 408] width 363 height 25
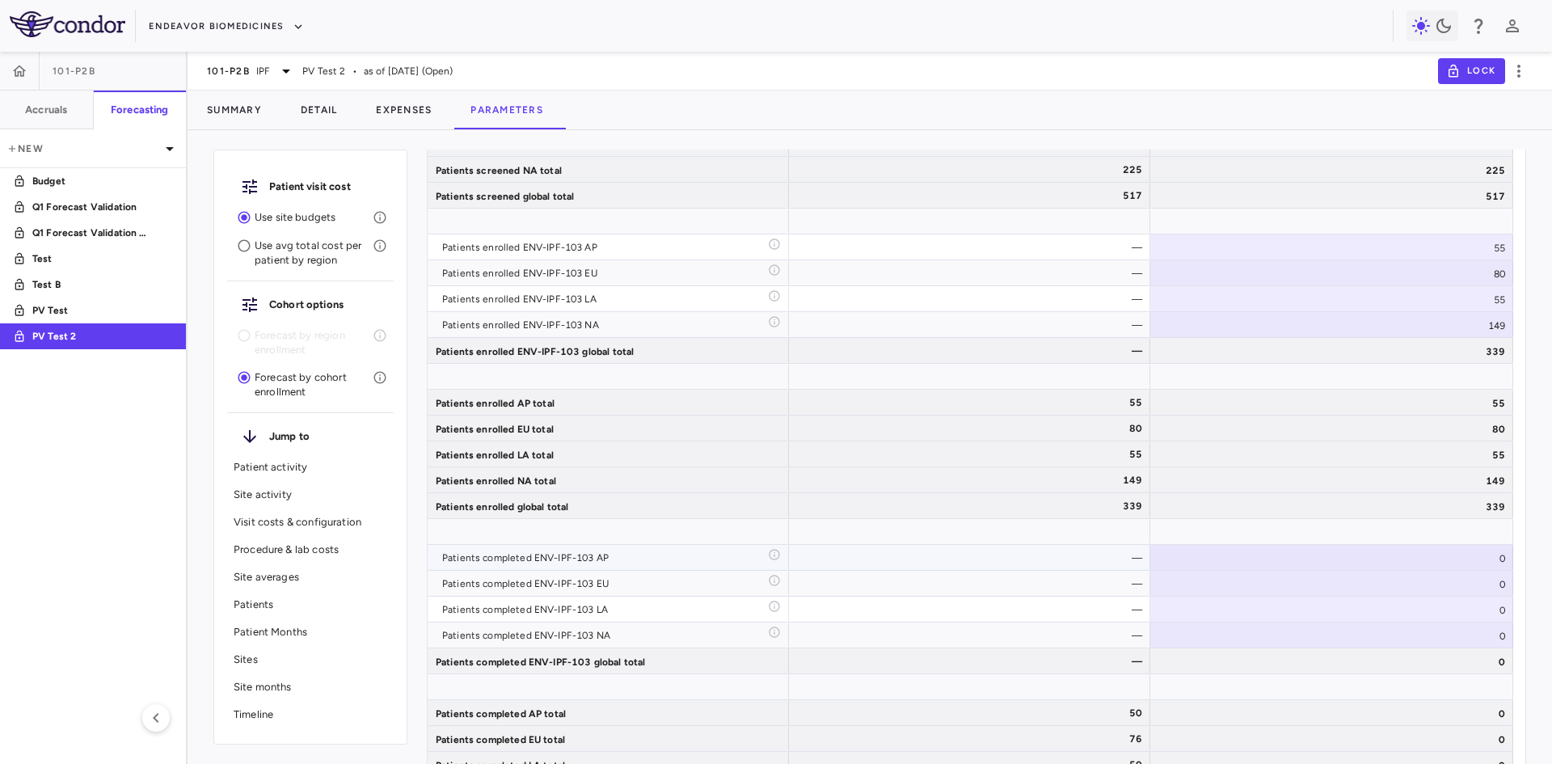
click at [1289, 556] on div "0" at bounding box center [1331, 557] width 363 height 25
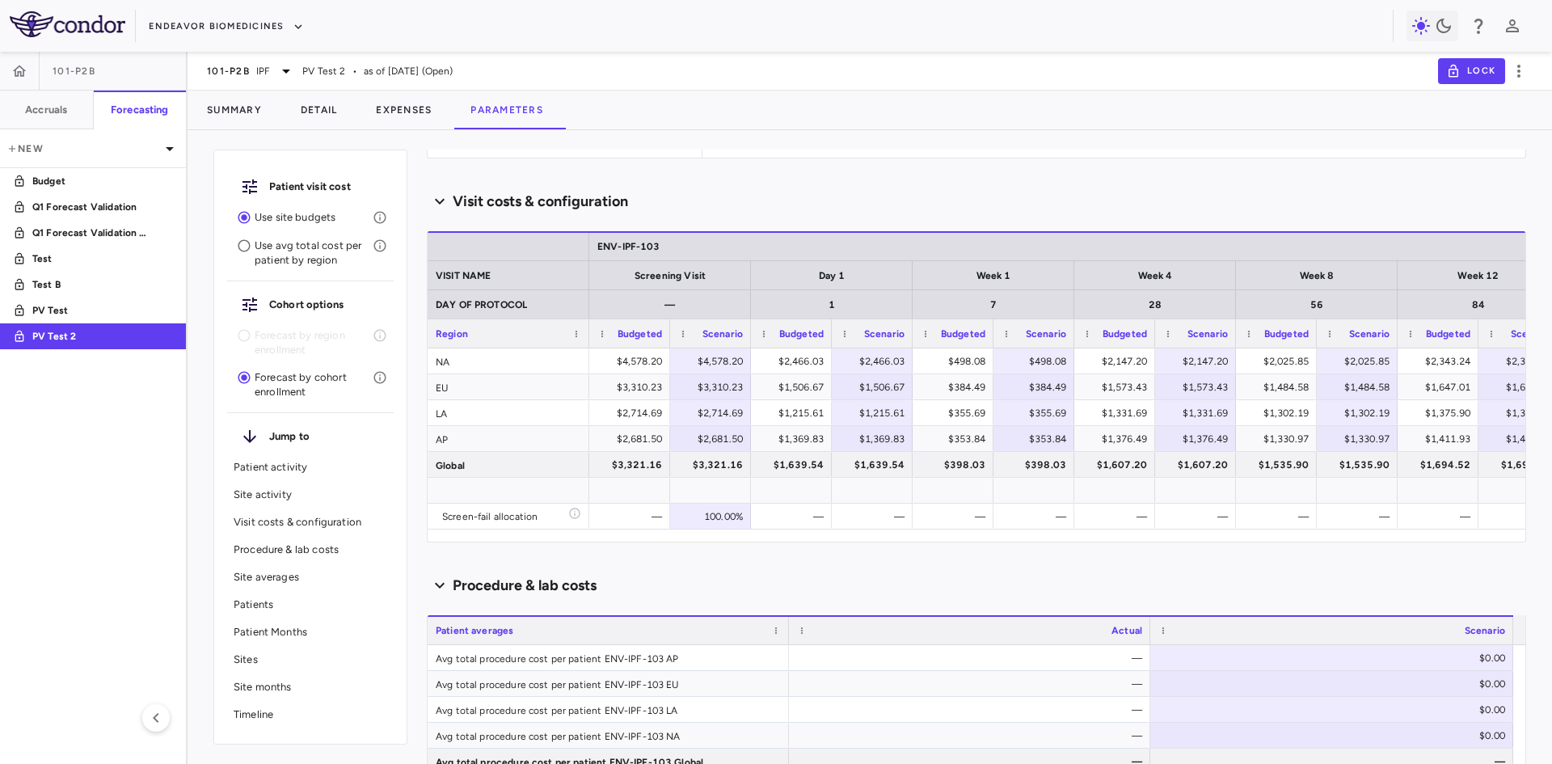
scroll to position [0, 0]
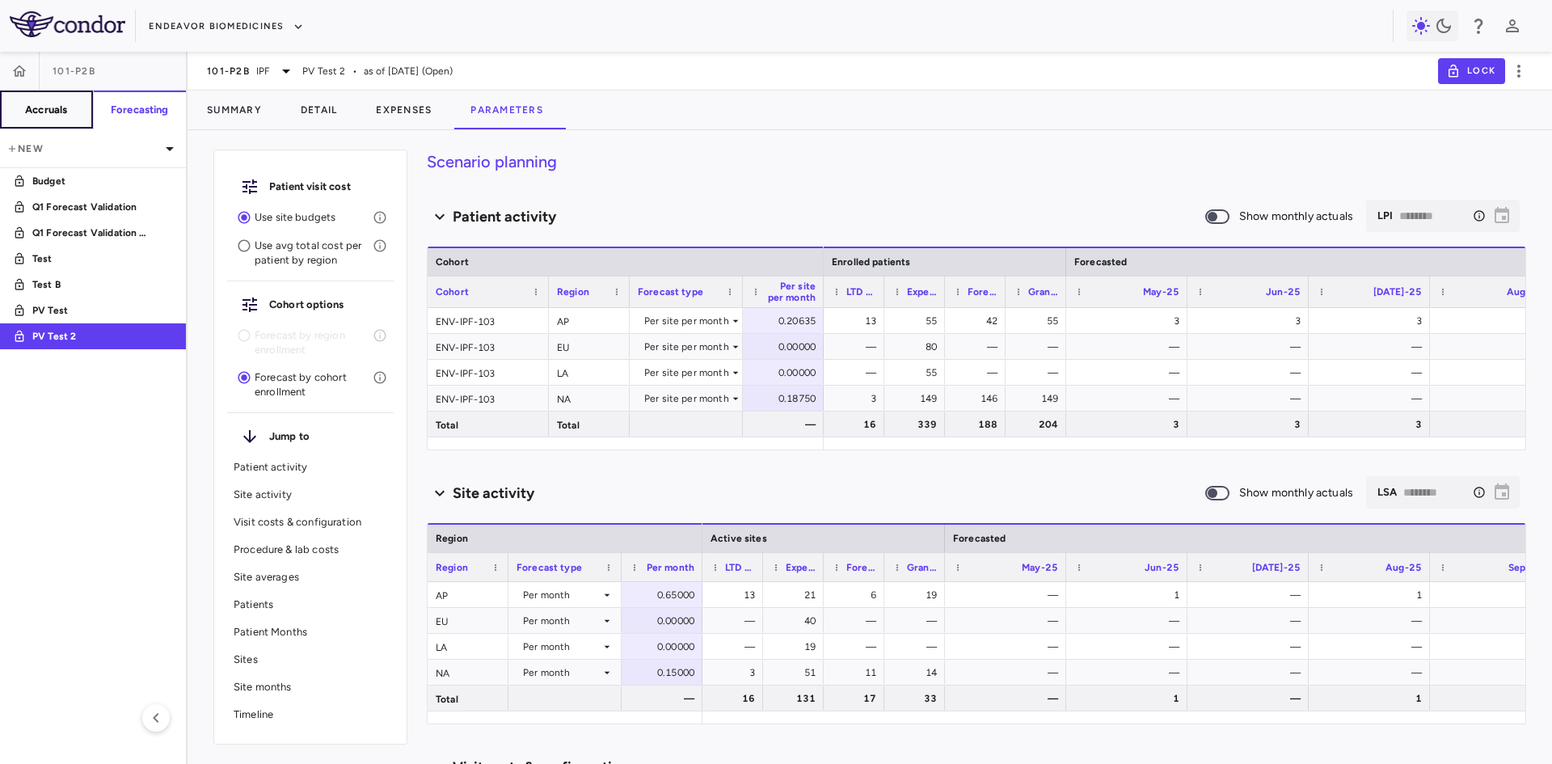
click at [23, 108] on button "Accruals" at bounding box center [47, 110] width 94 height 39
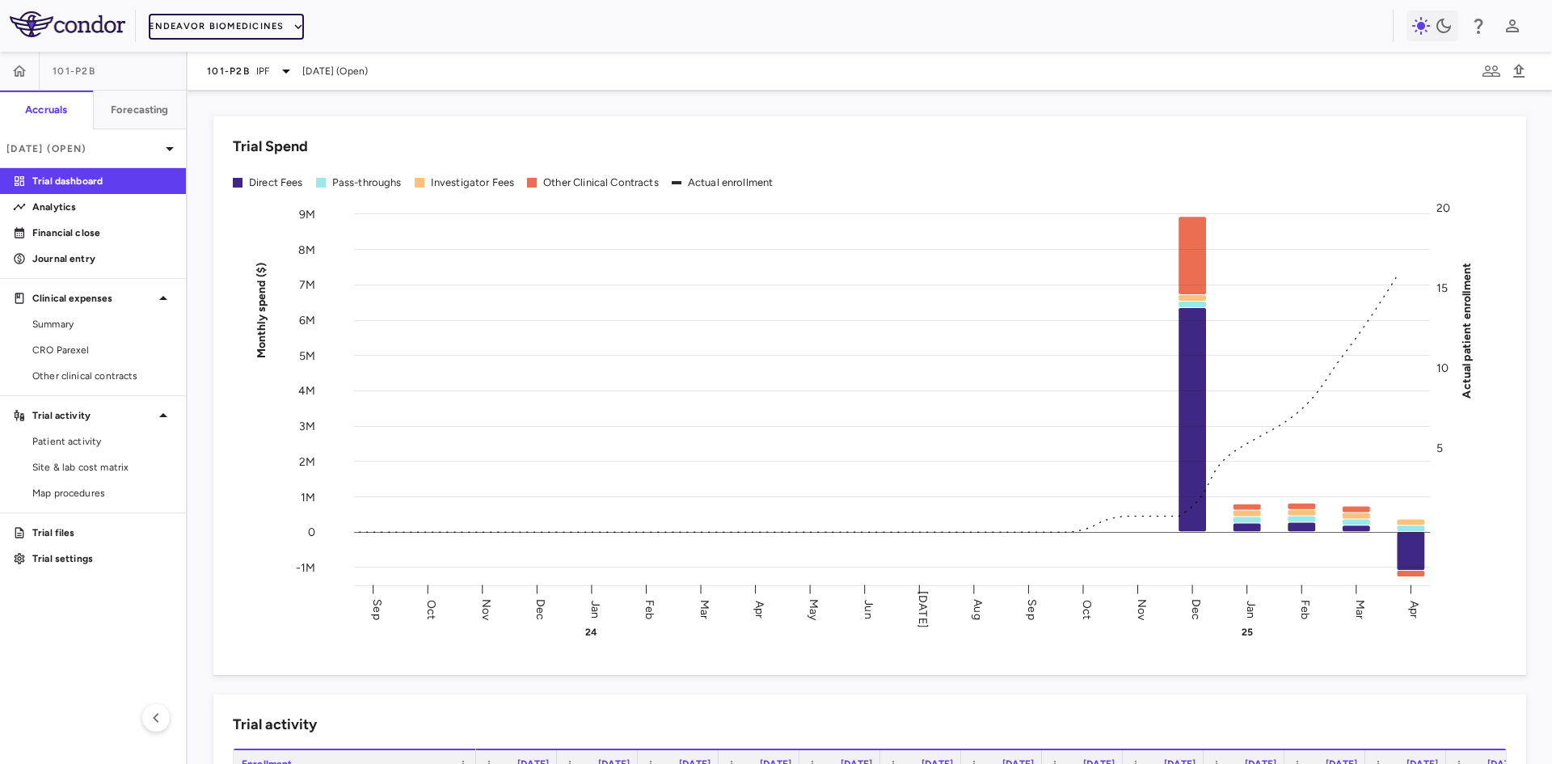
click at [262, 19] on button "Endeavor Biomedicines" at bounding box center [226, 27] width 154 height 26
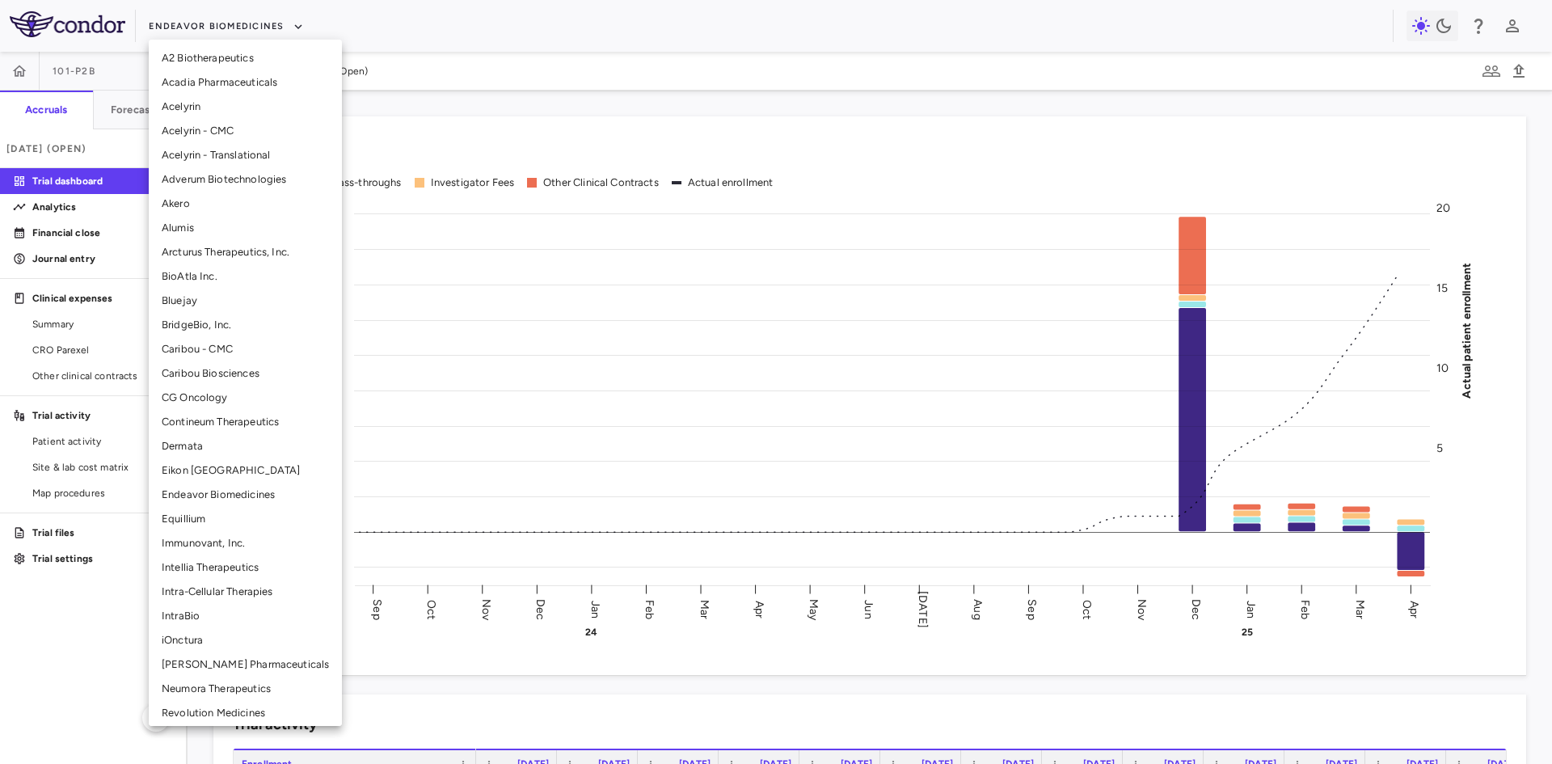
click at [224, 325] on li "BridgeBio, Inc." at bounding box center [245, 325] width 193 height 24
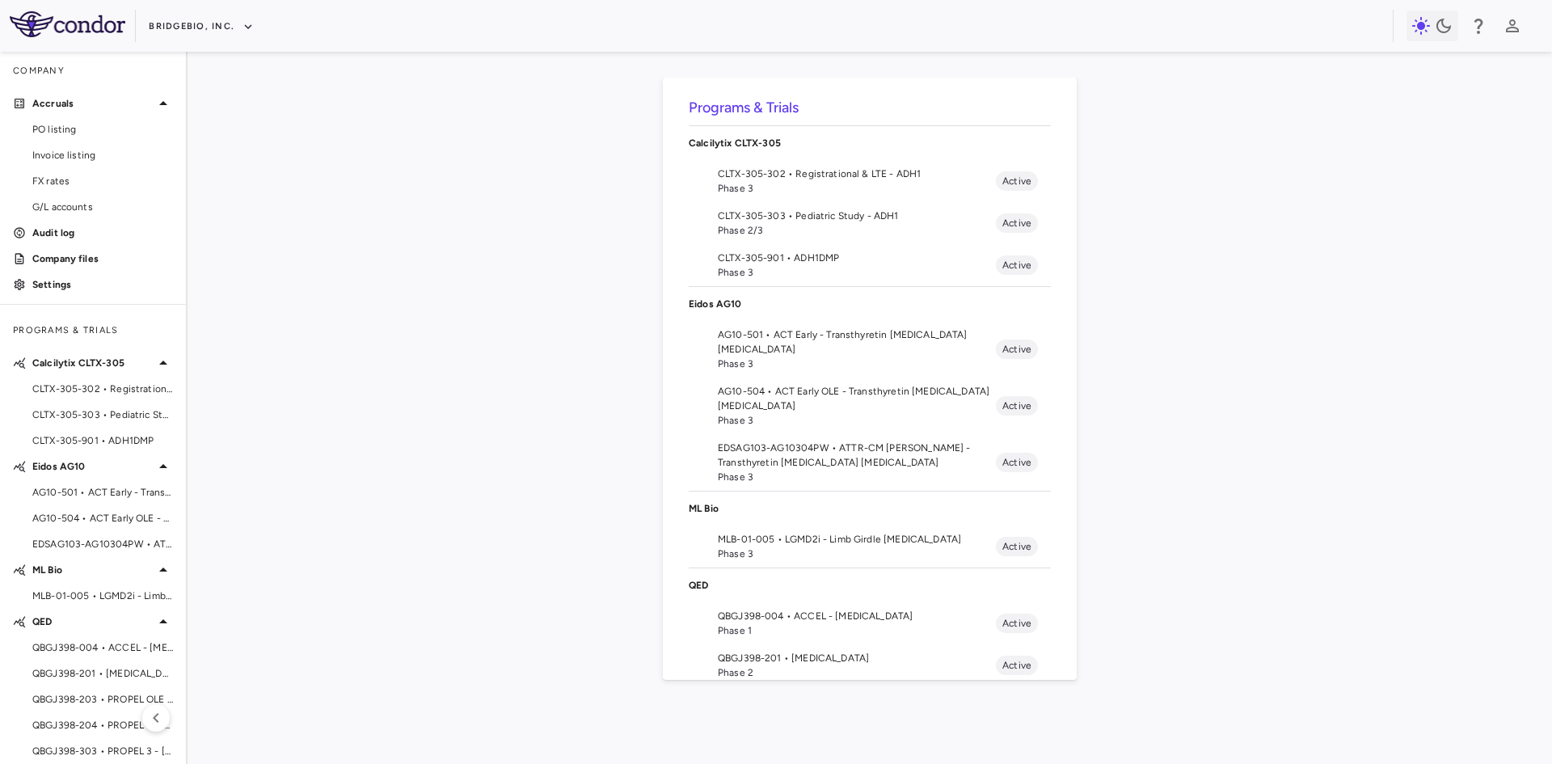
click at [795, 187] on span "Phase 3" at bounding box center [857, 188] width 278 height 15
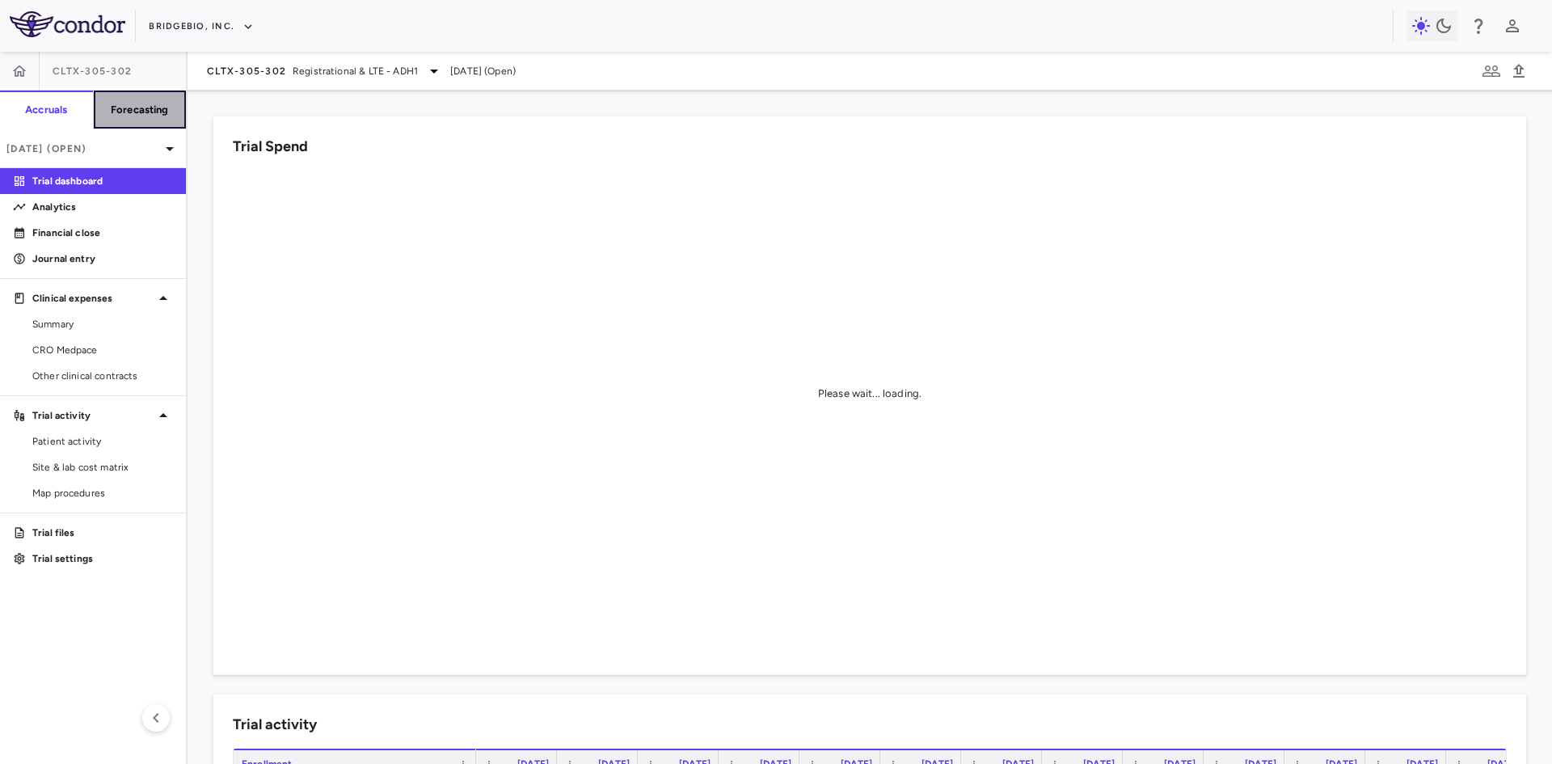
click at [128, 107] on h6 "Forecasting" at bounding box center [140, 110] width 58 height 15
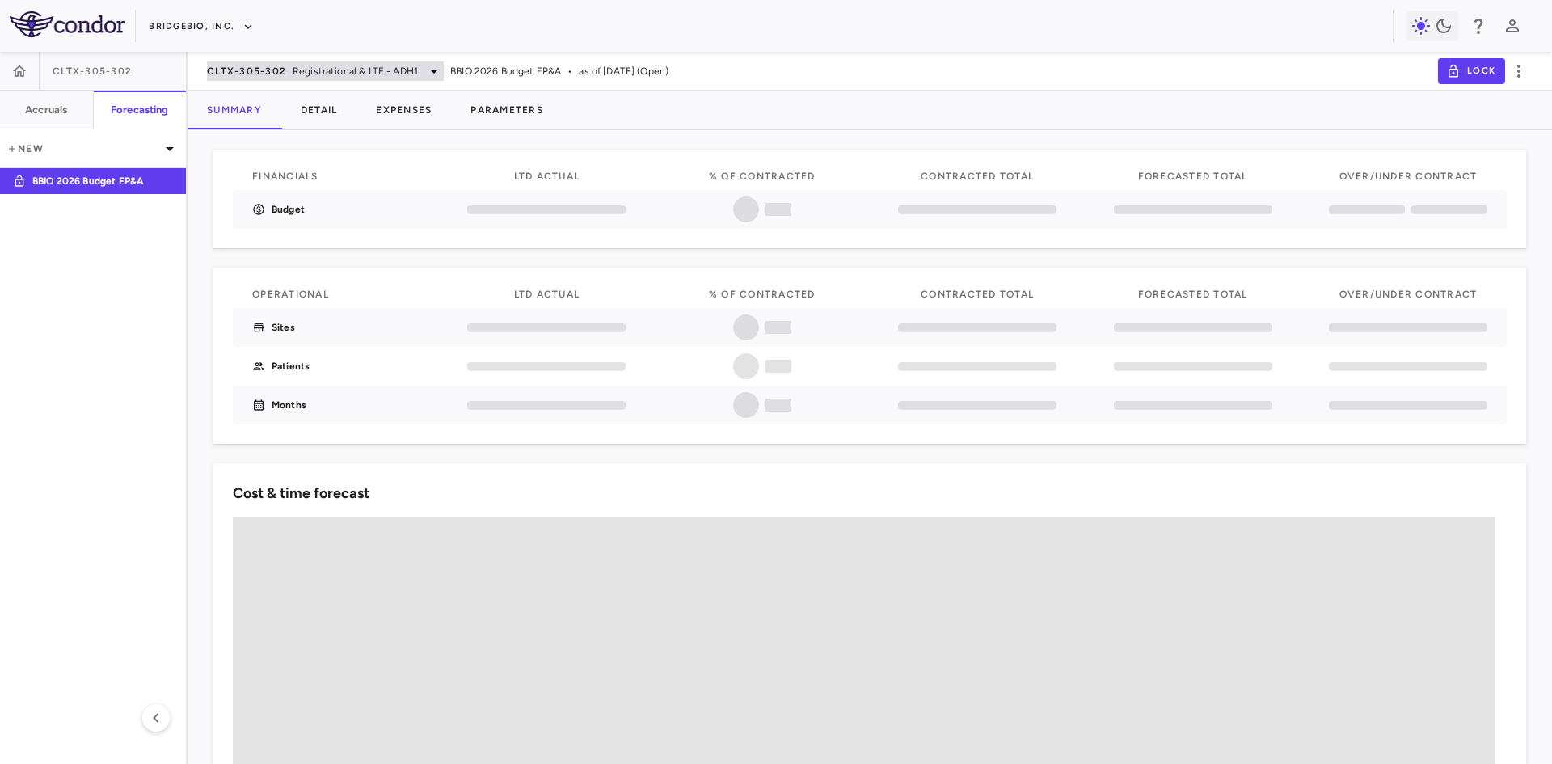
click at [372, 68] on span "Registrational & LTE - ADH1" at bounding box center [355, 71] width 125 height 15
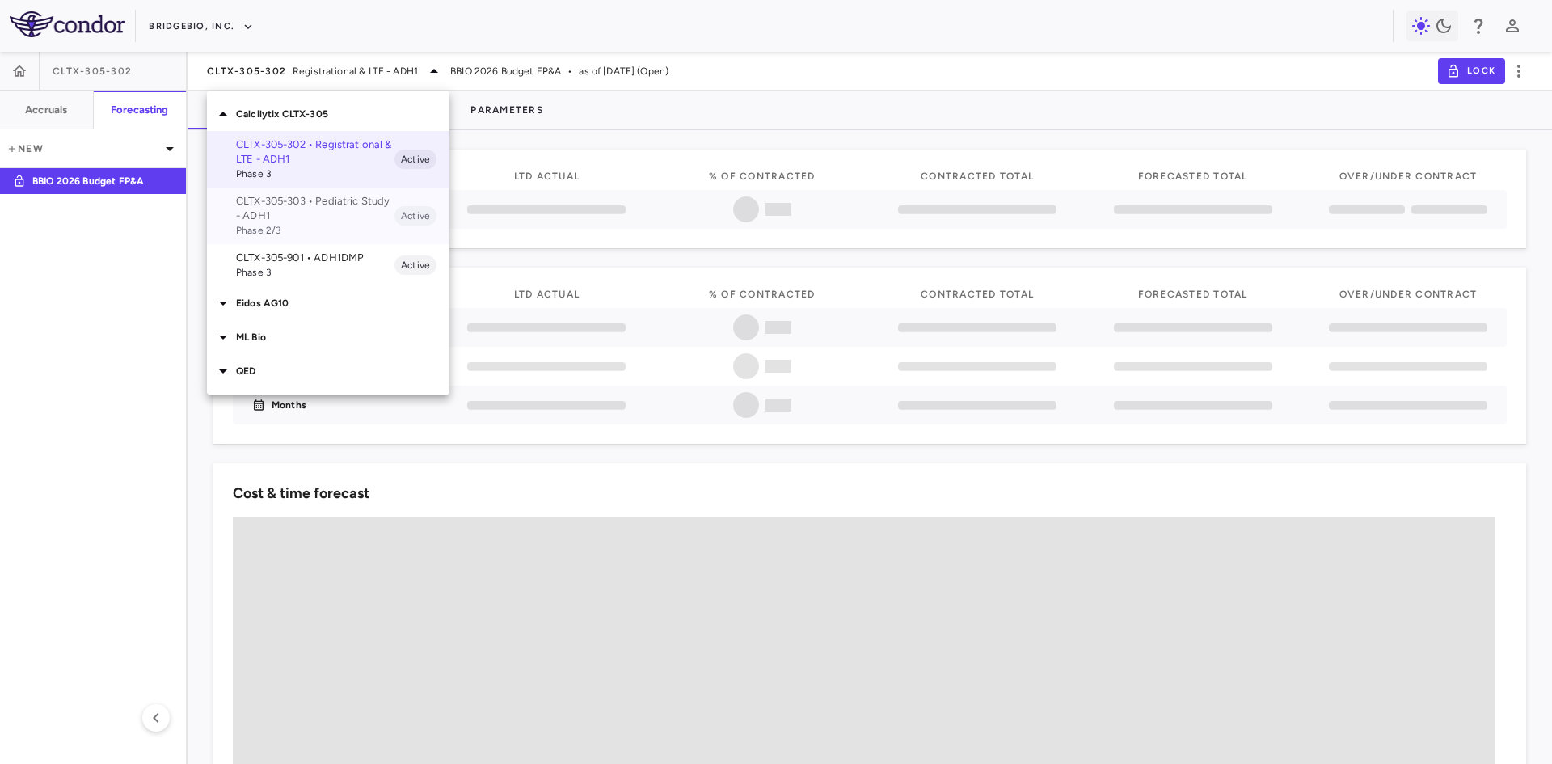
click at [293, 204] on p "CLTX-305-303 • Pediatric Study - ADH1" at bounding box center [315, 208] width 158 height 29
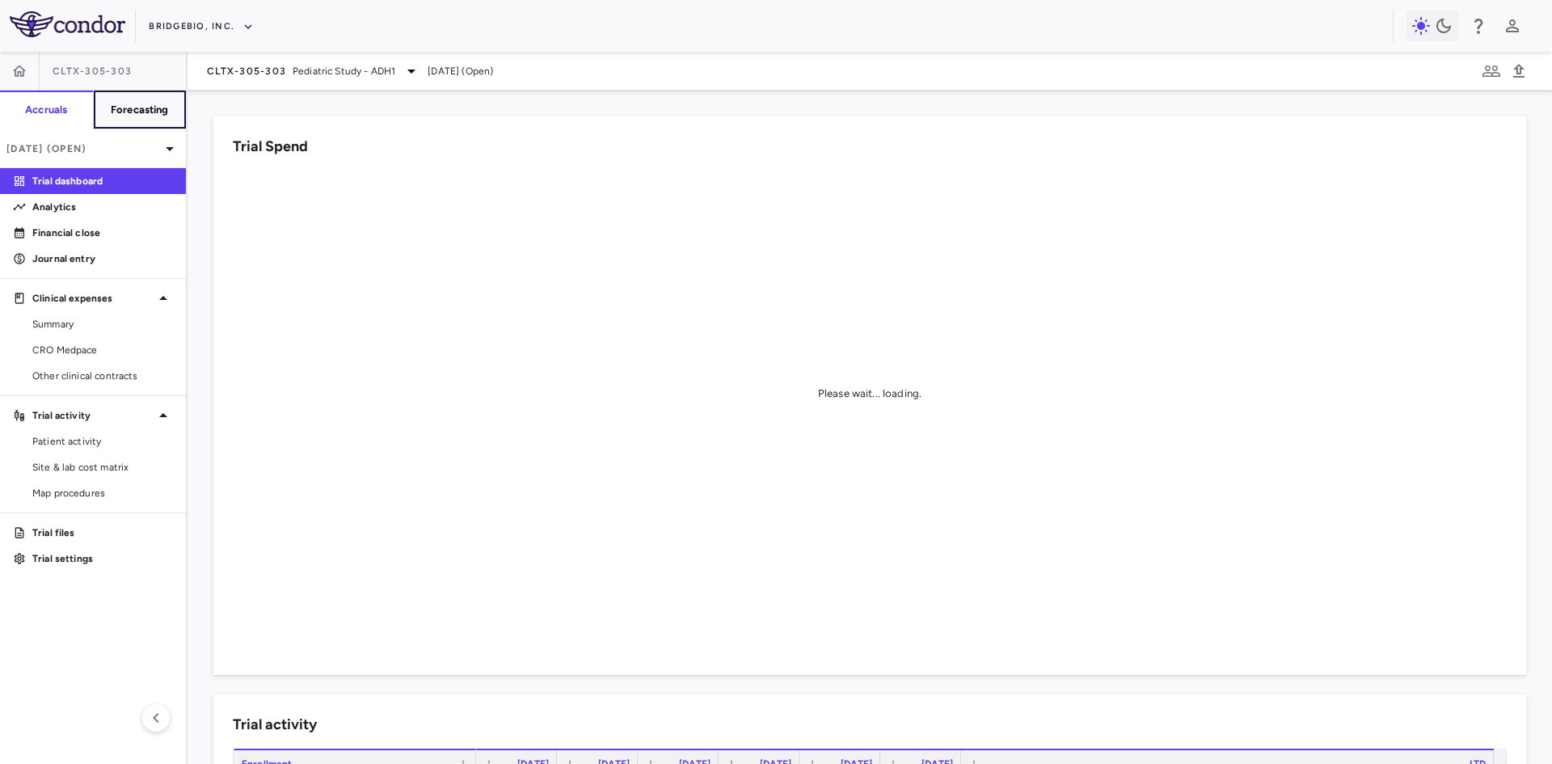
click at [158, 109] on h6 "Forecasting" at bounding box center [140, 110] width 58 height 15
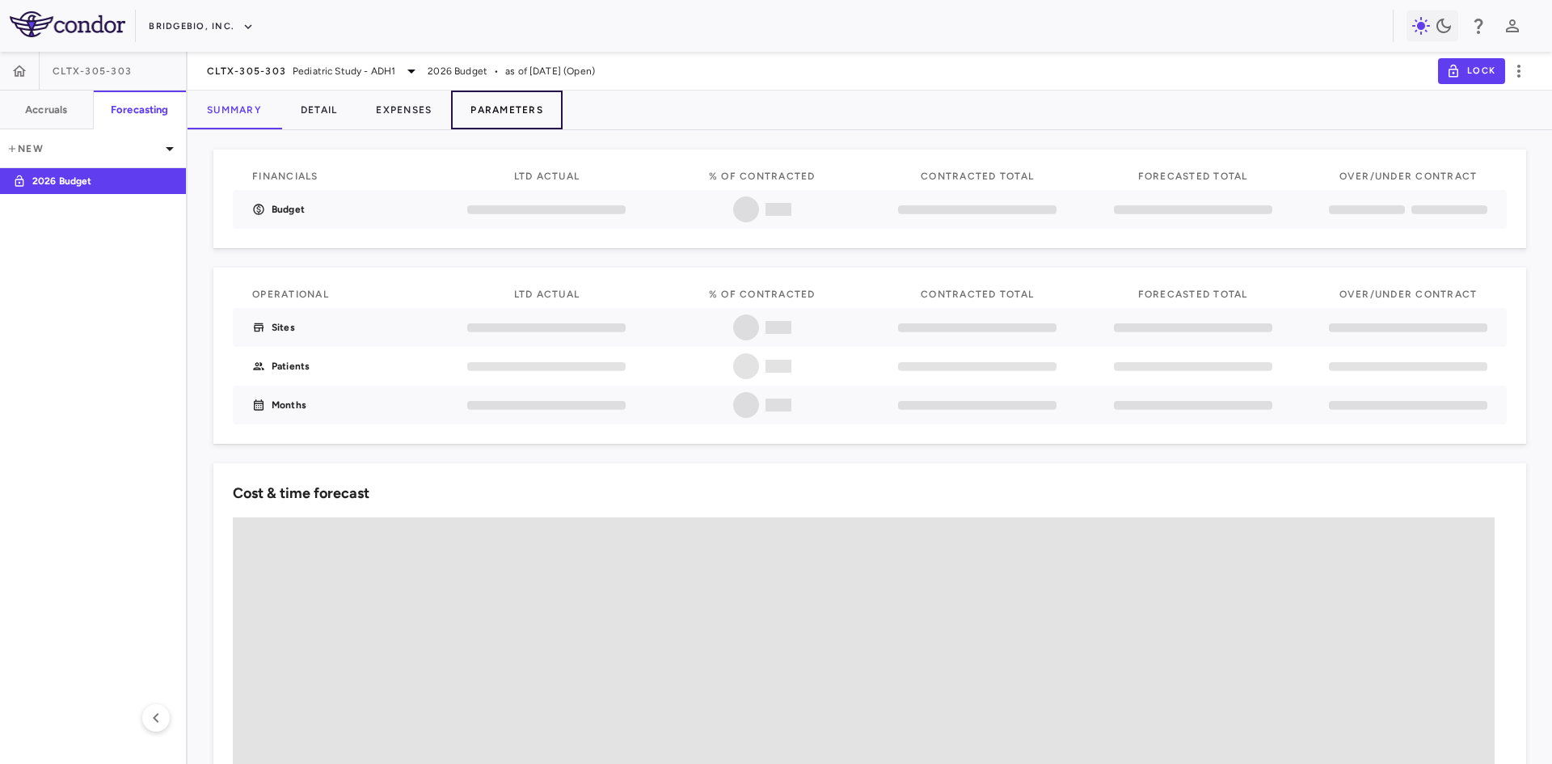
click at [495, 110] on button "Parameters" at bounding box center [507, 110] width 112 height 39
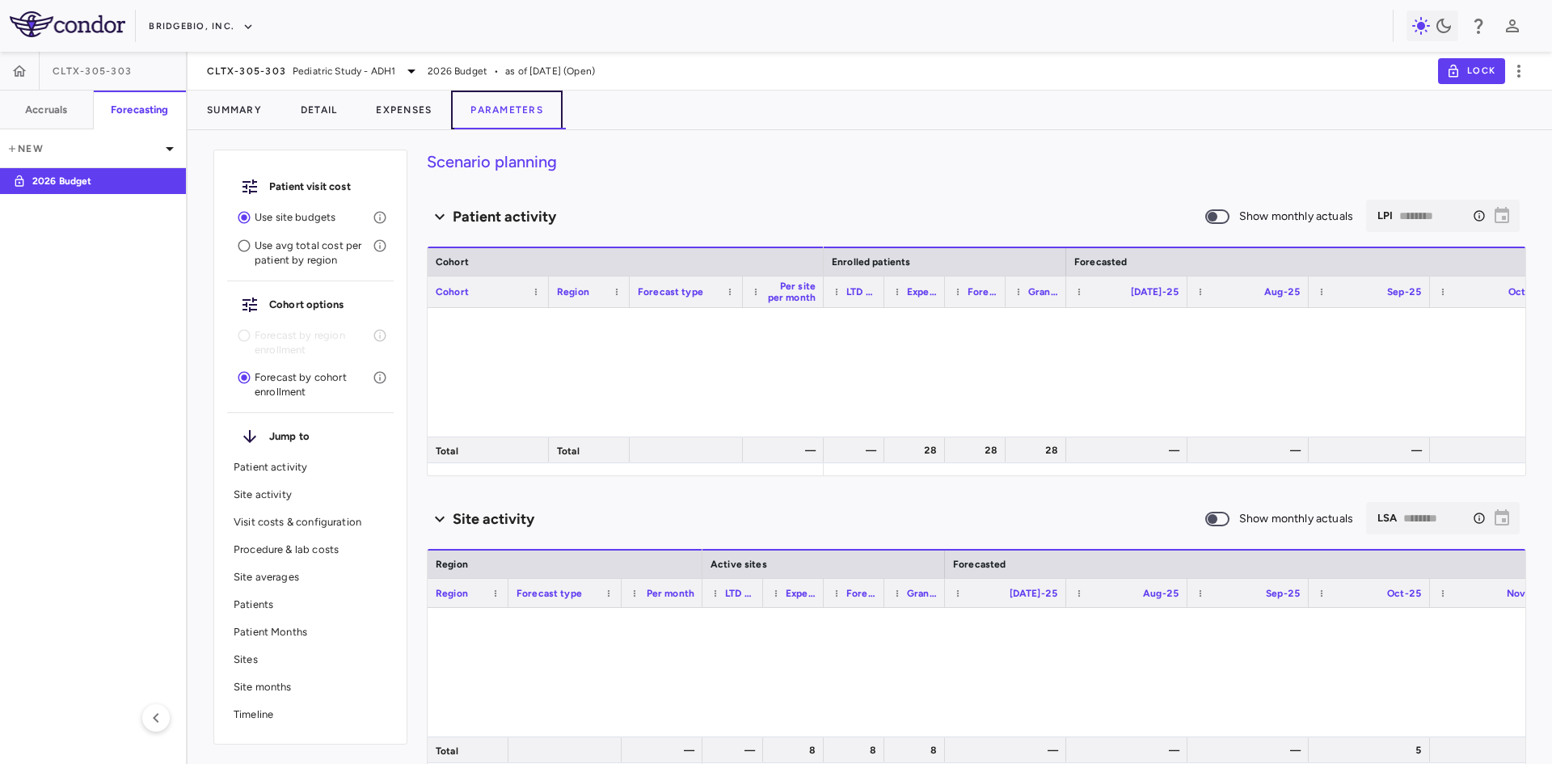
type input "********"
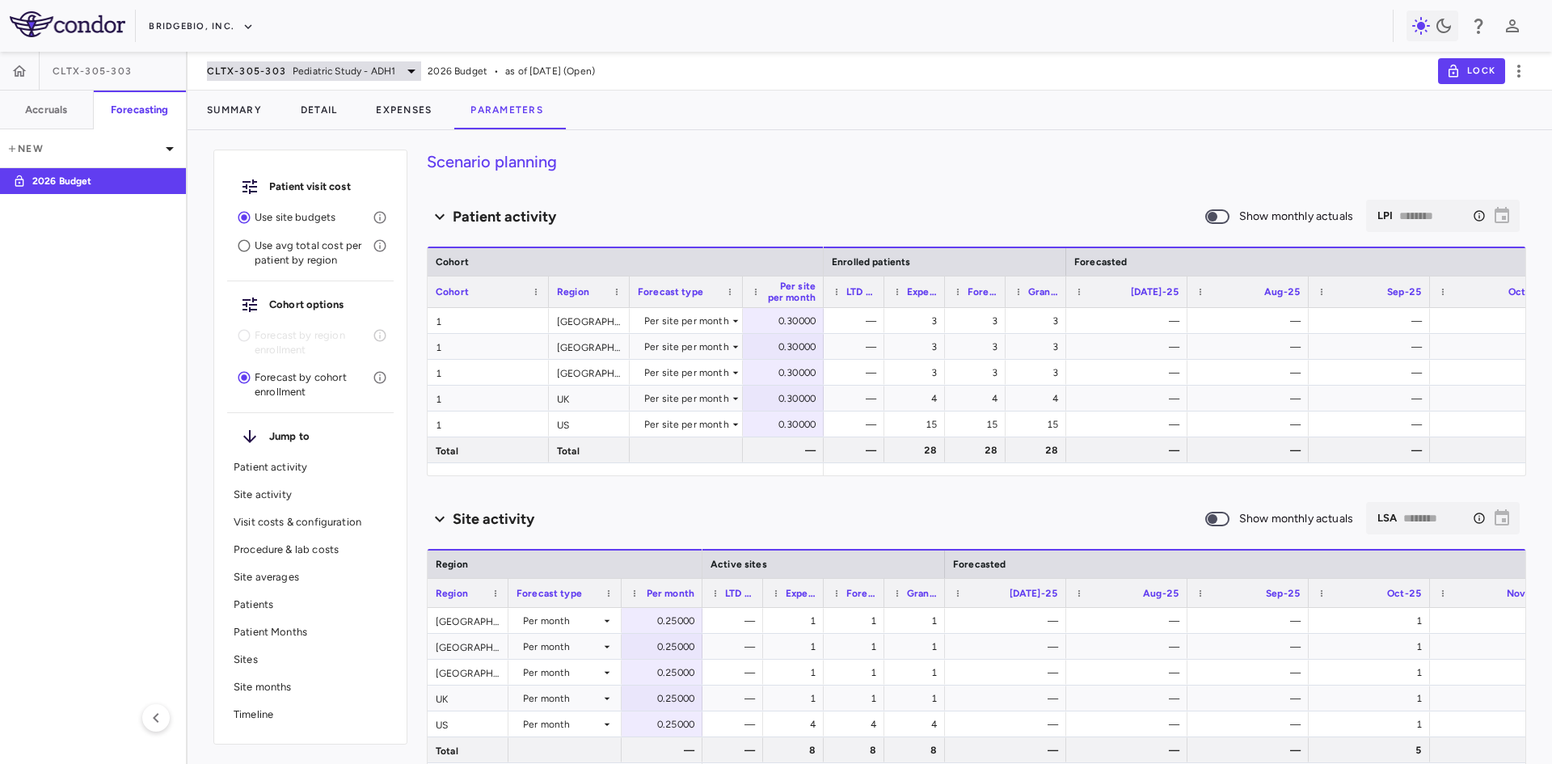
click at [281, 66] on span "CLTX-305-303" at bounding box center [246, 71] width 79 height 13
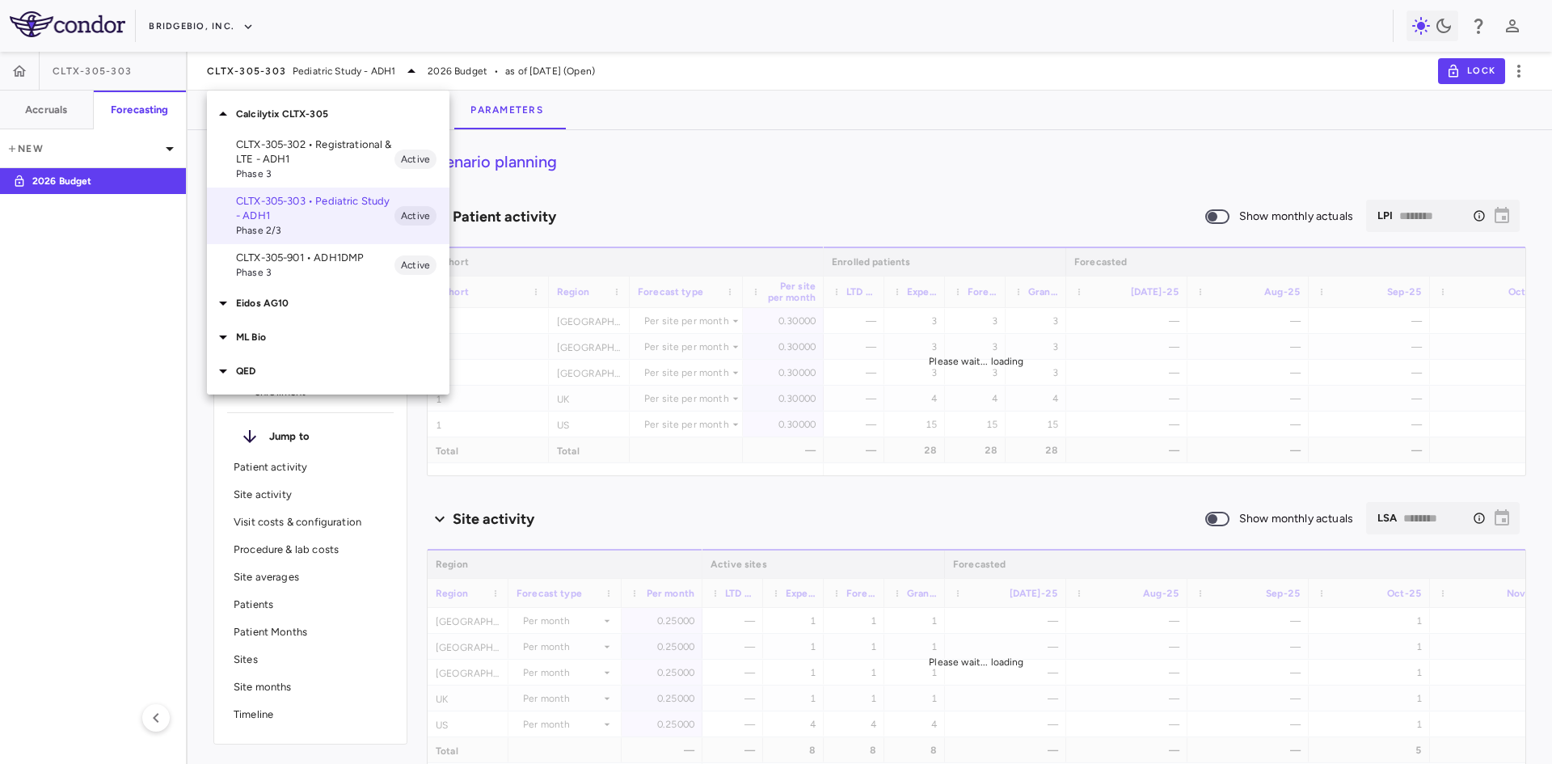
click at [286, 163] on p "CLTX-305-302 • Registrational & LTE - ADH1" at bounding box center [315, 151] width 158 height 29
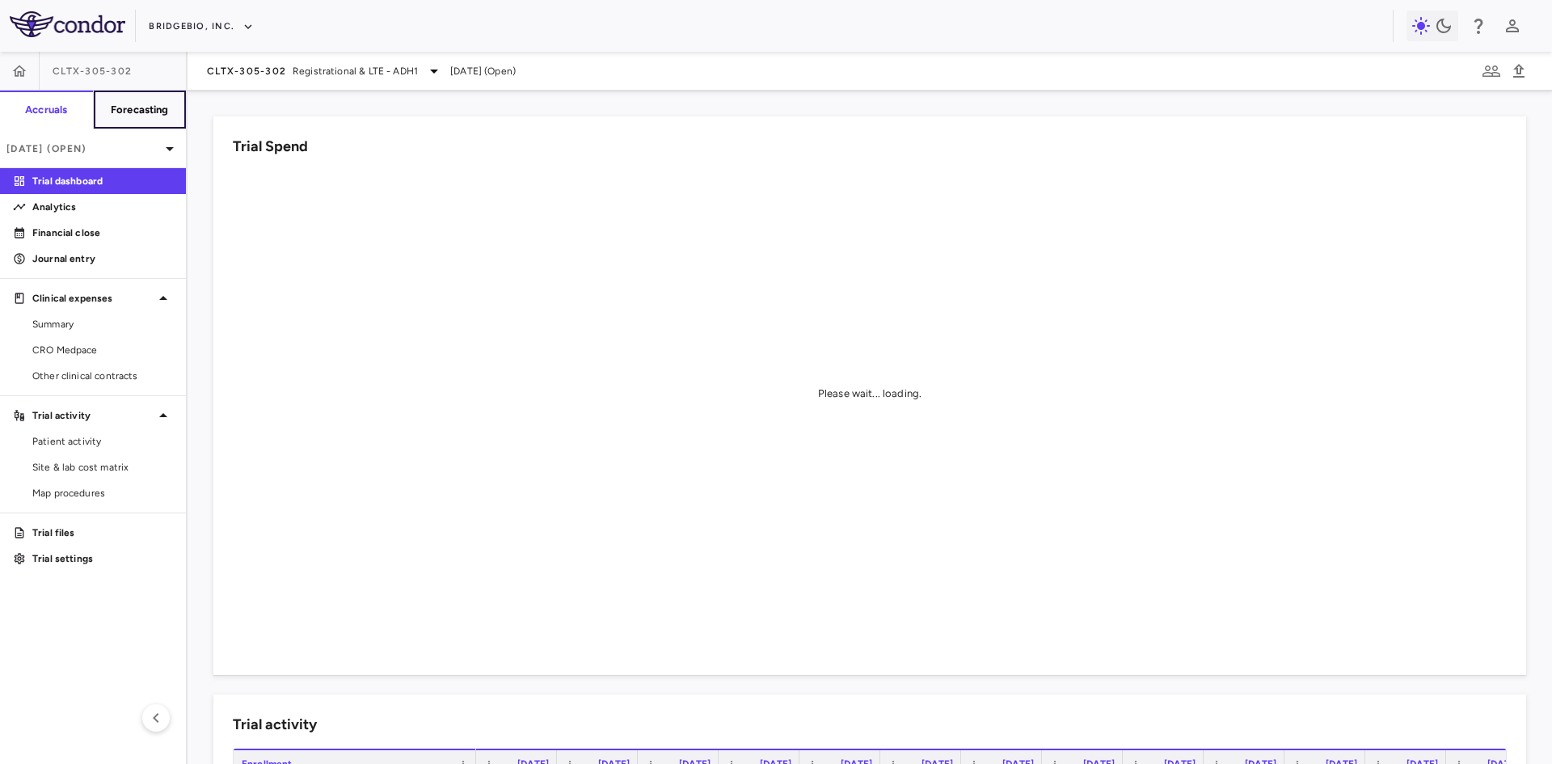
click at [142, 115] on h6 "Forecasting" at bounding box center [140, 110] width 58 height 15
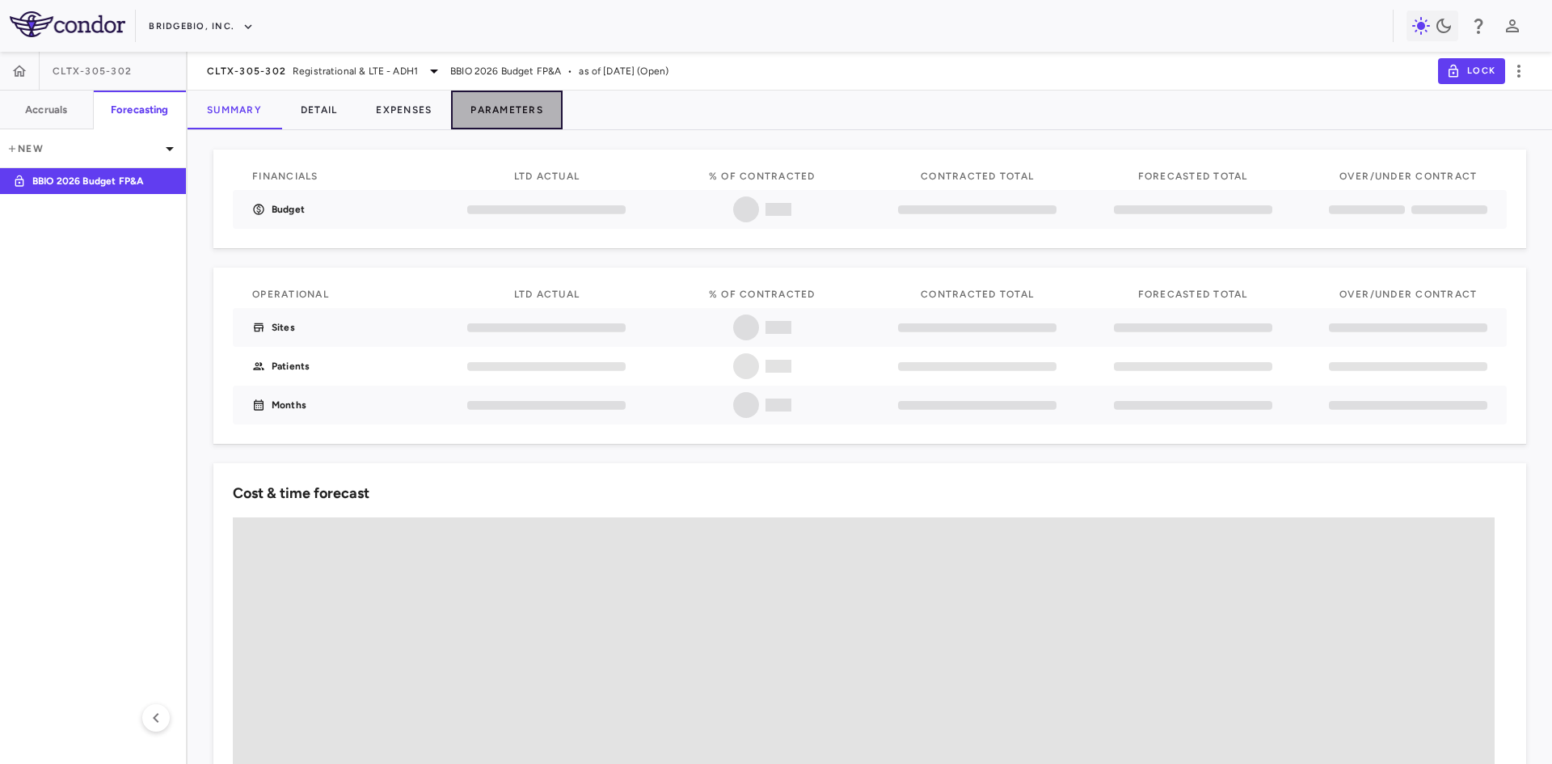
click at [538, 115] on button "Parameters" at bounding box center [507, 110] width 112 height 39
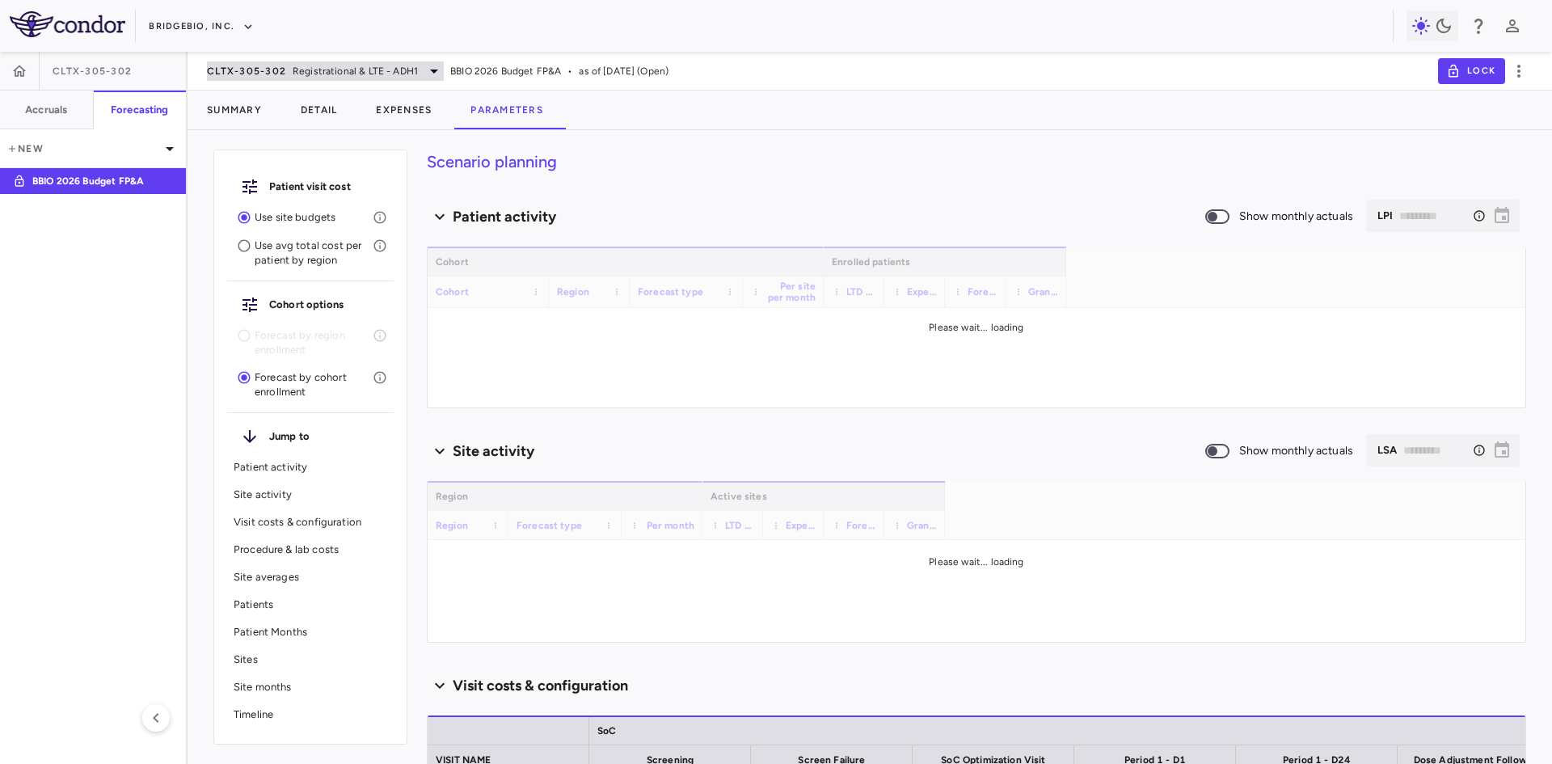
click at [316, 66] on span "Registrational & LTE - ADH1" at bounding box center [355, 71] width 125 height 15
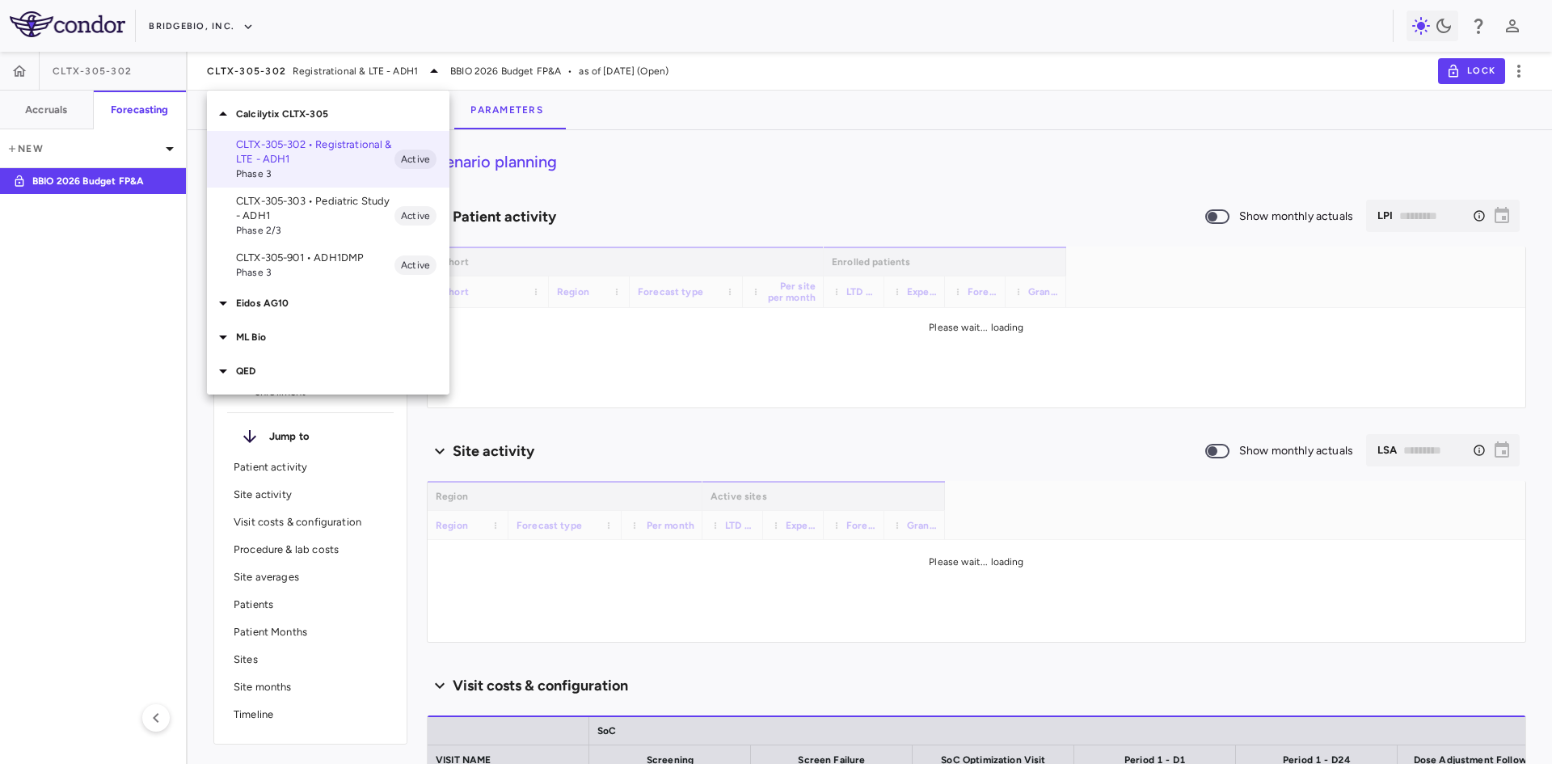
click at [280, 256] on p "CLTX-305-901 • ADH1DMP" at bounding box center [315, 258] width 158 height 15
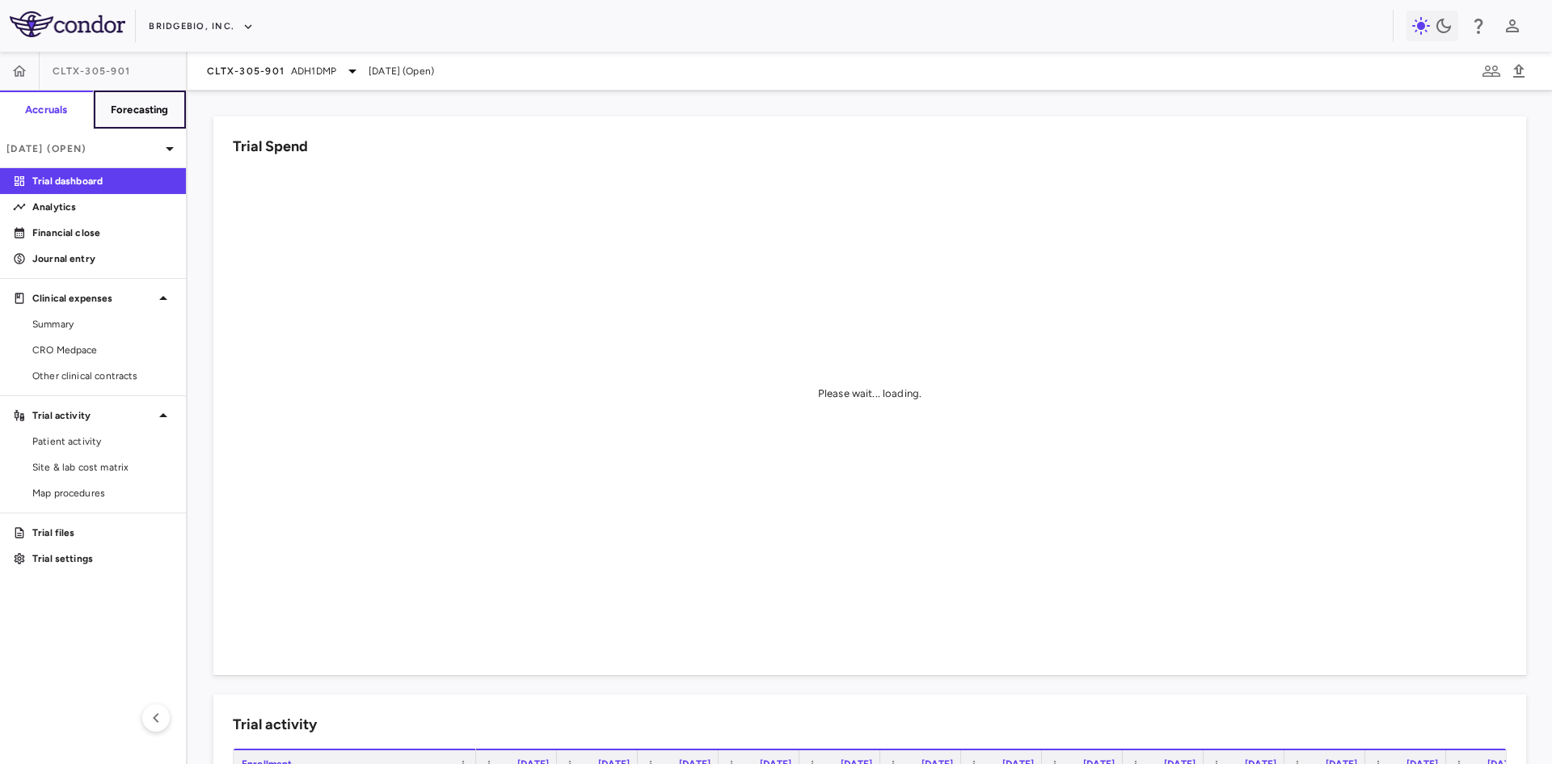
click at [153, 120] on button "Forecasting" at bounding box center [140, 110] width 94 height 39
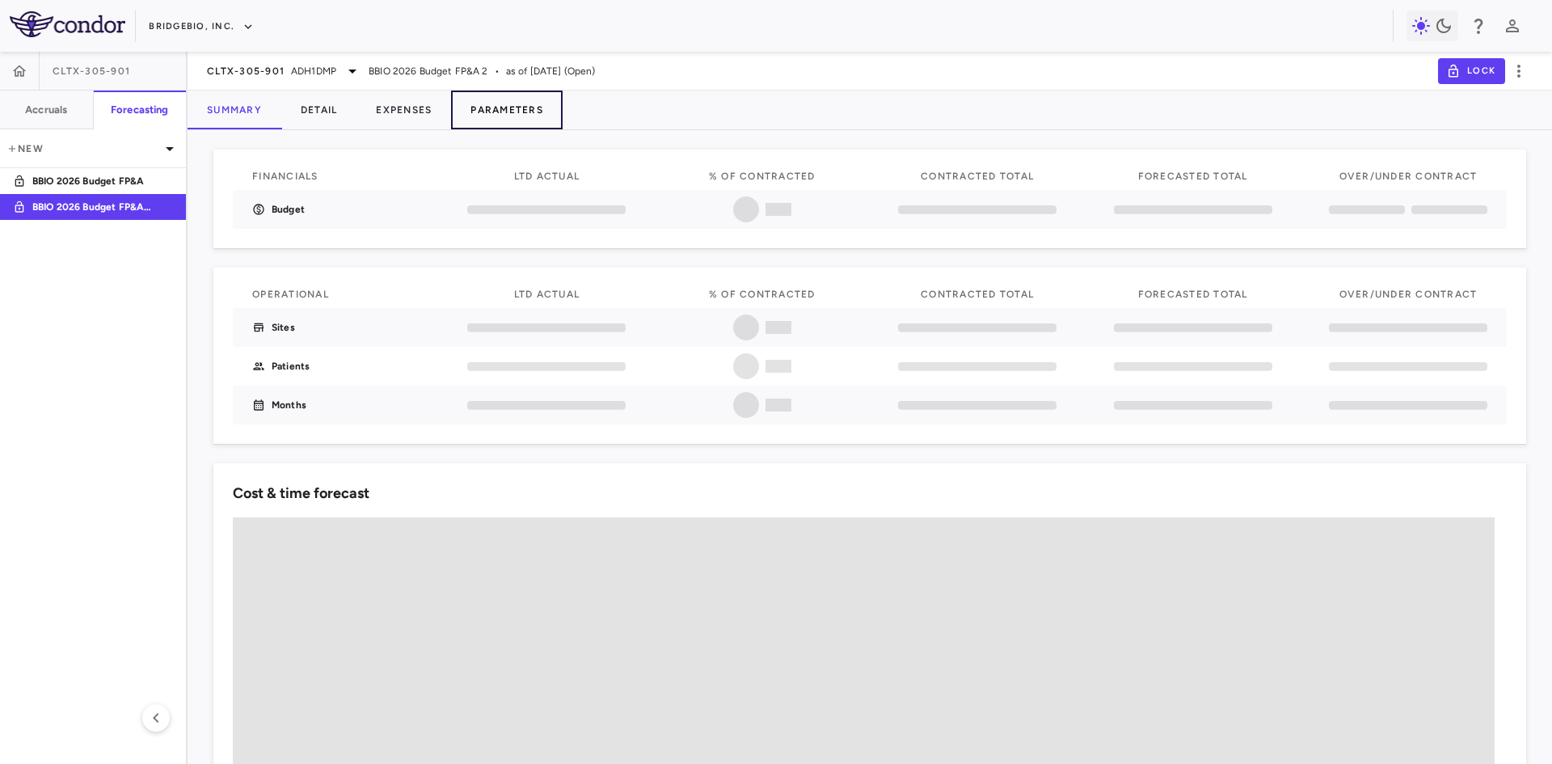
click at [526, 116] on button "Parameters" at bounding box center [507, 110] width 112 height 39
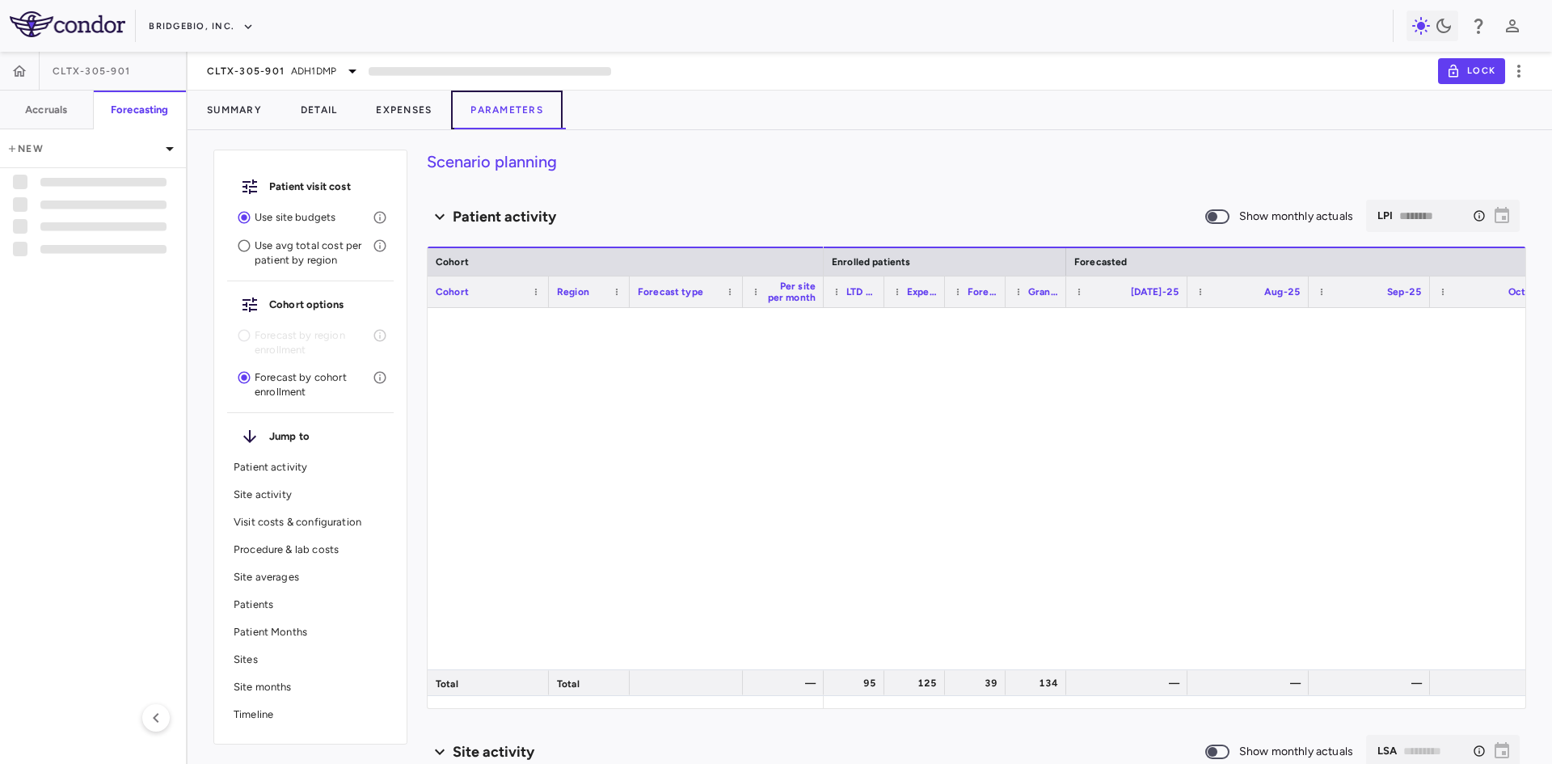
type input "********"
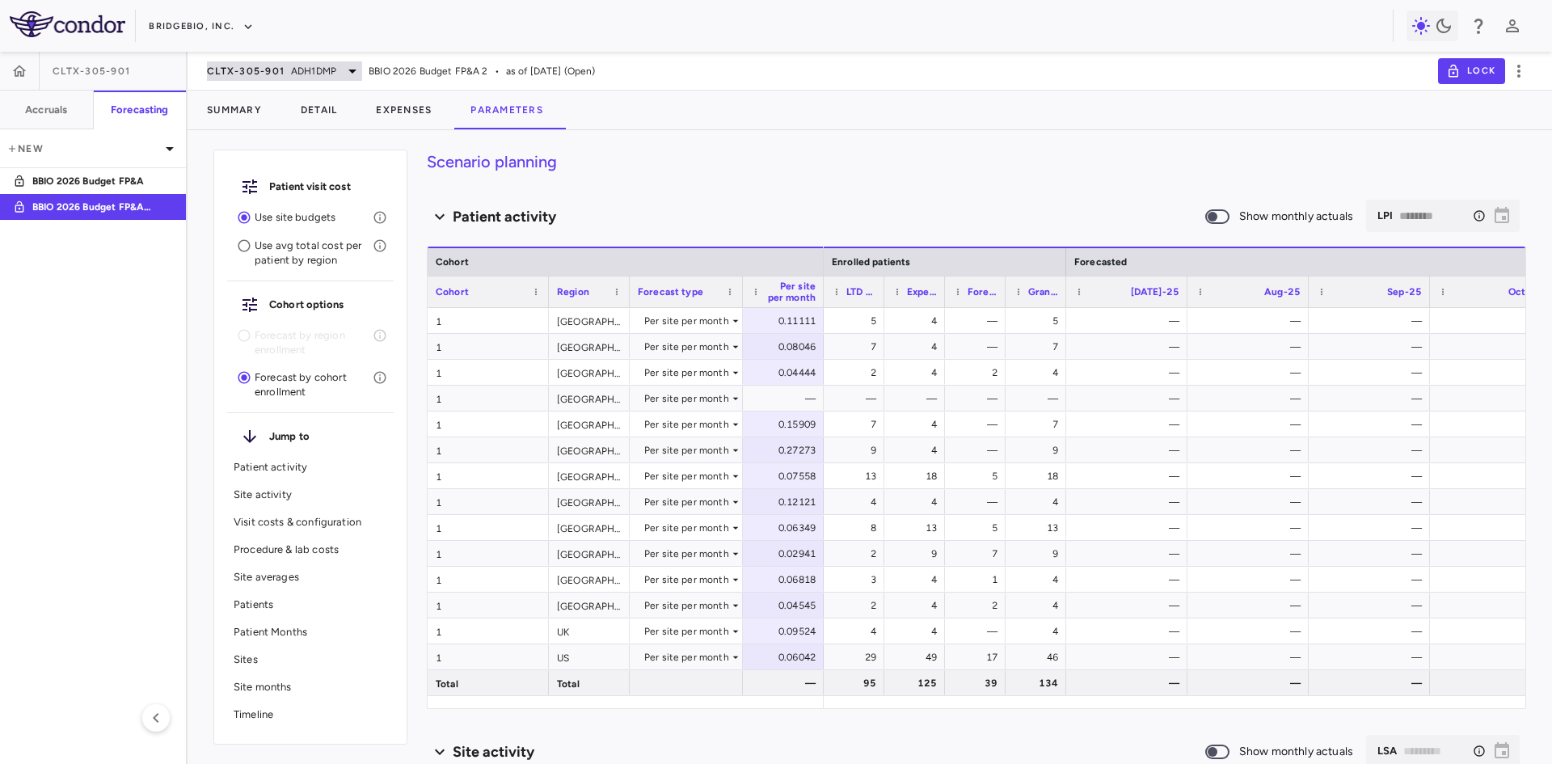
click at [301, 78] on span "ADH1DMP" at bounding box center [313, 71] width 45 height 15
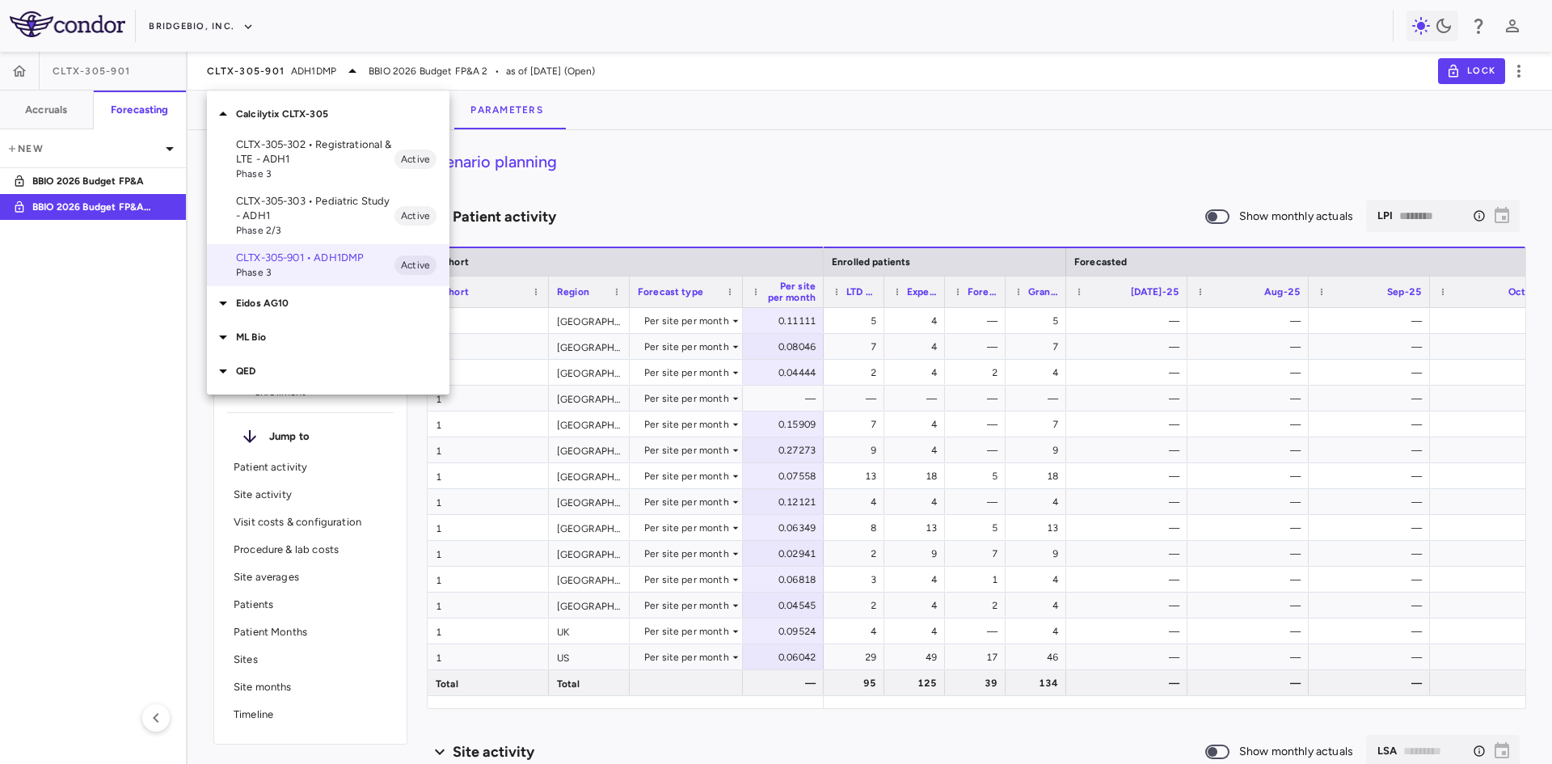
click at [261, 301] on p "Eidos AG10" at bounding box center [342, 303] width 213 height 15
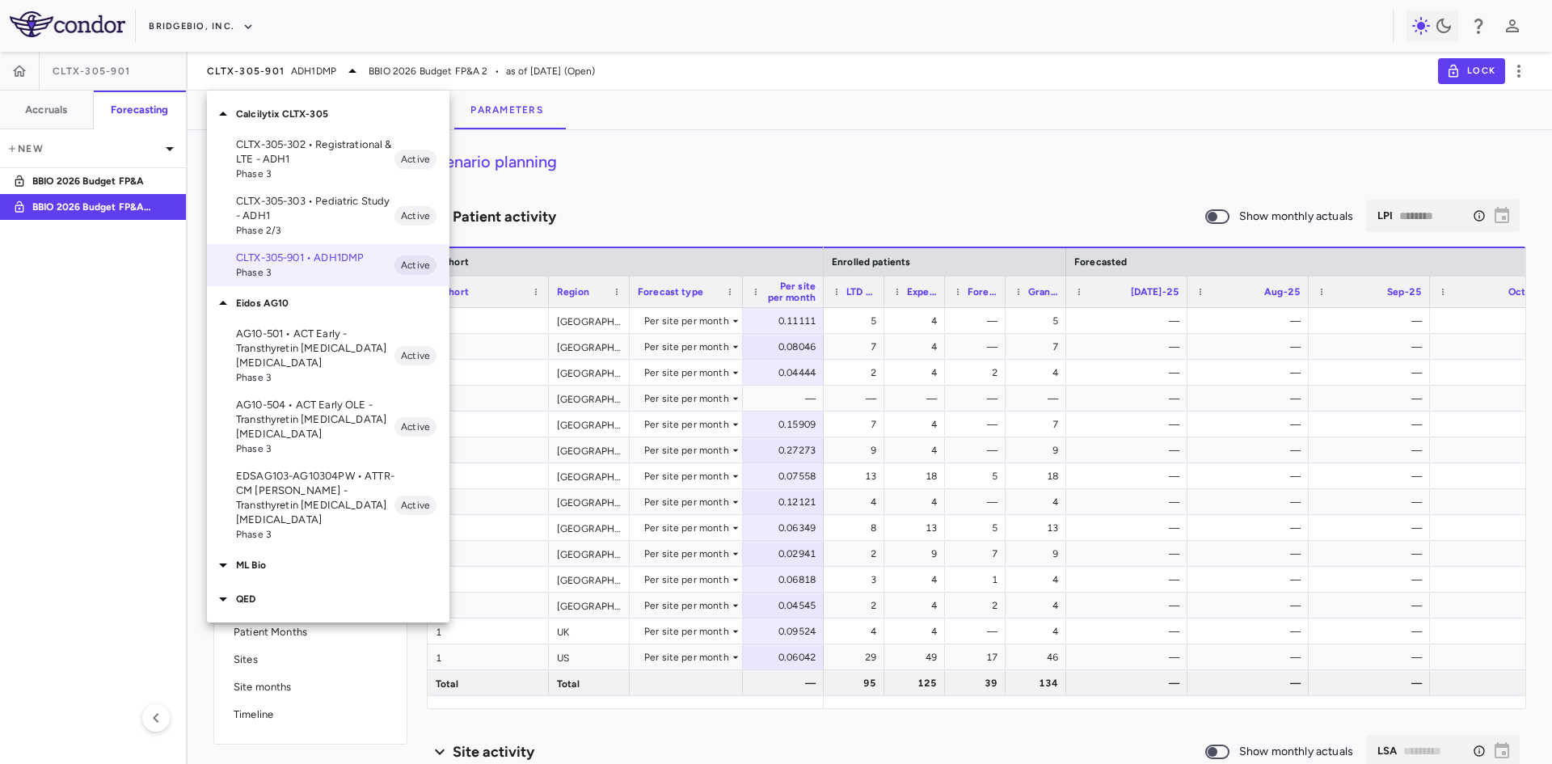
click at [275, 346] on p "AG10-501 • ACT Early - Transthyretin Amyloid Cardiomyopathy" at bounding box center [315, 349] width 158 height 44
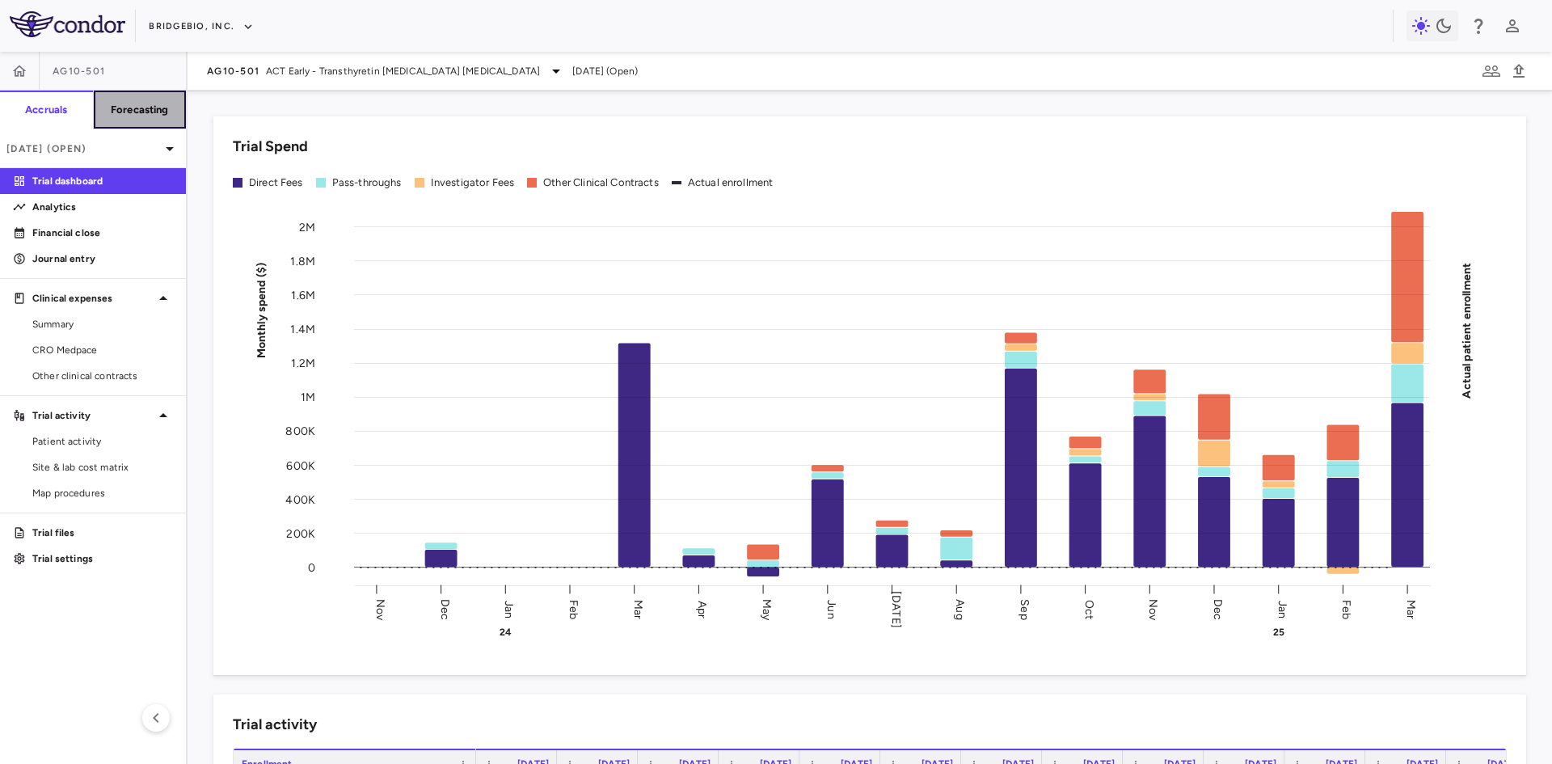
click at [142, 108] on h6 "Forecasting" at bounding box center [140, 110] width 58 height 15
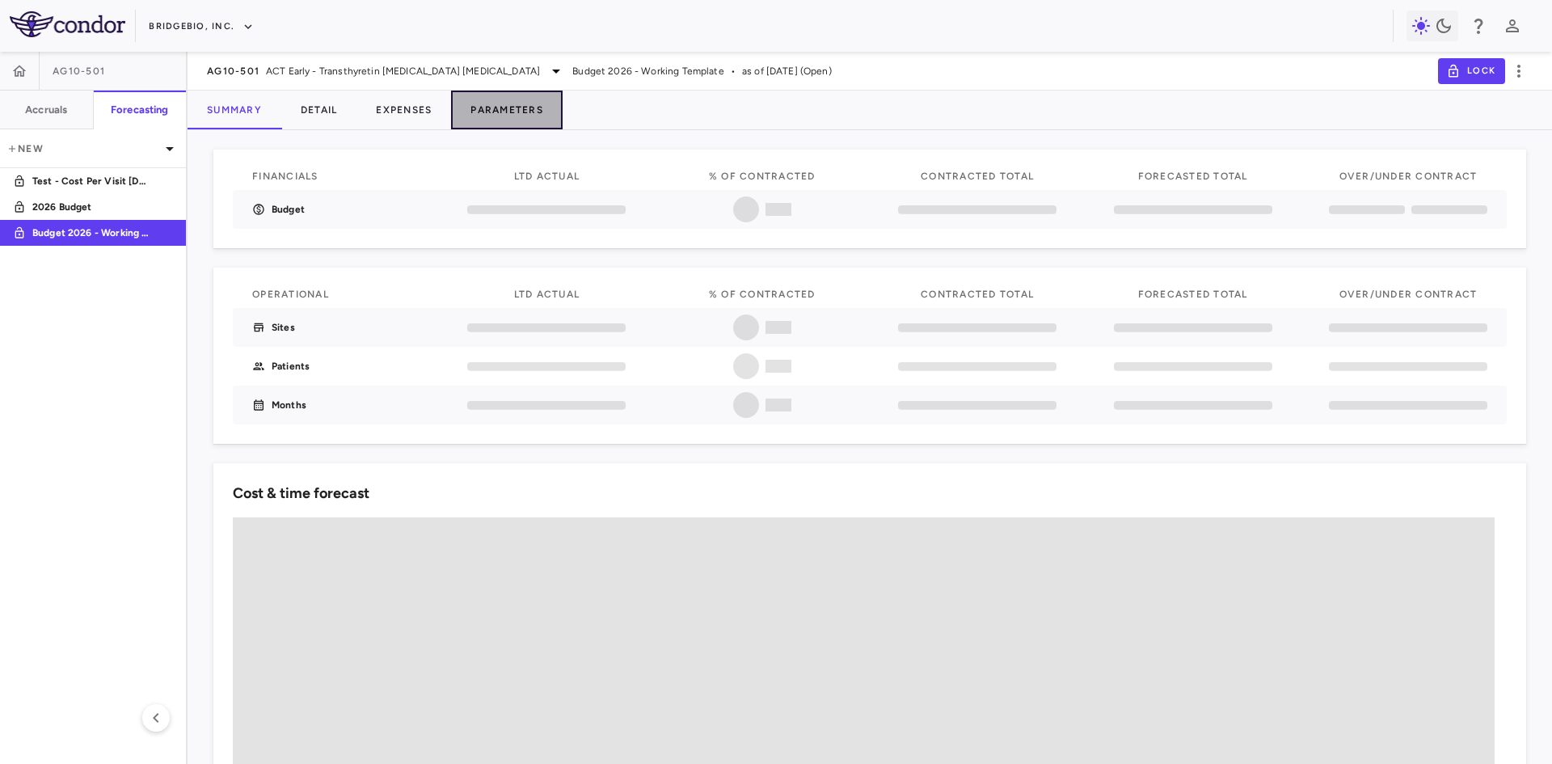
click at [504, 111] on button "Parameters" at bounding box center [507, 110] width 112 height 39
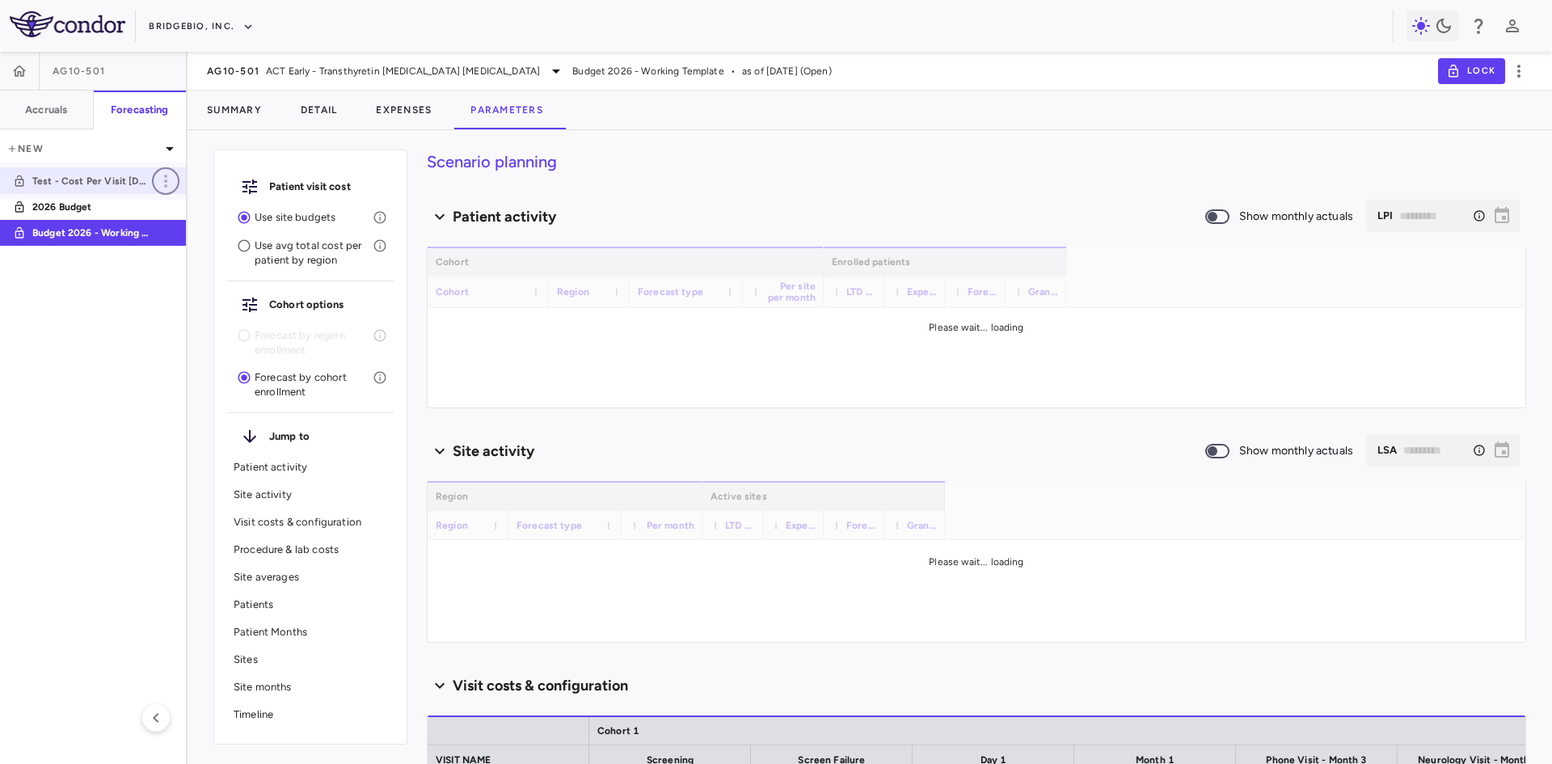
click at [163, 186] on icon "button" at bounding box center [165, 180] width 19 height 19
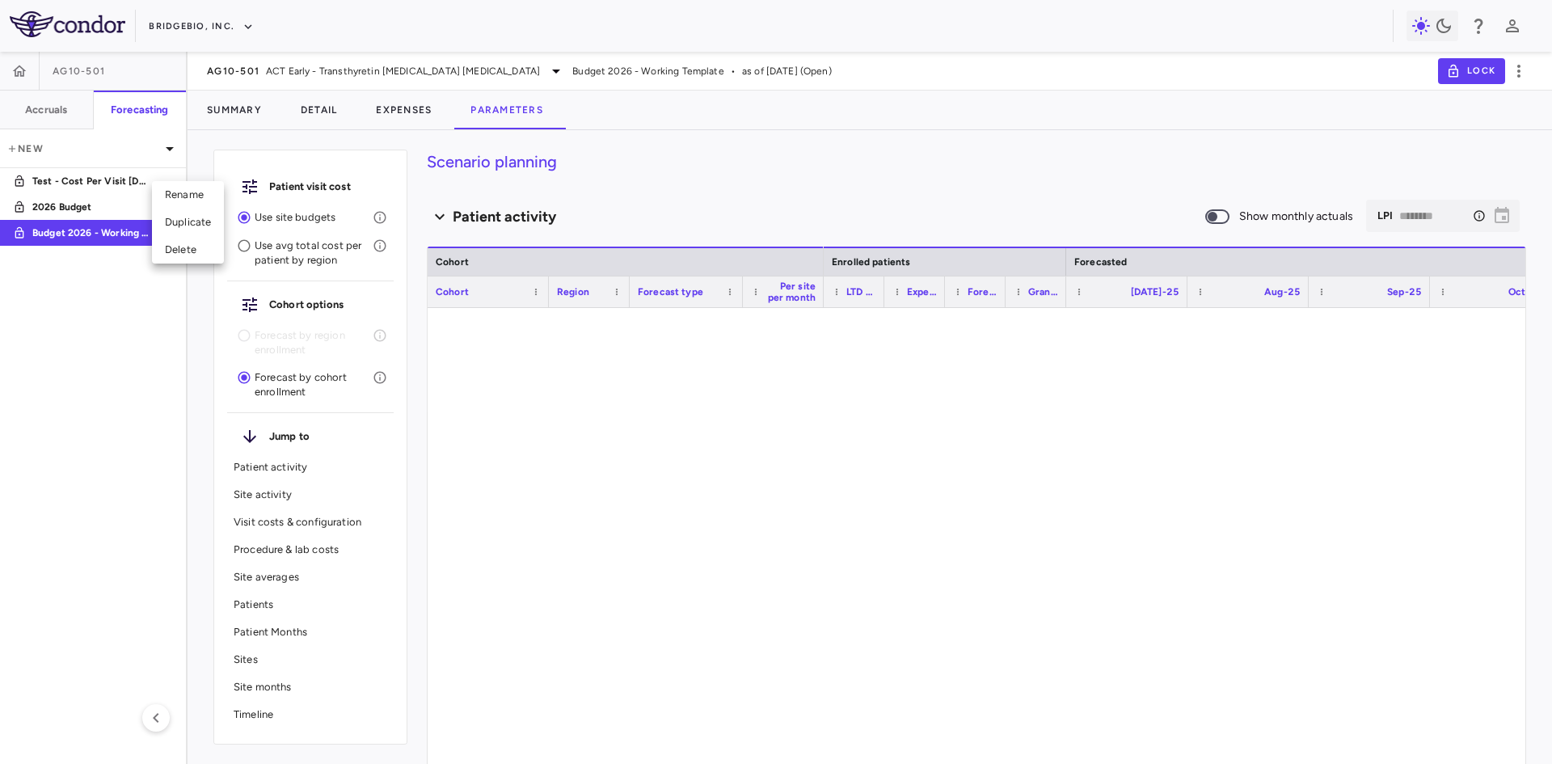
type input "********"
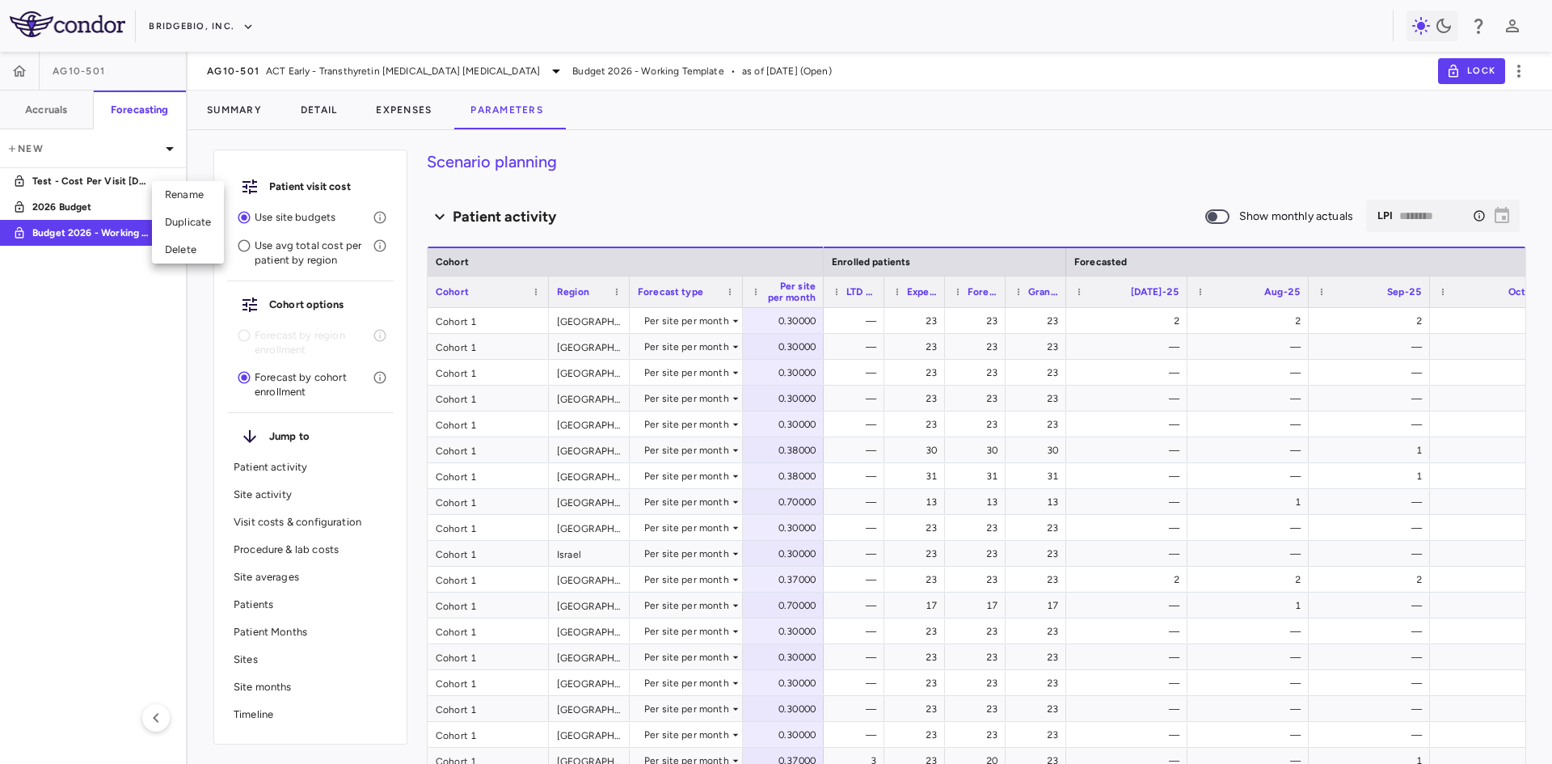
click at [327, 115] on div at bounding box center [776, 382] width 1552 height 764
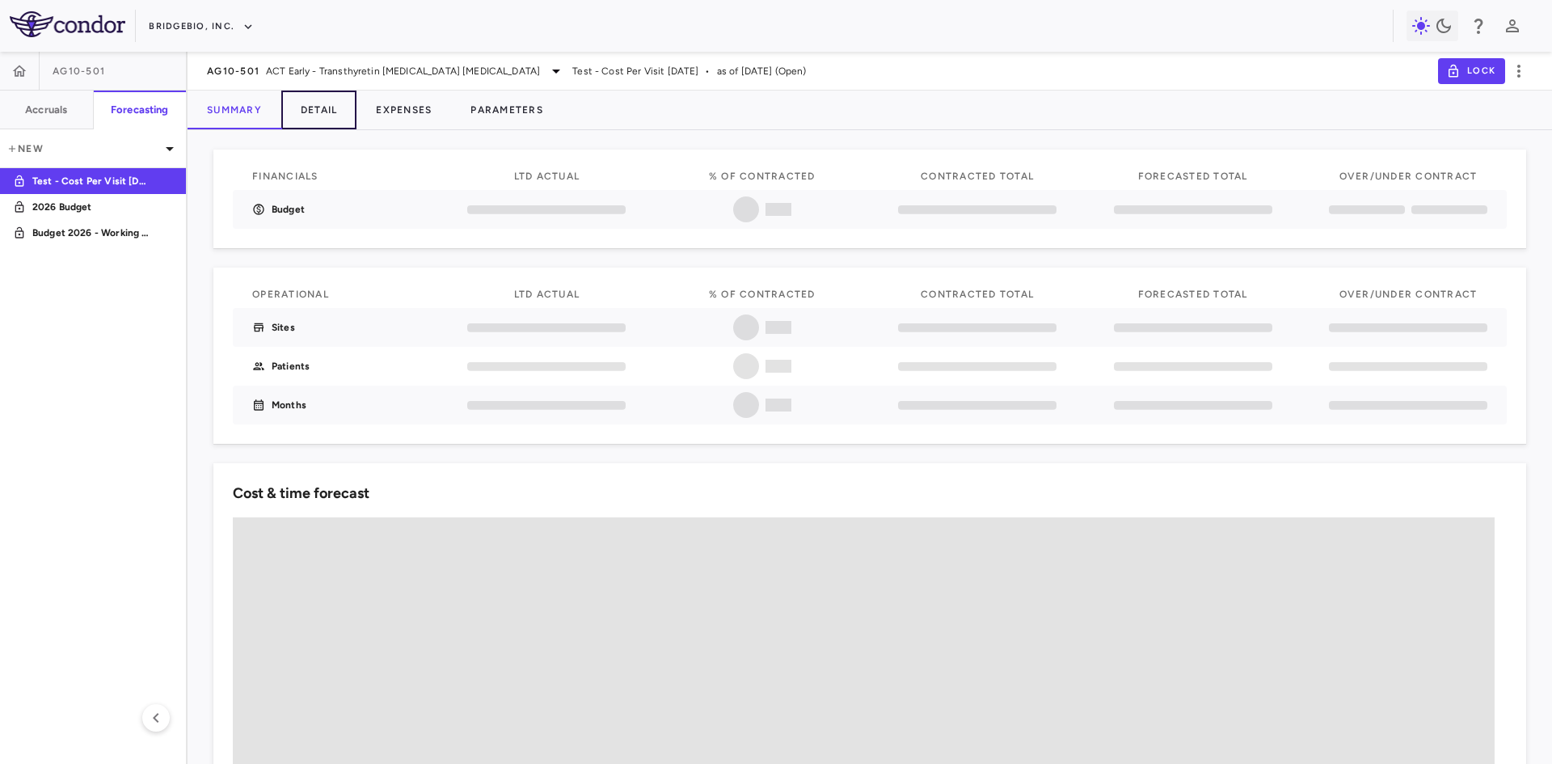
click at [323, 110] on button "Detail" at bounding box center [319, 110] width 76 height 39
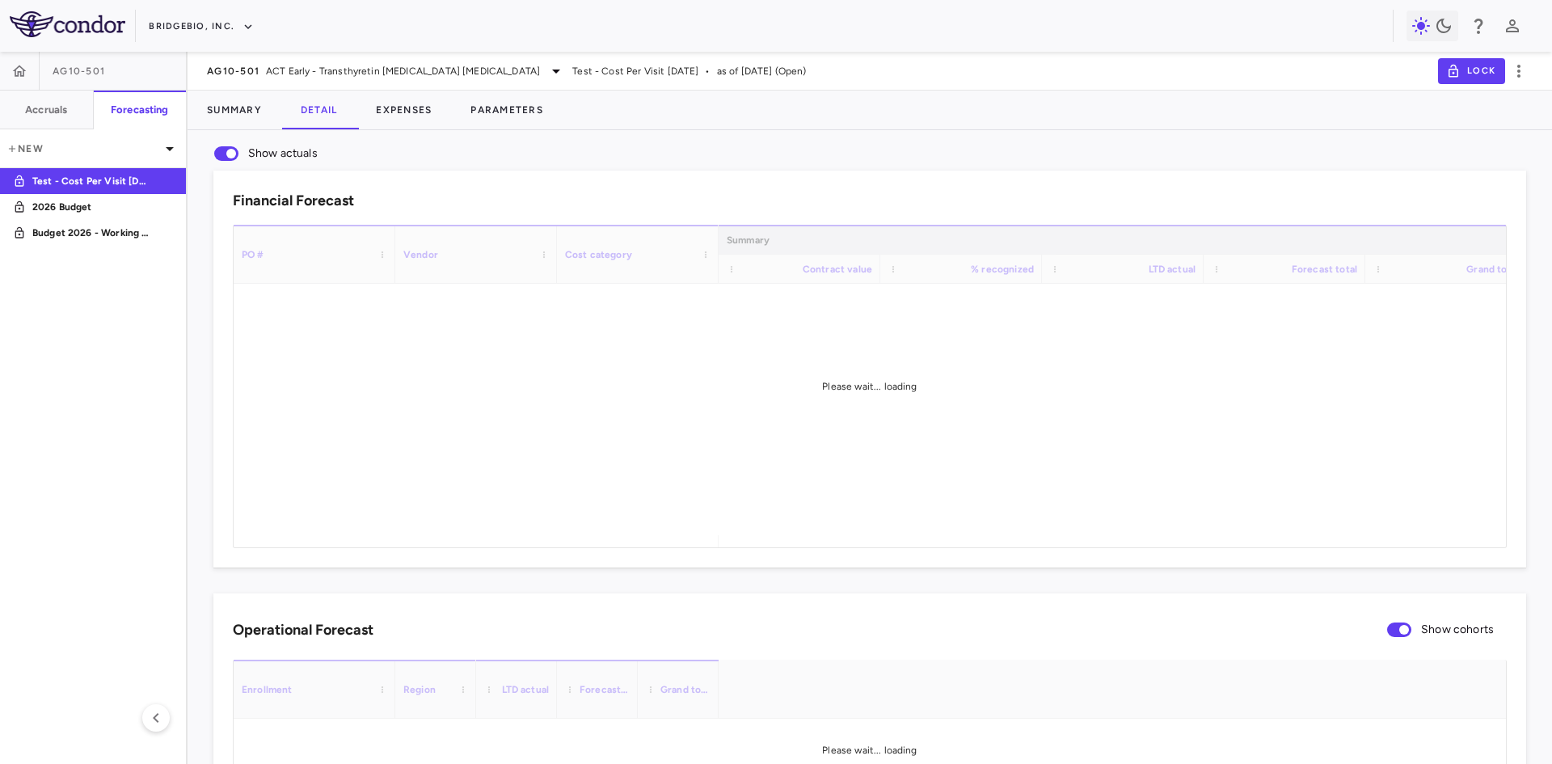
click at [109, 233] on p "Budget 2026 - Working Template" at bounding box center [92, 233] width 120 height 15
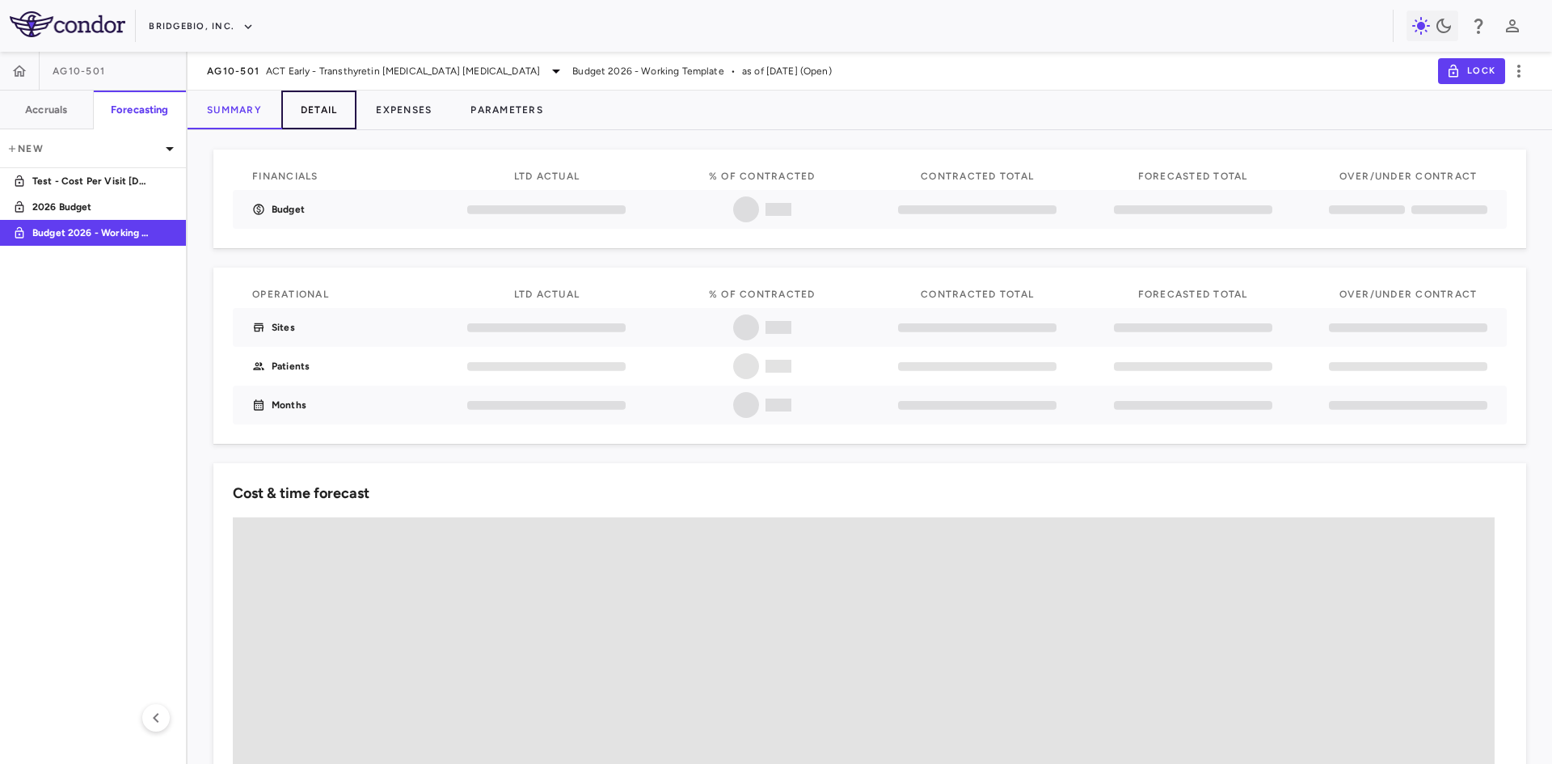
click at [319, 107] on button "Detail" at bounding box center [319, 110] width 76 height 39
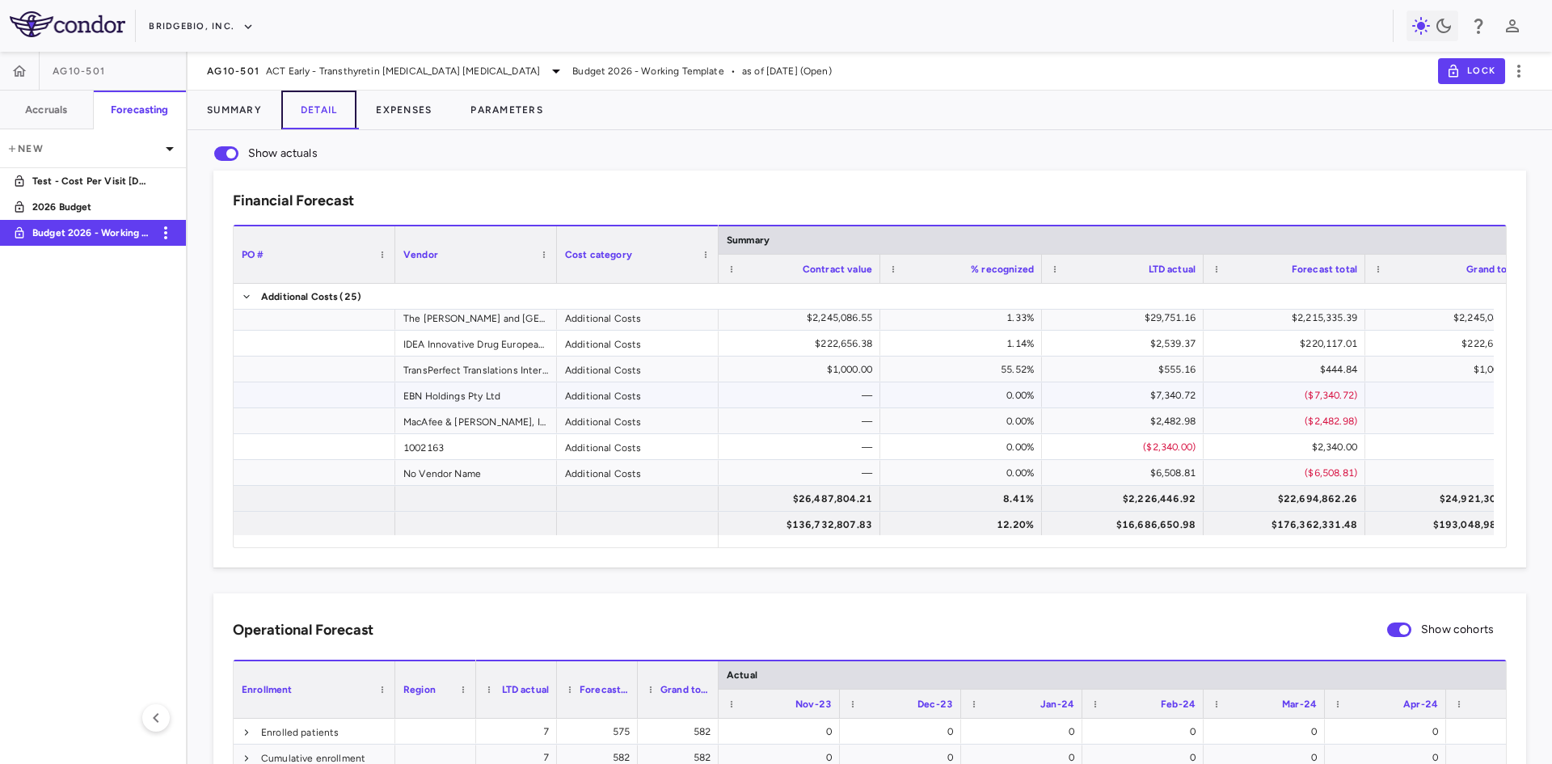
scroll to position [783, 0]
click at [94, 198] on link "2026 Budget" at bounding box center [93, 206] width 186 height 37
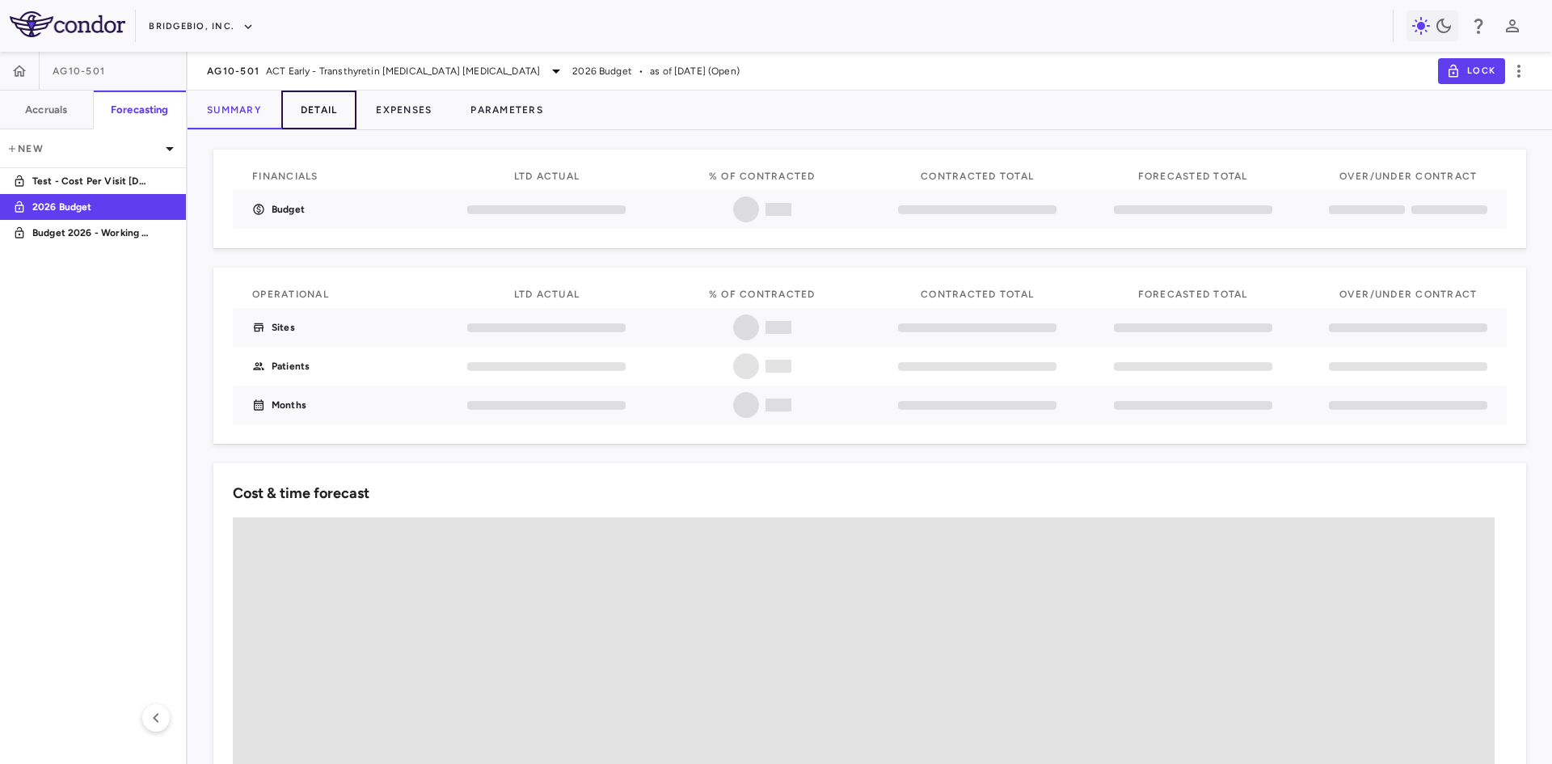
click at [317, 112] on button "Detail" at bounding box center [319, 110] width 76 height 39
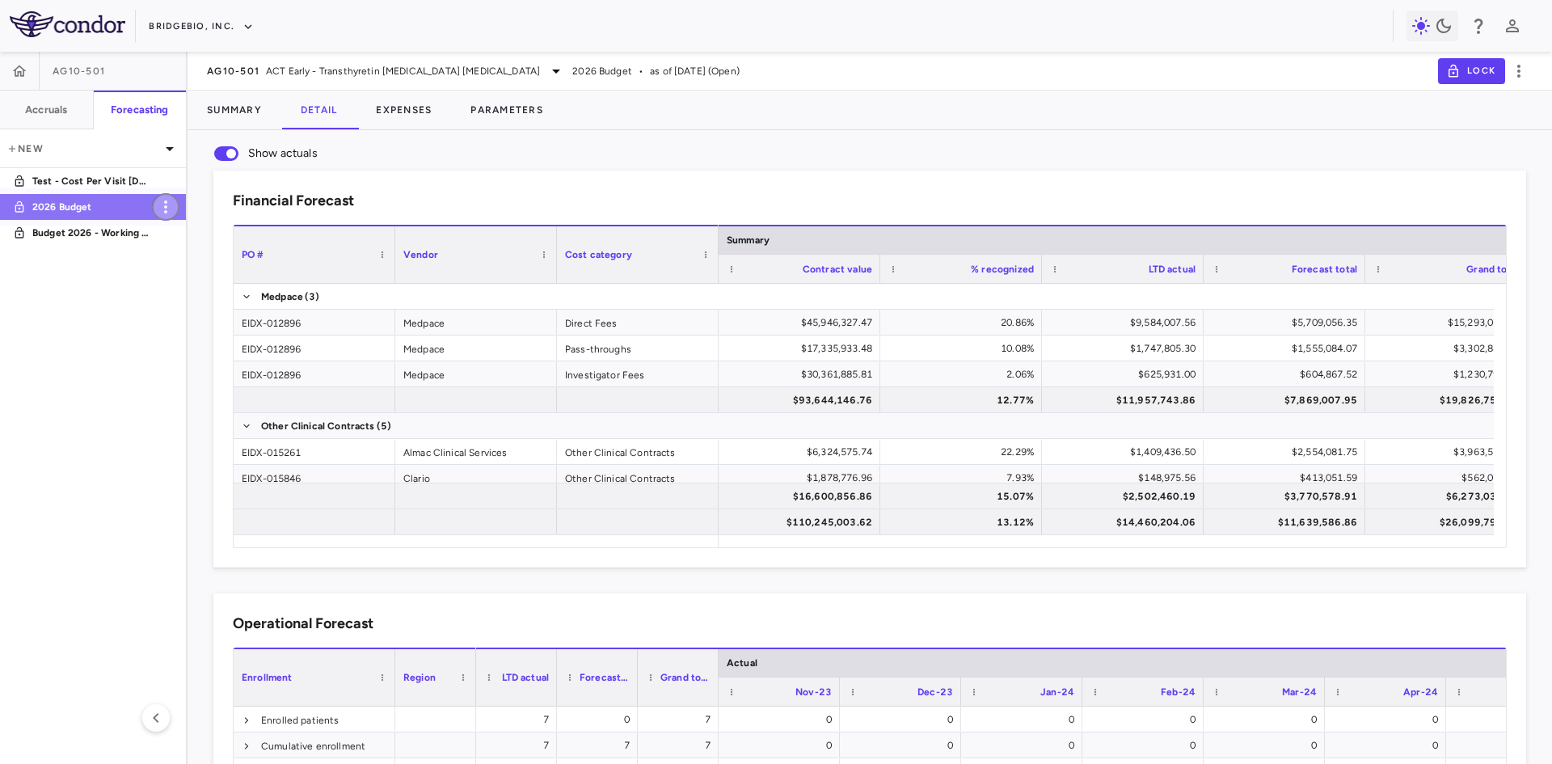
click at [163, 206] on icon "button" at bounding box center [165, 206] width 19 height 19
click at [193, 274] on div "Delete" at bounding box center [188, 275] width 72 height 27
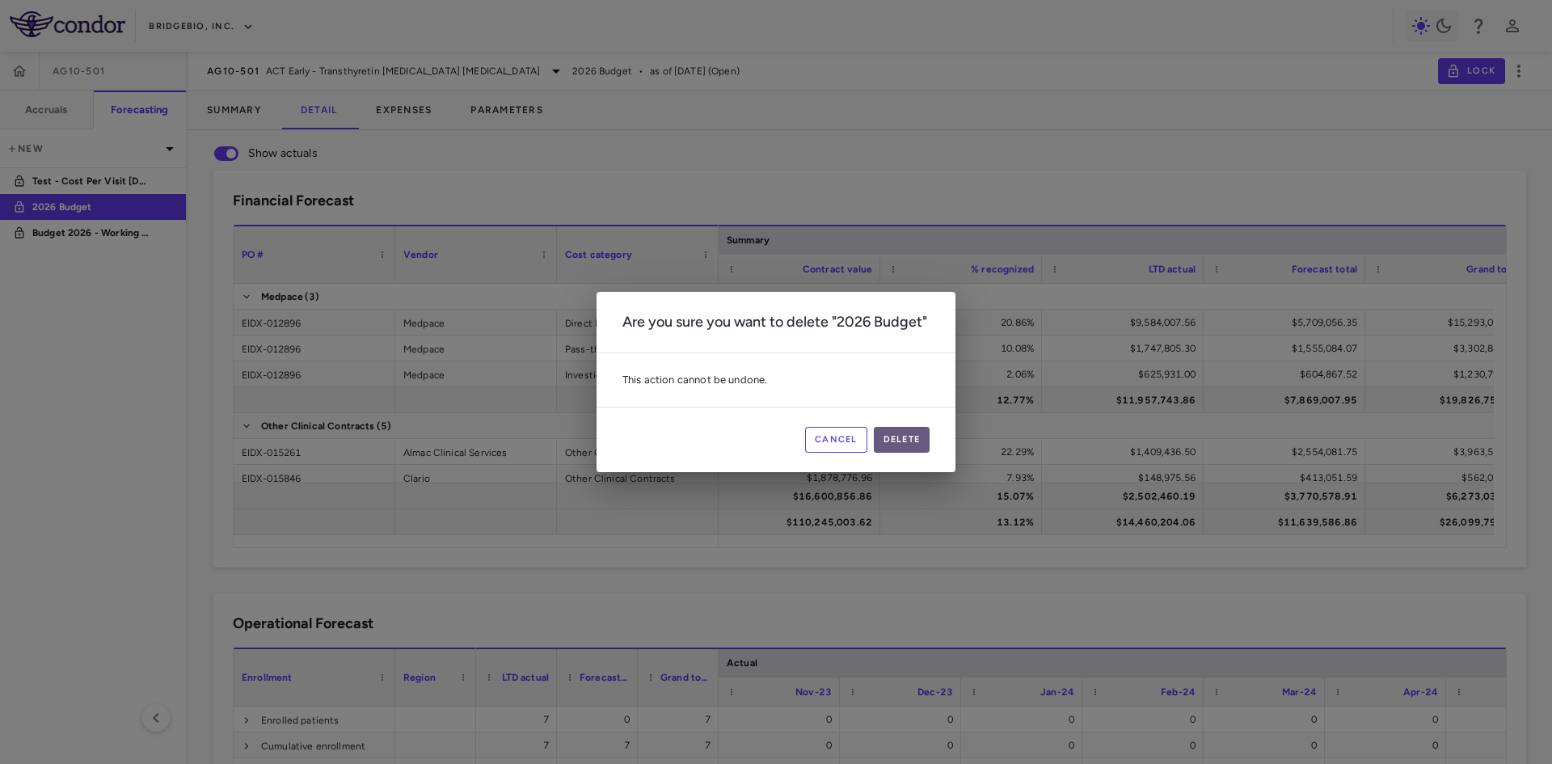
click at [919, 443] on button "Delete" at bounding box center [902, 440] width 57 height 26
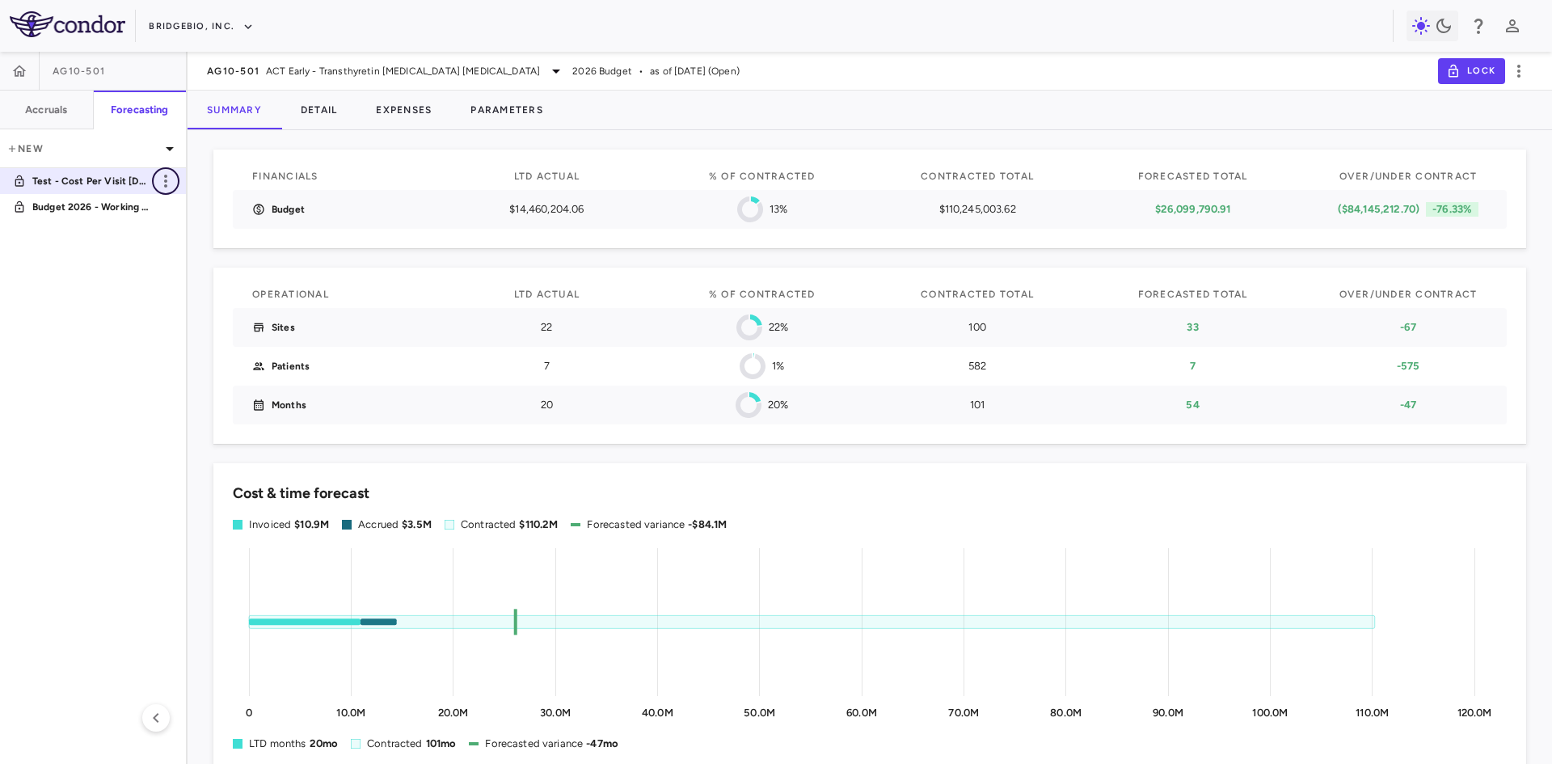
click at [167, 178] on icon "button" at bounding box center [165, 180] width 19 height 19
click at [192, 247] on div "Delete" at bounding box center [188, 249] width 72 height 27
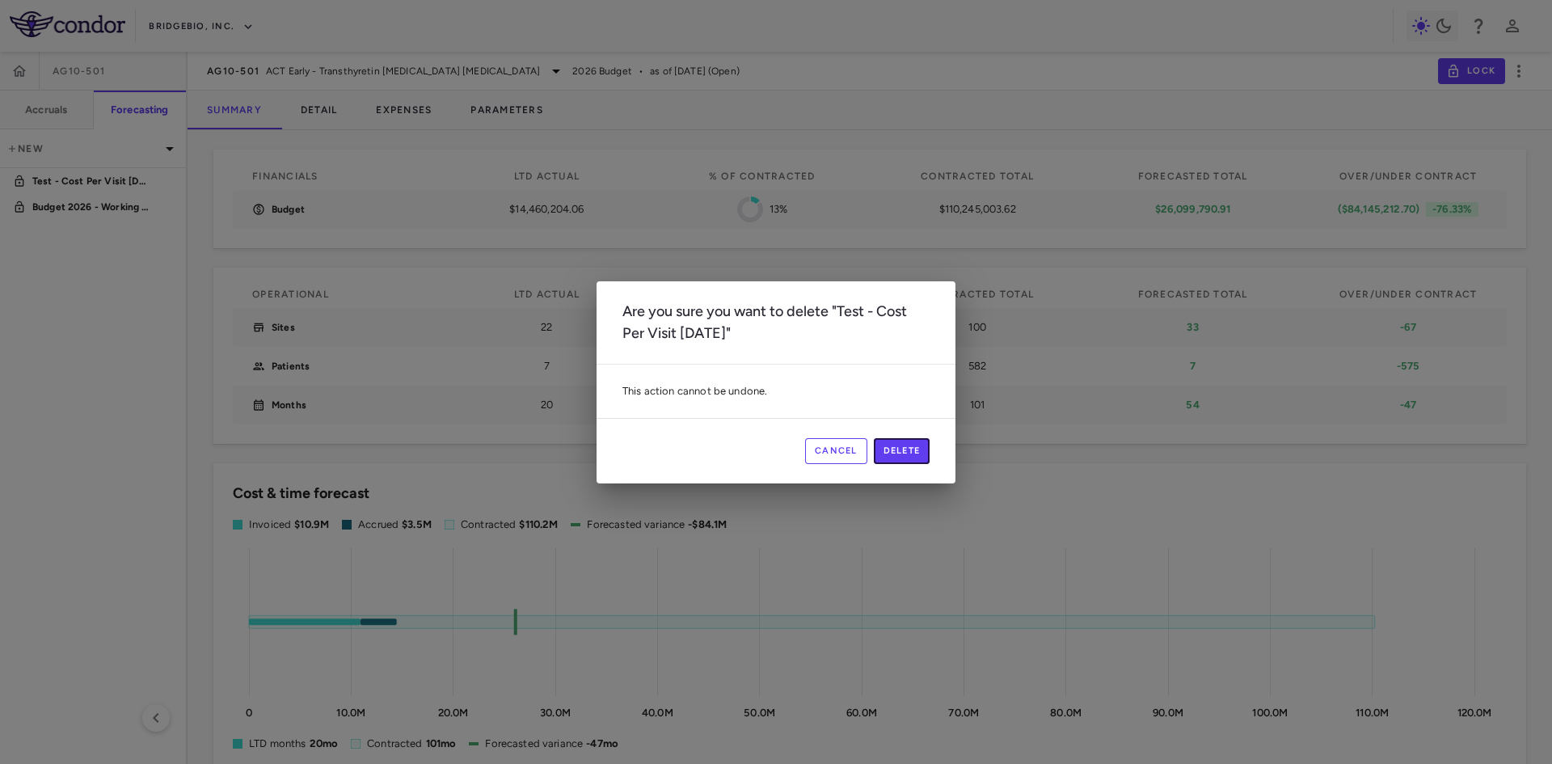
drag, startPoint x: 913, startPoint y: 445, endPoint x: 386, endPoint y: 285, distance: 550.1
click at [913, 444] on button "Delete" at bounding box center [902, 451] width 57 height 26
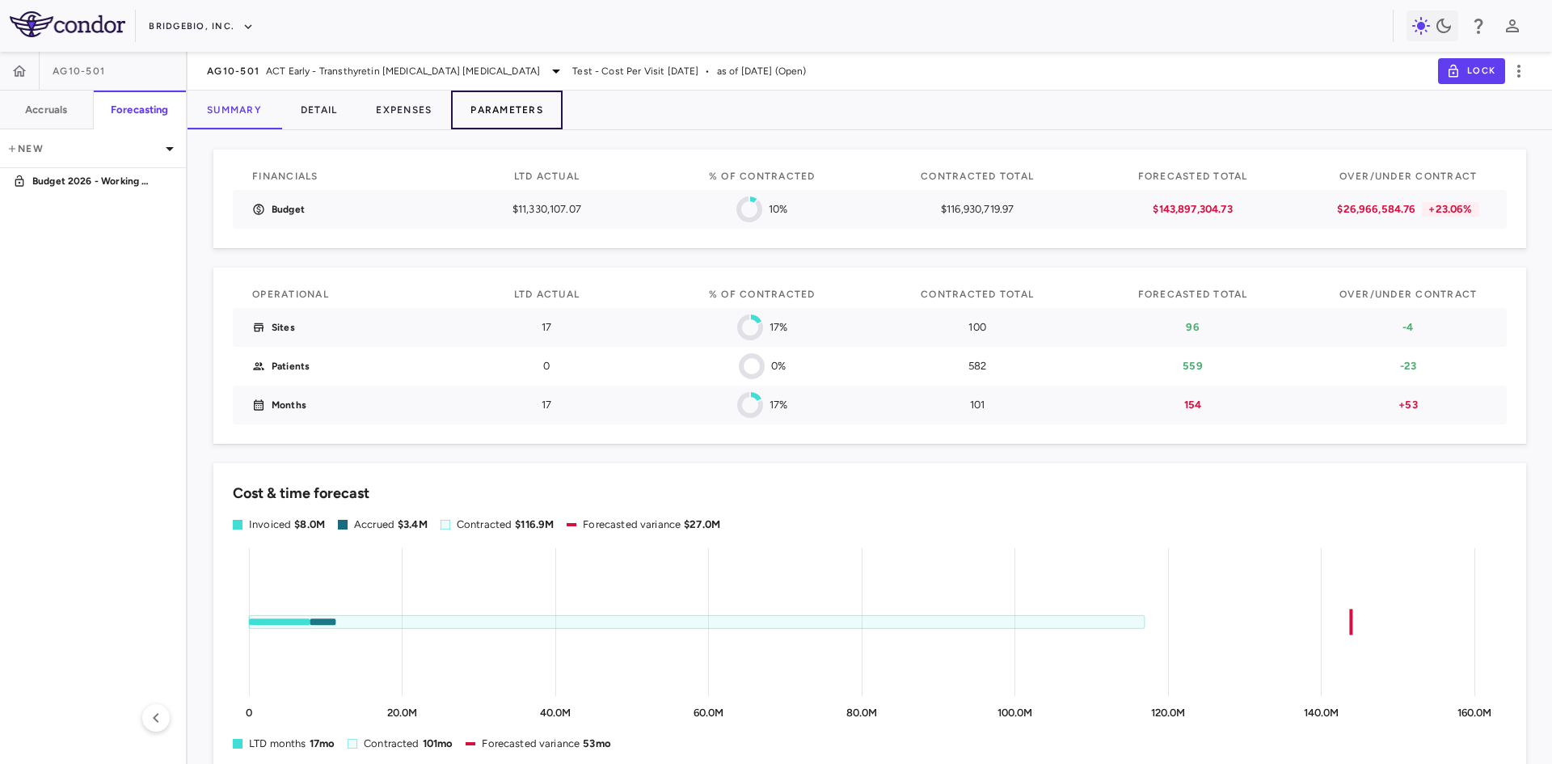
click at [505, 117] on button "Parameters" at bounding box center [507, 110] width 112 height 39
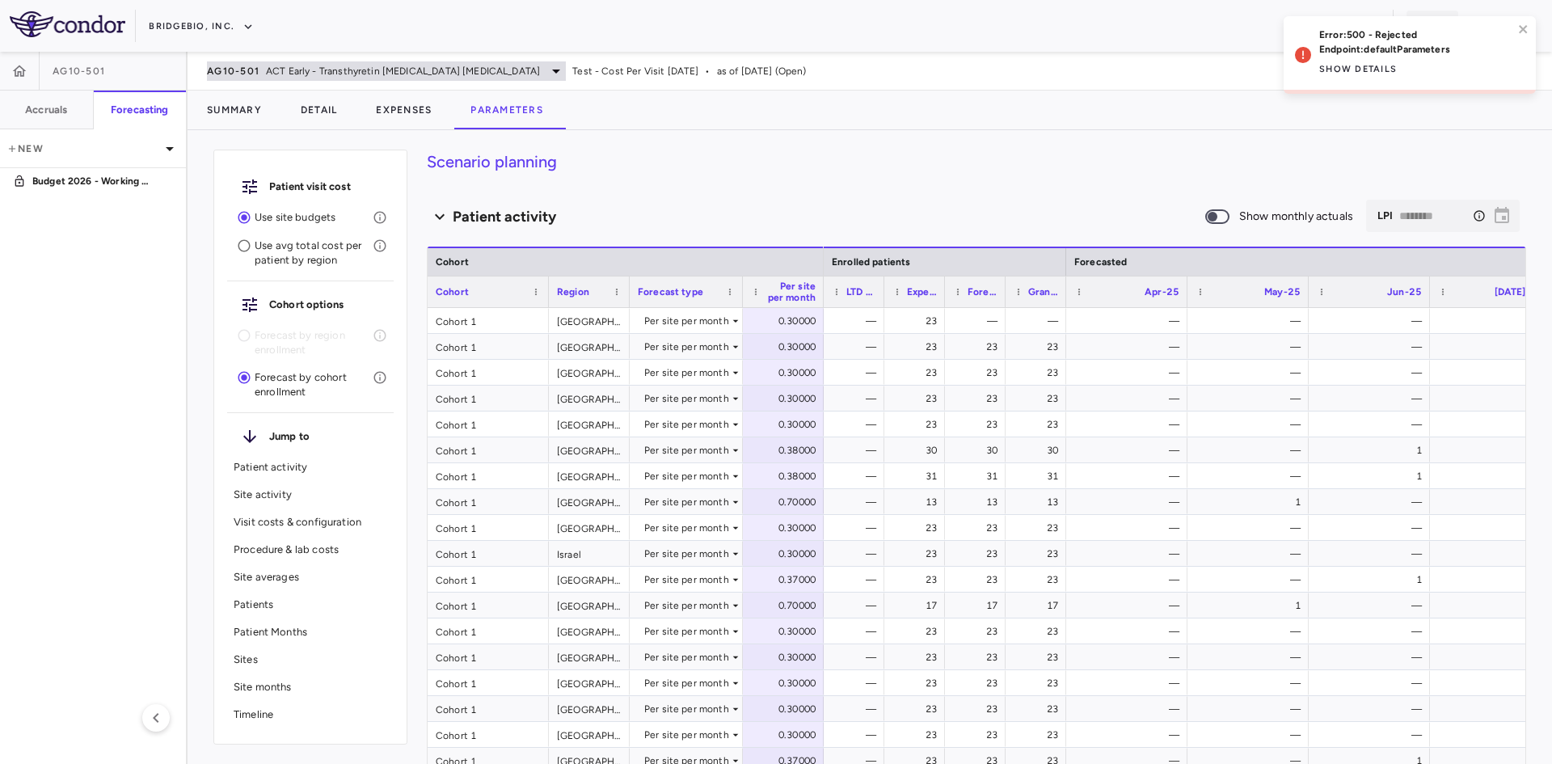
click at [385, 70] on span "ACT Early - Transthyretin Amyloid Cardiomyopathy" at bounding box center [403, 71] width 274 height 15
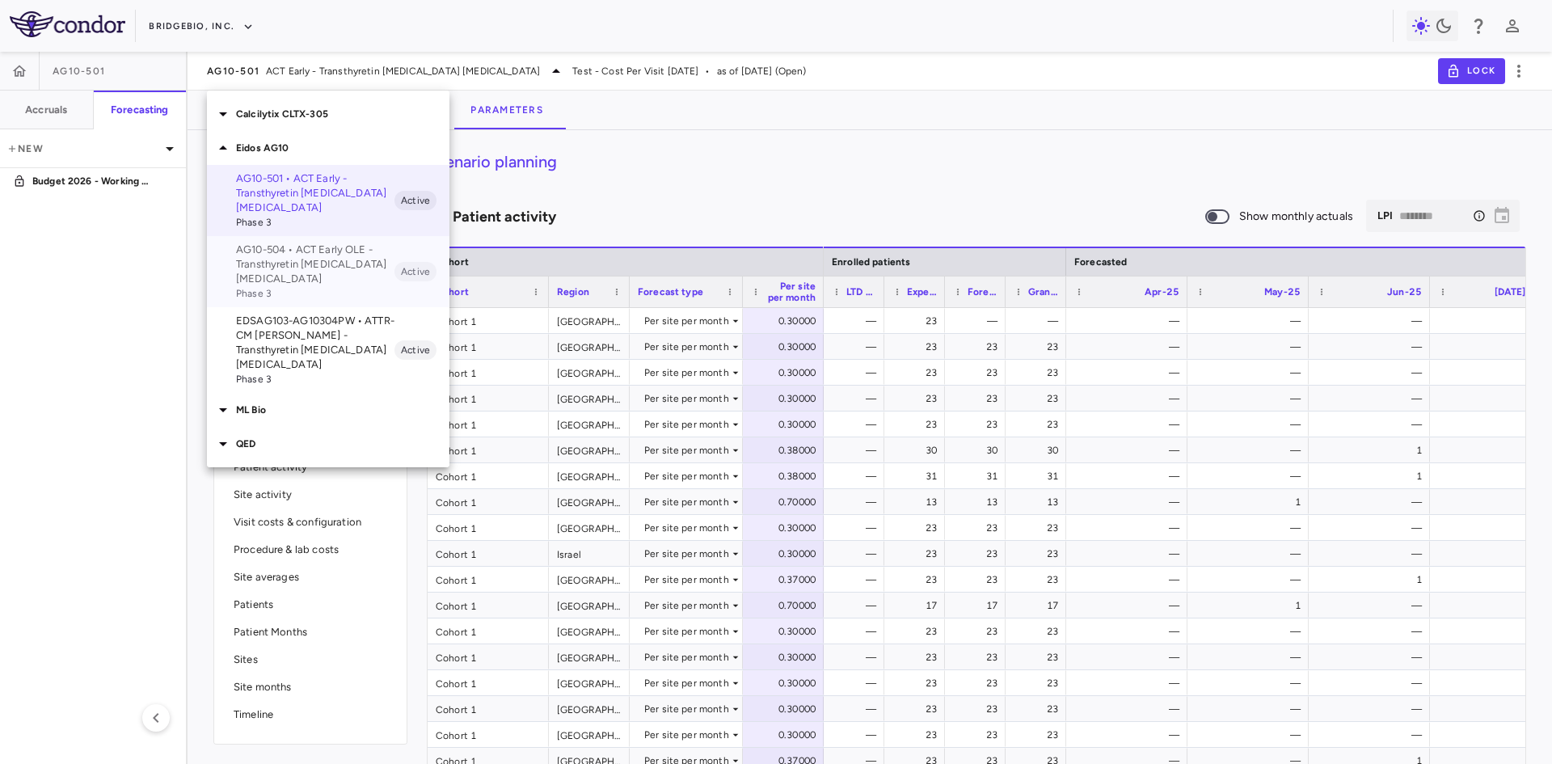
click at [285, 268] on p "AG10-504 • ACT Early OLE - Transthyretin Amyloid Cardiomyopathy" at bounding box center [315, 265] width 158 height 44
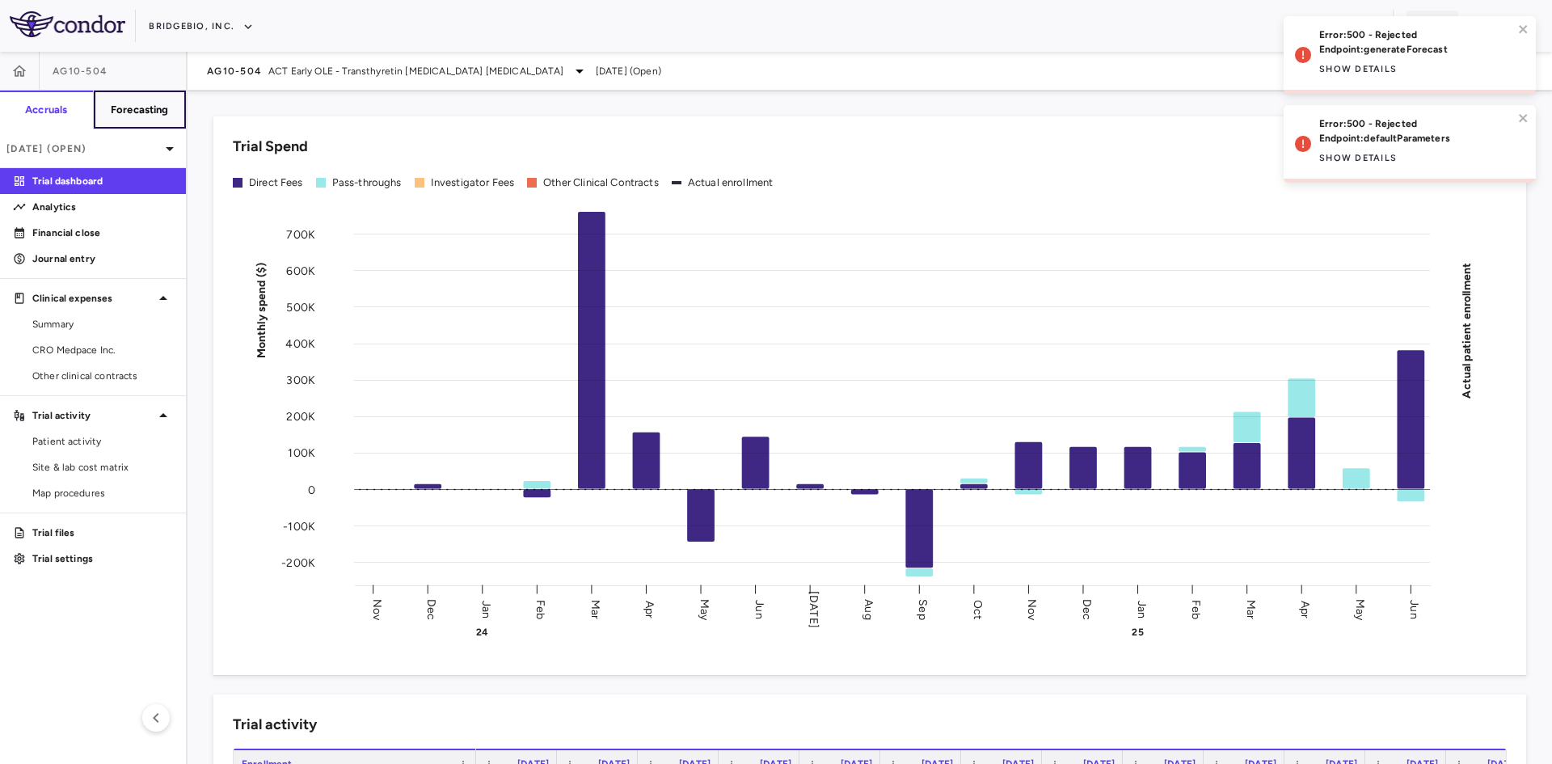
click at [154, 104] on h6 "Forecasting" at bounding box center [140, 110] width 58 height 15
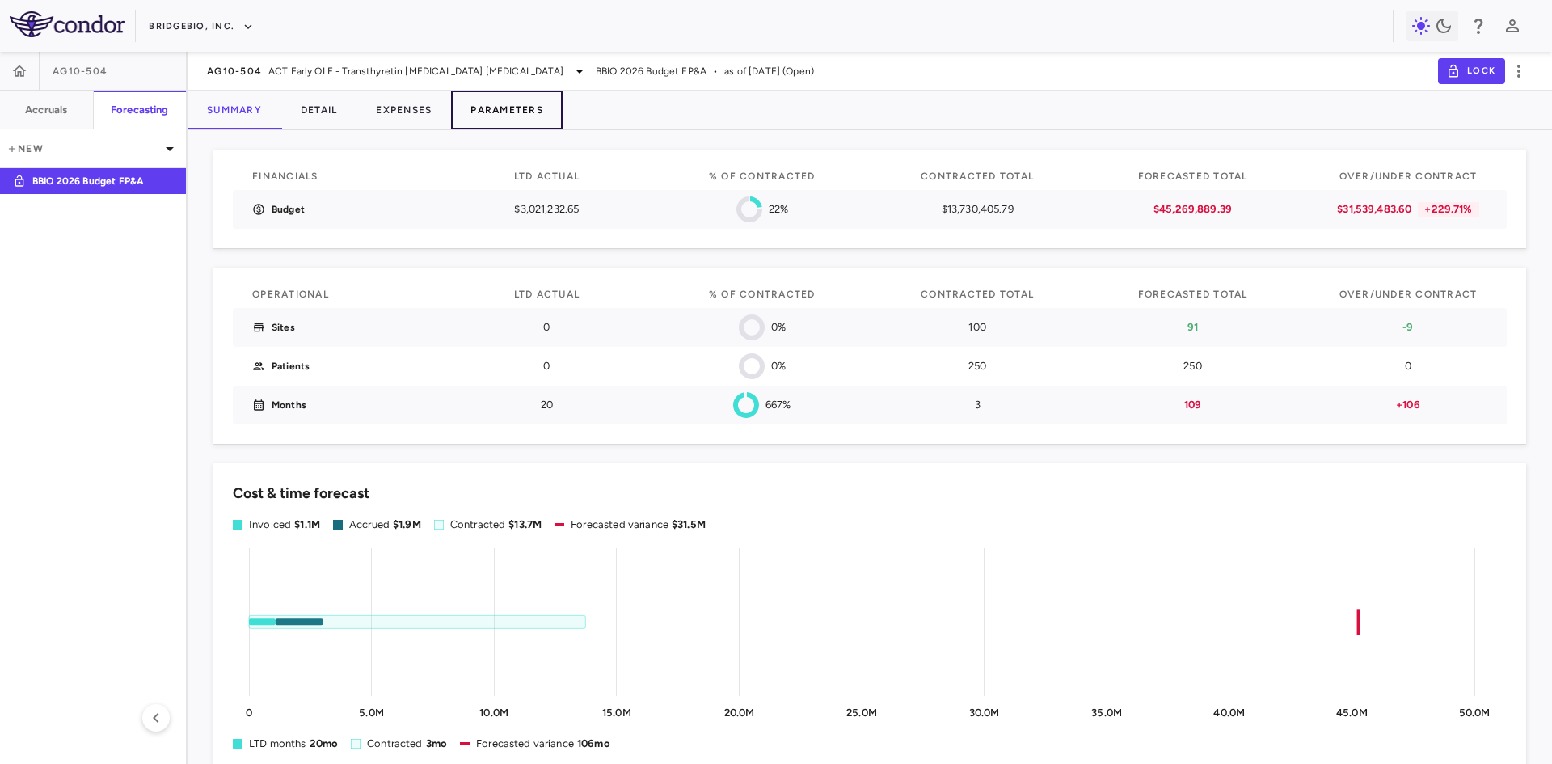
drag, startPoint x: 505, startPoint y: 108, endPoint x: 491, endPoint y: 123, distance: 20.6
click at [505, 107] on button "Parameters" at bounding box center [507, 110] width 112 height 39
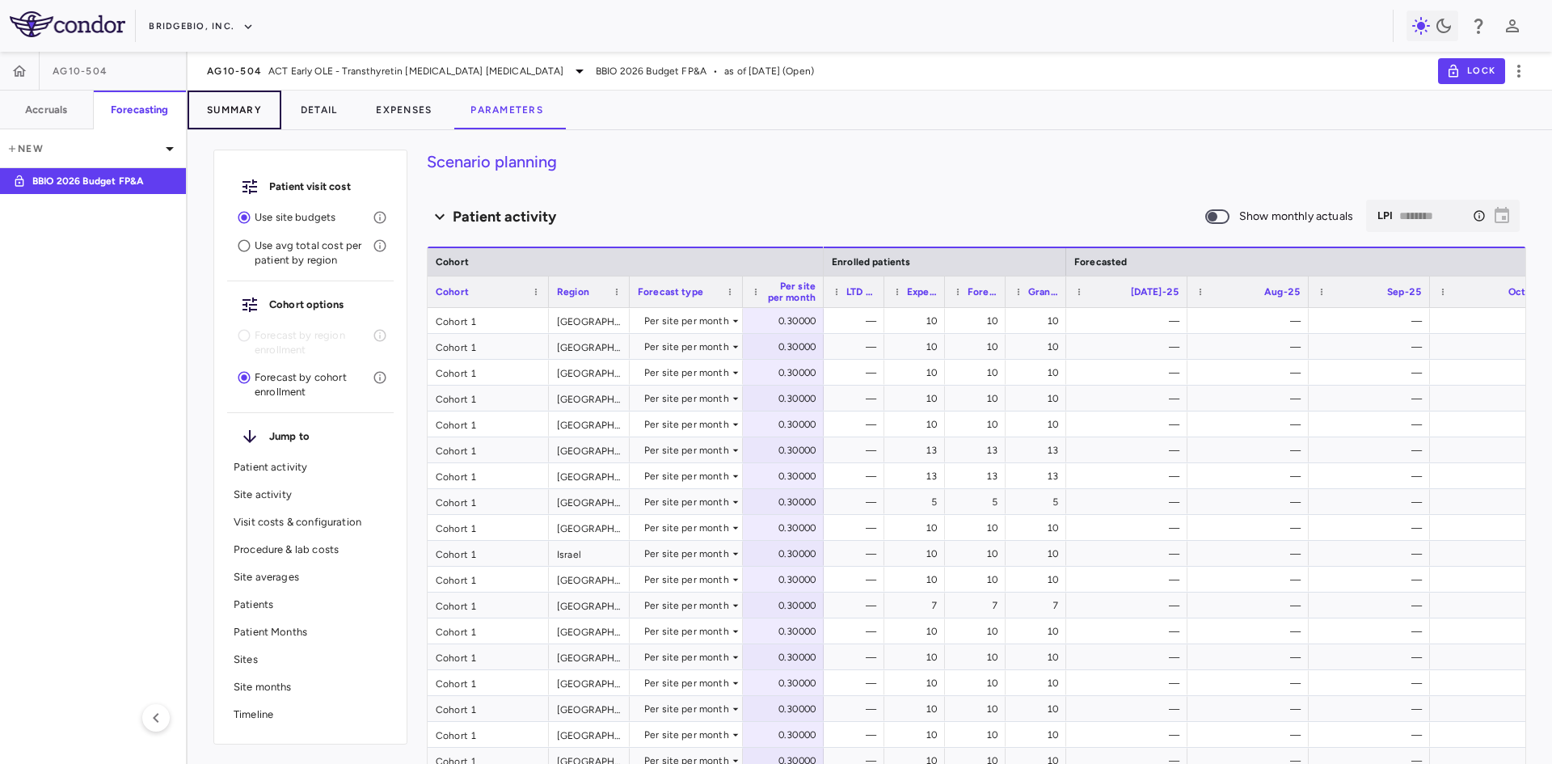
click at [238, 111] on button "Summary" at bounding box center [235, 110] width 94 height 39
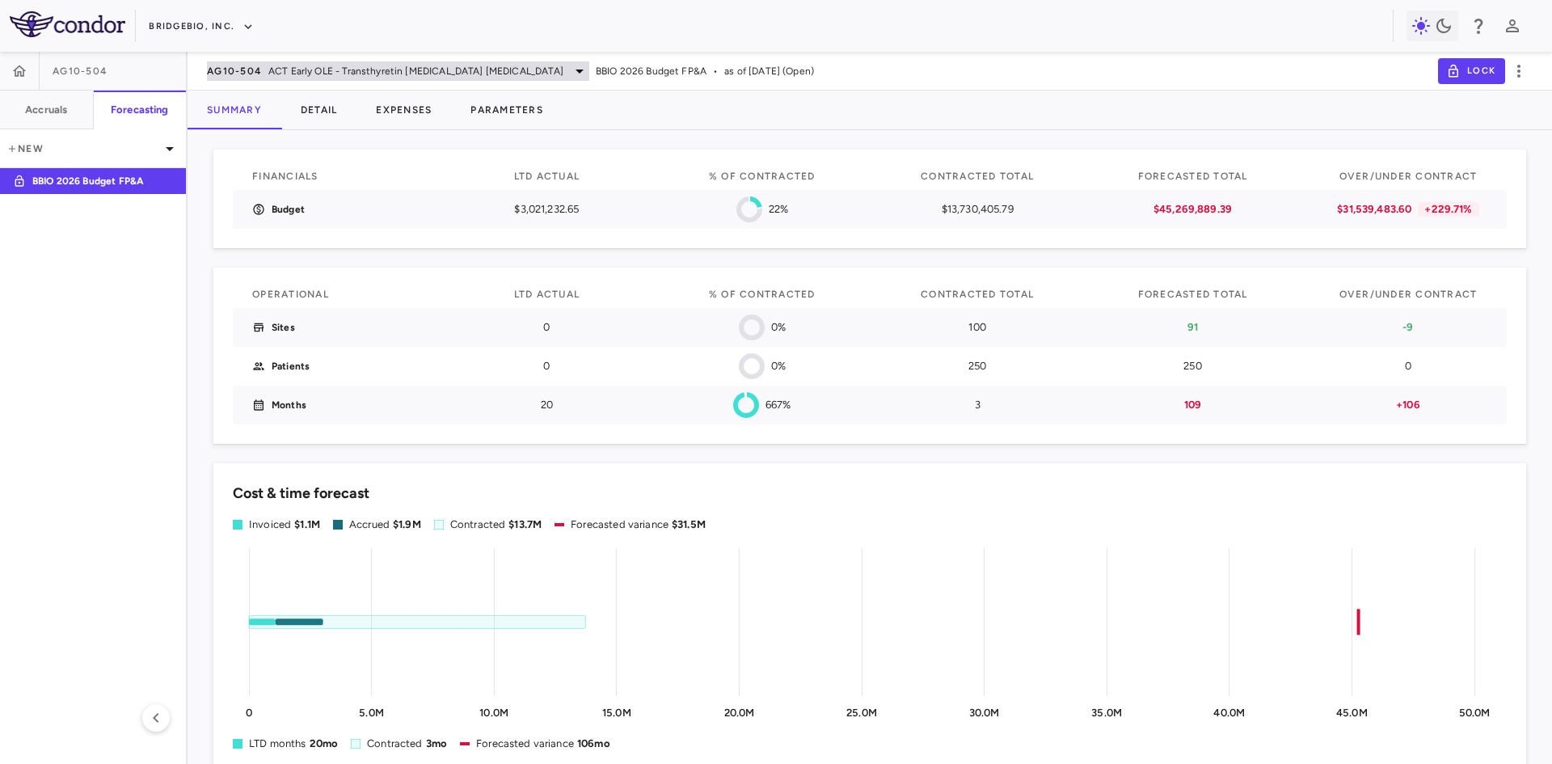
click at [272, 67] on span "ACT Early OLE - Transthyretin Amyloid Cardiomyopathy" at bounding box center [415, 71] width 295 height 15
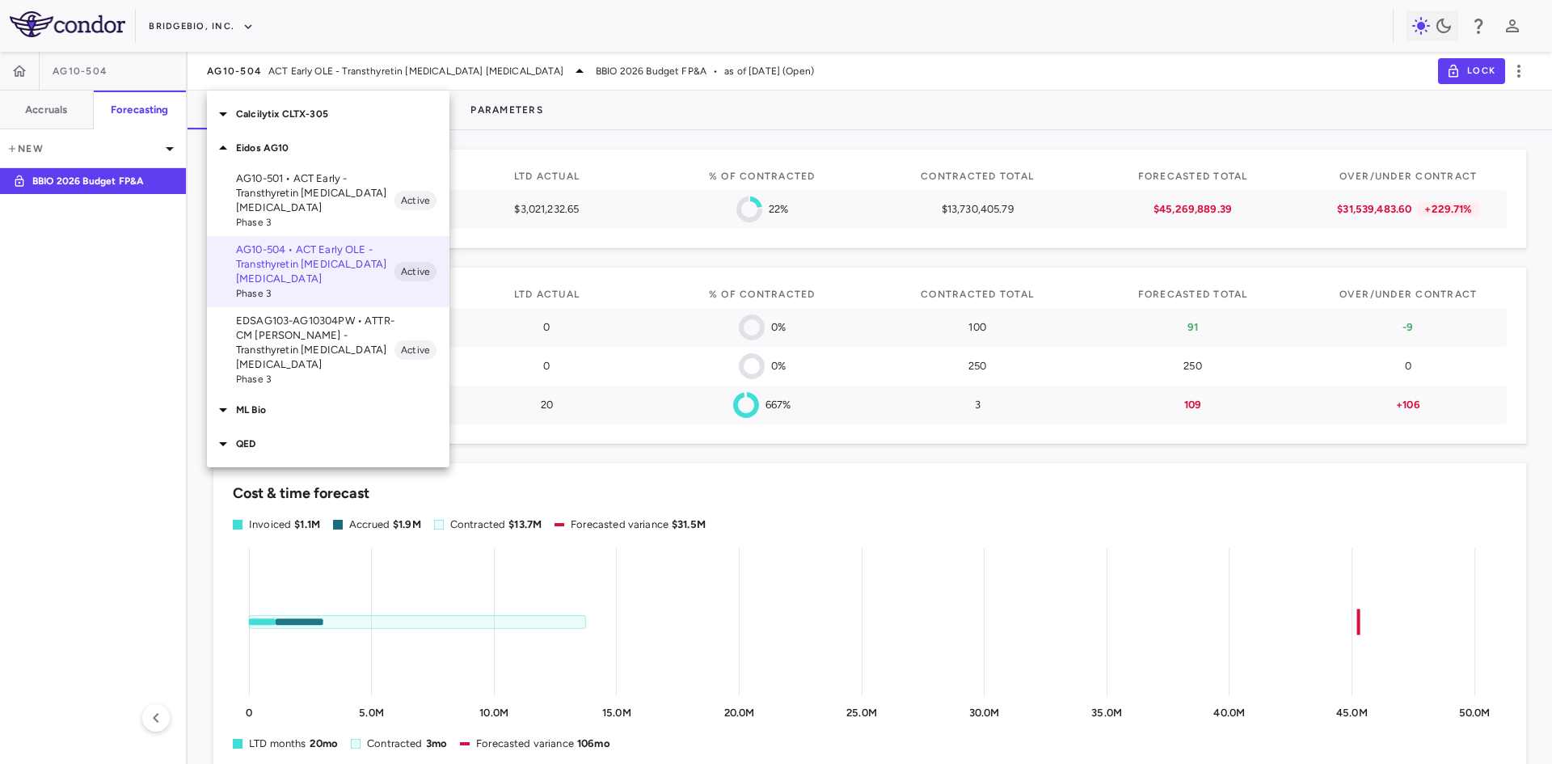
click at [293, 348] on p "EDSAG103-AG10304PW • ATTR-CM OLE - Transthyretin Amyloid Cardiomyopathy" at bounding box center [315, 343] width 158 height 58
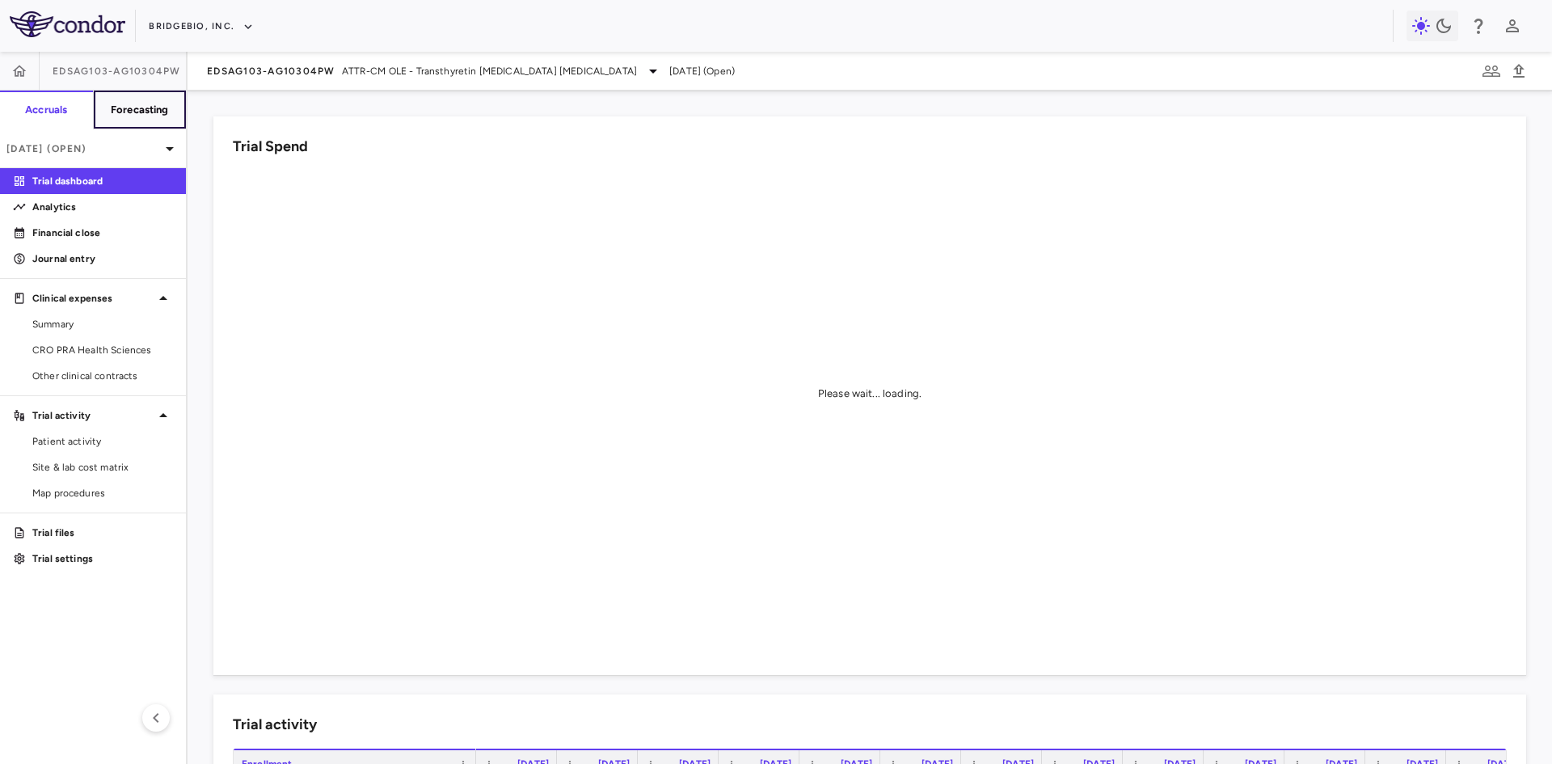
click at [160, 106] on h6 "Forecasting" at bounding box center [140, 110] width 58 height 15
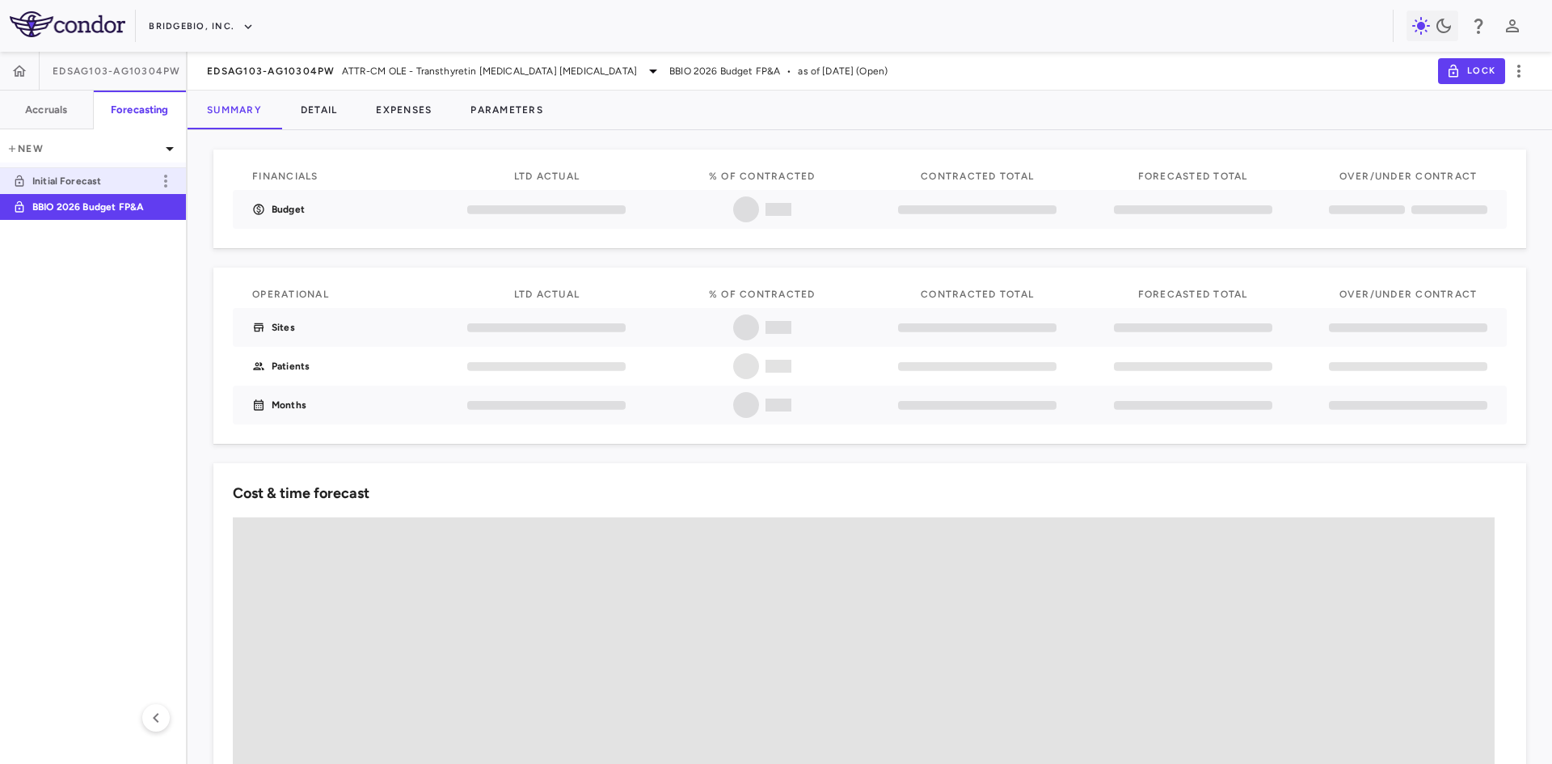
click at [105, 181] on p "Initial Forecast" at bounding box center [92, 181] width 120 height 15
click at [112, 209] on p "BBIO 2026 Budget FP&A" at bounding box center [92, 207] width 120 height 15
click at [510, 105] on button "Parameters" at bounding box center [507, 110] width 112 height 39
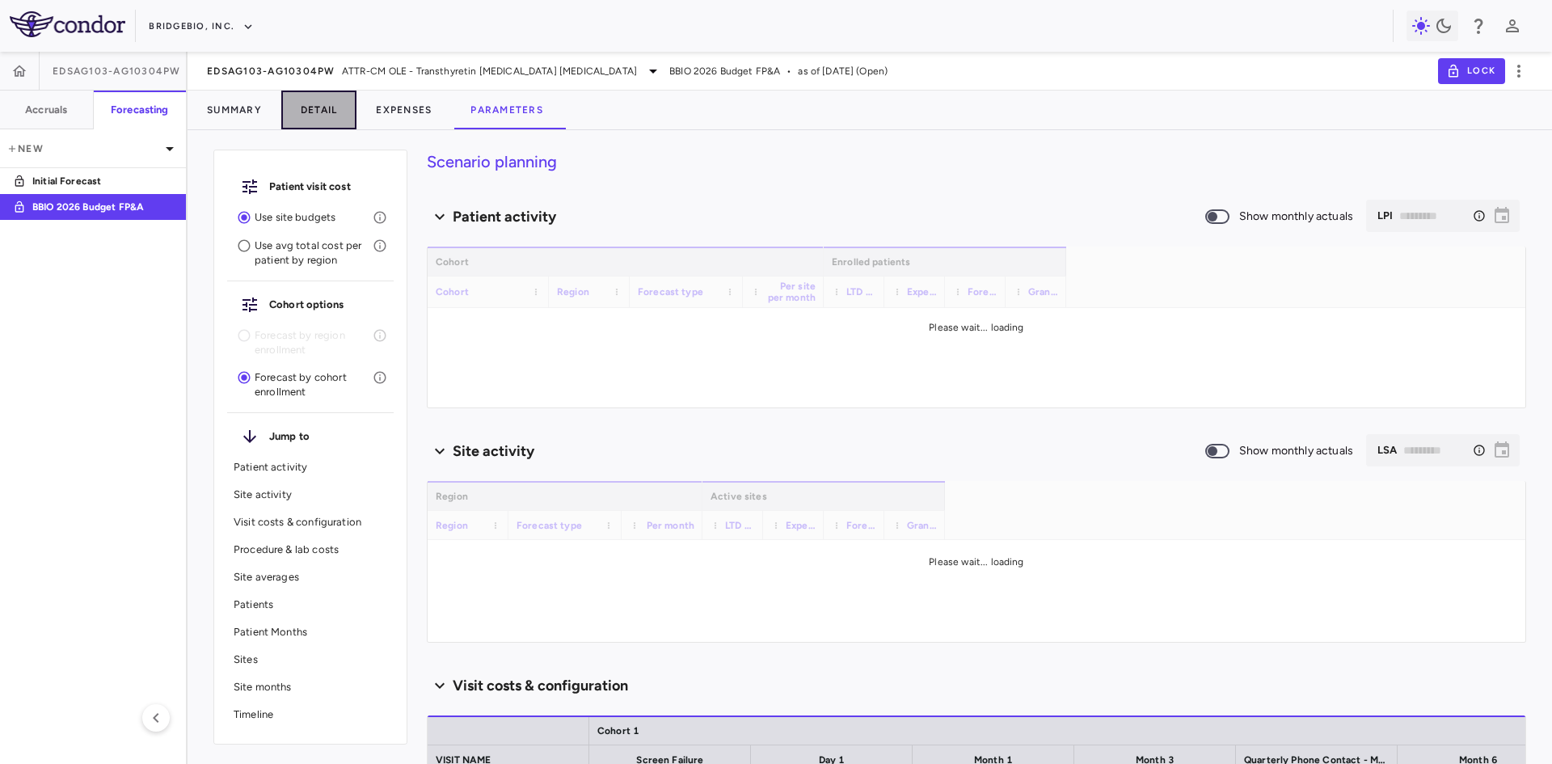
click at [313, 108] on button "Detail" at bounding box center [319, 110] width 76 height 39
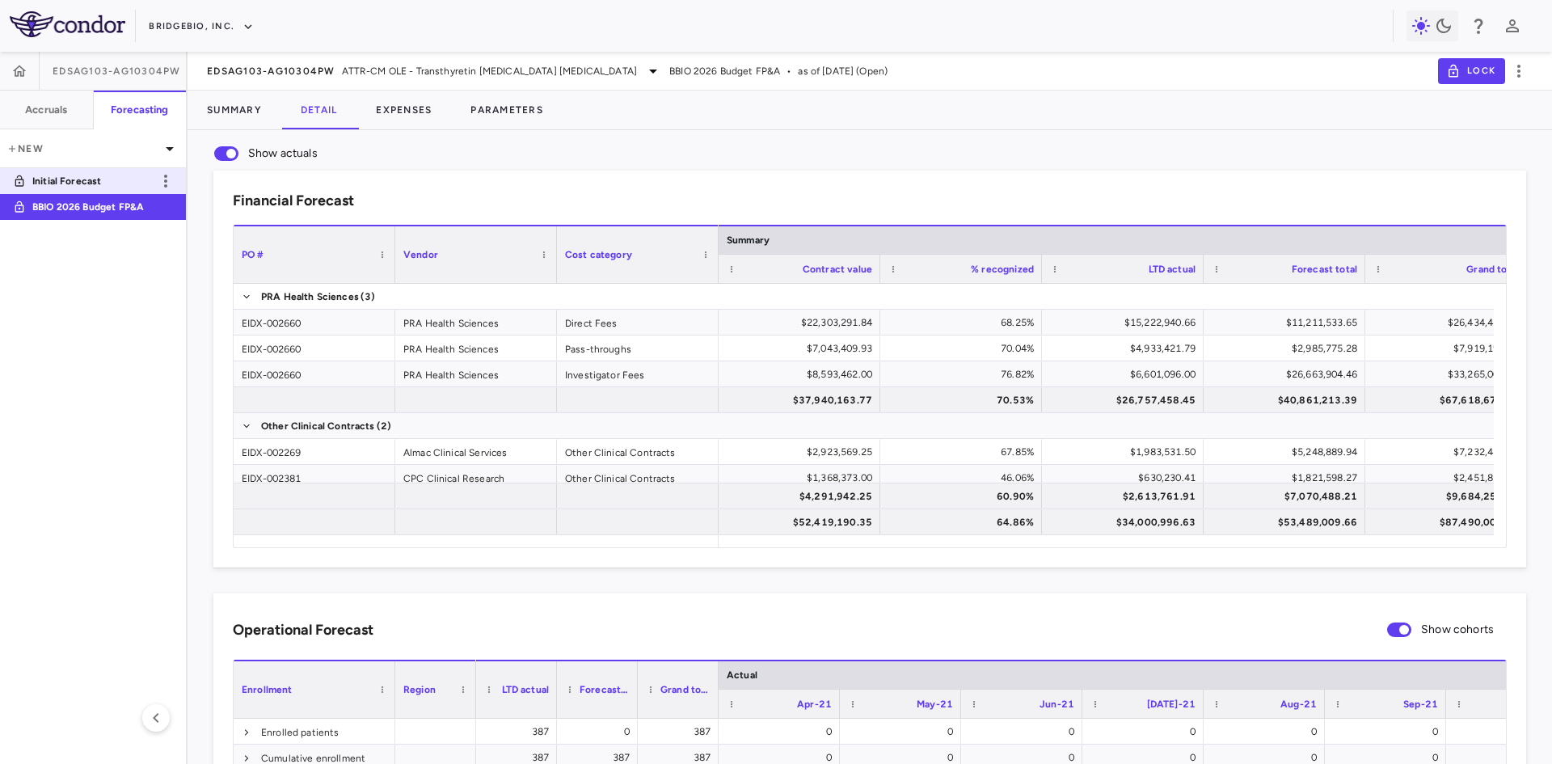
click at [93, 171] on link "Initial Forecast" at bounding box center [93, 180] width 186 height 37
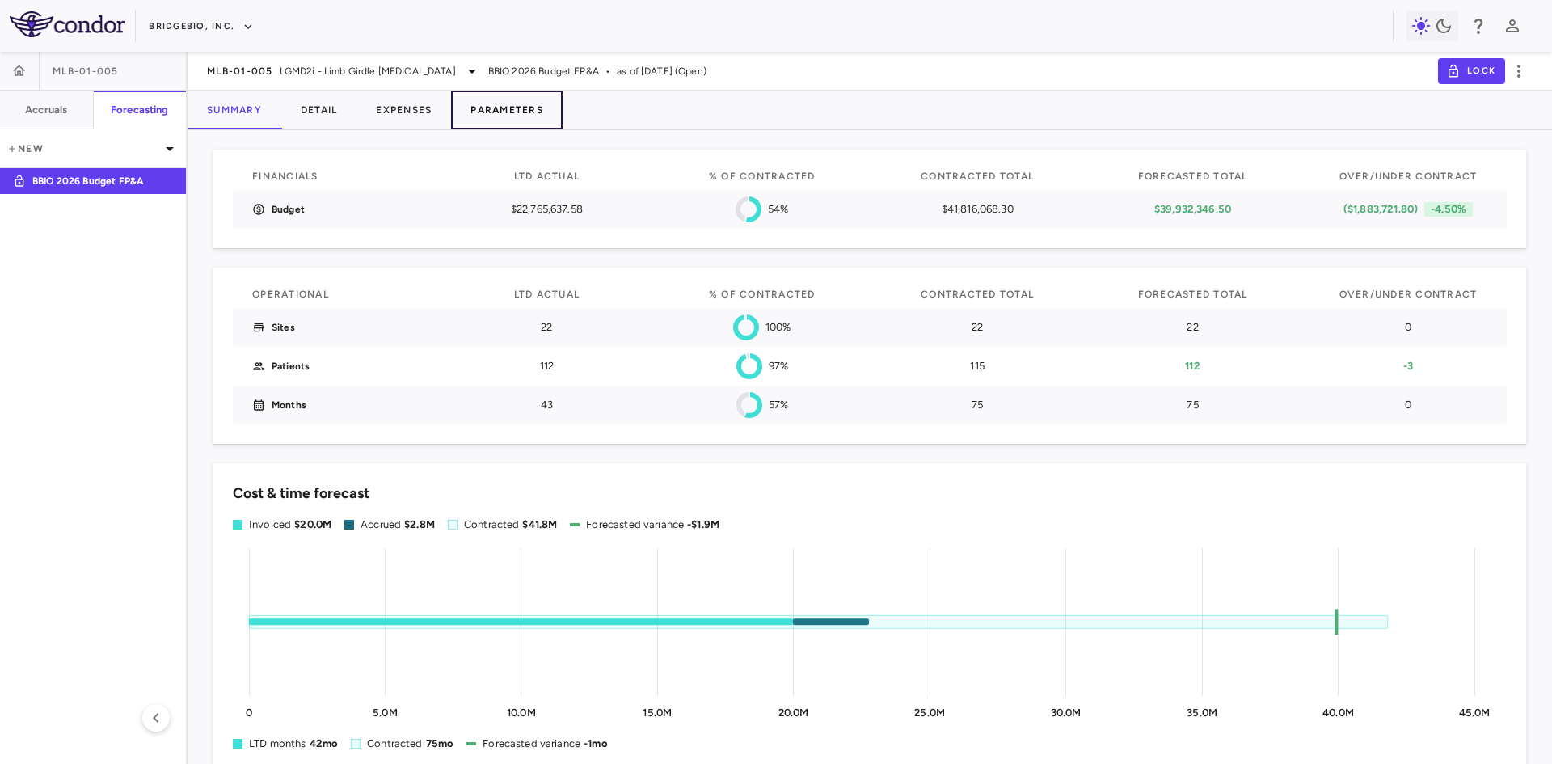
click at [502, 116] on button "Parameters" at bounding box center [507, 110] width 112 height 39
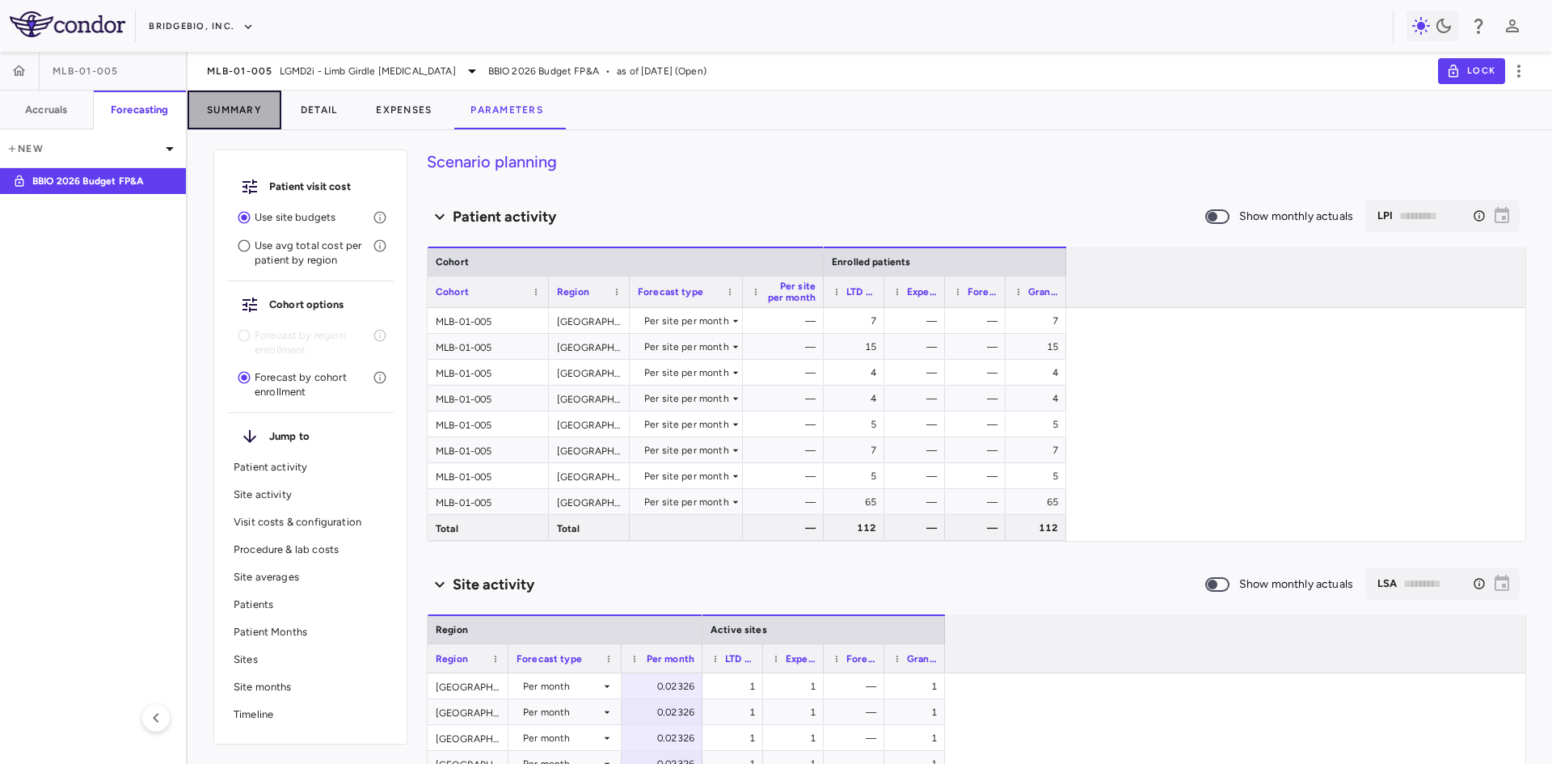
click at [212, 102] on button "Summary" at bounding box center [235, 110] width 94 height 39
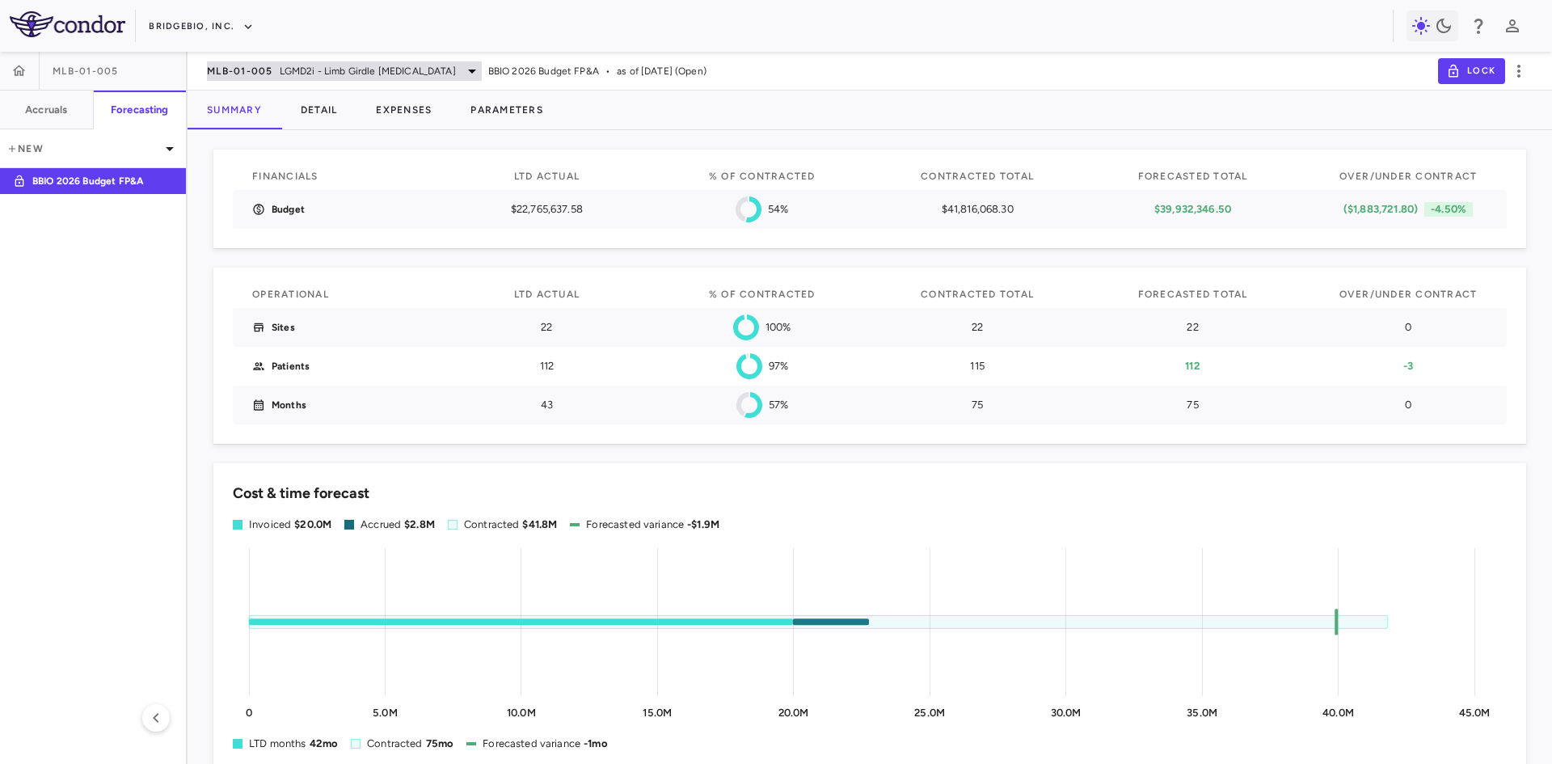
click at [442, 67] on span "LGMD2i - Limb Girdle [MEDICAL_DATA]" at bounding box center [368, 71] width 176 height 15
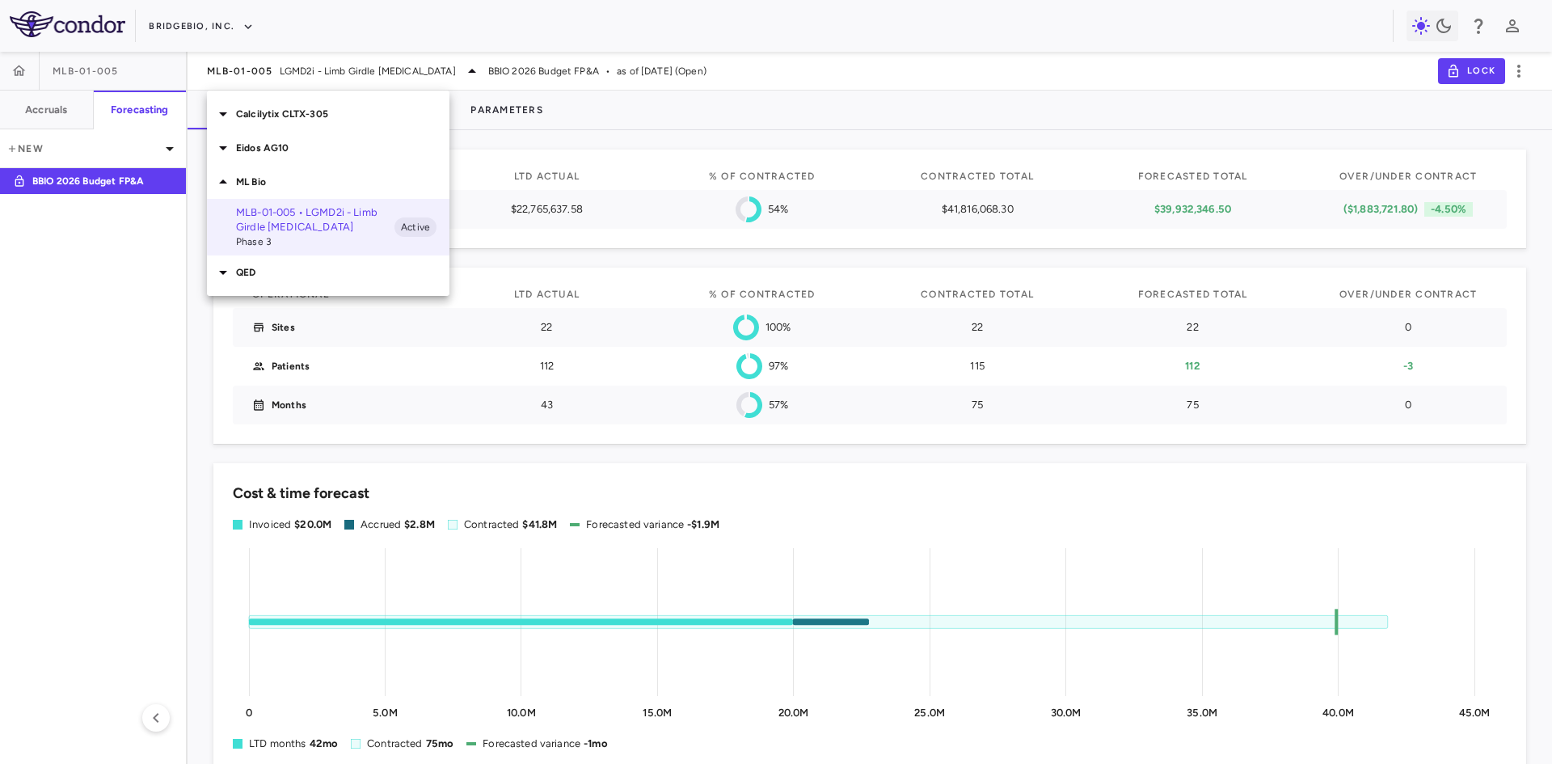
click at [264, 275] on p "QED" at bounding box center [342, 272] width 213 height 15
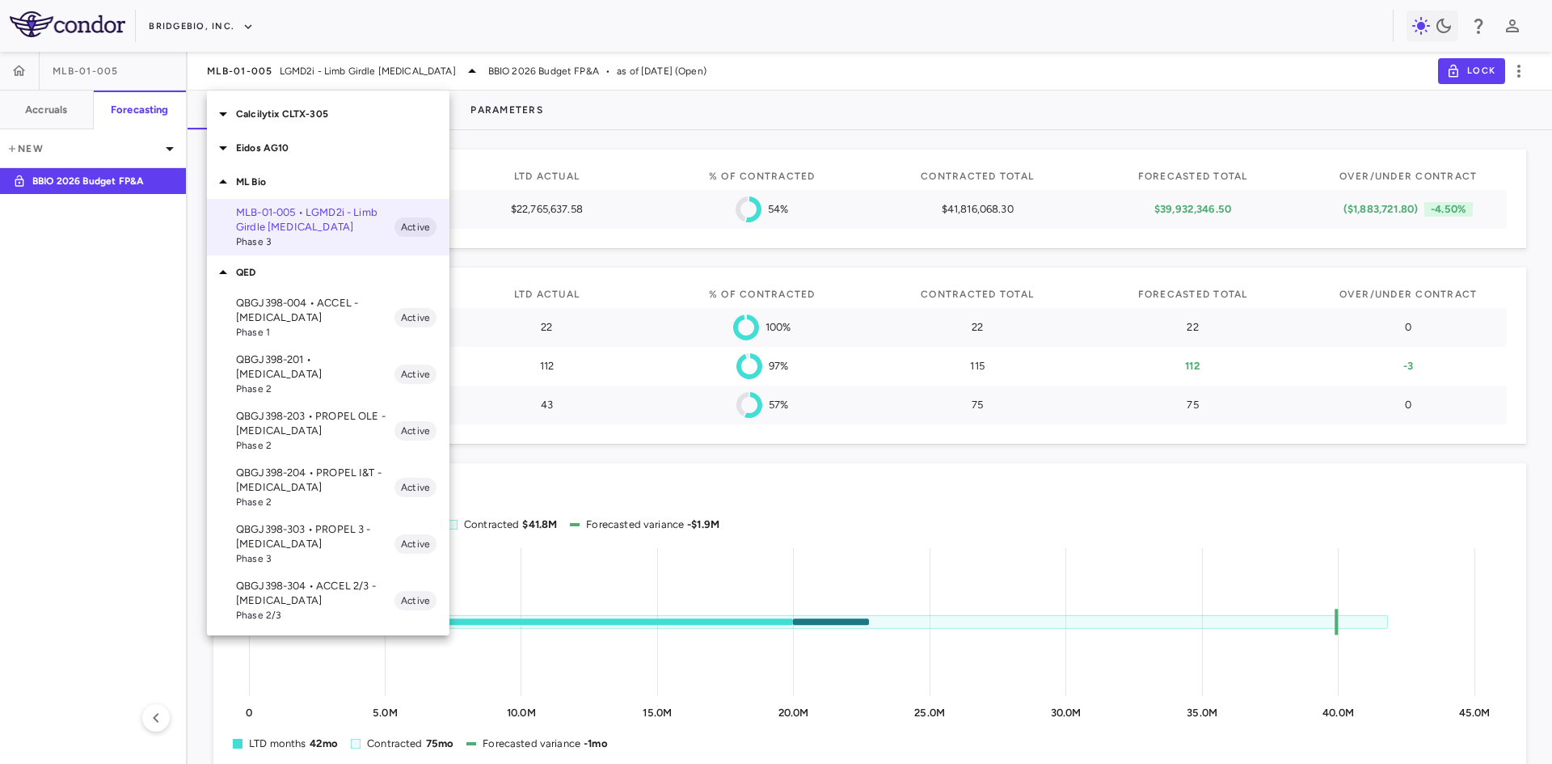
click at [296, 313] on p "QBGJ398-004 • ACCEL - [MEDICAL_DATA]" at bounding box center [315, 310] width 158 height 29
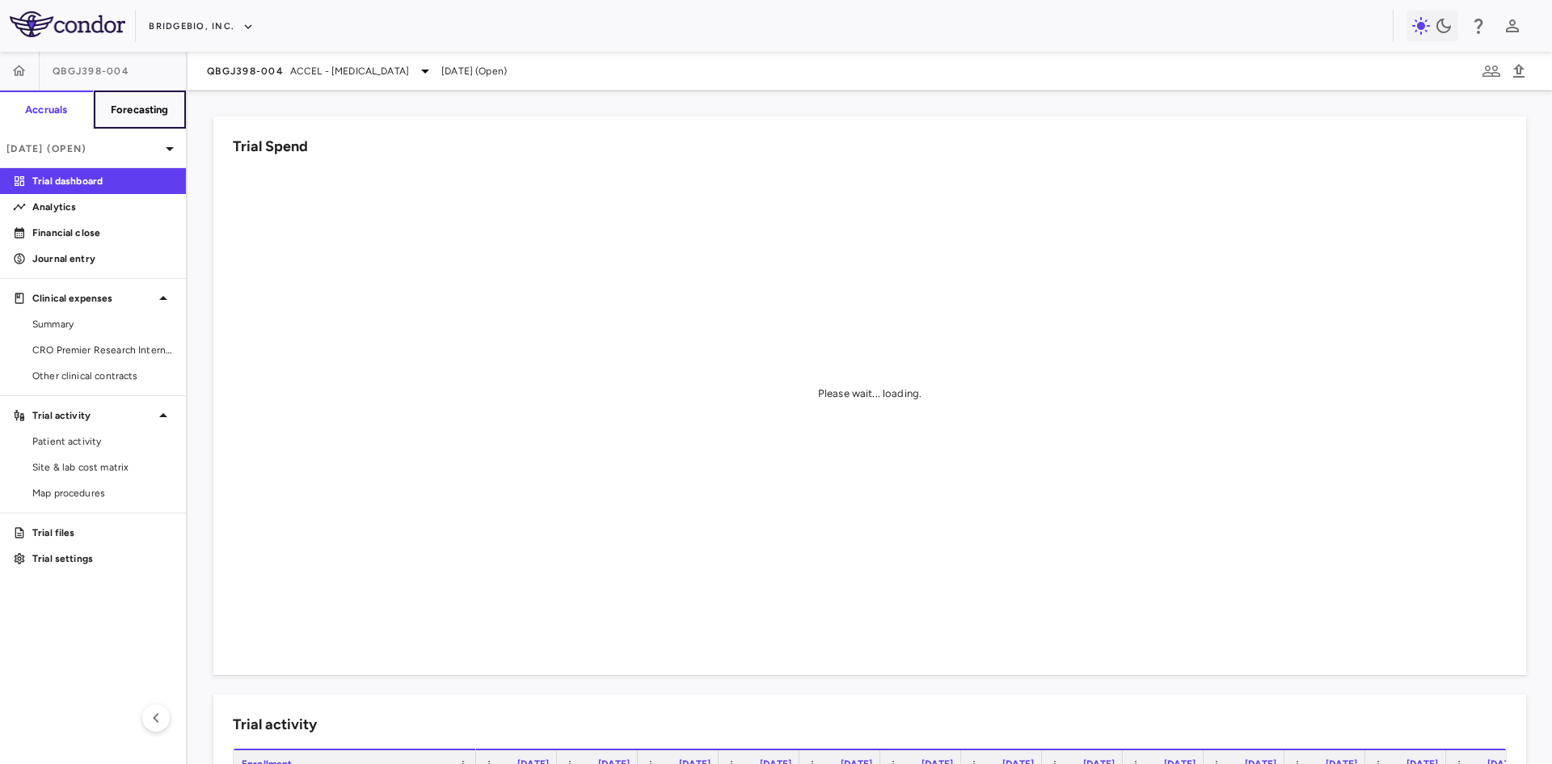
click at [108, 113] on button "Forecasting" at bounding box center [140, 110] width 94 height 39
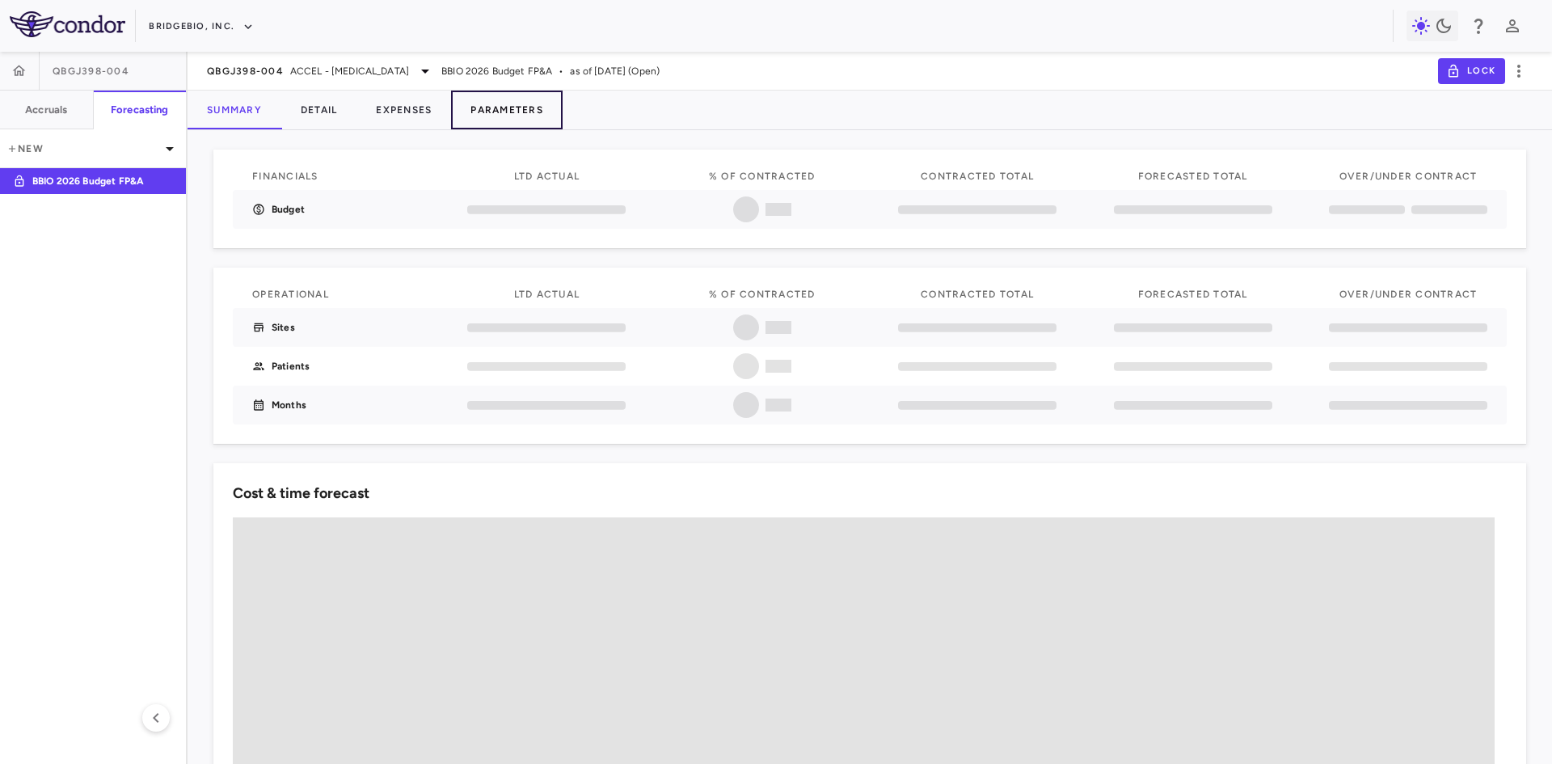
click at [514, 112] on button "Parameters" at bounding box center [507, 110] width 112 height 39
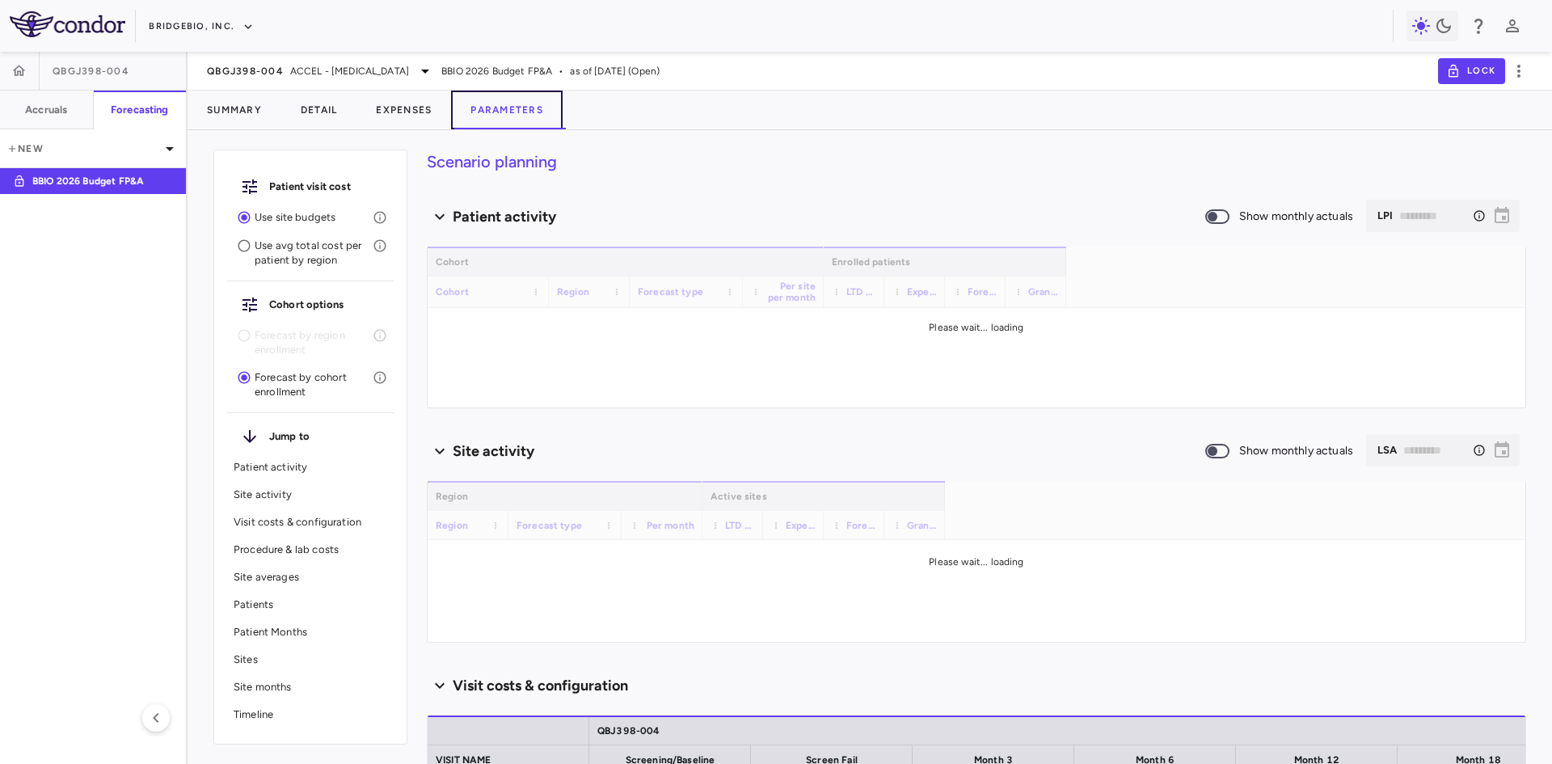
type input "********"
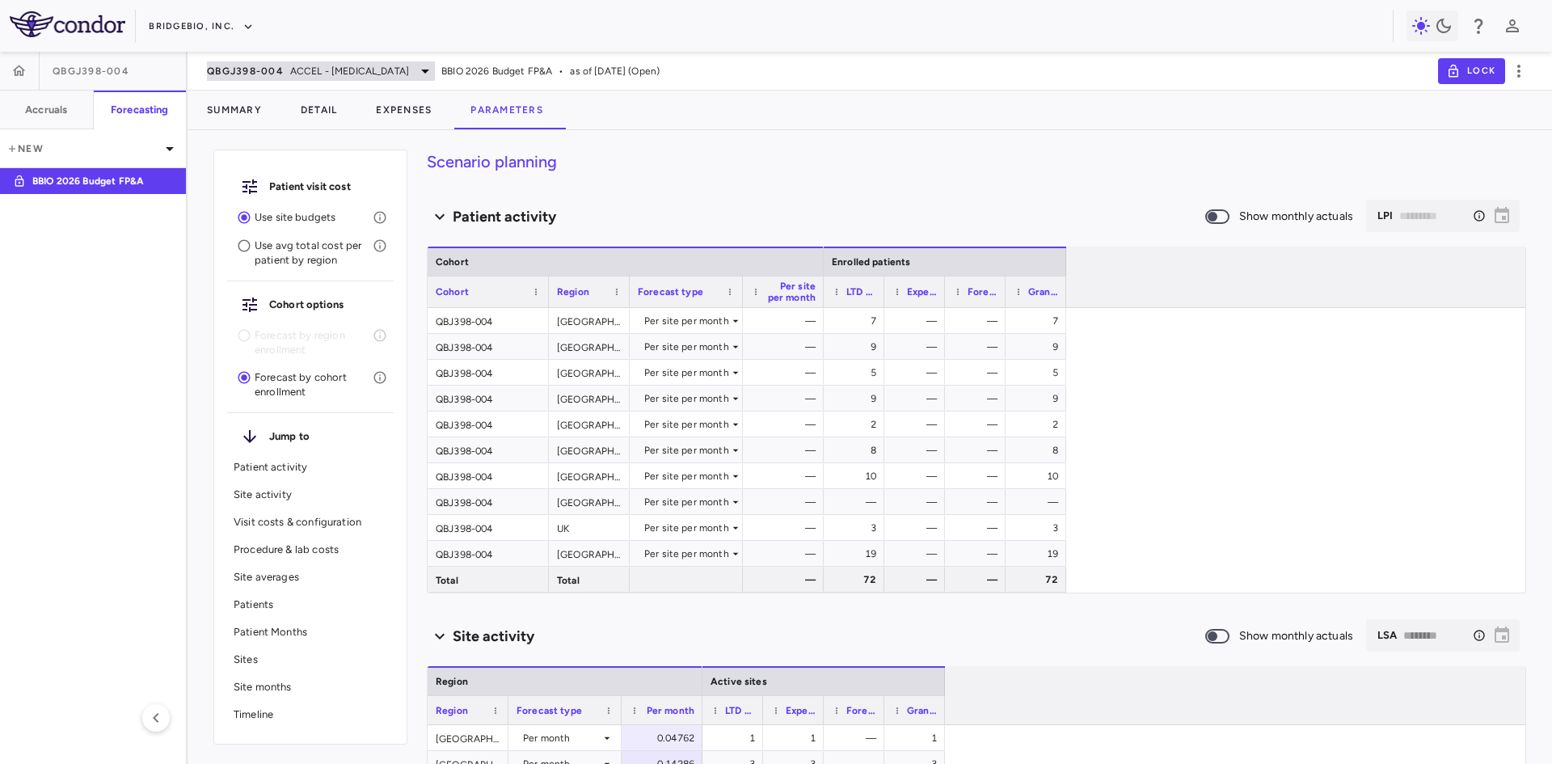
click at [286, 72] on div "QBGJ398-004 ACCEL - Hypochondroplasia" at bounding box center [321, 70] width 228 height 19
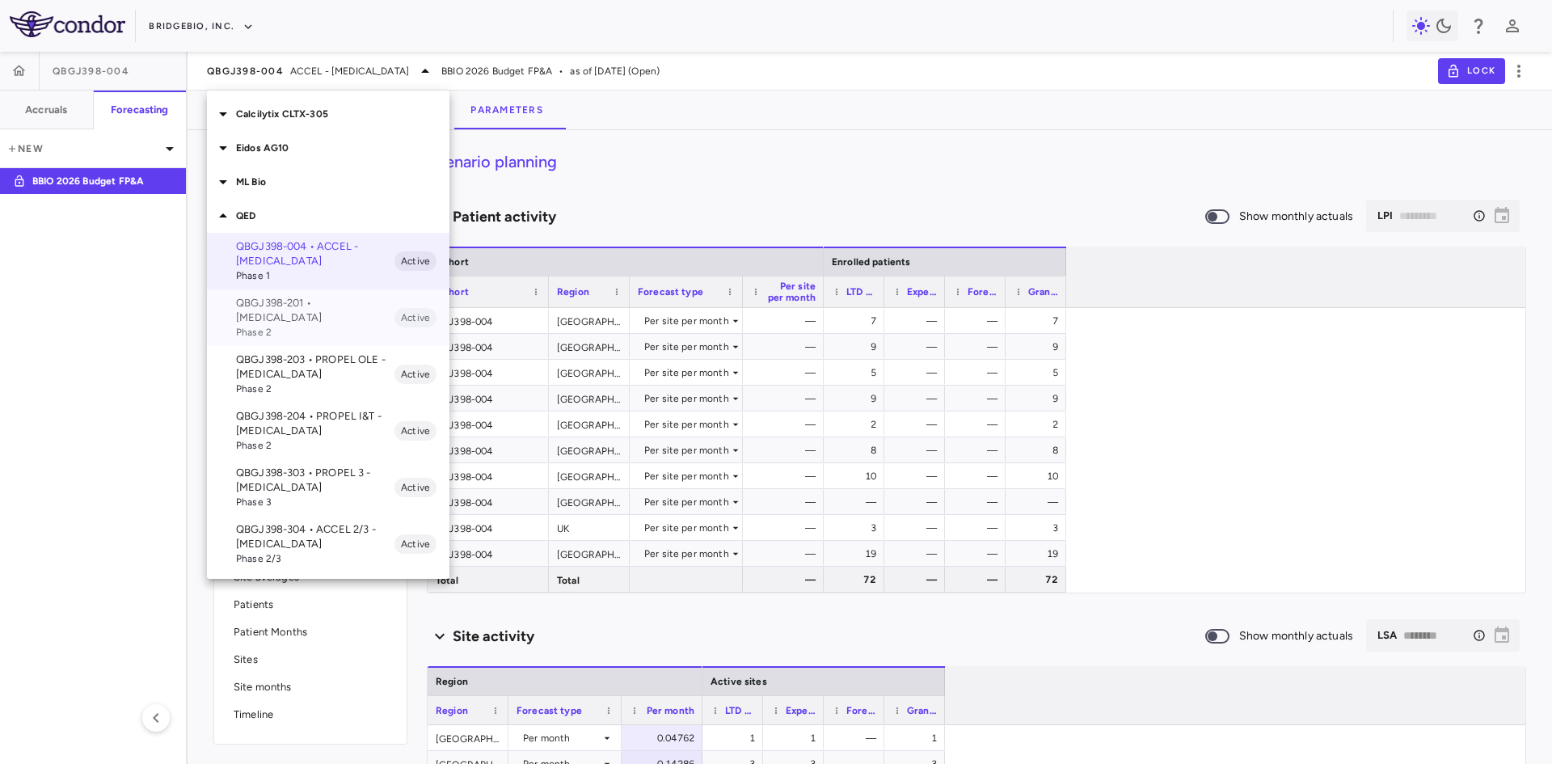
click at [276, 309] on p "QBGJ398-201 • Achondroplasia" at bounding box center [315, 310] width 158 height 29
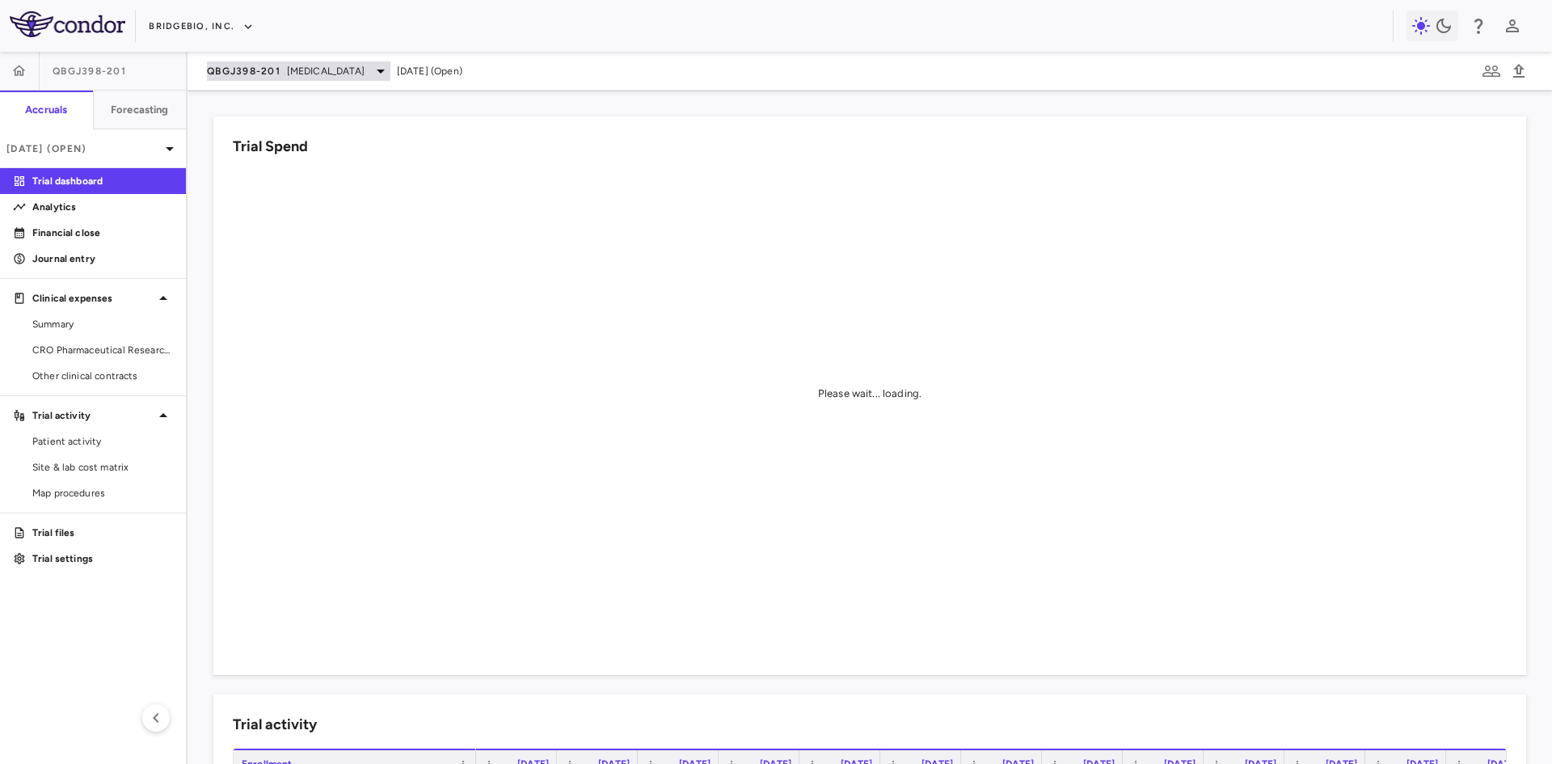
click at [279, 69] on span "QBGJ398-201" at bounding box center [244, 71] width 74 height 13
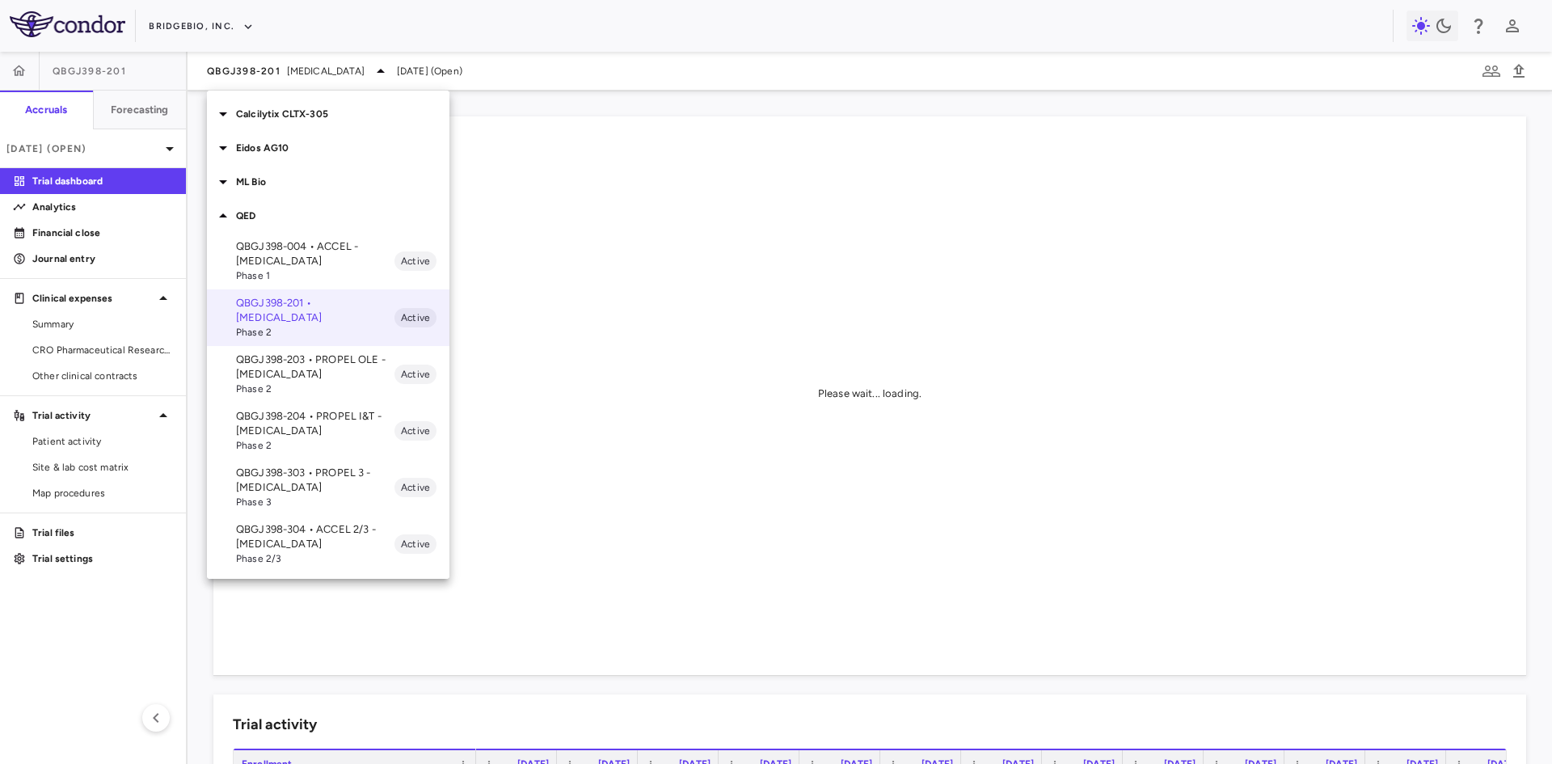
click at [289, 359] on p "QBGJ398-203 • PROPEL OLE - Achondroplasia" at bounding box center [315, 366] width 158 height 29
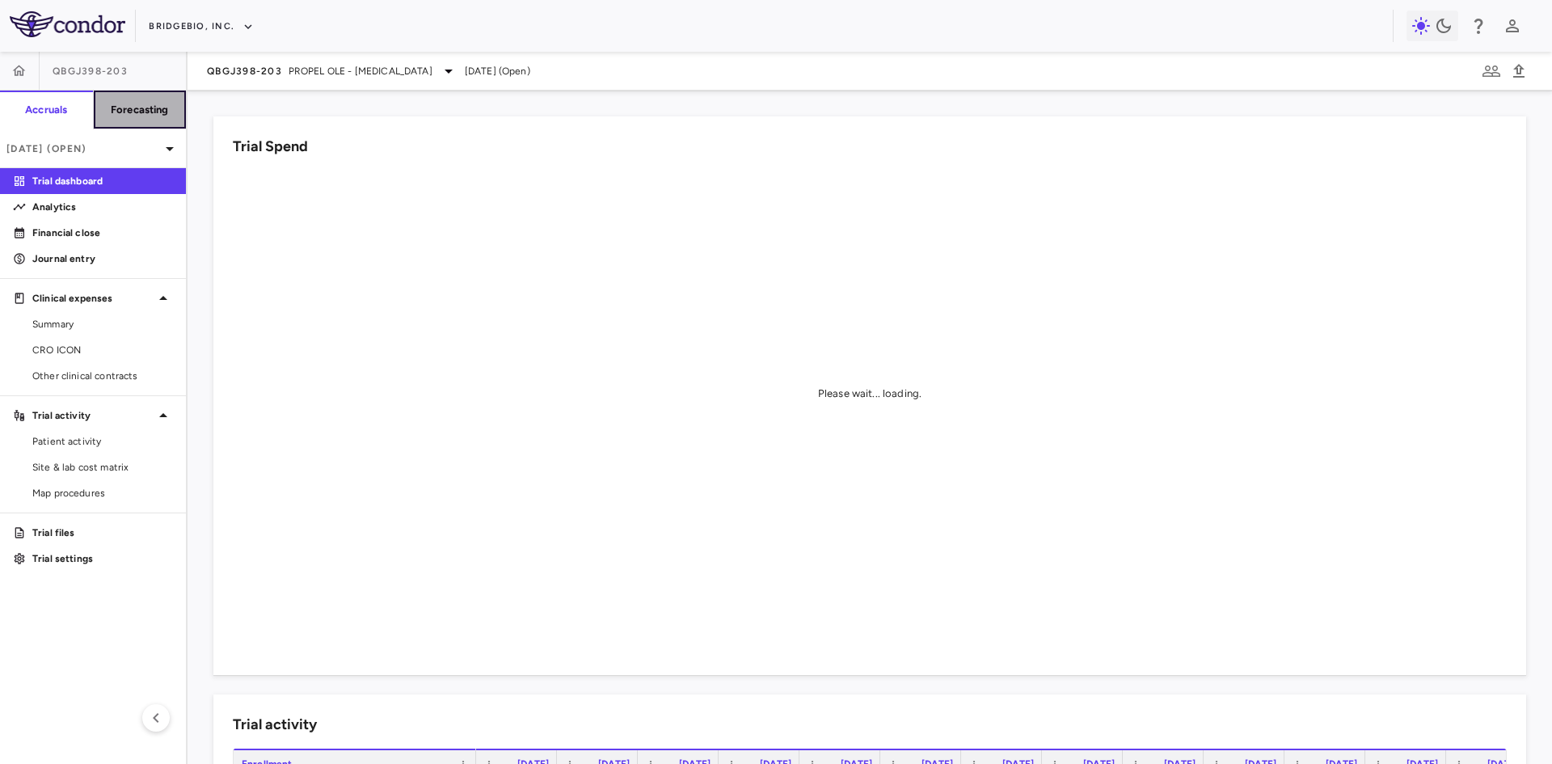
click at [116, 110] on h6 "Forecasting" at bounding box center [140, 110] width 58 height 15
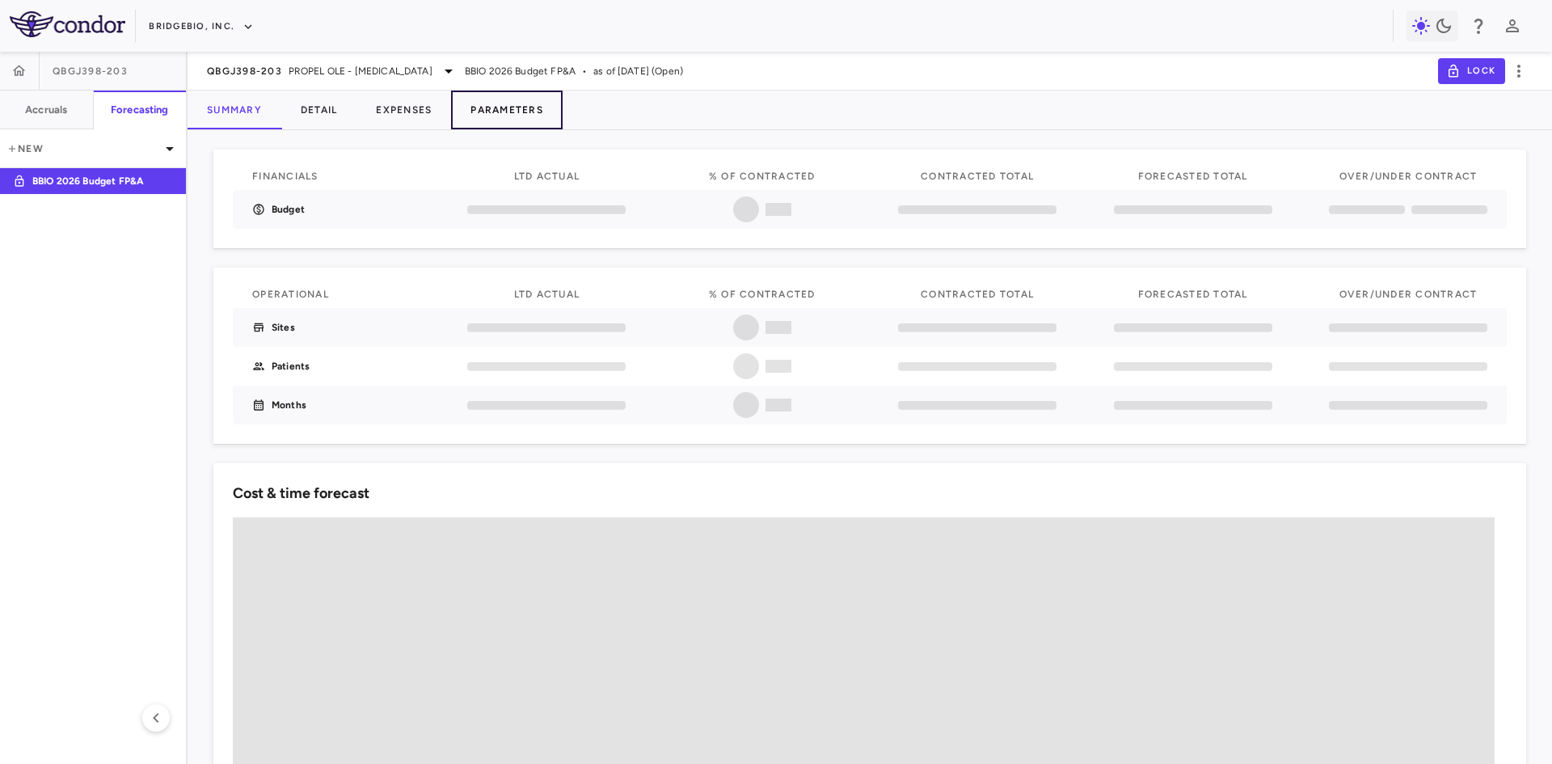
click at [504, 108] on button "Parameters" at bounding box center [507, 110] width 112 height 39
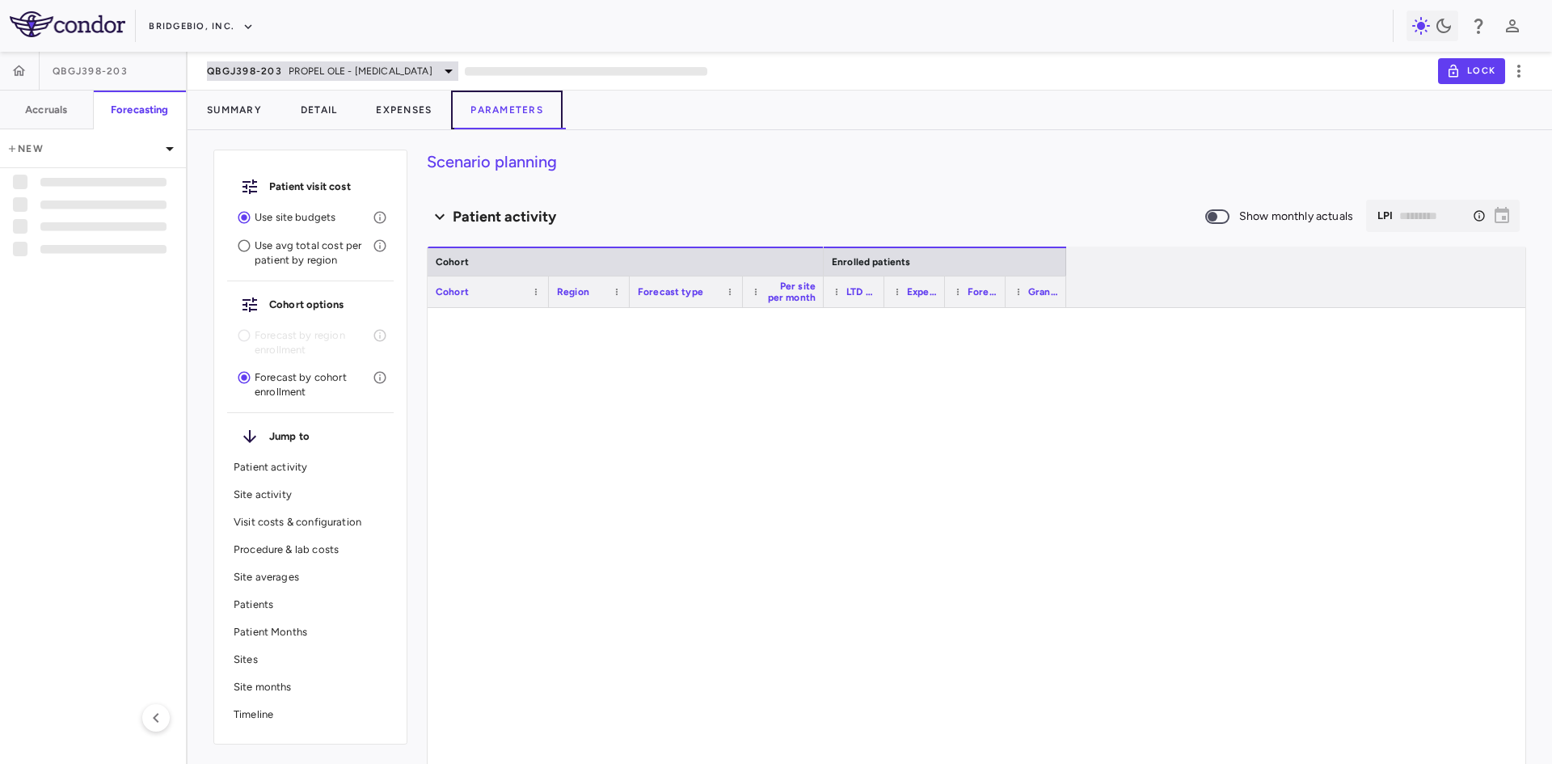
type input "********"
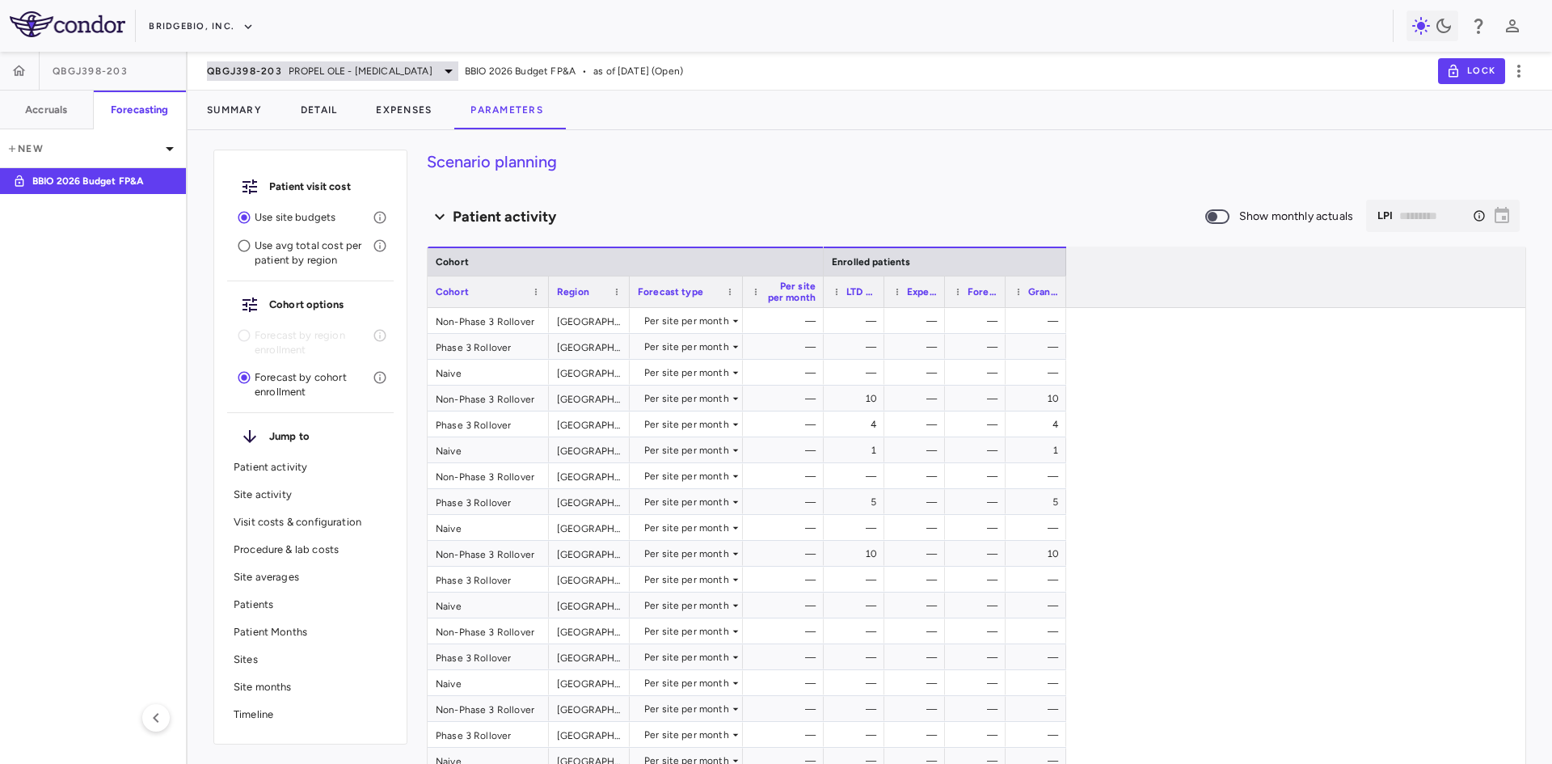
click at [372, 69] on span "PROPEL OLE - Achondroplasia" at bounding box center [361, 71] width 144 height 15
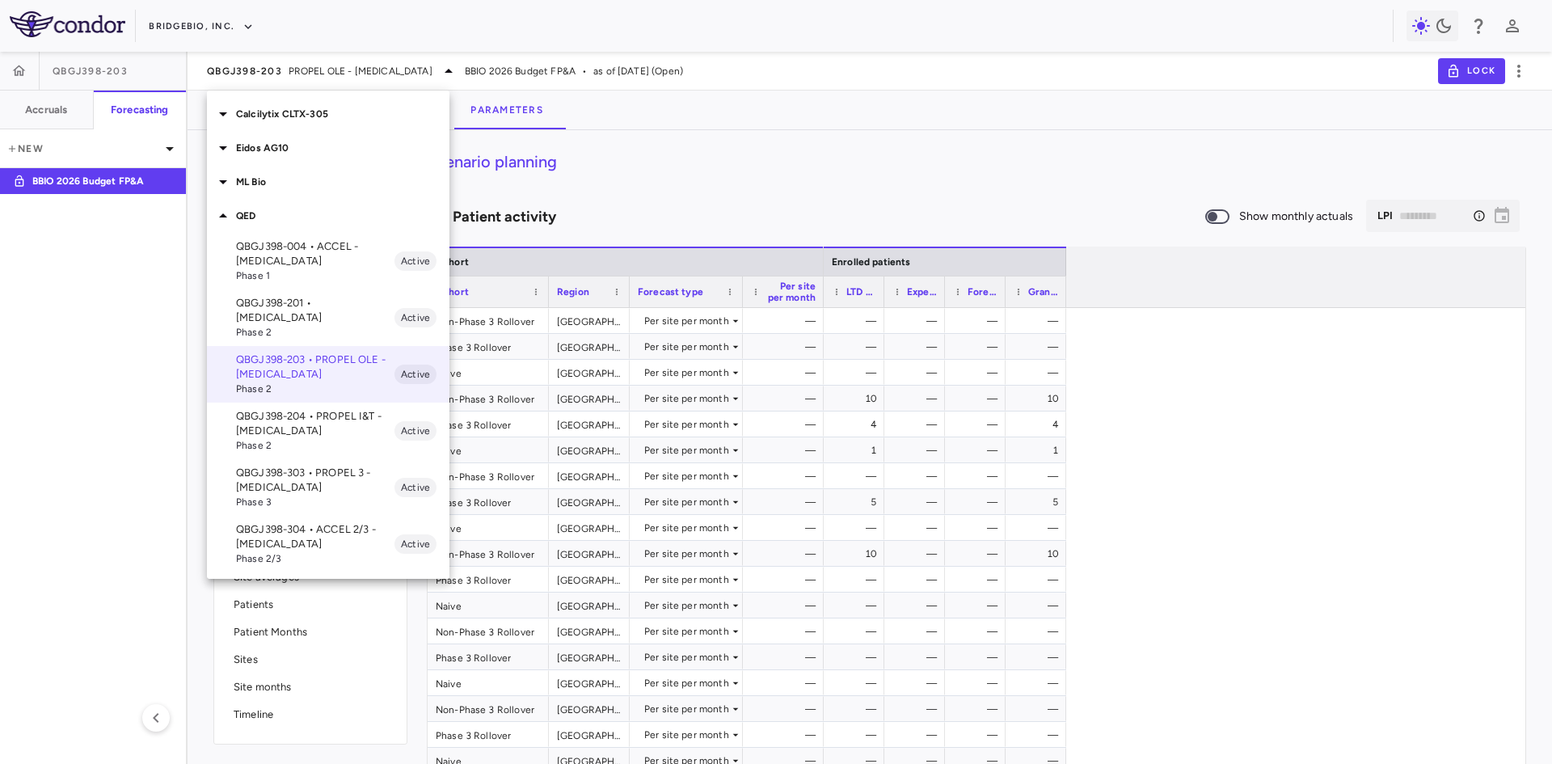
click at [331, 411] on p "QBGJ398-204 • PROPEL I&T - Achondroplasia" at bounding box center [315, 423] width 158 height 29
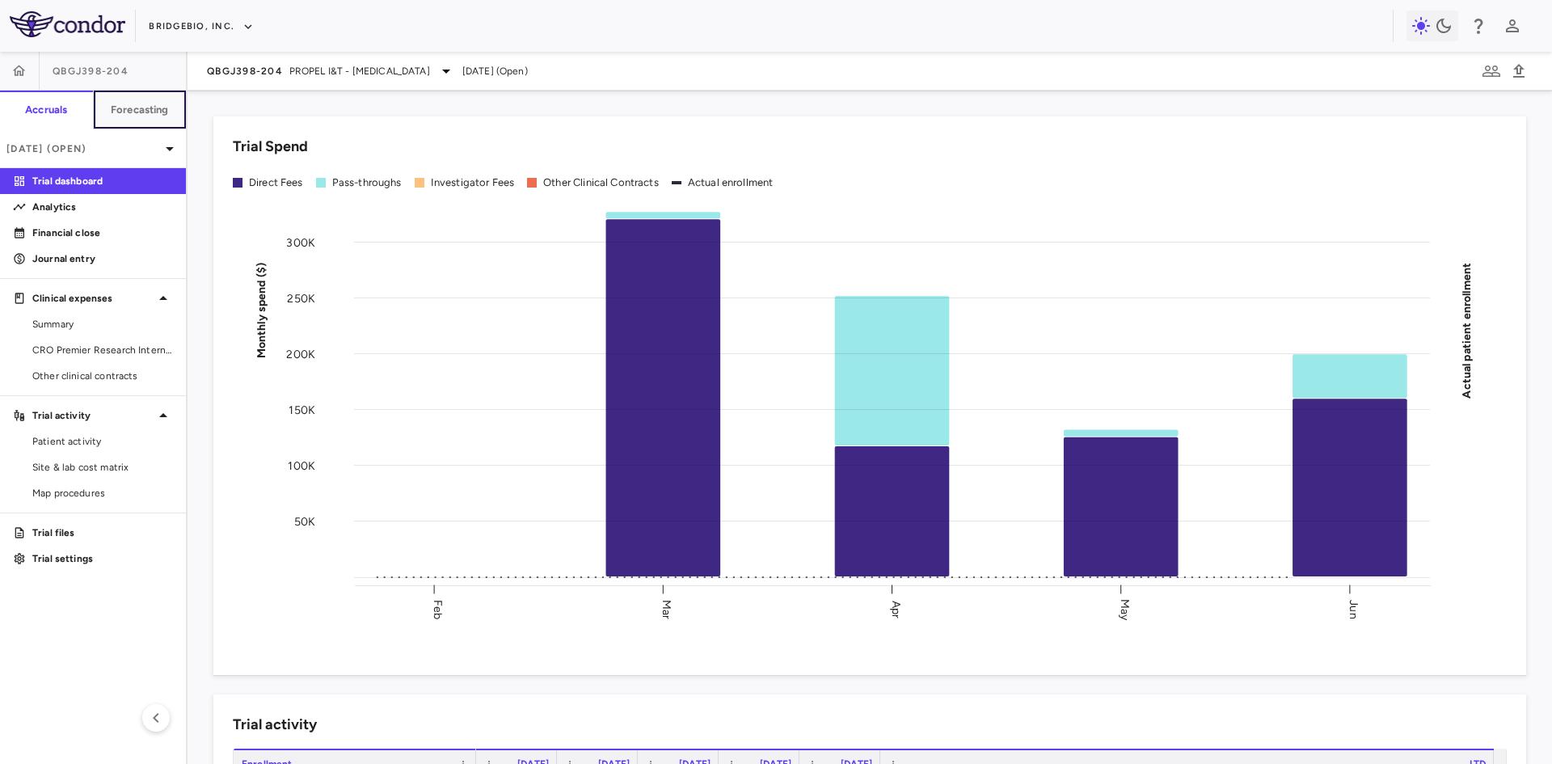
click at [151, 115] on h6 "Forecasting" at bounding box center [140, 110] width 58 height 15
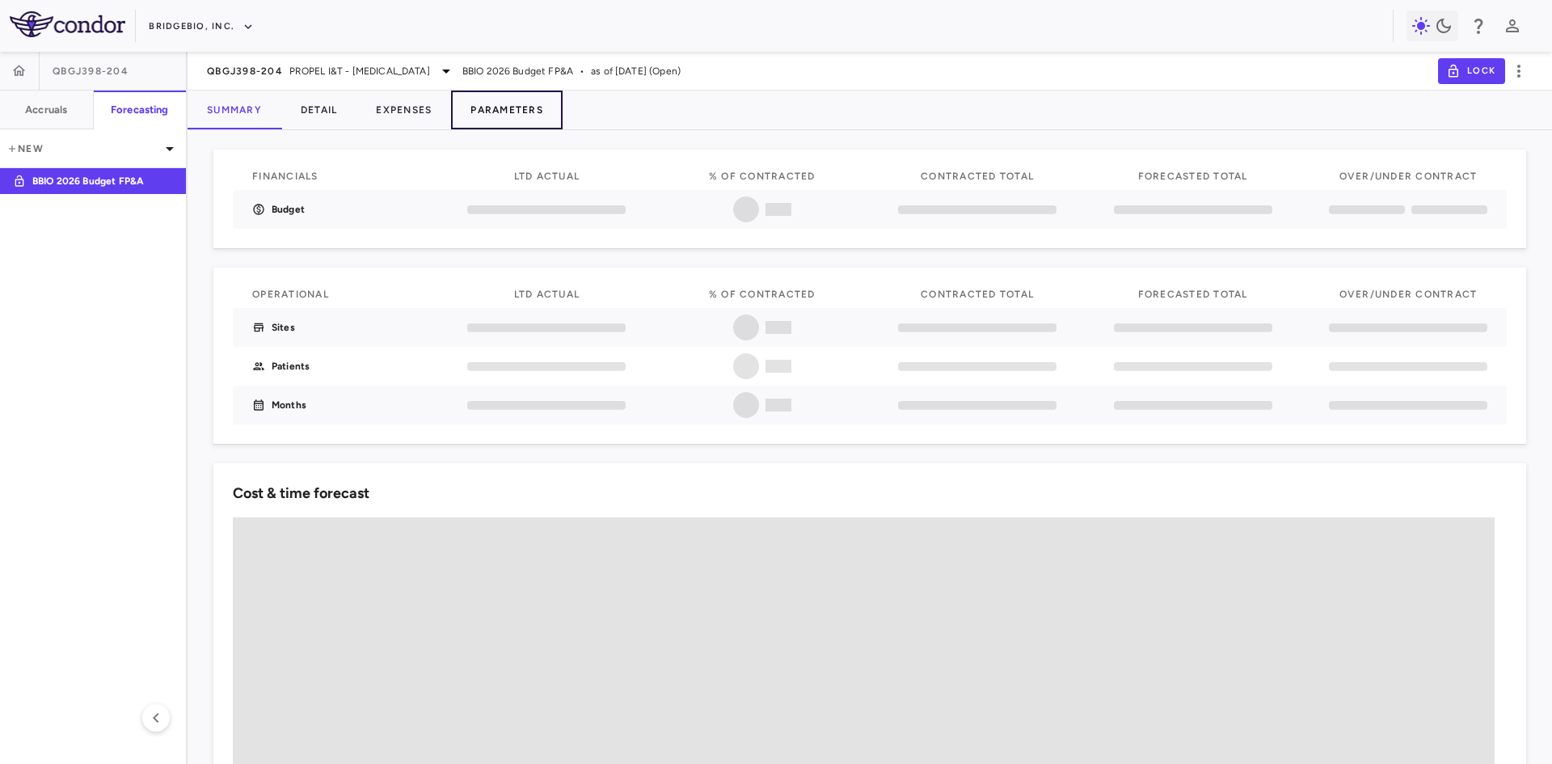
click at [527, 105] on button "Parameters" at bounding box center [507, 110] width 112 height 39
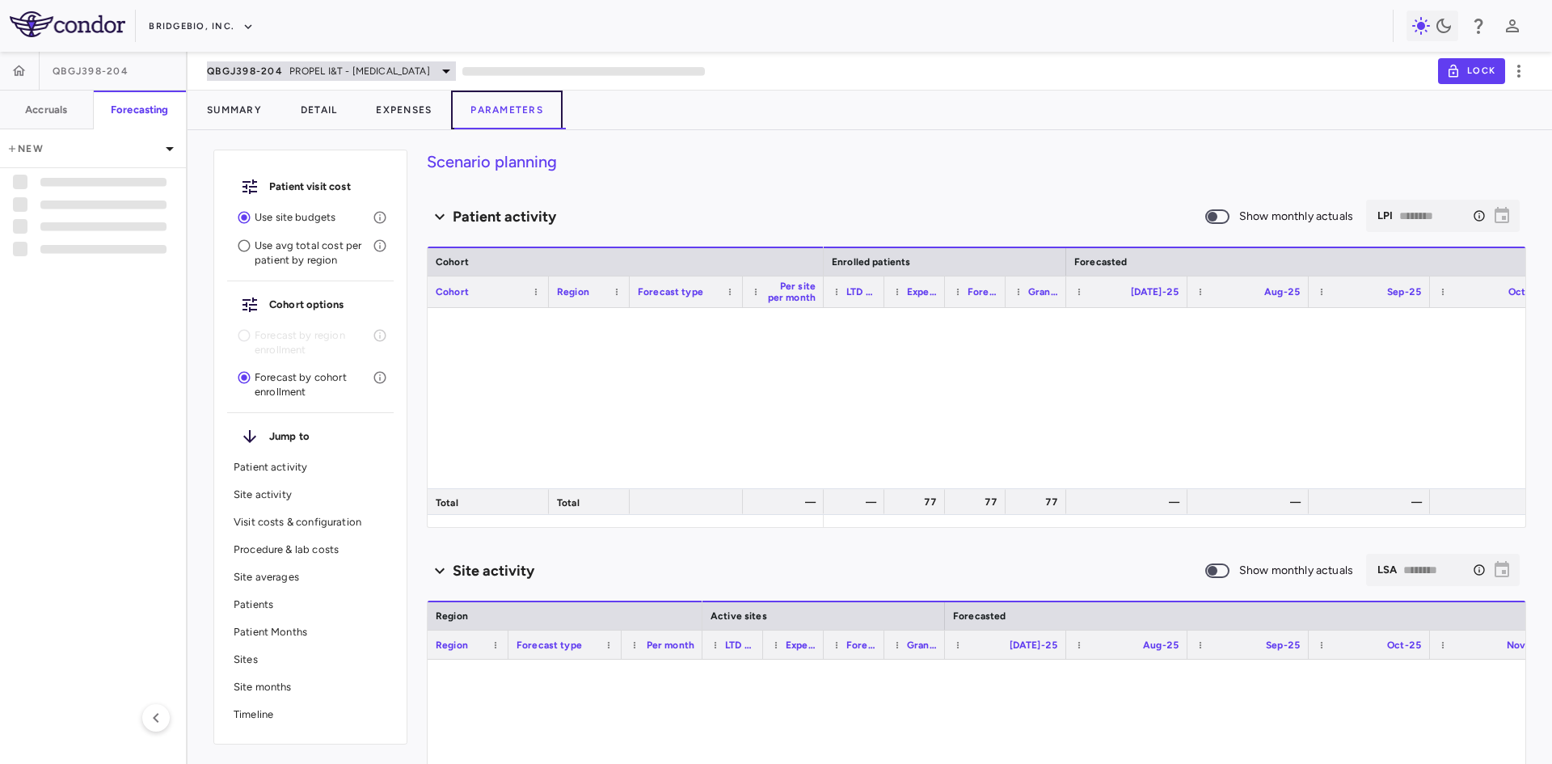
type input "********"
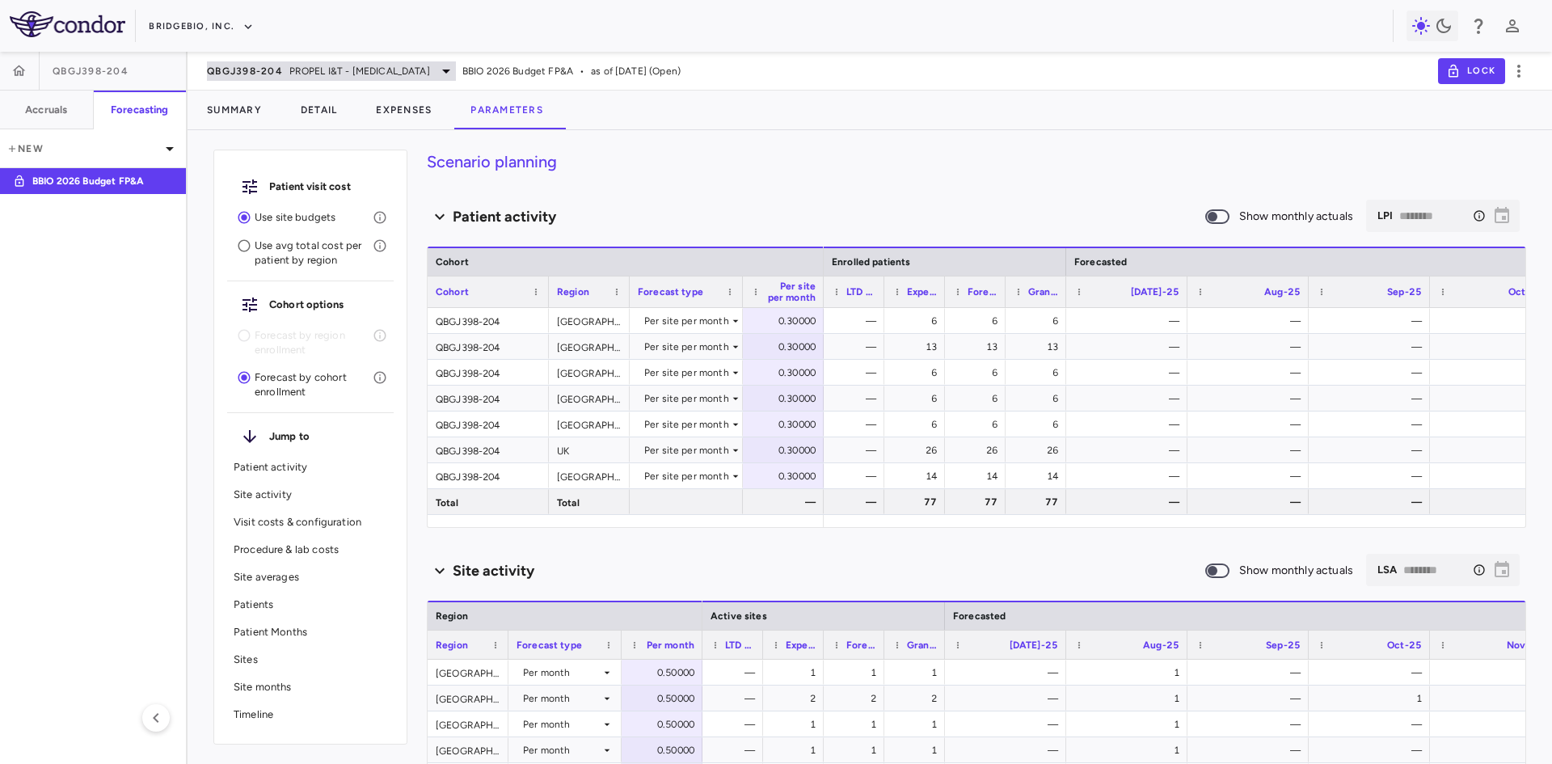
click at [280, 71] on span "QBGJ398-204" at bounding box center [245, 71] width 76 height 13
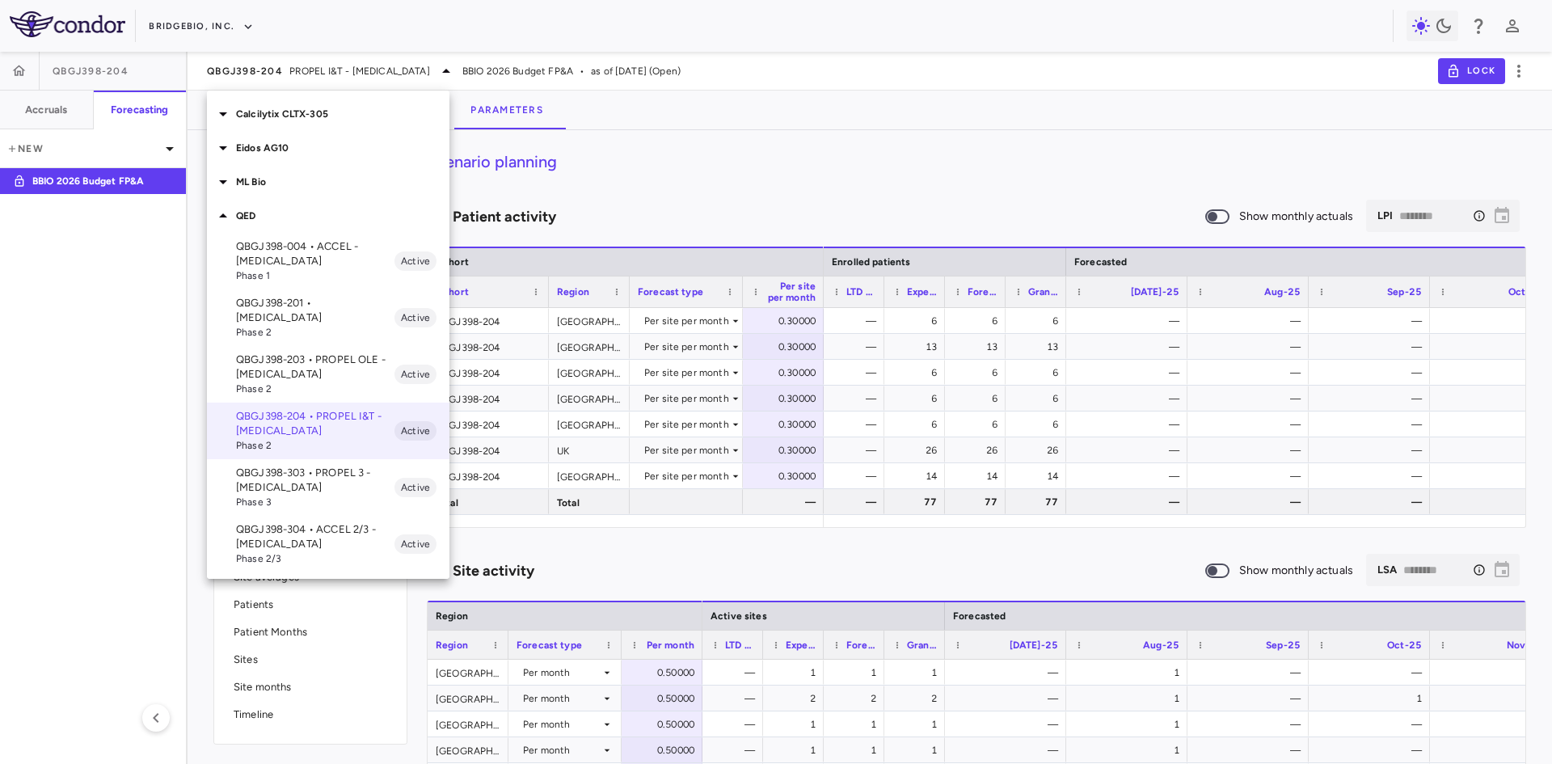
click at [279, 468] on p "QBGJ398-303 • PROPEL 3 - Achondroplasia" at bounding box center [315, 480] width 158 height 29
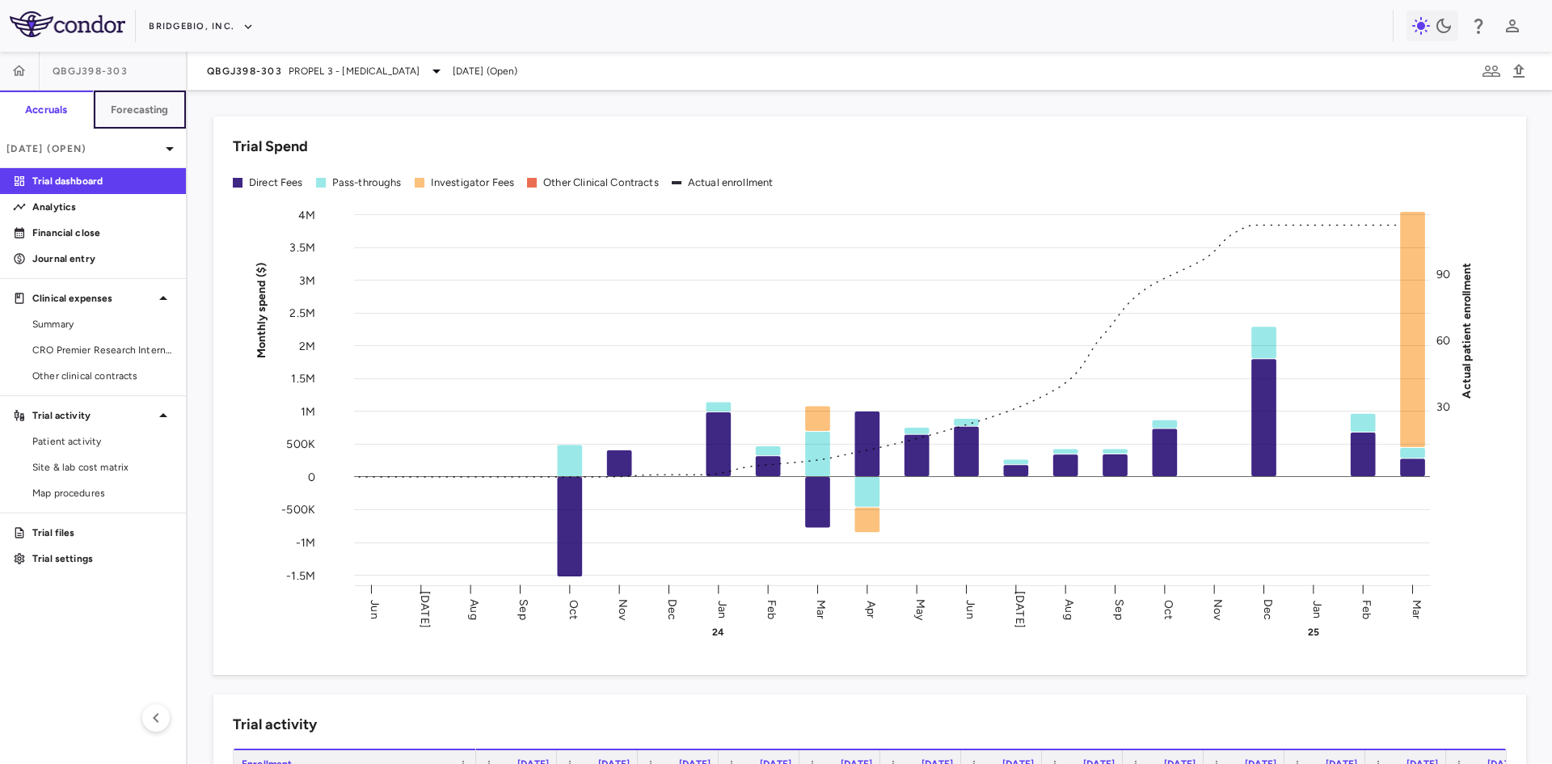
click at [141, 109] on h6 "Forecasting" at bounding box center [140, 110] width 58 height 15
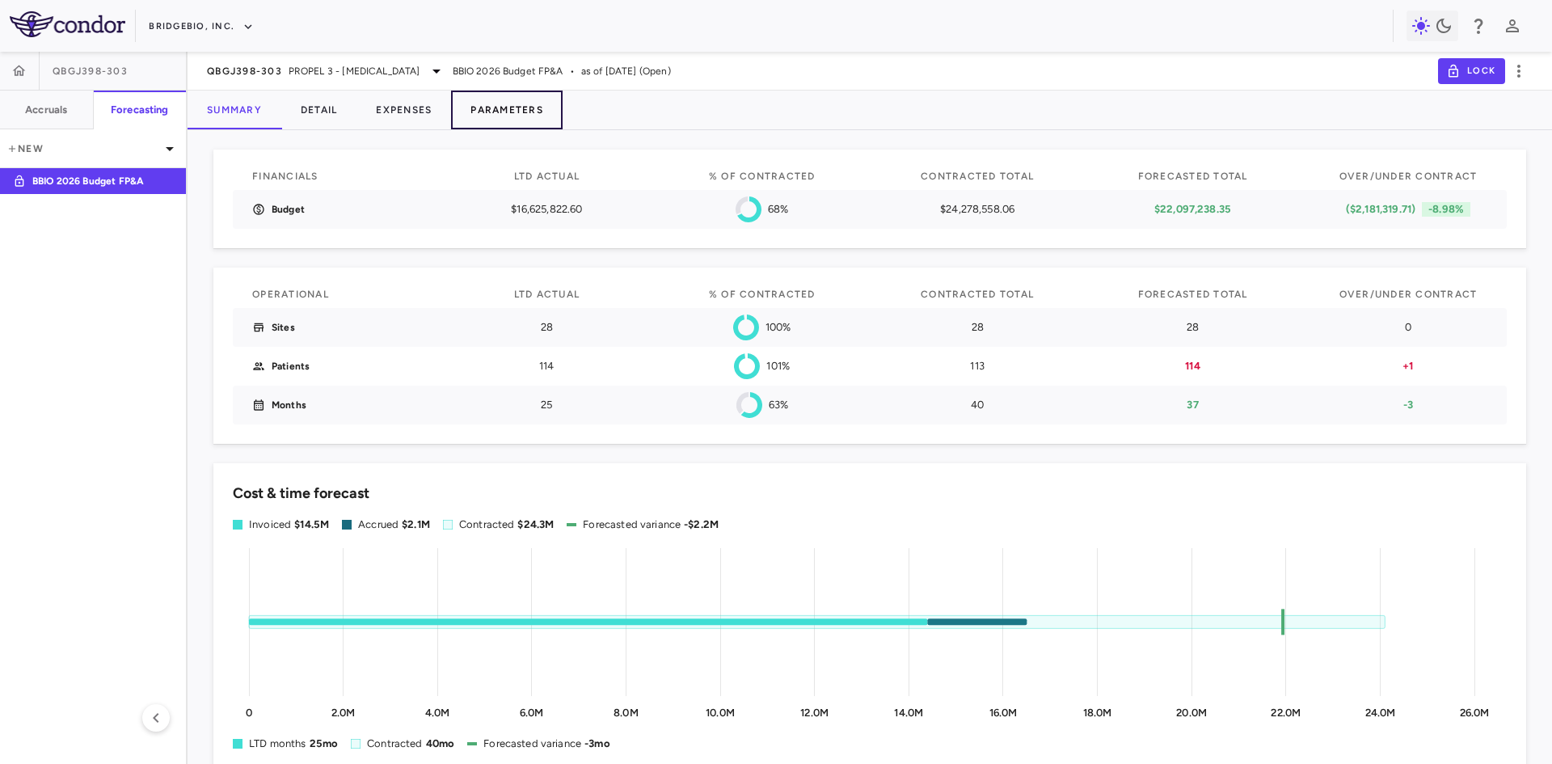
click at [500, 110] on button "Parameters" at bounding box center [507, 110] width 112 height 39
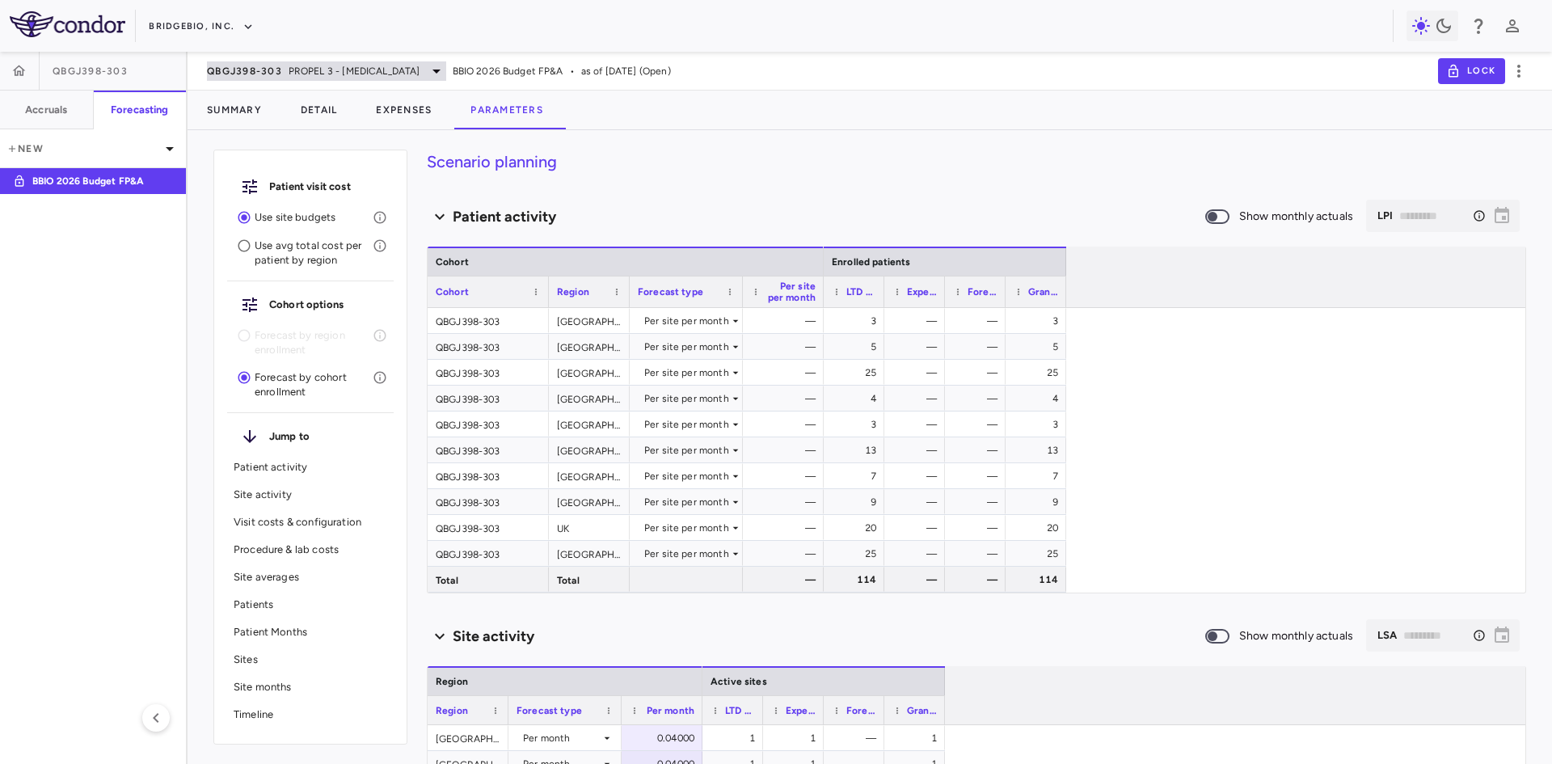
click at [331, 74] on span "PROPEL 3 - Achondroplasia" at bounding box center [355, 71] width 132 height 15
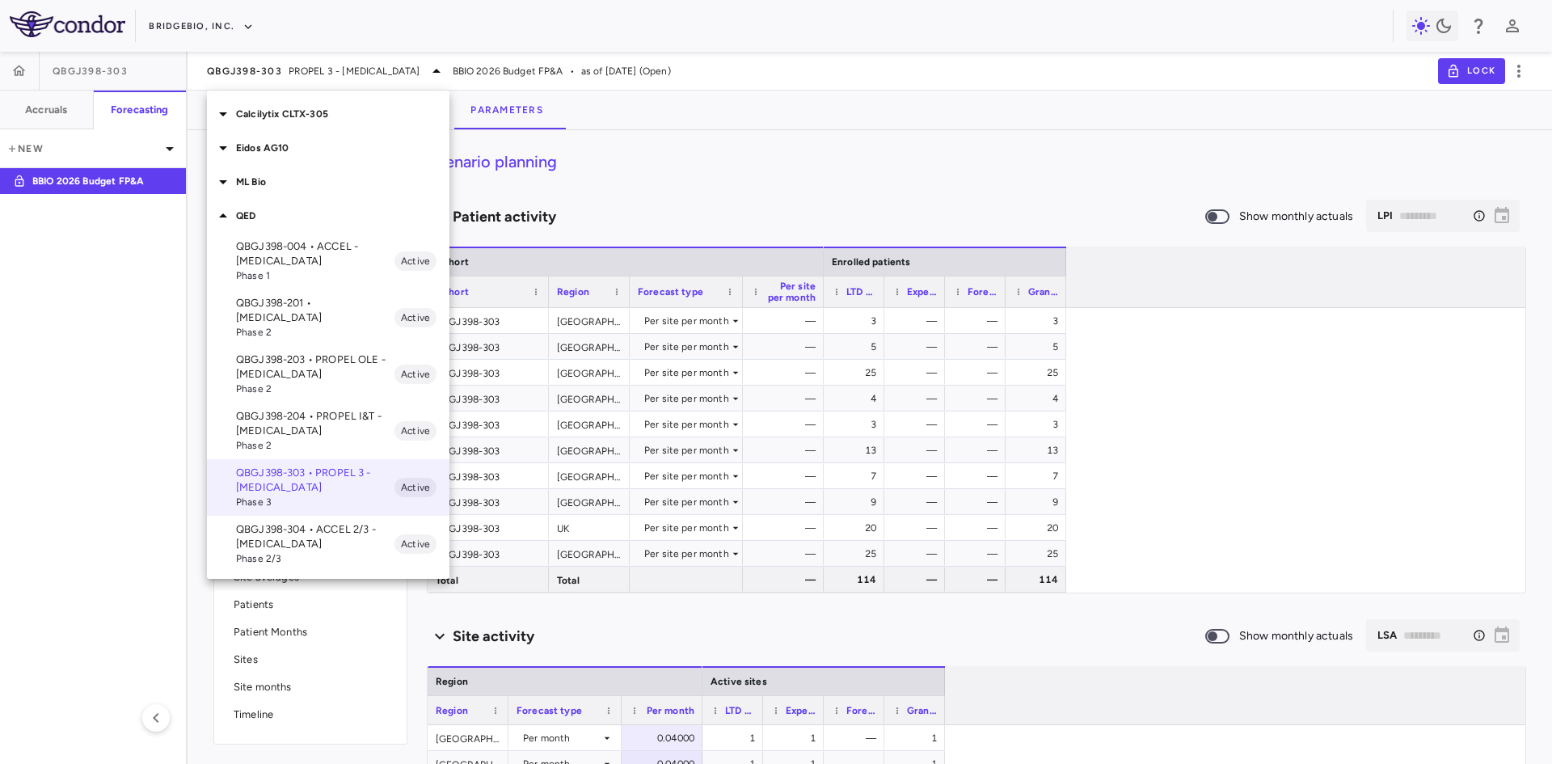
click at [278, 522] on p "QBGJ398-304 • ACCEL 2/3 - Hypochondroplasia" at bounding box center [315, 536] width 158 height 29
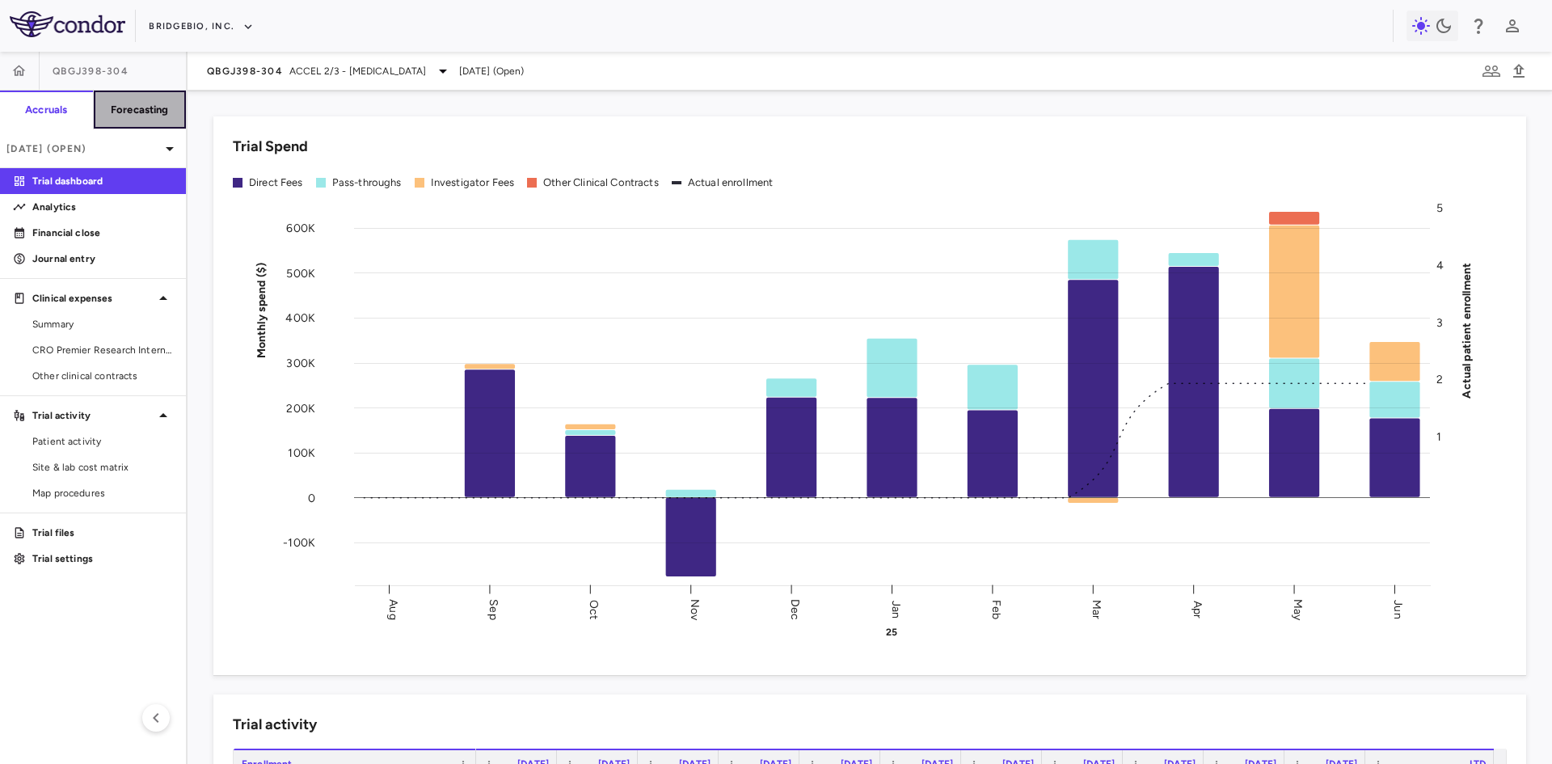
click at [150, 115] on h6 "Forecasting" at bounding box center [140, 110] width 58 height 15
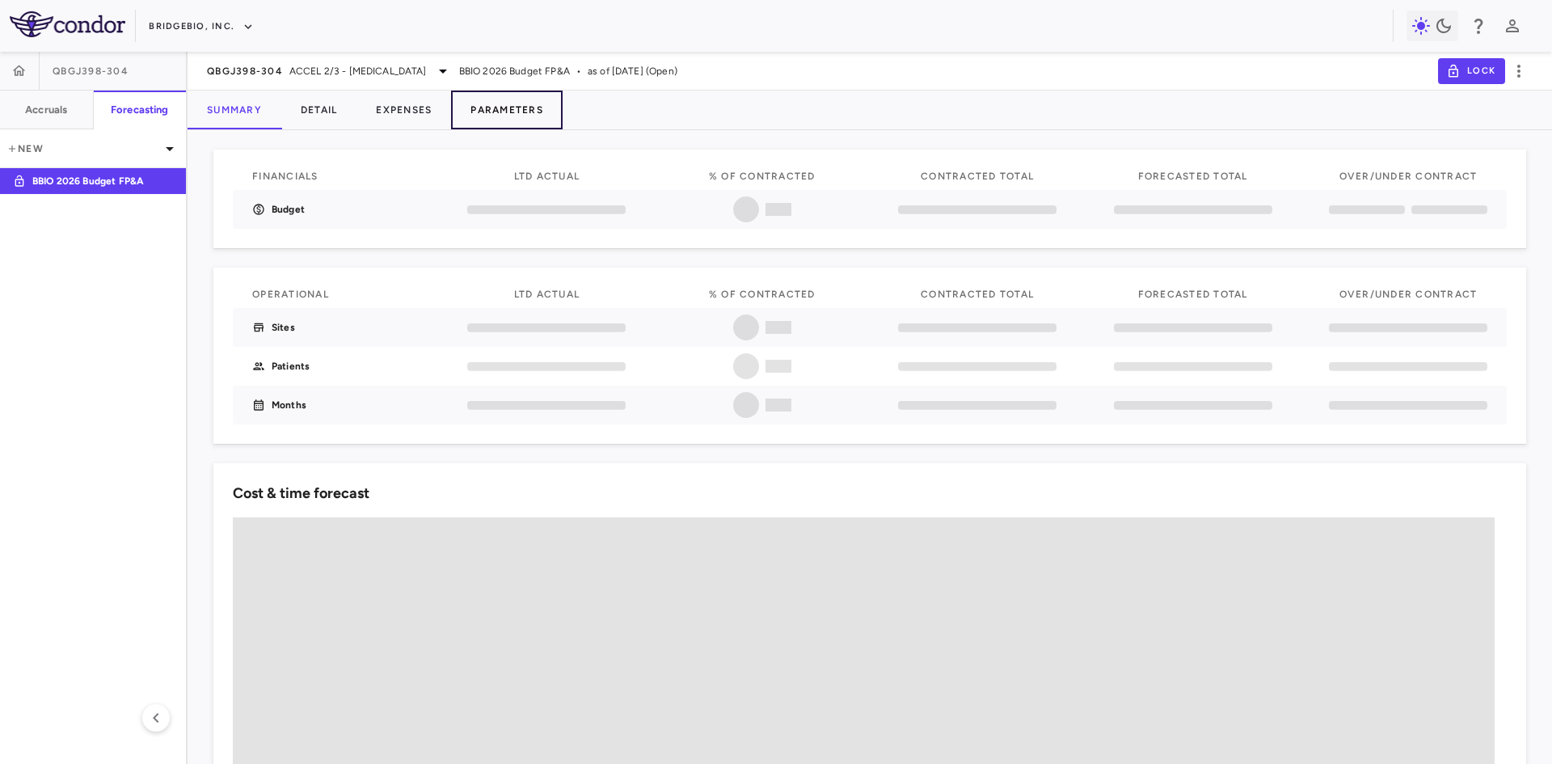
click at [535, 109] on button "Parameters" at bounding box center [507, 110] width 112 height 39
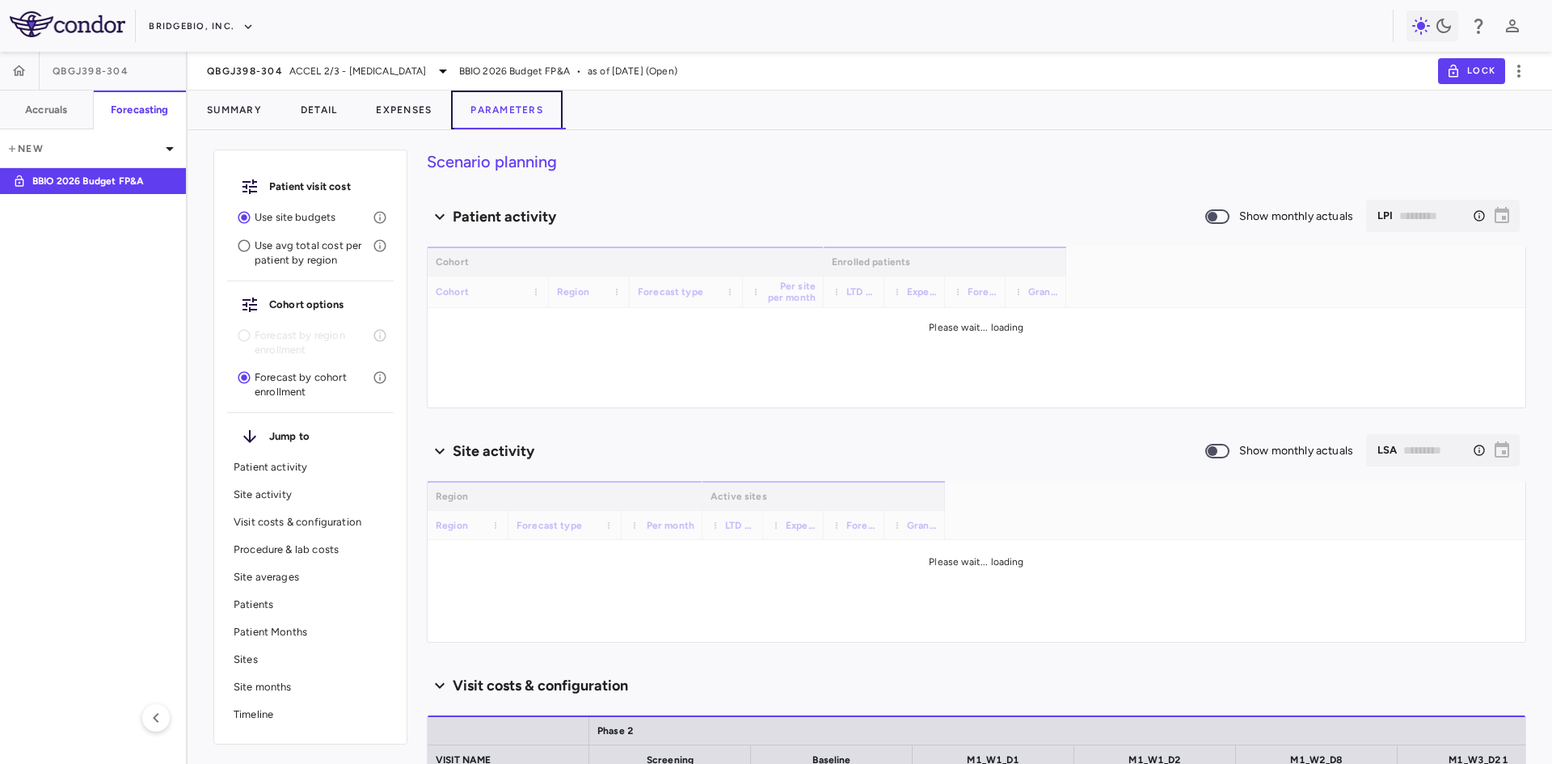
type input "********"
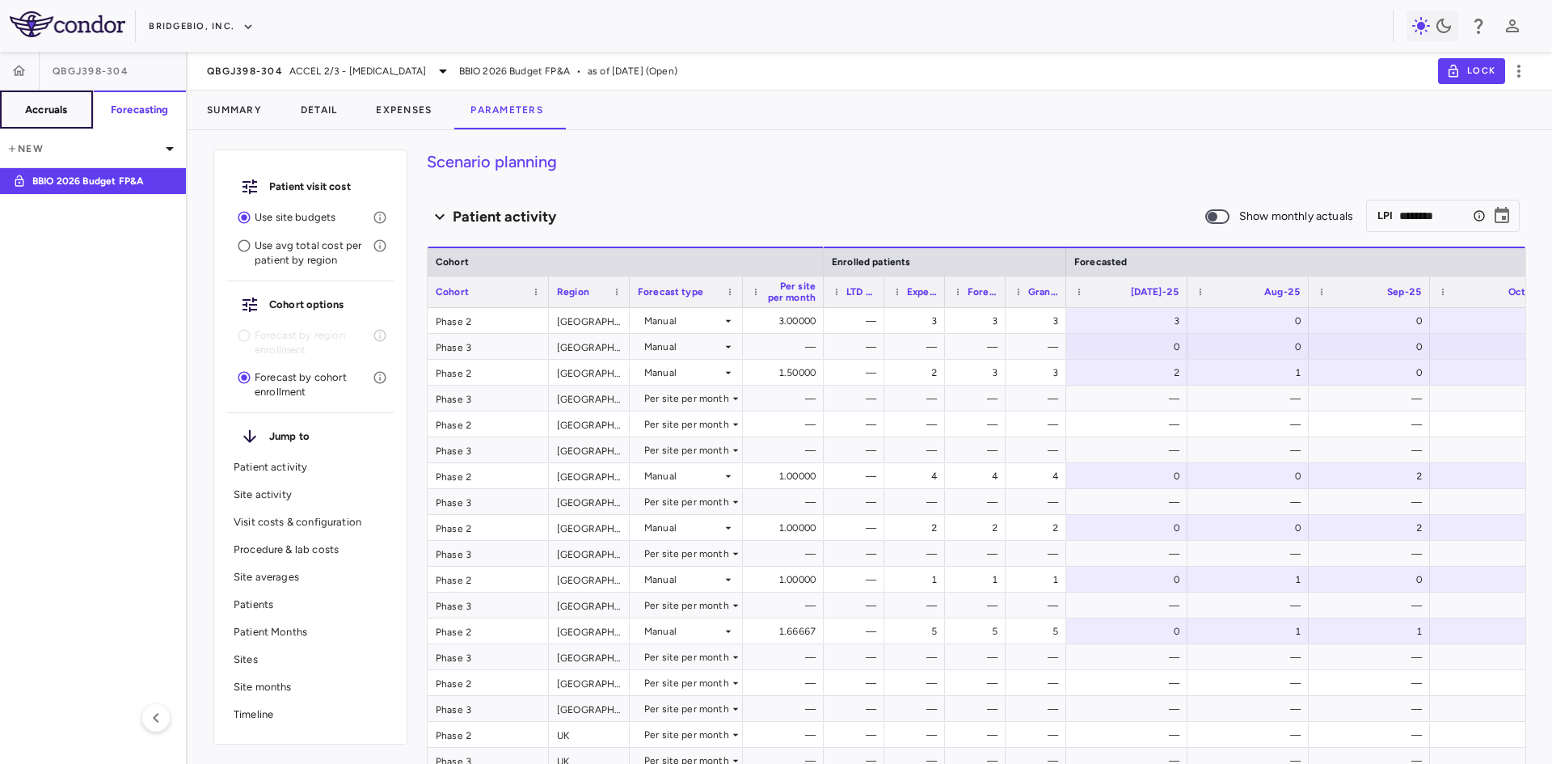
click at [76, 102] on button "Accruals" at bounding box center [47, 110] width 94 height 39
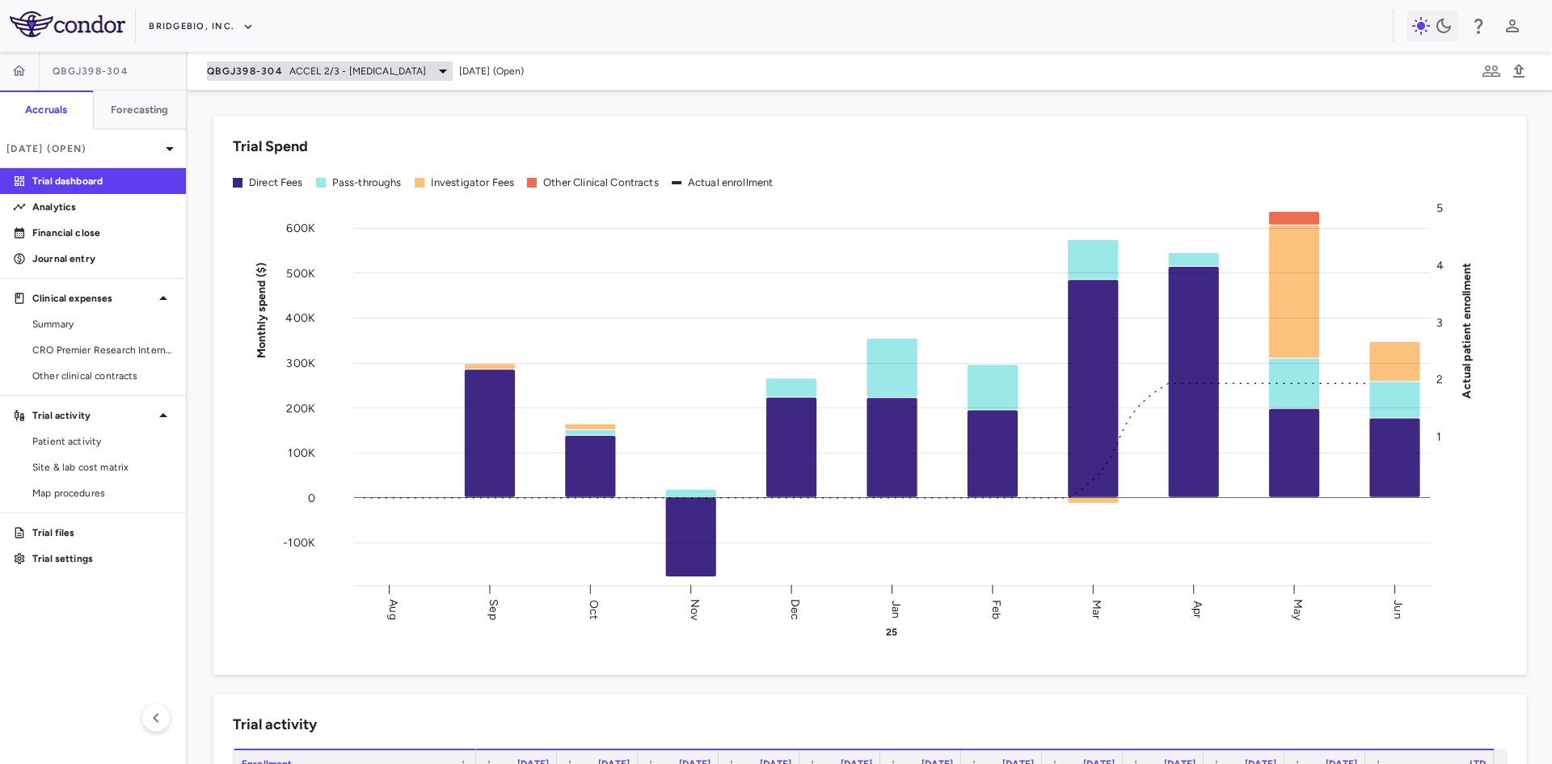
click at [254, 66] on span "QBGJ398-304" at bounding box center [245, 71] width 76 height 13
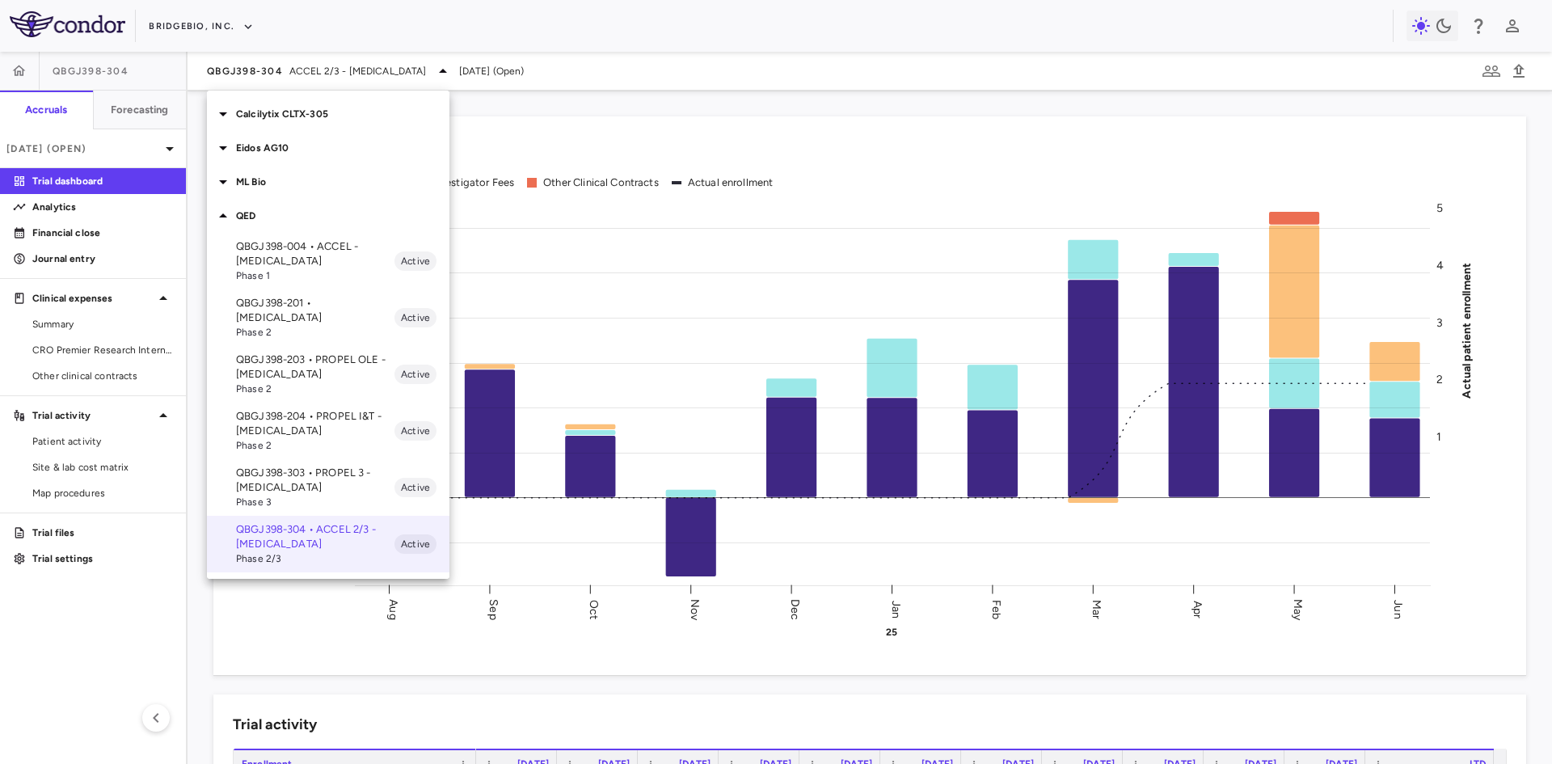
click at [273, 155] on div "Eidos AG10" at bounding box center [328, 148] width 243 height 34
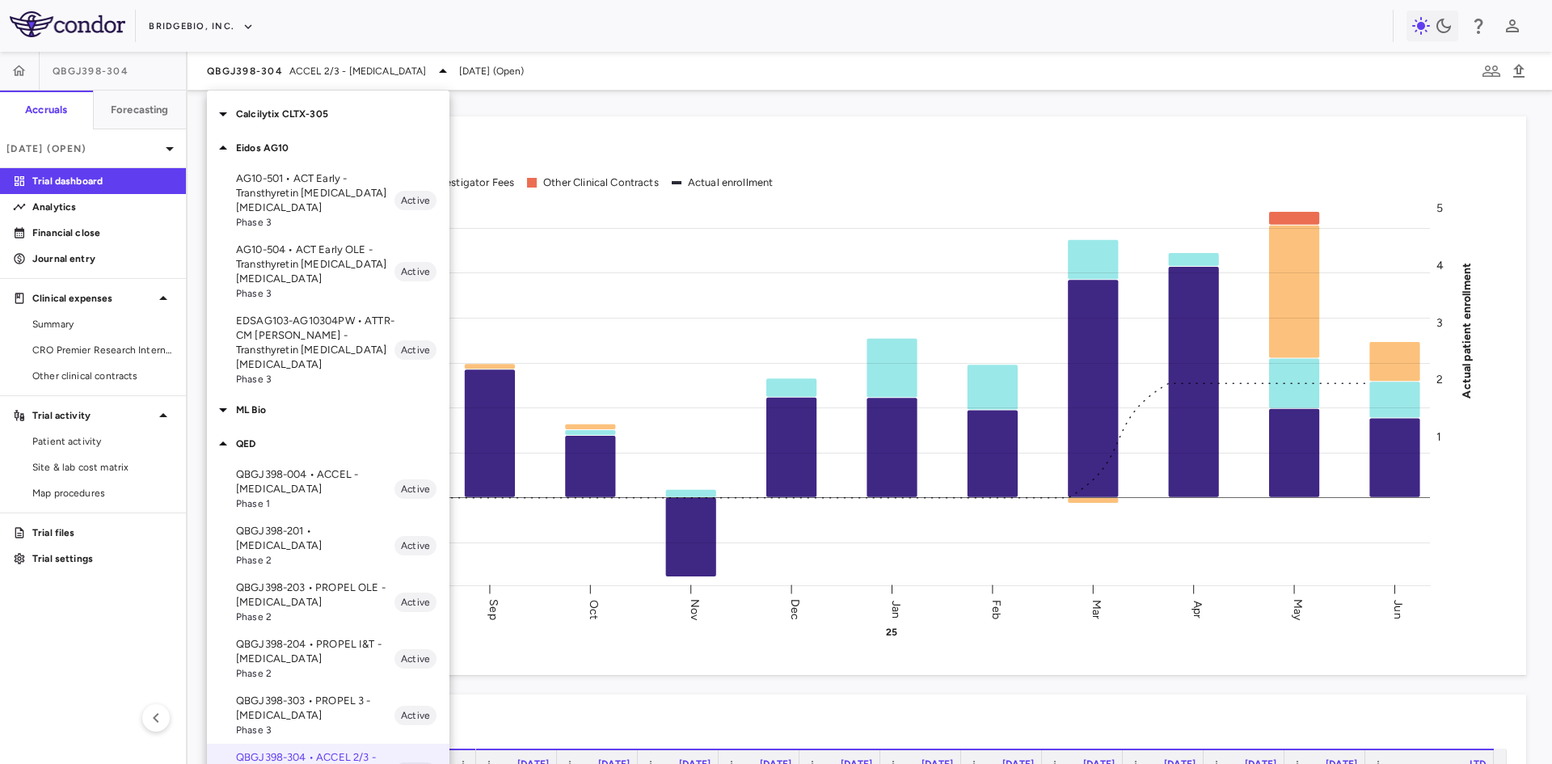
click at [289, 347] on p "EDSAG103-AG10304PW • ATTR-CM OLE - Transthyretin Amyloid Cardiomyopathy" at bounding box center [315, 343] width 158 height 58
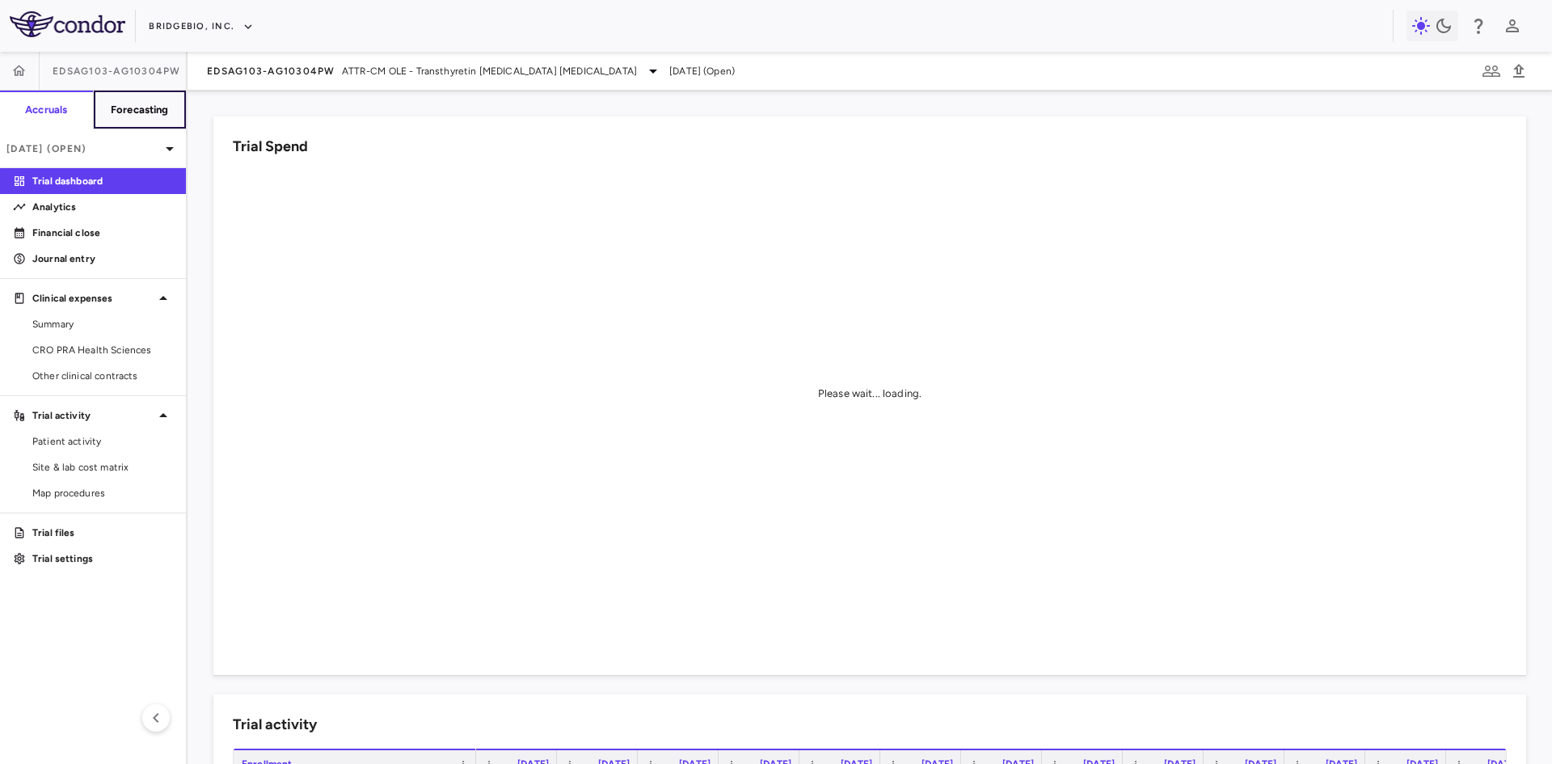
click at [147, 107] on h6 "Forecasting" at bounding box center [140, 110] width 58 height 15
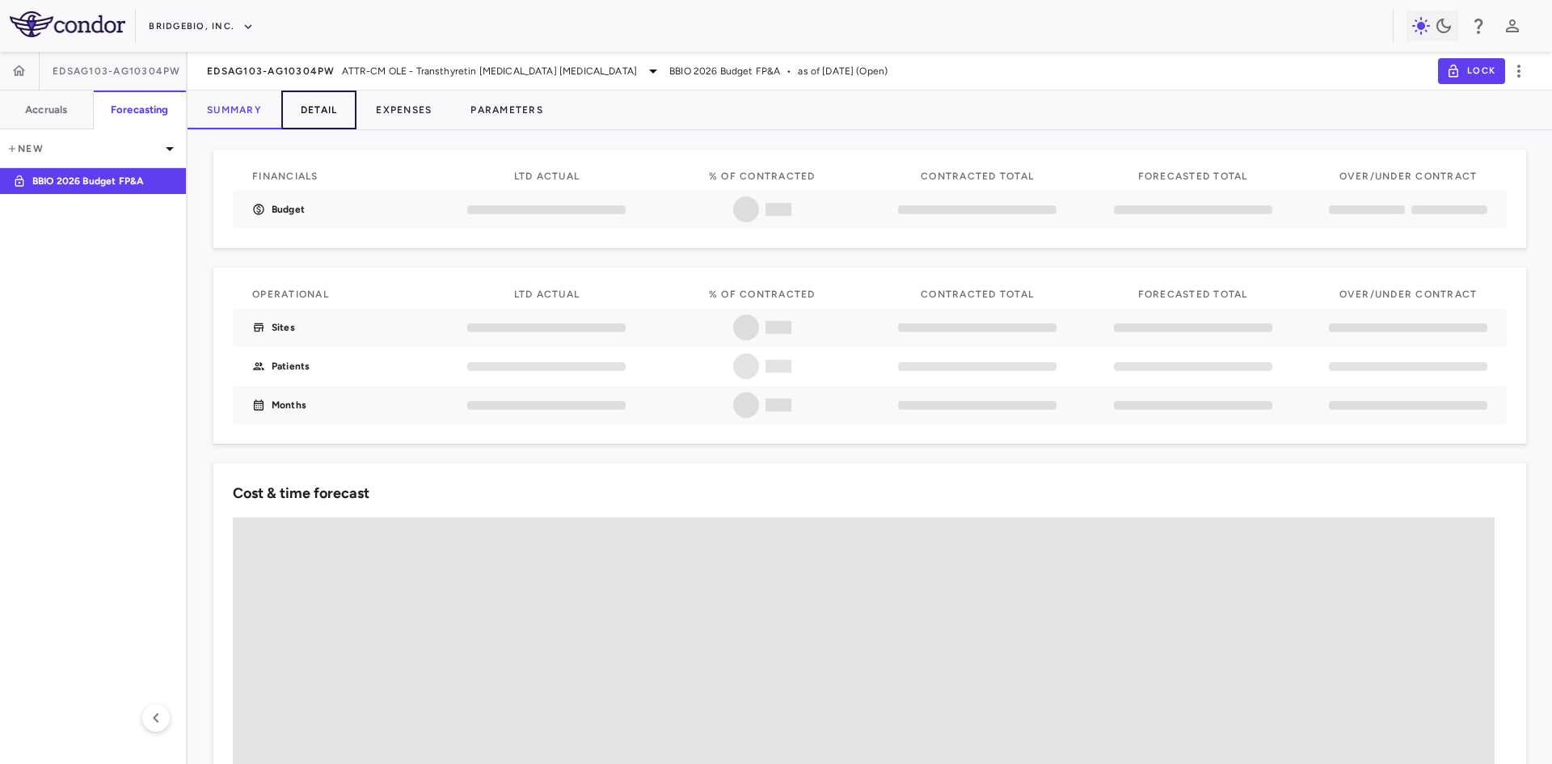
click at [336, 106] on button "Detail" at bounding box center [319, 110] width 76 height 39
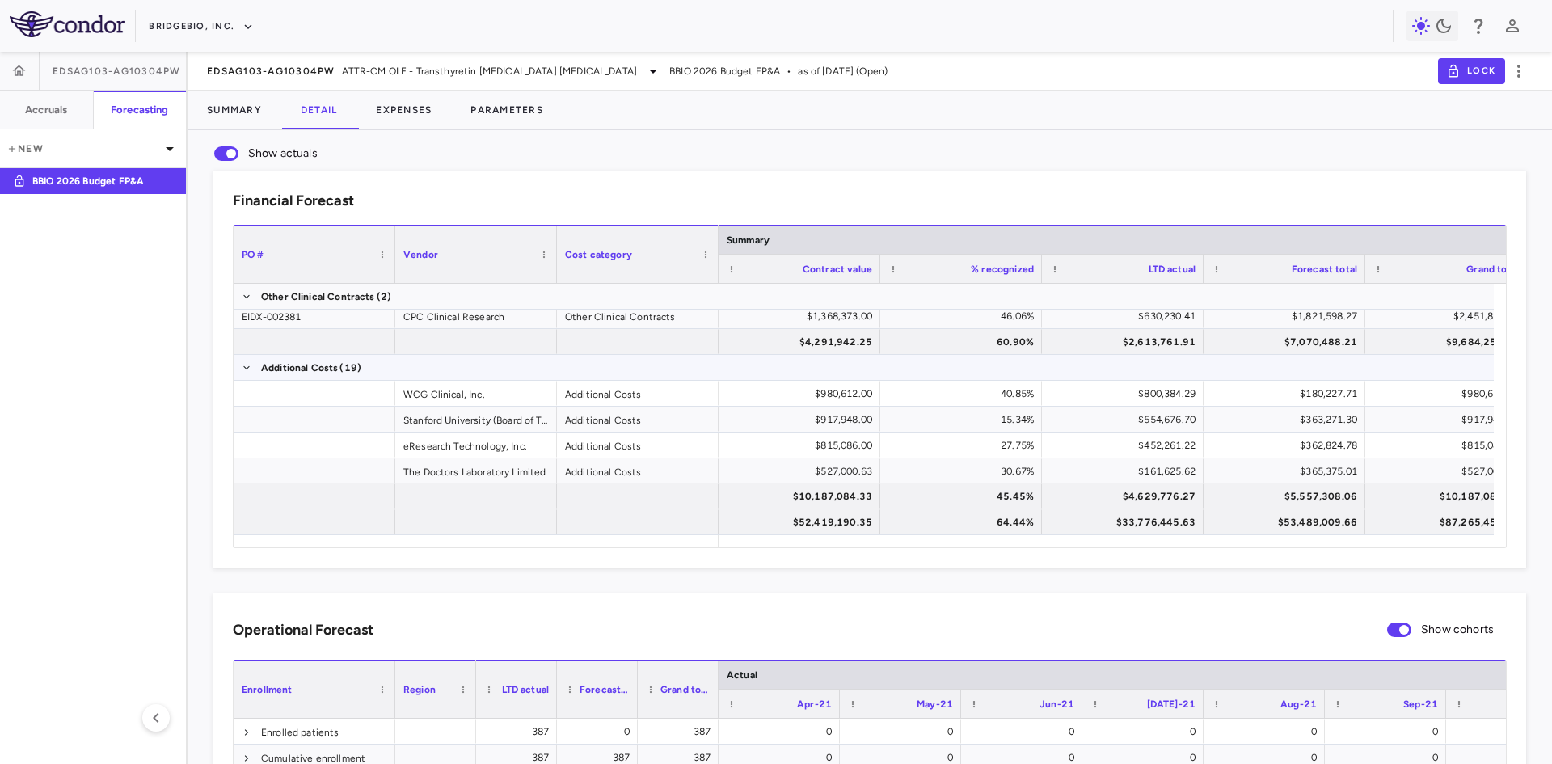
scroll to position [81, 0]
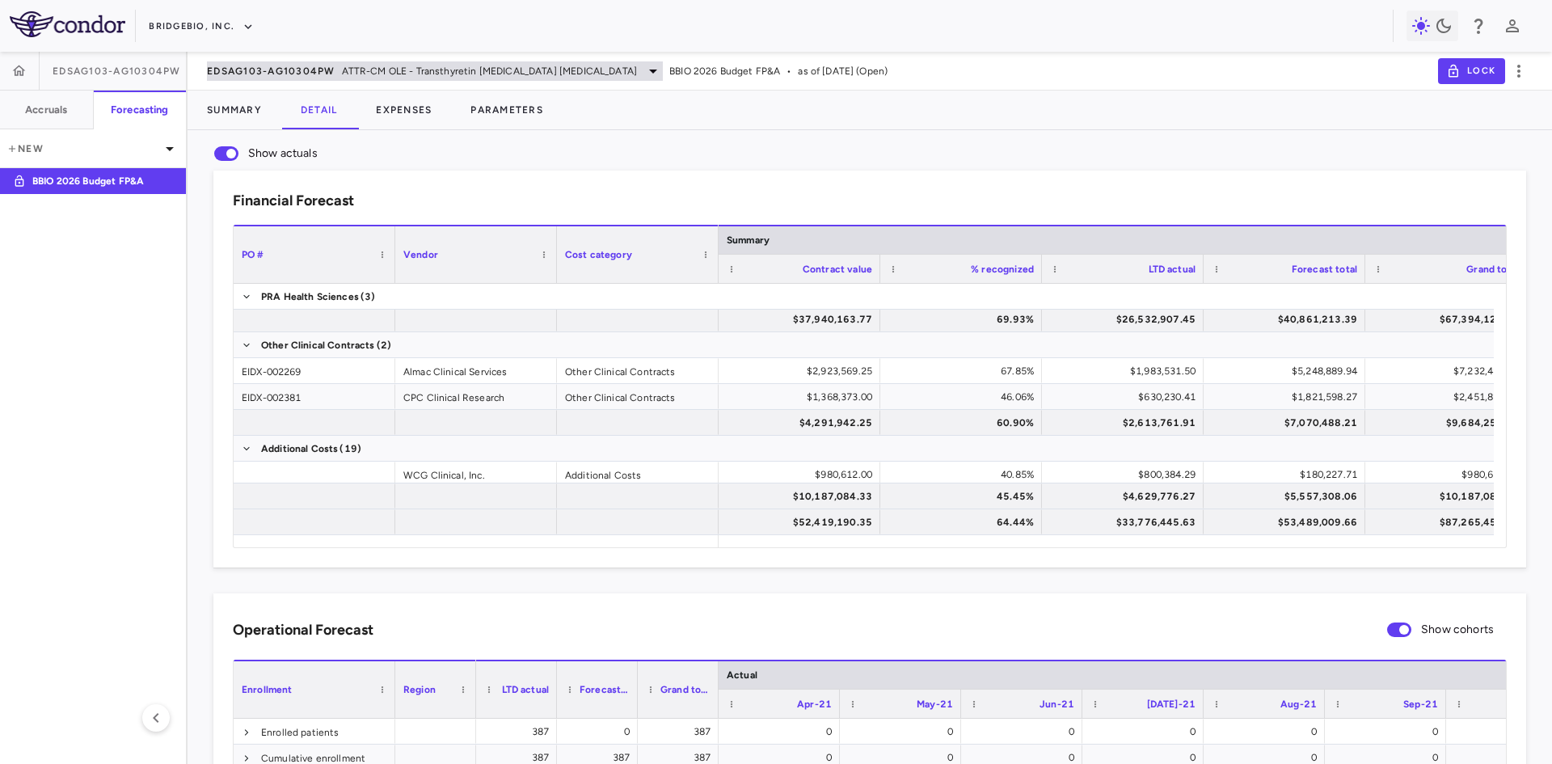
click at [279, 70] on span "EDSAG103-AG10304PW" at bounding box center [271, 71] width 129 height 13
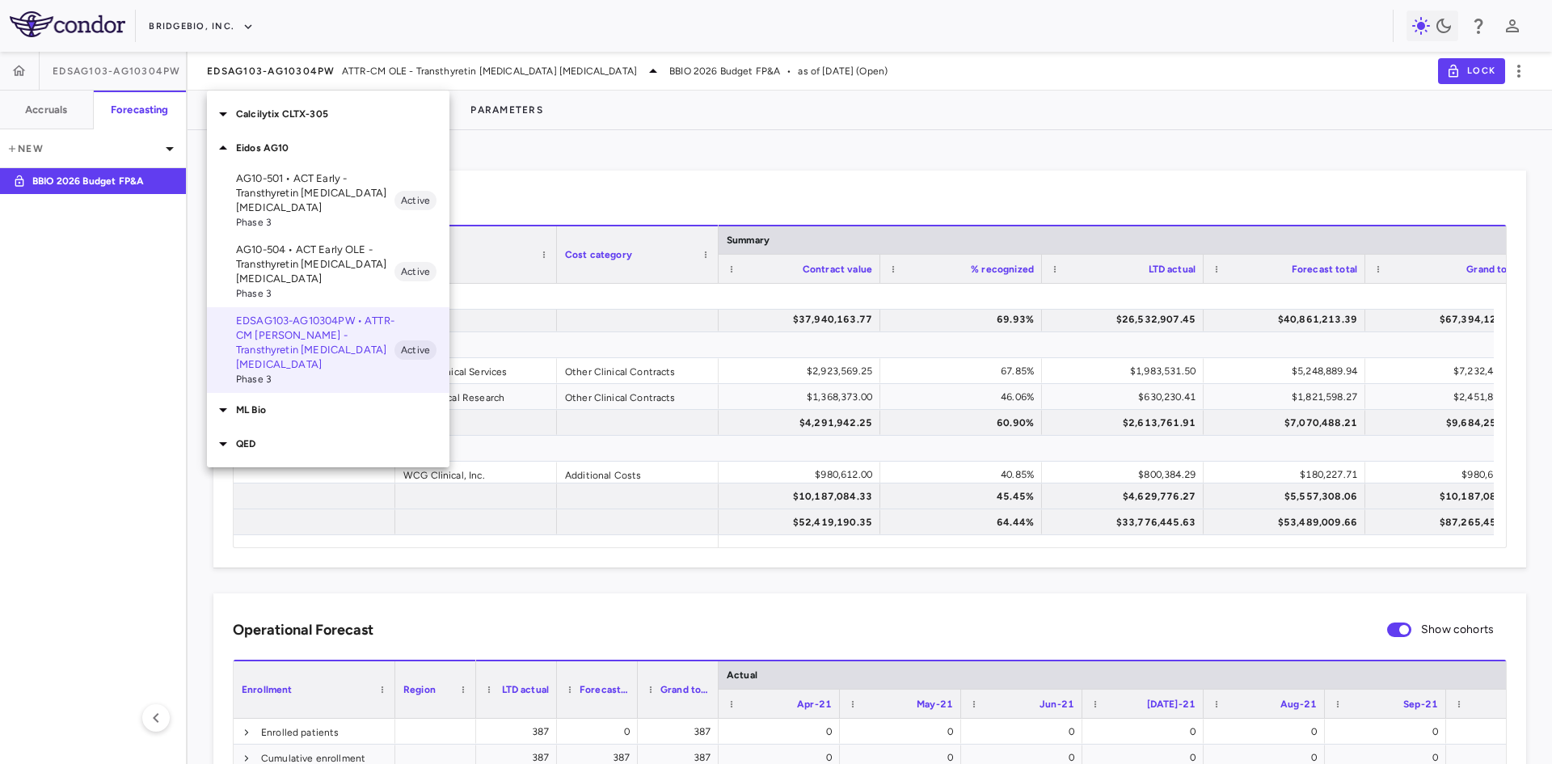
click at [305, 187] on p "AG10-501 • ACT Early - Transthyretin Amyloid Cardiomyopathy" at bounding box center [315, 193] width 158 height 44
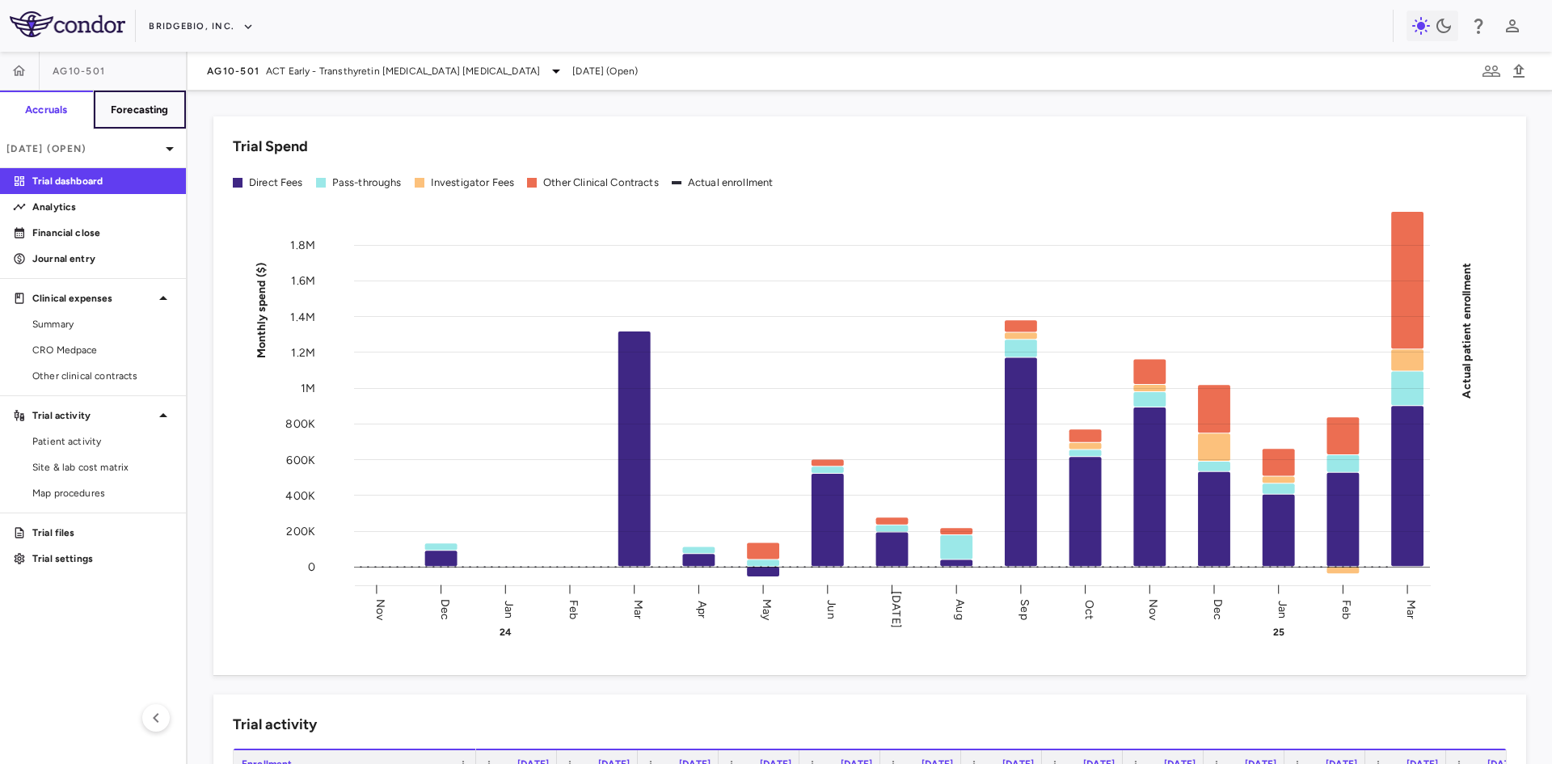
click at [147, 111] on h6 "Forecasting" at bounding box center [140, 110] width 58 height 15
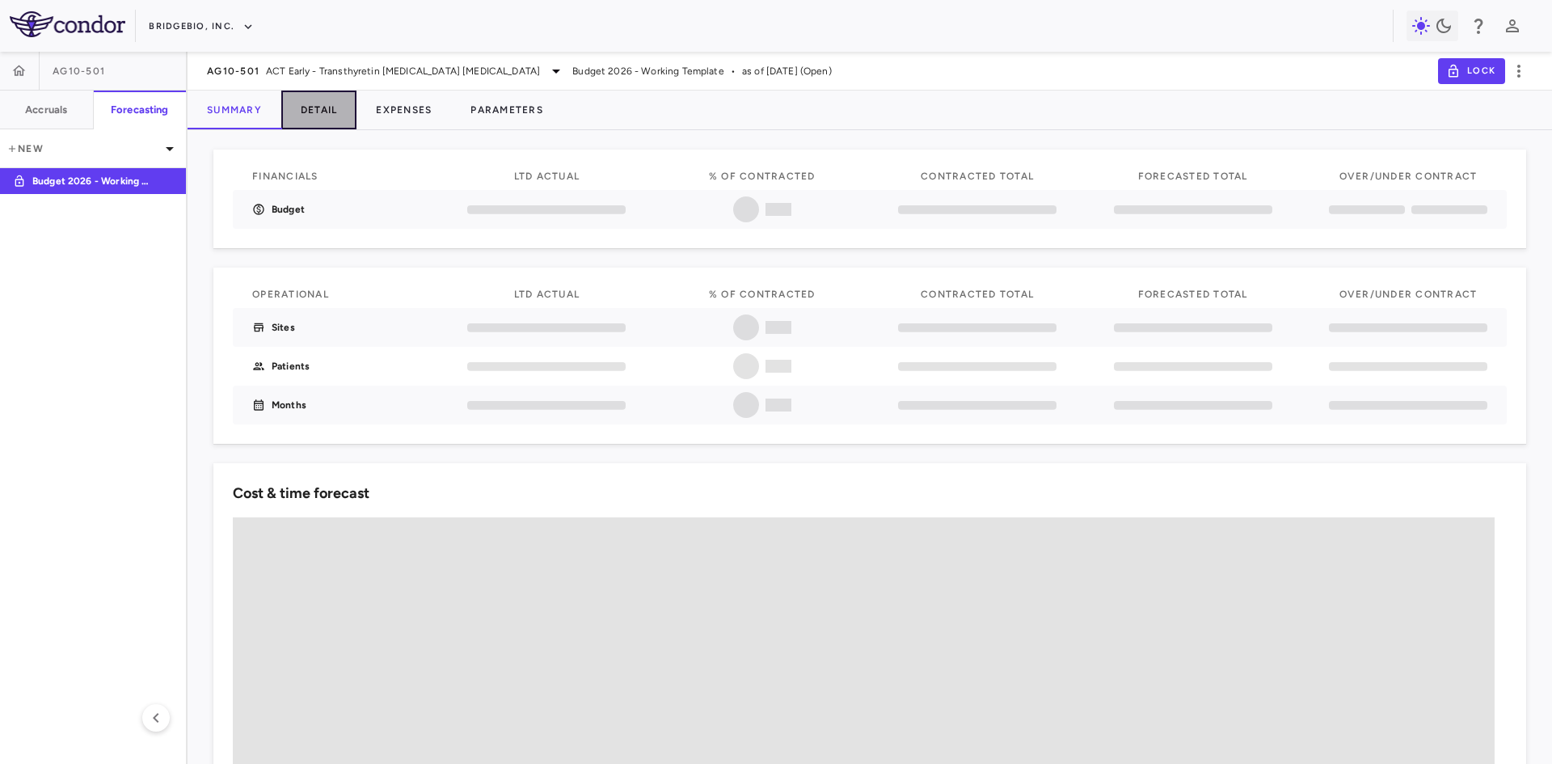
click at [345, 112] on button "Detail" at bounding box center [319, 110] width 76 height 39
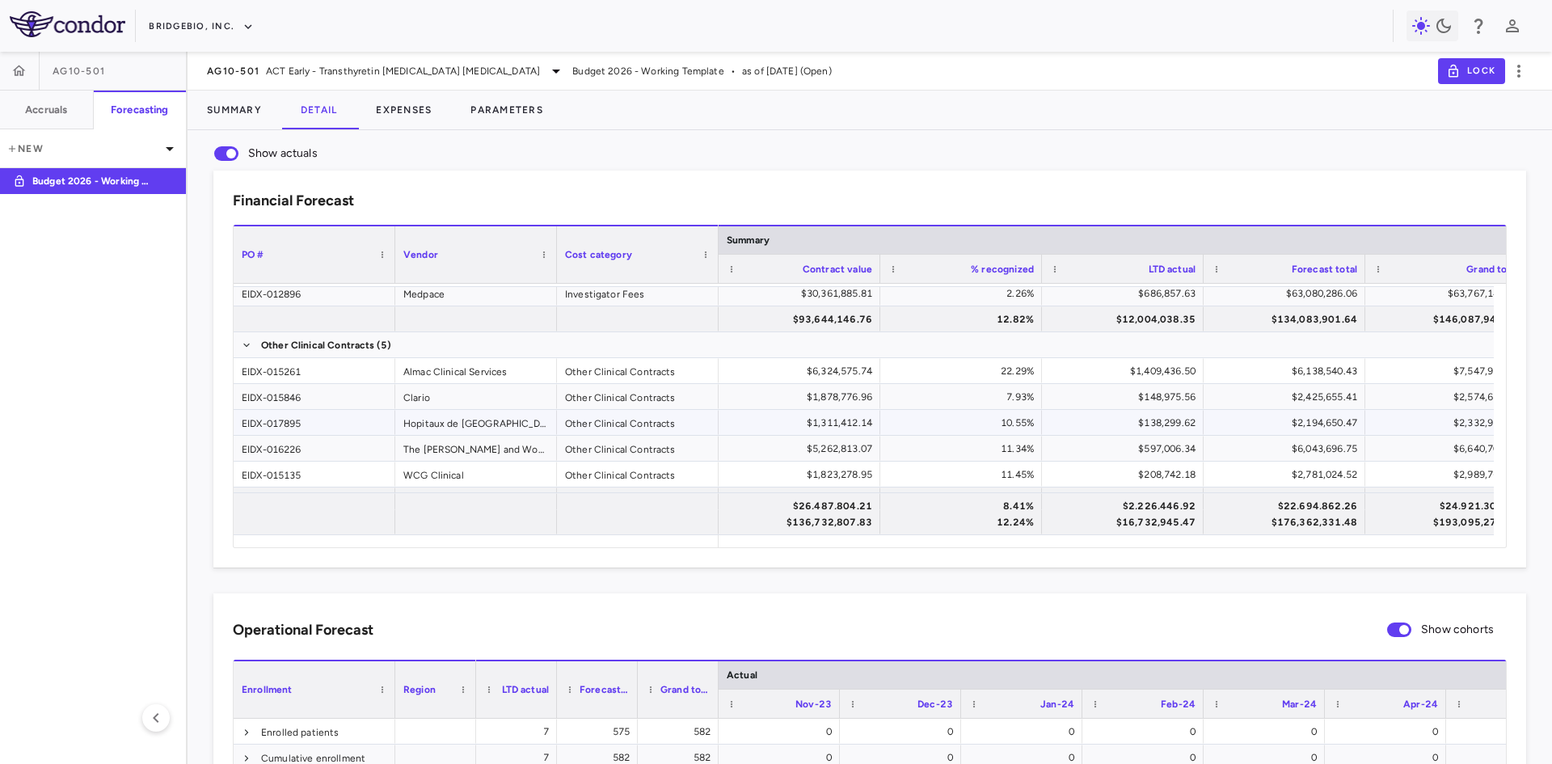
scroll to position [162, 0]
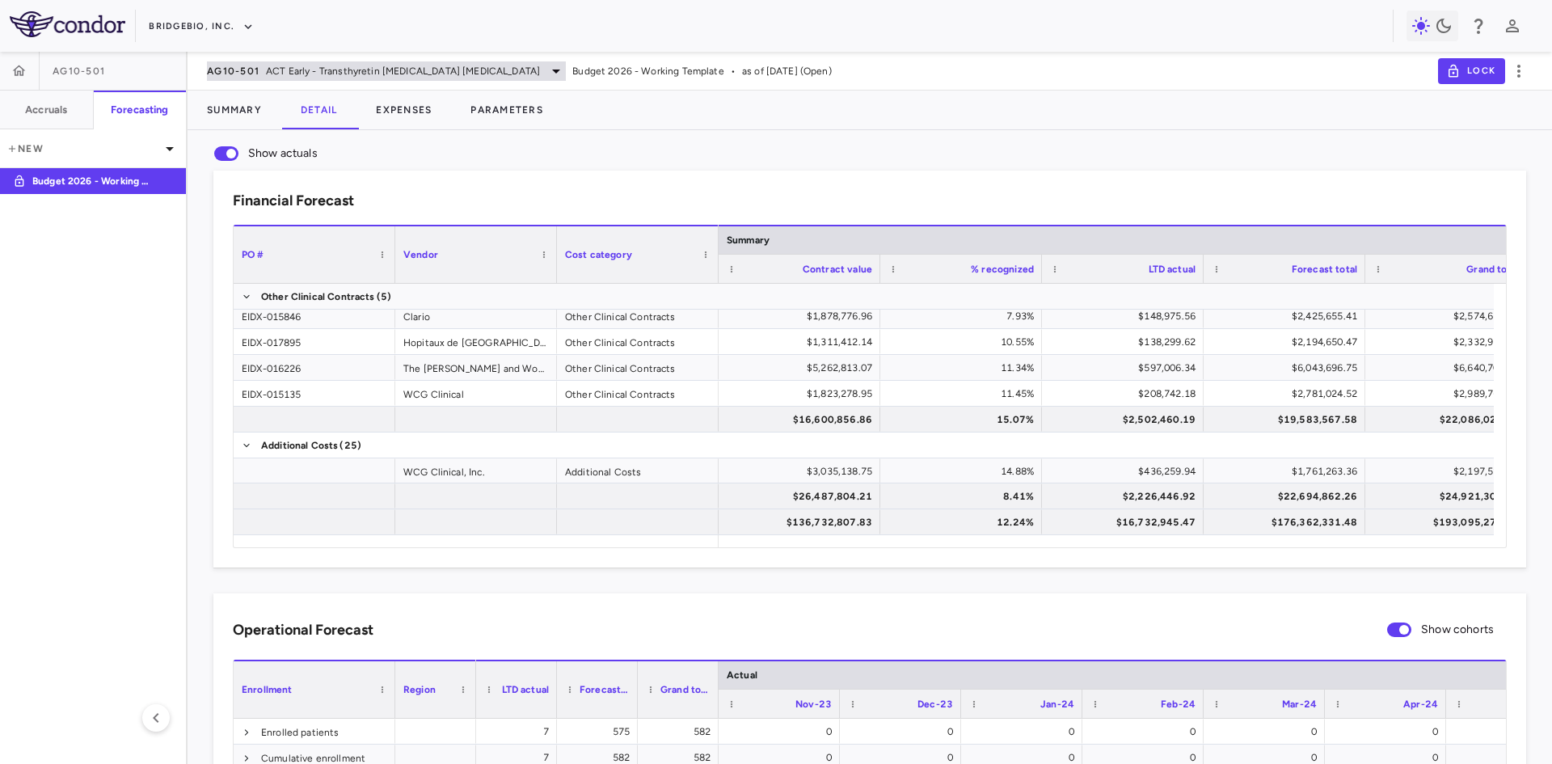
click at [287, 70] on span "ACT Early - Transthyretin Amyloid Cardiomyopathy" at bounding box center [403, 71] width 274 height 15
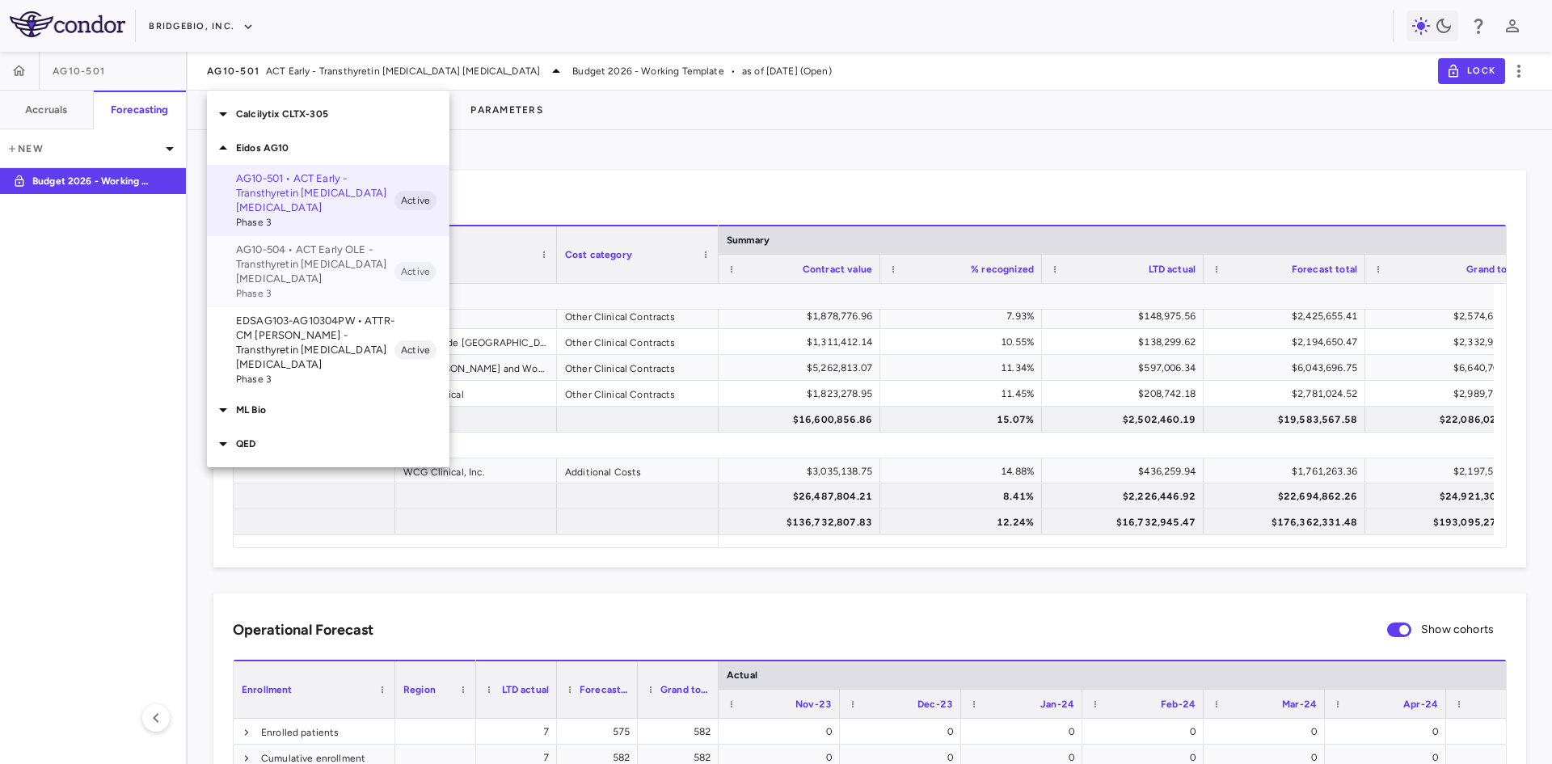
click at [282, 266] on p "AG10-504 • ACT Early OLE - Transthyretin Amyloid Cardiomyopathy" at bounding box center [315, 265] width 158 height 44
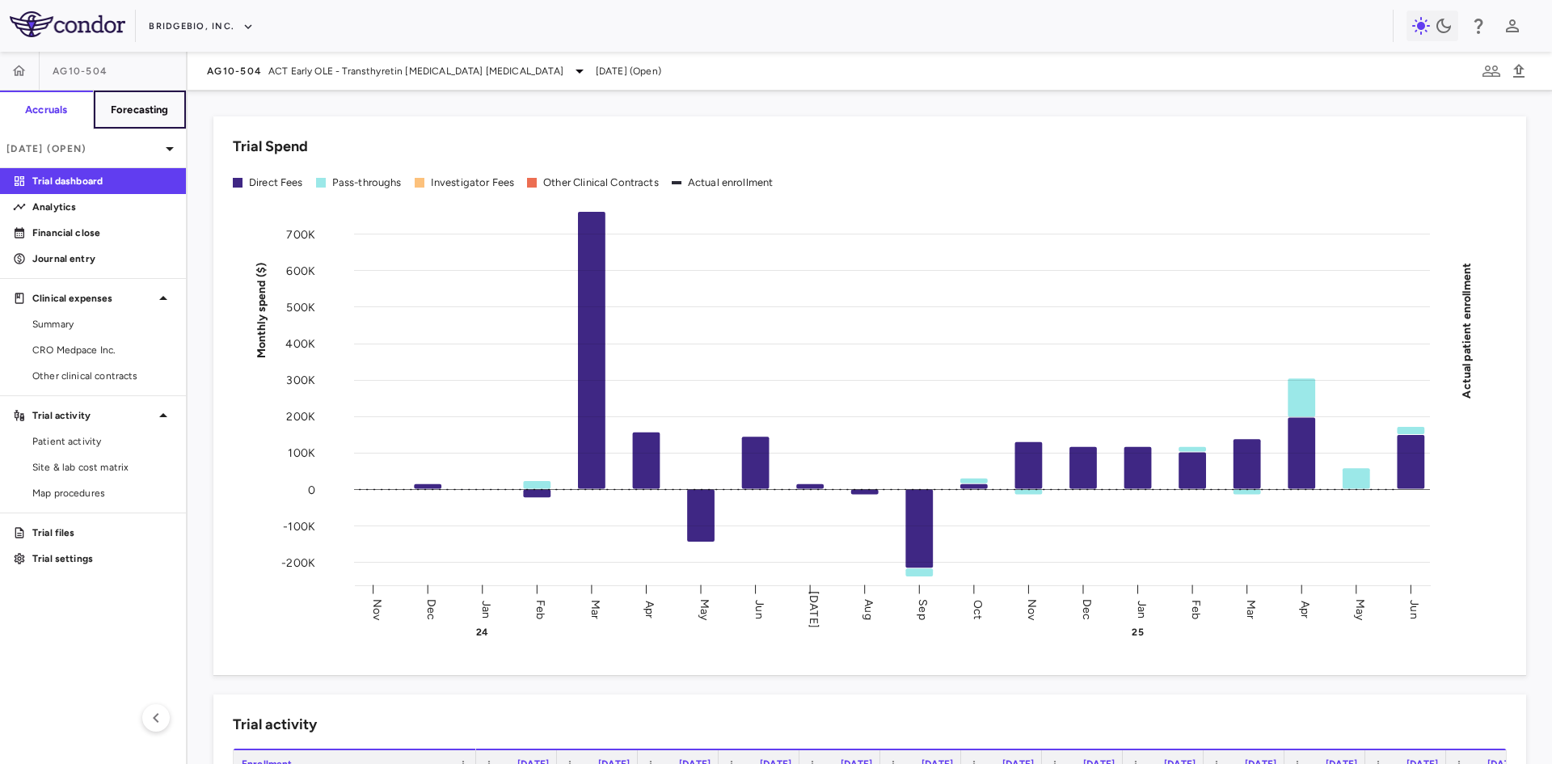
click at [127, 127] on button "Forecasting" at bounding box center [140, 110] width 94 height 39
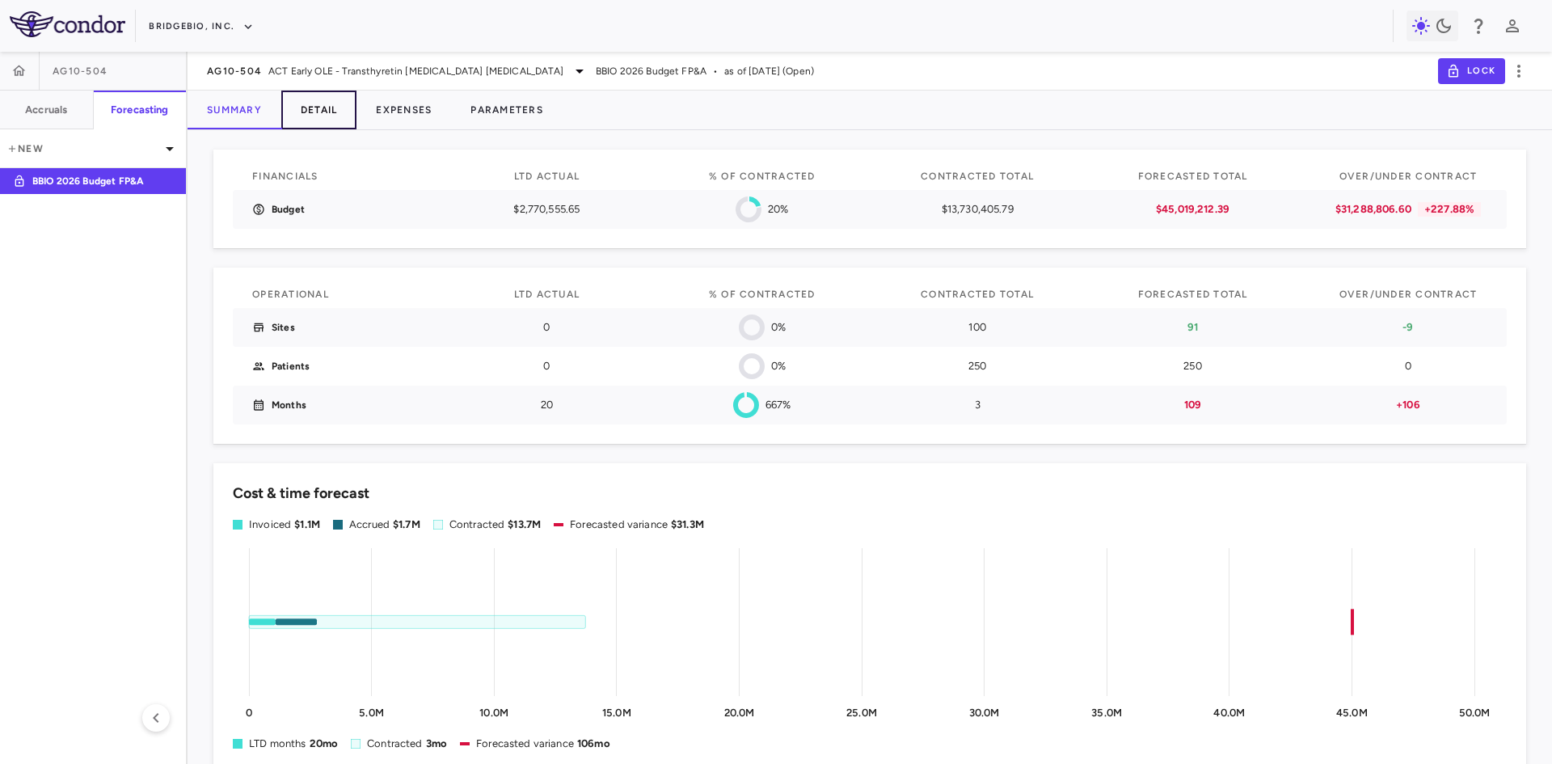
click at [329, 104] on button "Detail" at bounding box center [319, 110] width 76 height 39
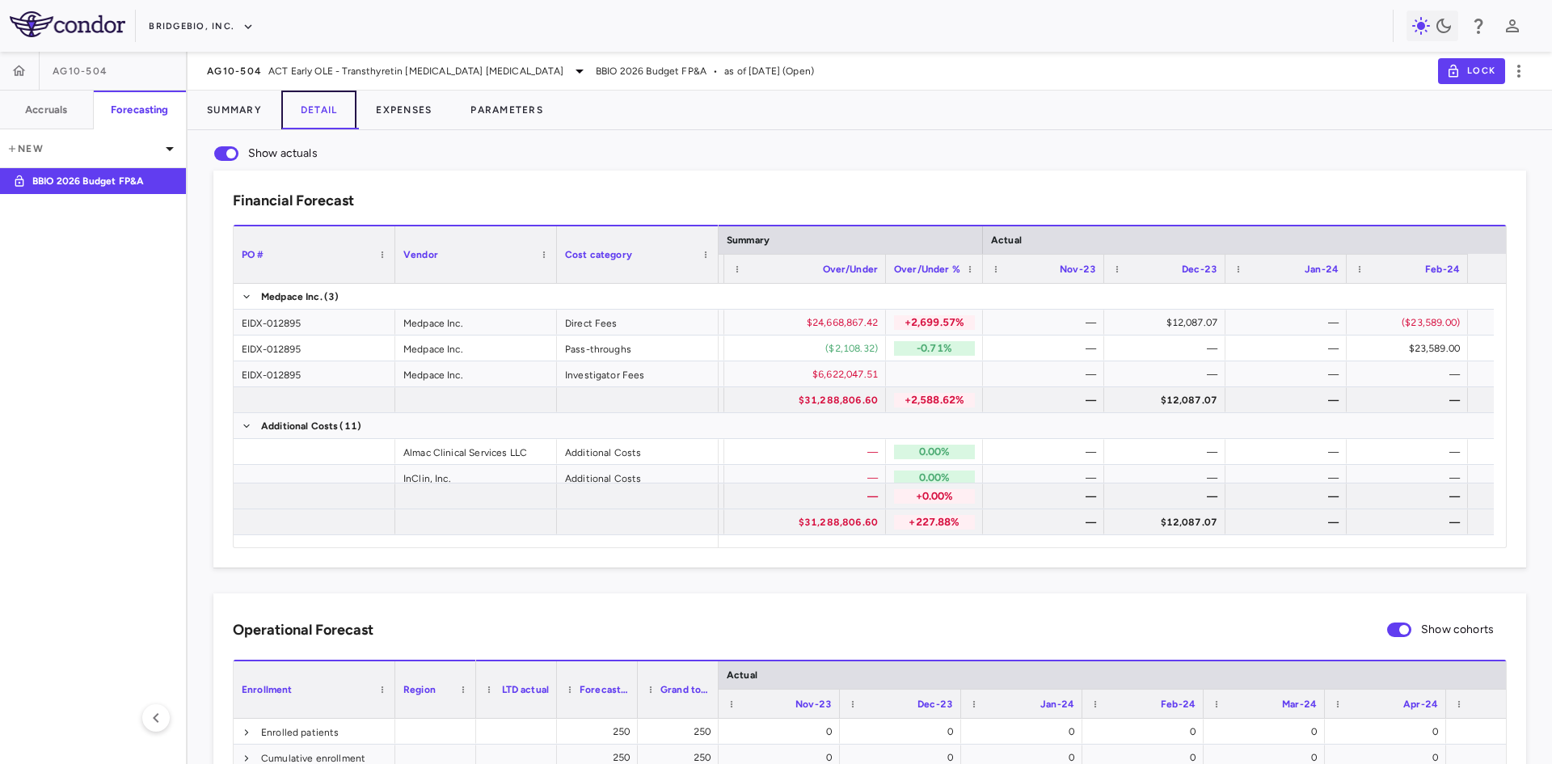
scroll to position [0, 314]
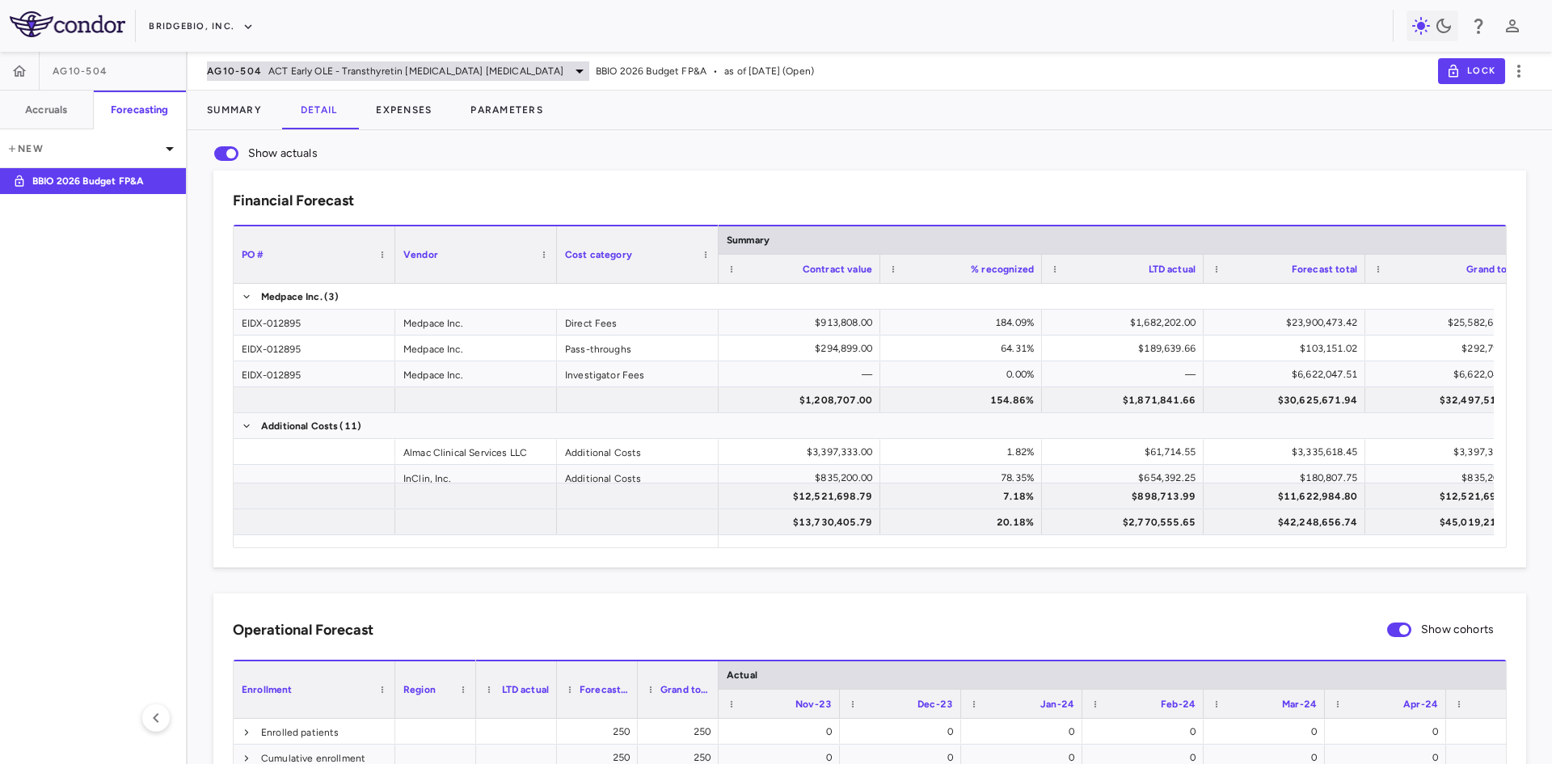
click at [391, 67] on span "ACT Early OLE - Transthyretin Amyloid Cardiomyopathy" at bounding box center [415, 71] width 295 height 15
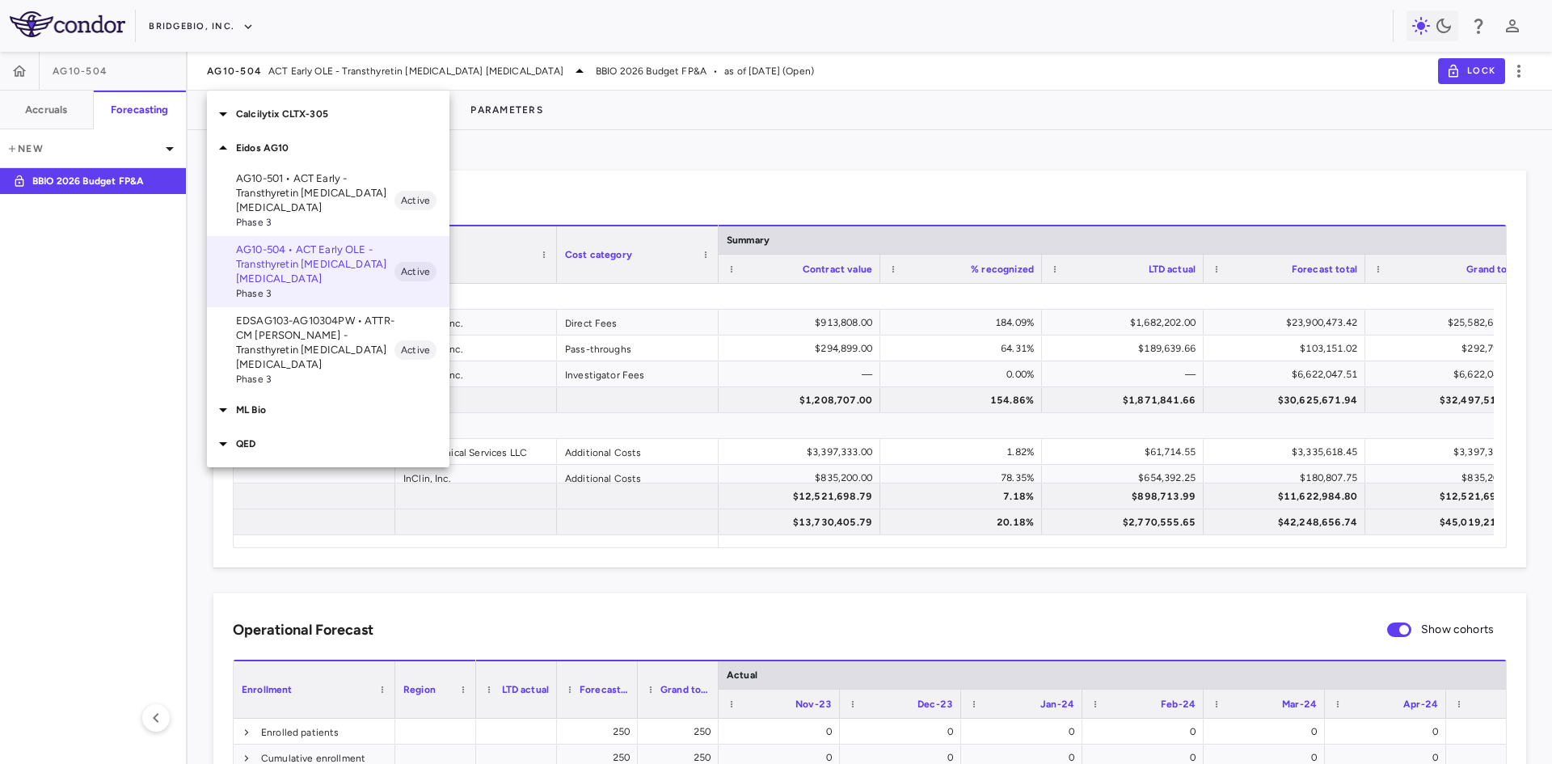
click at [247, 437] on p "QED" at bounding box center [342, 444] width 213 height 15
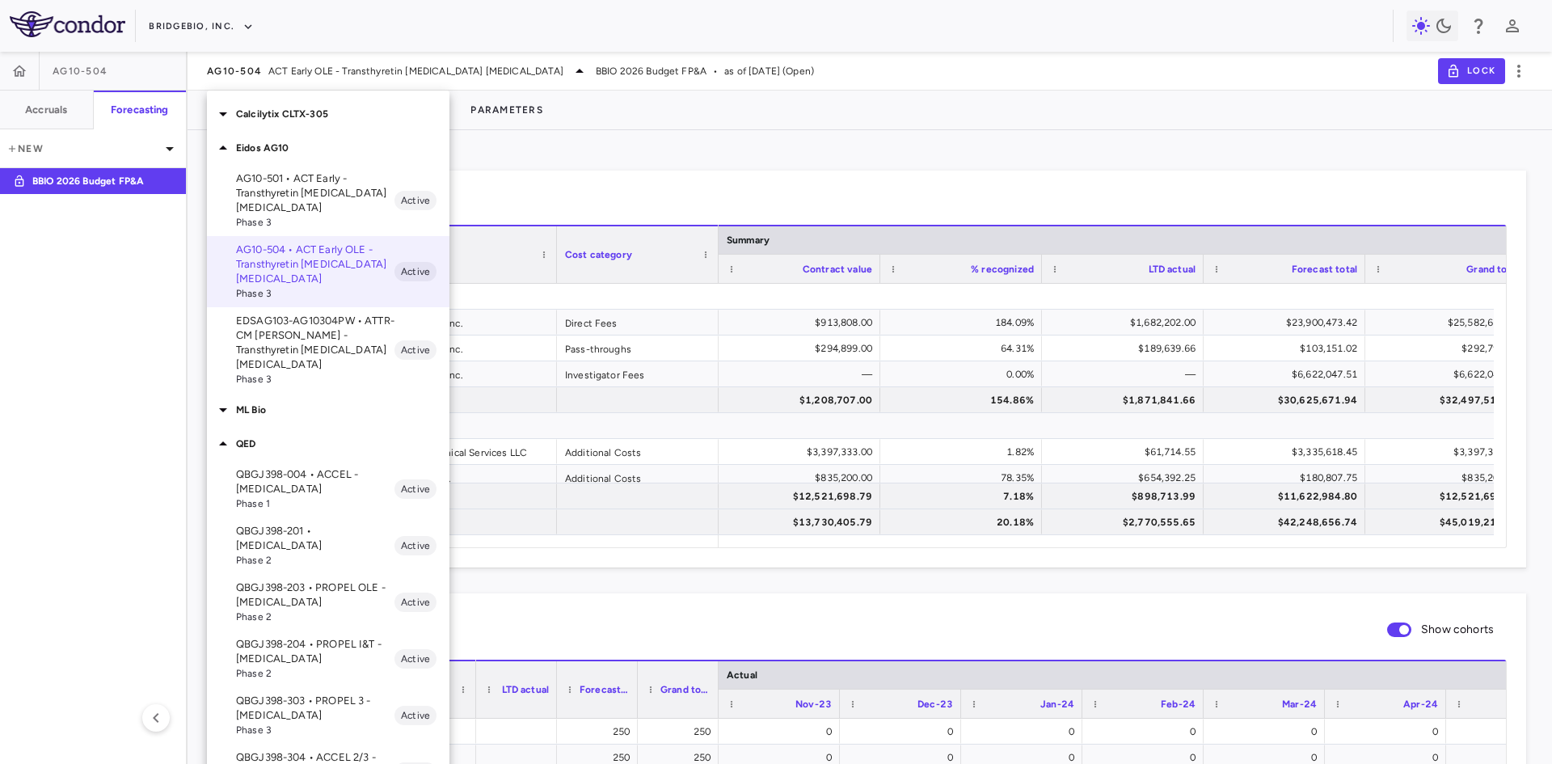
click at [341, 610] on span "Phase 2" at bounding box center [315, 617] width 158 height 15
